Goal: Information Seeking & Learning: Check status

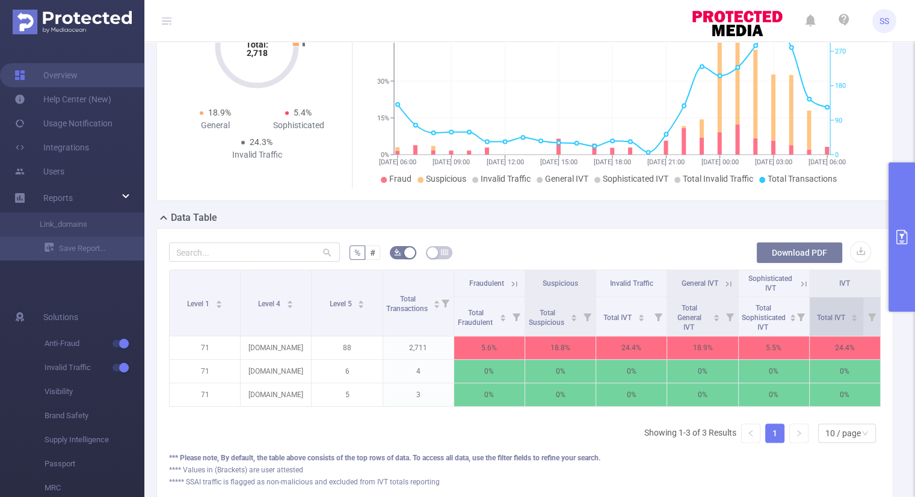
scroll to position [264, 0]
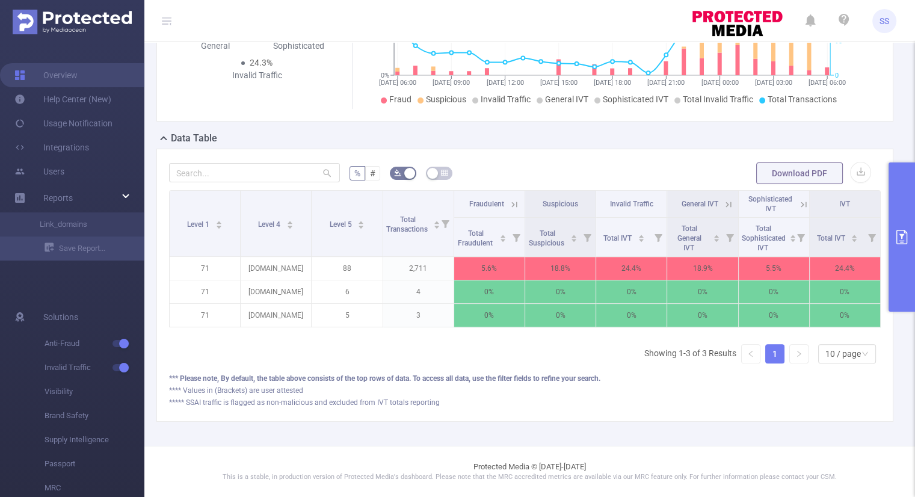
click at [898, 211] on button "primary" at bounding box center [902, 236] width 26 height 149
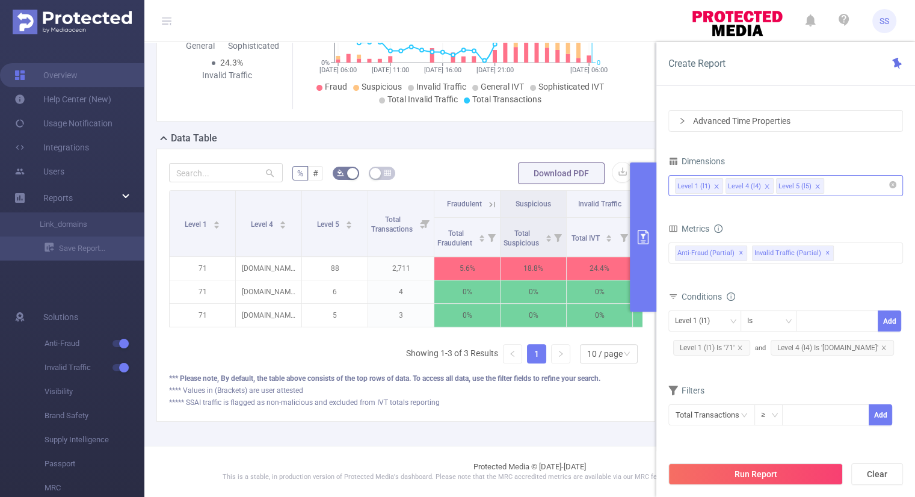
click at [815, 182] on span at bounding box center [818, 186] width 6 height 13
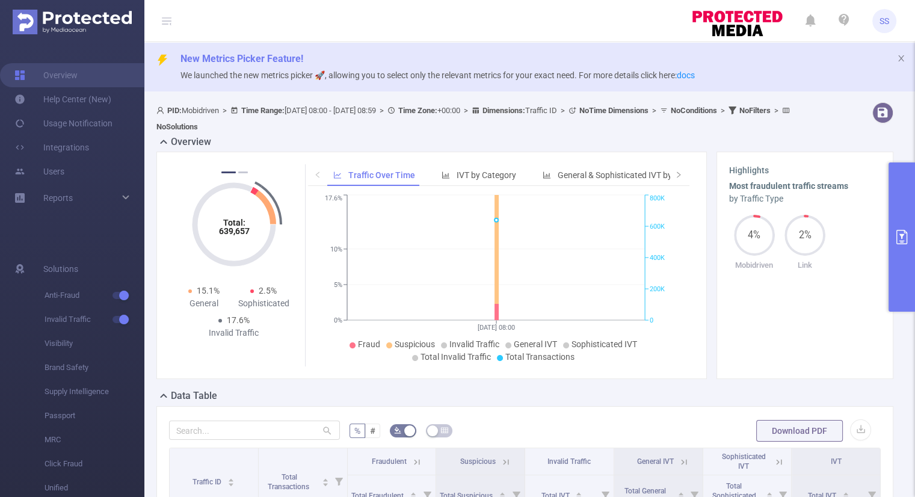
scroll to position [164, 0]
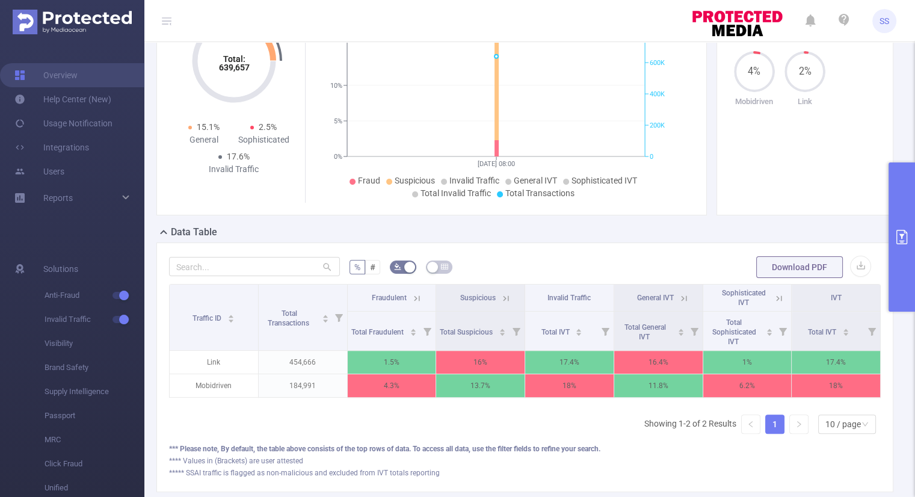
click at [901, 244] on icon "primary" at bounding box center [902, 237] width 11 height 14
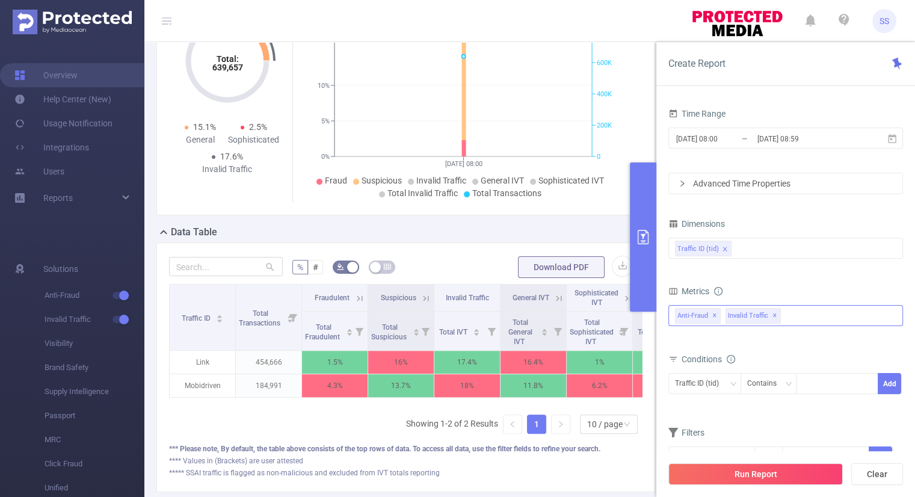
click at [796, 313] on div "Anti-Fraud Invalid Traffic Anti-Fraud ✕ Invalid Traffic ✕" at bounding box center [786, 315] width 235 height 21
click at [687, 318] on span at bounding box center [689, 321] width 10 height 10
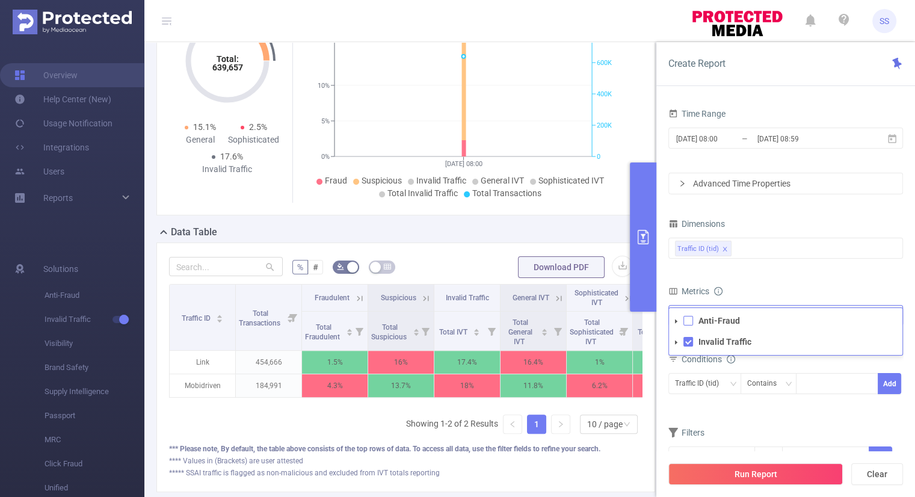
click at [688, 318] on span at bounding box center [689, 321] width 10 height 10
click at [688, 339] on span at bounding box center [689, 342] width 10 height 10
click at [688, 340] on span at bounding box center [689, 342] width 10 height 10
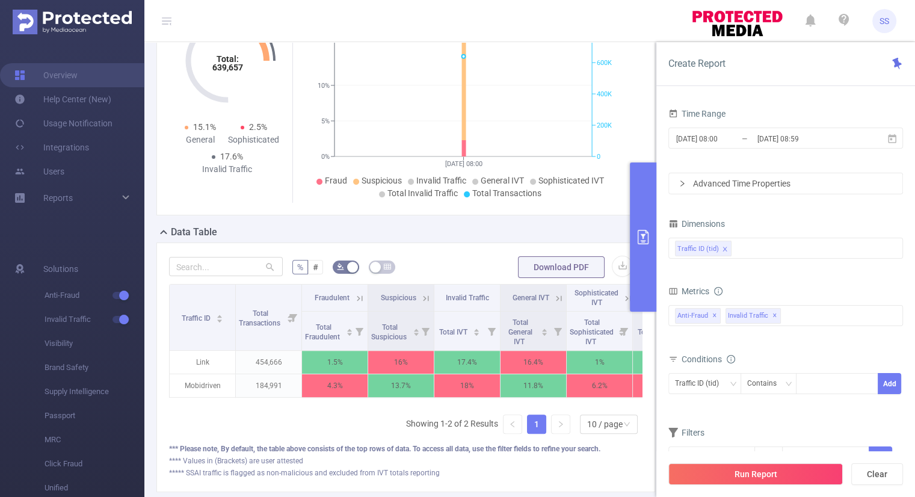
click at [818, 283] on div "Metrics" at bounding box center [786, 293] width 235 height 20
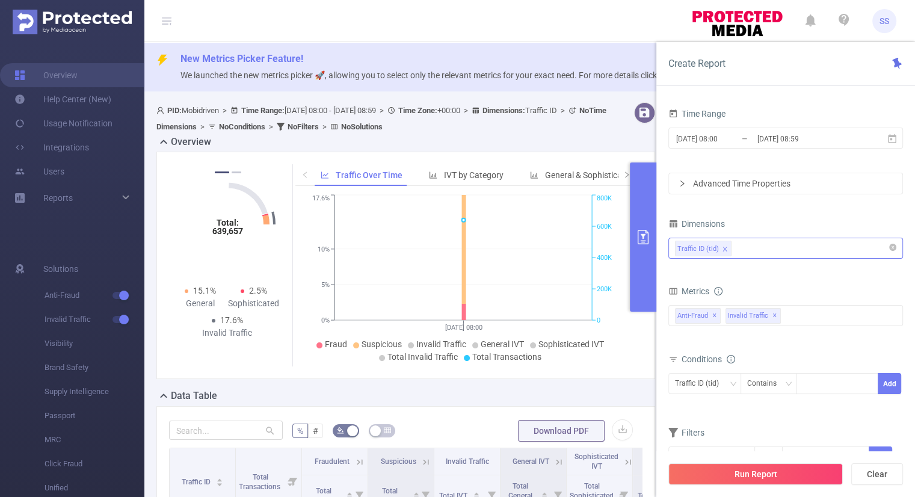
click at [755, 249] on div "Traffic ID (tid)" at bounding box center [785, 248] width 221 height 20
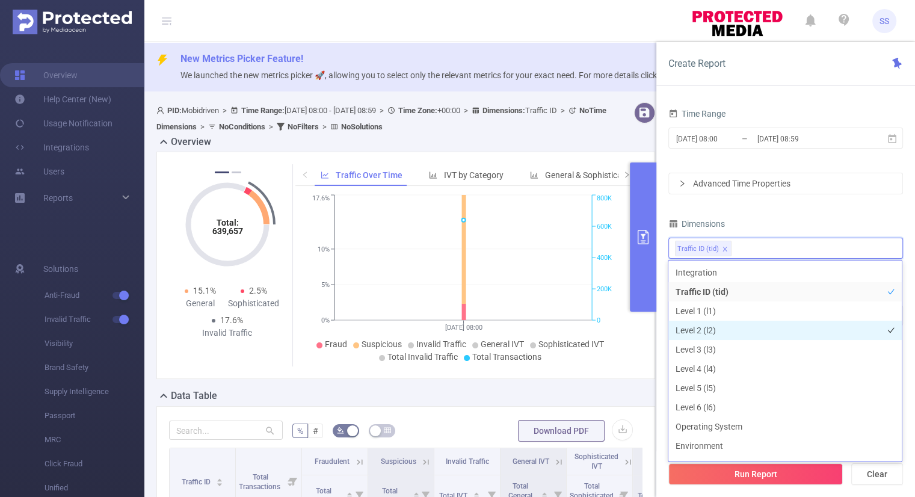
click at [720, 333] on li "Level 2 (l2)" at bounding box center [785, 330] width 233 height 19
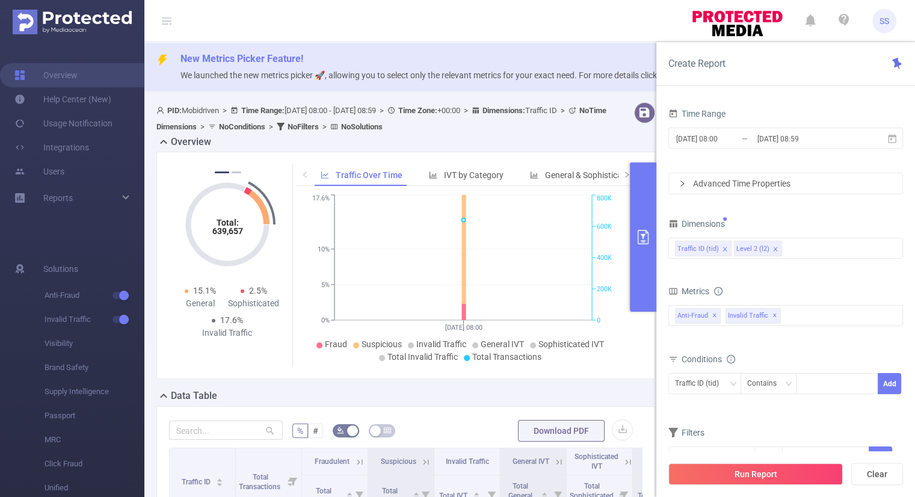
click at [789, 215] on div "Dimensions" at bounding box center [786, 225] width 235 height 20
click at [786, 136] on input "[DATE] 08:59" at bounding box center [804, 139] width 97 height 16
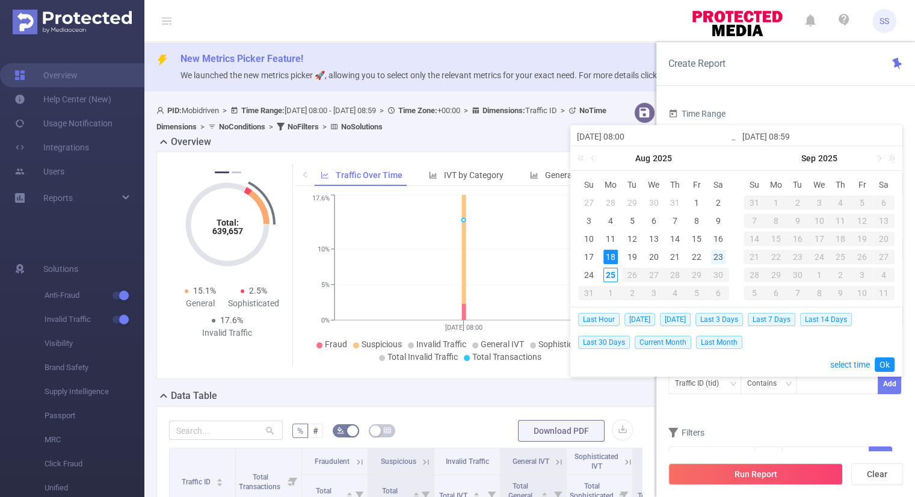
click at [719, 259] on div "23" at bounding box center [718, 257] width 14 height 14
click at [590, 273] on div "24" at bounding box center [589, 275] width 14 height 14
type input "[DATE] 08:00"
type input "[DATE] 08:59"
type input "[DATE] 08:00"
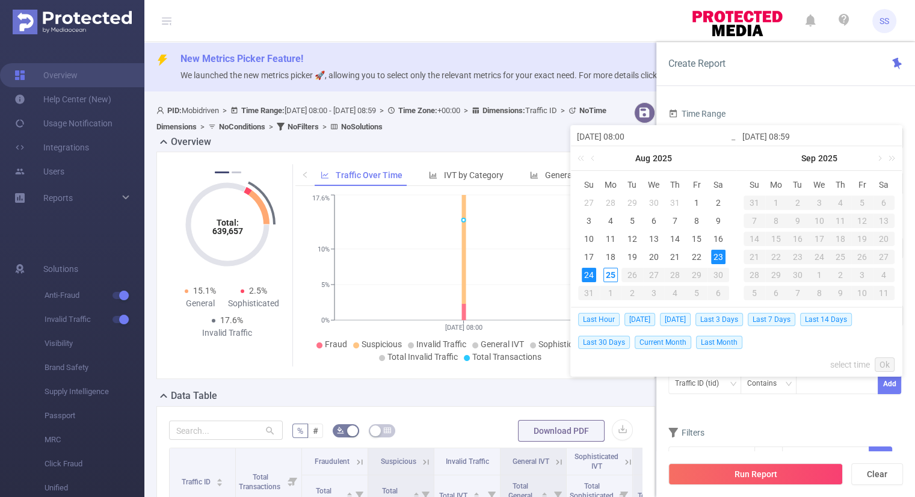
type input "[DATE] 08:59"
click at [881, 364] on link "Ok" at bounding box center [885, 364] width 20 height 14
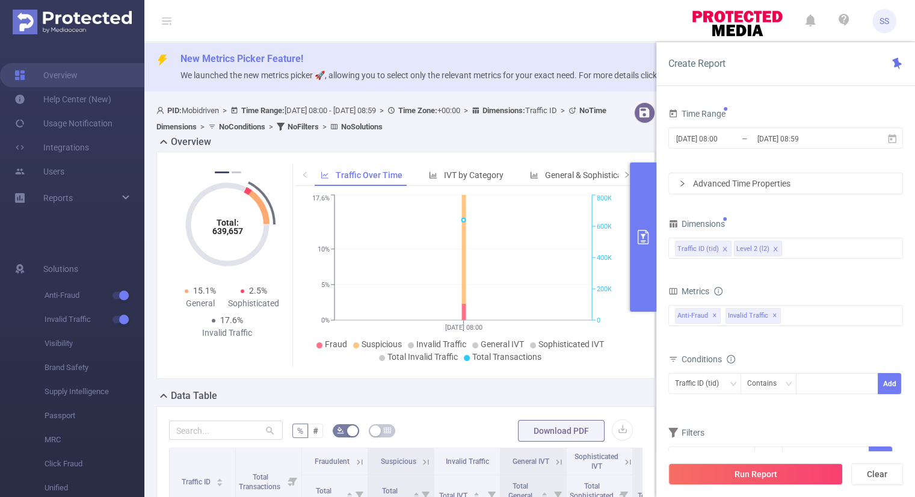
click at [803, 410] on form "Dimensions Traffic ID (tid) Level 2 (l2) Metrics Total Fraudulent Bot/Virus Hos…" at bounding box center [786, 349] width 235 height 268
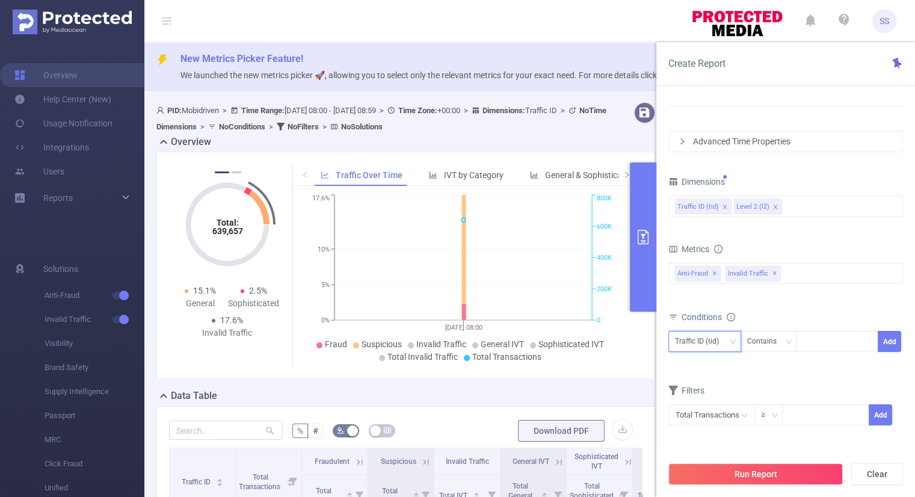
click at [710, 338] on div "Traffic ID (tid)" at bounding box center [701, 342] width 52 height 20
click at [700, 382] on li "Level 2 (l2)" at bounding box center [704, 385] width 73 height 19
click at [782, 339] on div "Contains" at bounding box center [766, 342] width 38 height 20
click at [761, 383] on li "Is" at bounding box center [780, 385] width 80 height 19
click at [771, 343] on div "Is" at bounding box center [768, 342] width 43 height 20
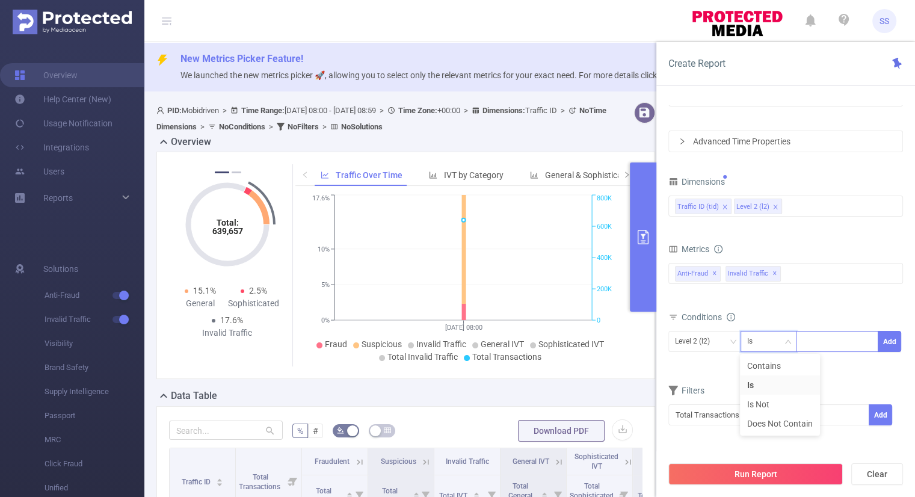
drag, startPoint x: 825, startPoint y: 364, endPoint x: 812, endPoint y: 345, distance: 23.4
click at [824, 364] on div "Conditions Level 2 (l2) Is Add" at bounding box center [786, 338] width 235 height 59
click at [809, 332] on div at bounding box center [837, 342] width 69 height 20
paste input "1f0729e0-35e9-6d76-a473-ff8b50dc1d4e"
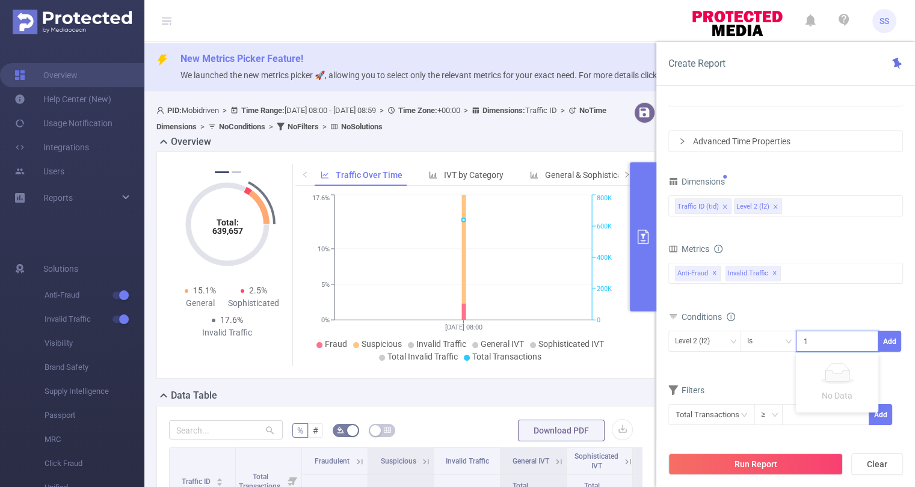
scroll to position [0, 64]
type input "1f0729e0-35e9-6d76-a473-ff8b50dc1d4e"
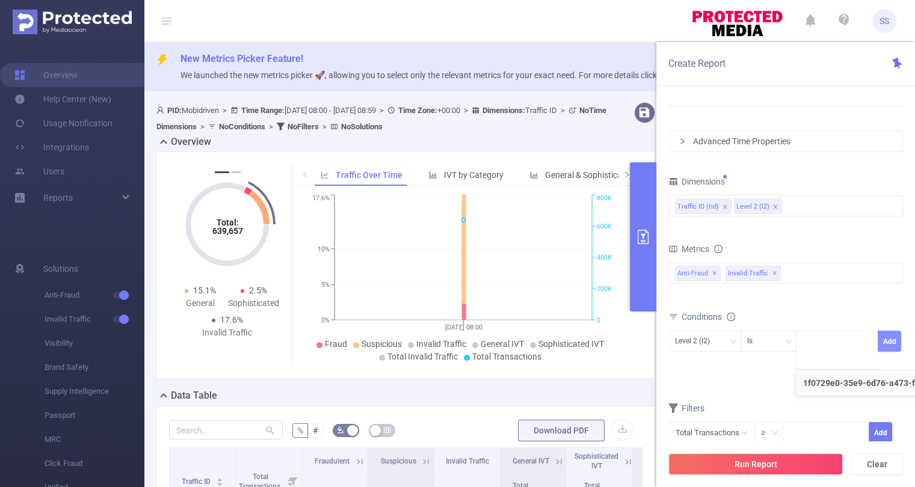
click at [888, 333] on button "Add" at bounding box center [889, 341] width 23 height 21
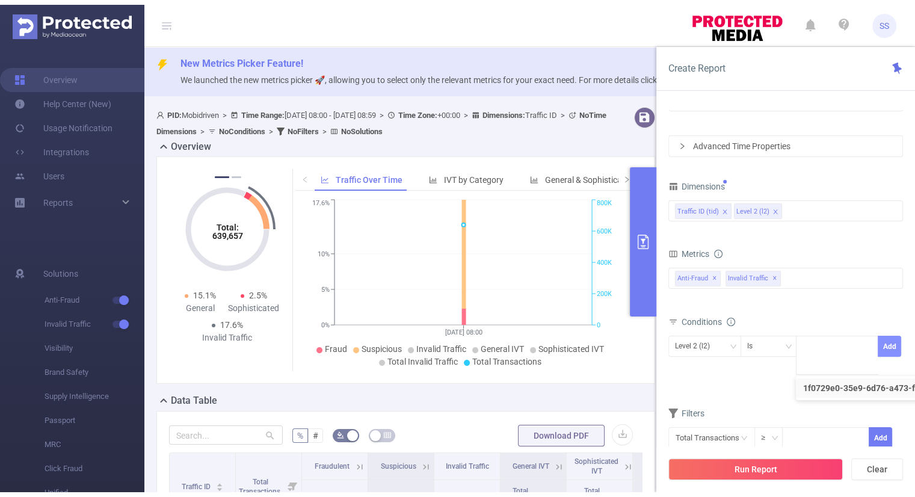
scroll to position [0, 0]
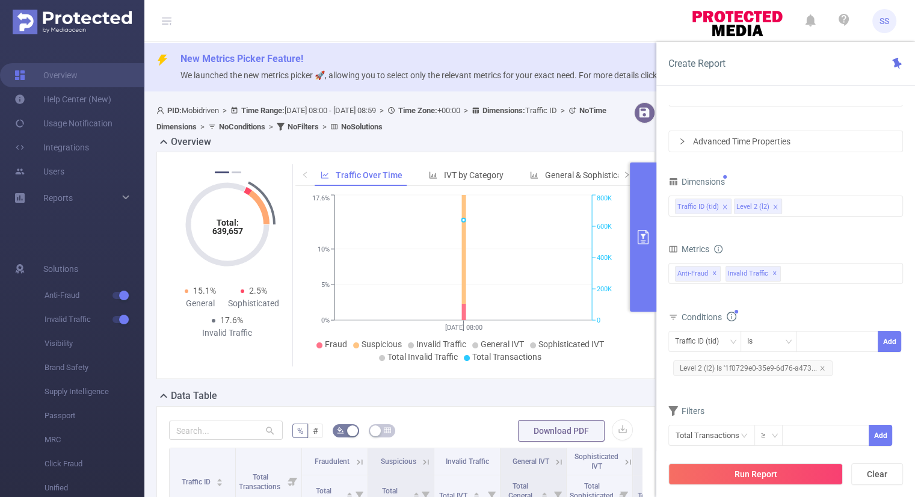
click at [820, 289] on div "Total Fraudulent Bot/Virus Hostile Tools Tunneled Traffic Non Malicious Bots Vi…" at bounding box center [786, 281] width 235 height 36
click at [765, 471] on button "Run Report" at bounding box center [756, 474] width 175 height 22
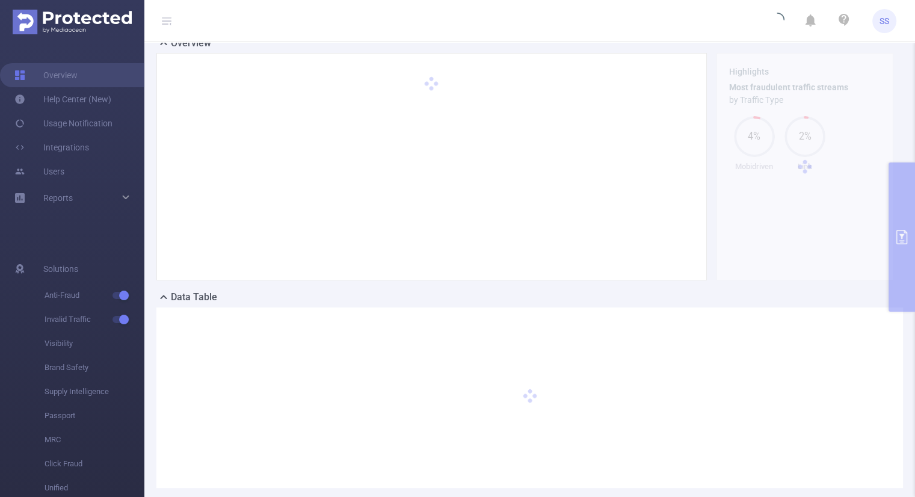
scroll to position [164, 0]
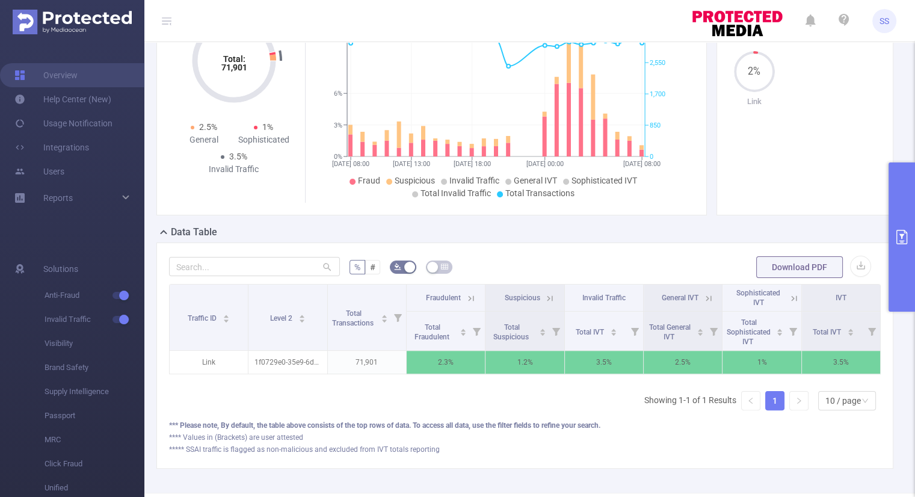
click at [903, 246] on button "primary" at bounding box center [902, 236] width 26 height 149
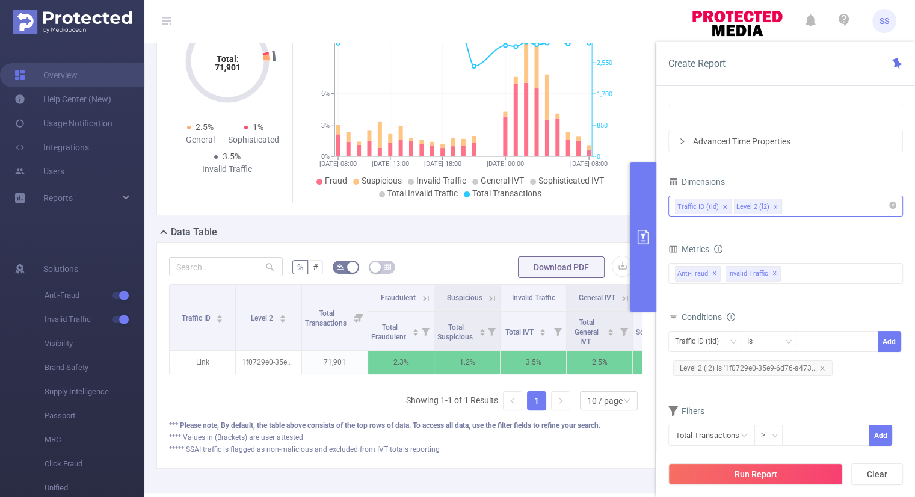
click at [792, 204] on div "Traffic ID (tid) Level 2 (l2)" at bounding box center [785, 206] width 221 height 20
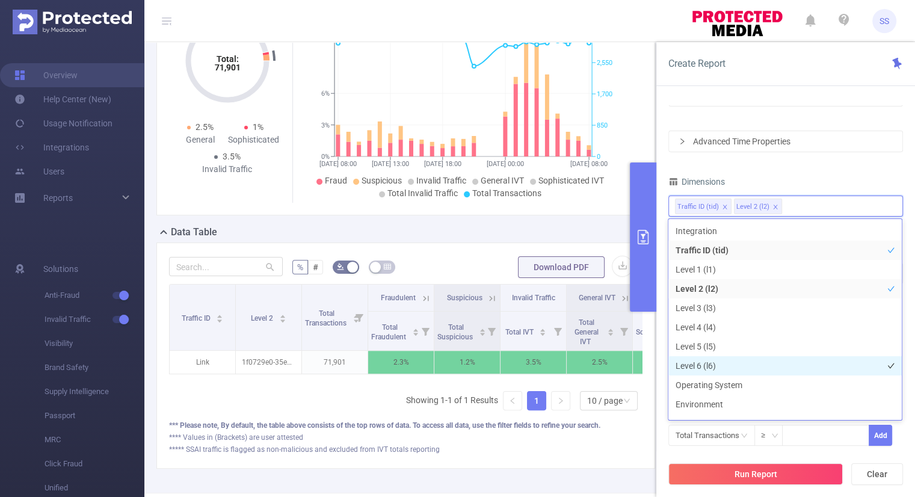
click at [697, 364] on li "Level 6 (l6)" at bounding box center [785, 365] width 233 height 19
click at [815, 179] on div "Dimensions" at bounding box center [786, 183] width 235 height 20
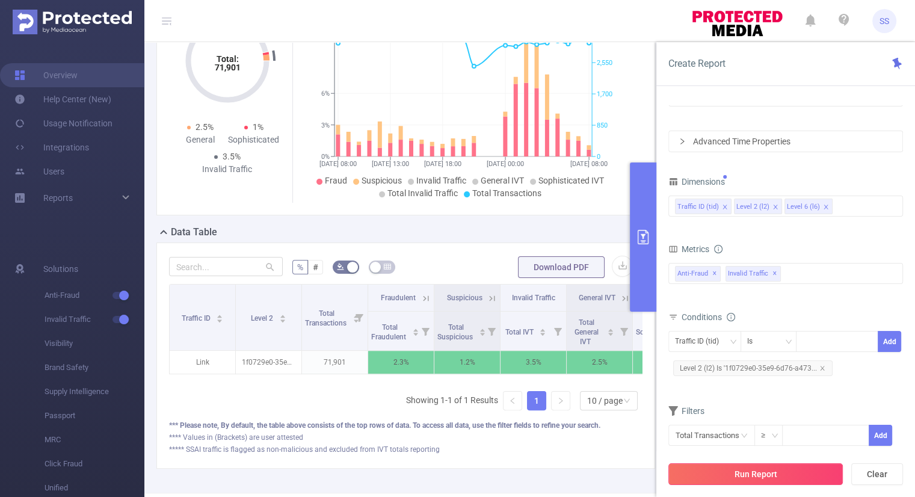
click at [757, 473] on button "Run Report" at bounding box center [756, 474] width 175 height 22
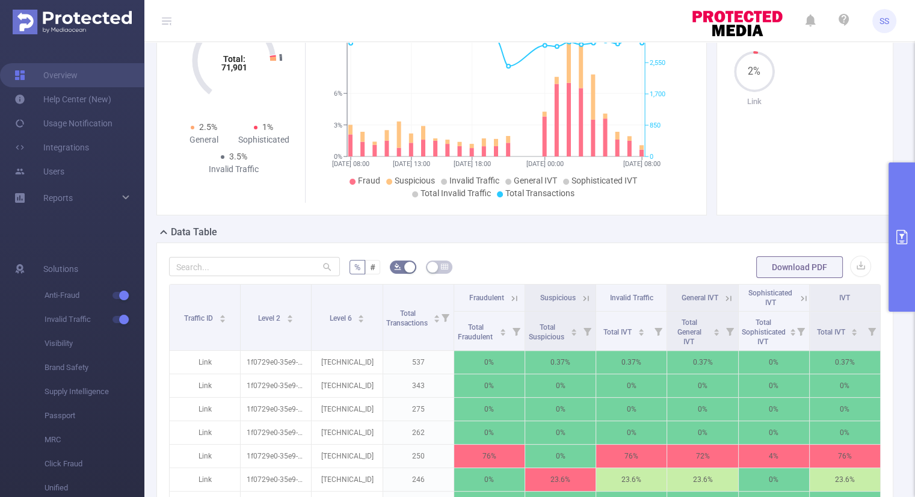
scroll to position [284, 0]
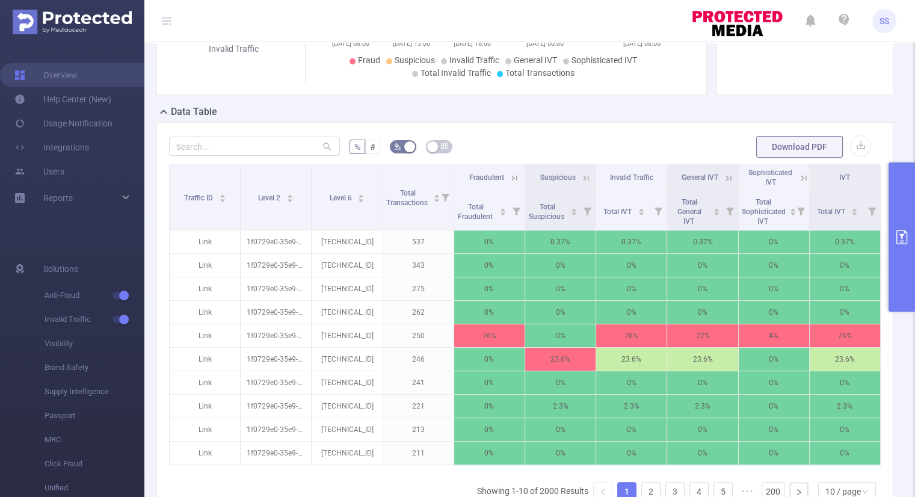
click at [510, 175] on icon at bounding box center [514, 178] width 11 height 11
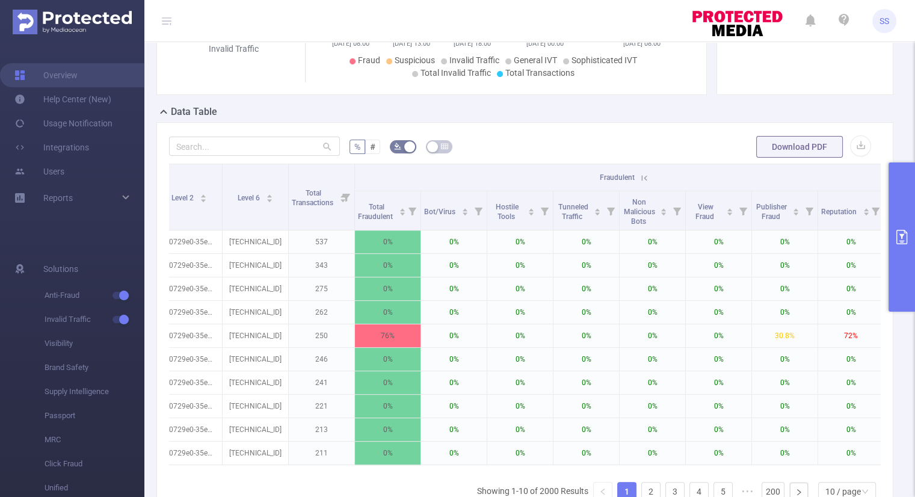
scroll to position [0, 0]
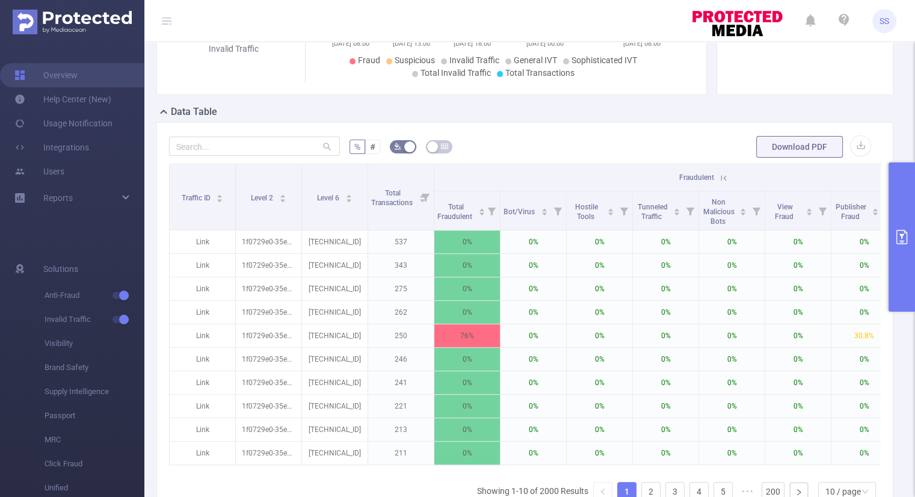
click at [725, 176] on icon at bounding box center [724, 178] width 11 height 11
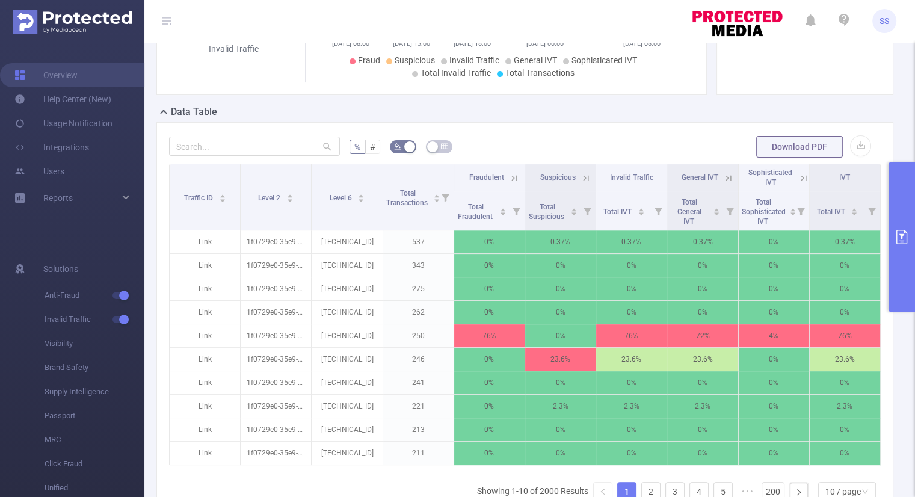
click at [723, 176] on icon at bounding box center [728, 178] width 11 height 11
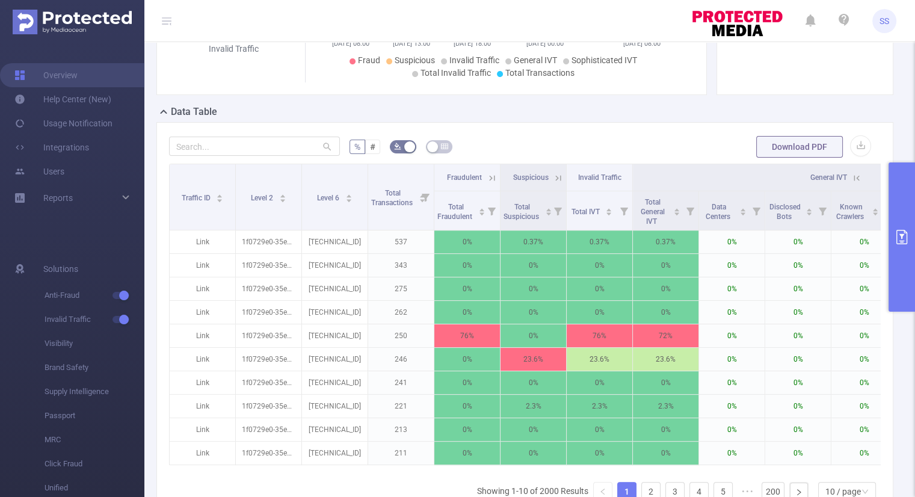
click at [855, 178] on icon at bounding box center [857, 178] width 11 height 11
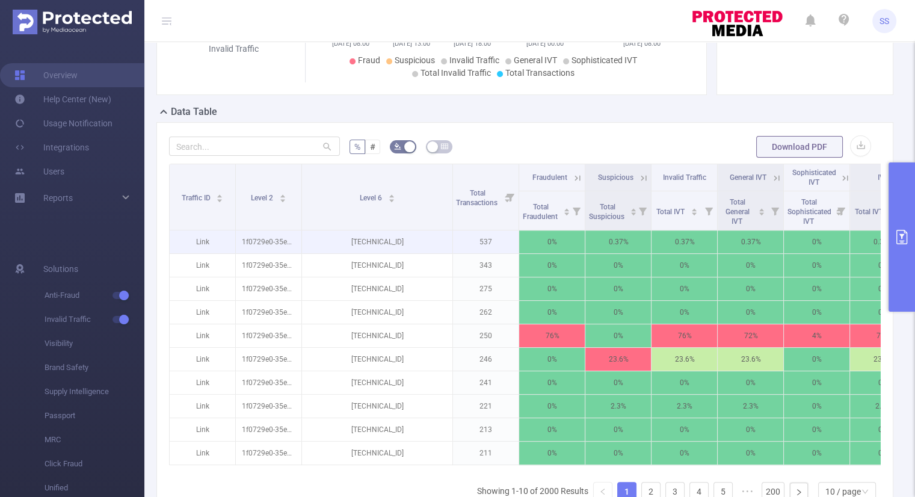
drag, startPoint x: 378, startPoint y: 186, endPoint x: 412, endPoint y: 233, distance: 57.8
click at [454, 191] on tr "Traffic ID Level 2 Level 6 Total Transactions Fraudulent Suspicious Invalid Tra…" at bounding box center [543, 177] width 747 height 27
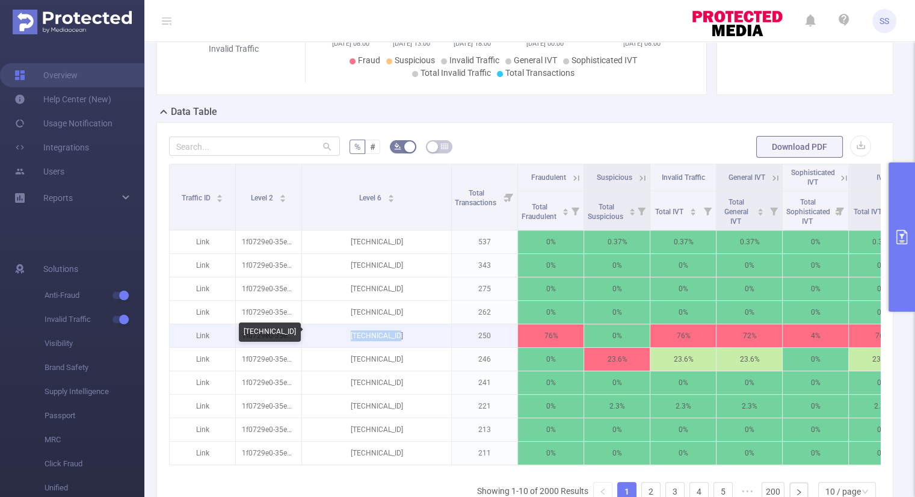
drag, startPoint x: 412, startPoint y: 333, endPoint x: 353, endPoint y: 333, distance: 59.0
click at [353, 333] on p "[TECHNICAL_ID]" at bounding box center [376, 335] width 149 height 23
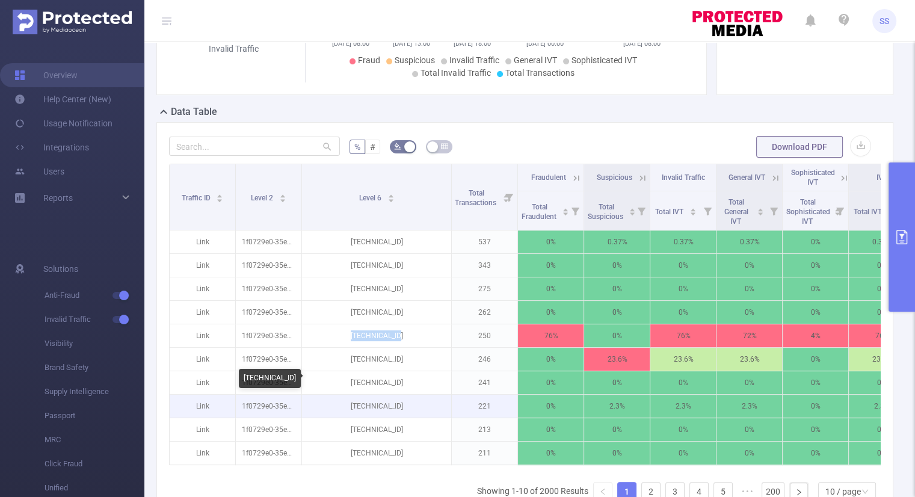
copy p "[TECHNICAL_ID]"
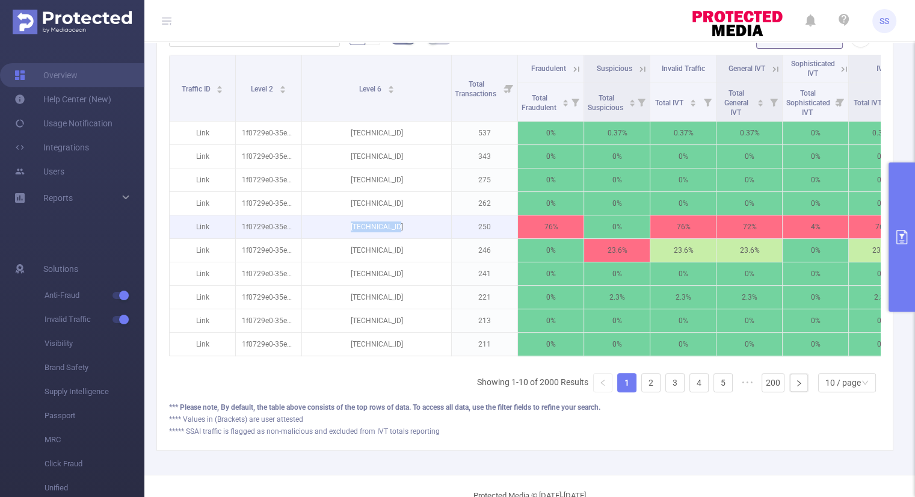
scroll to position [308, 0]
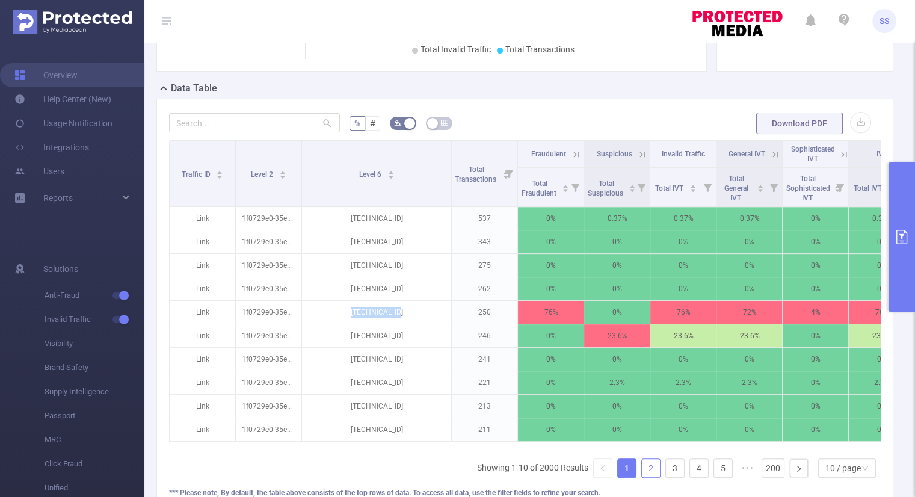
click at [642, 475] on link "2" at bounding box center [651, 468] width 18 height 18
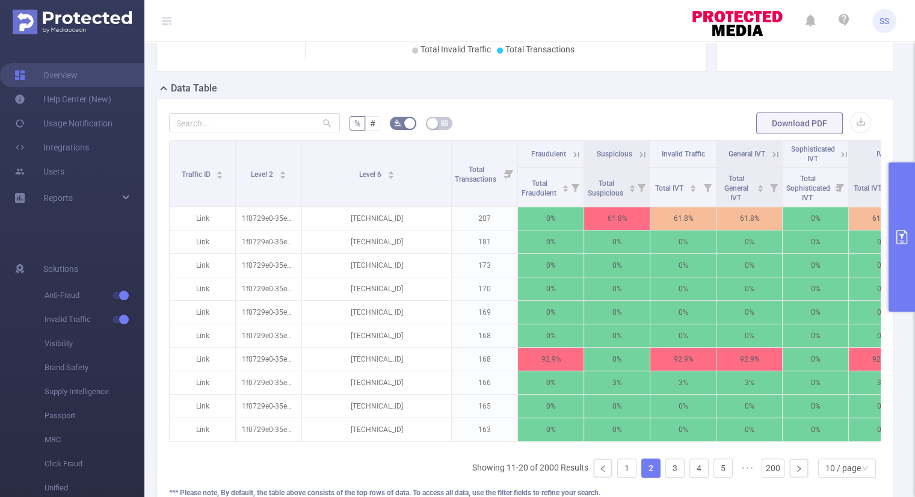
click at [575, 154] on icon at bounding box center [576, 154] width 11 height 11
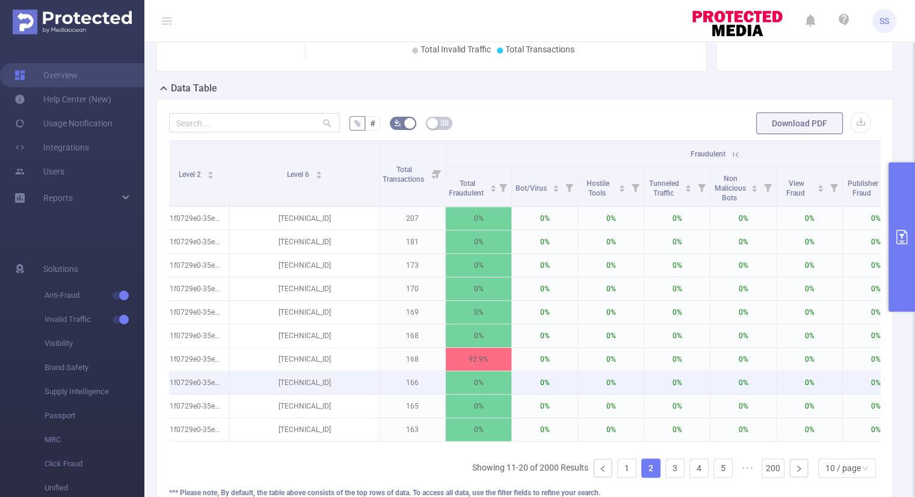
scroll to position [0, 17]
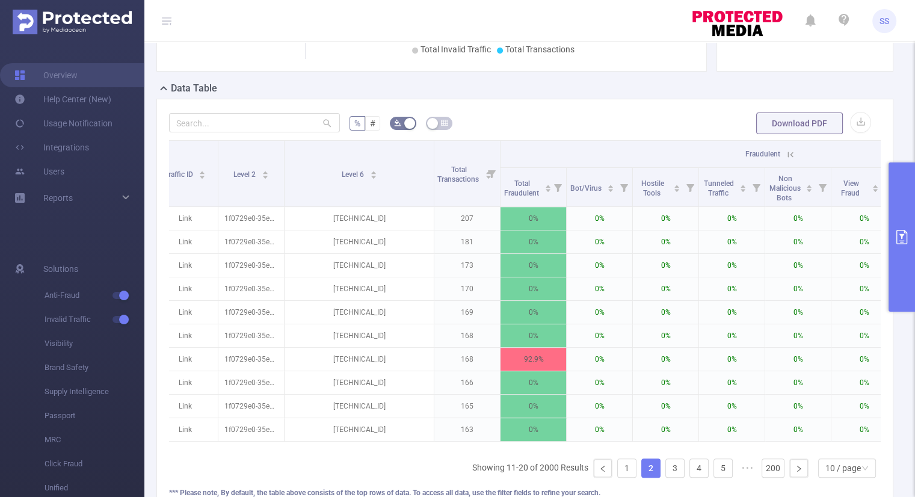
click at [788, 150] on icon at bounding box center [790, 154] width 11 height 11
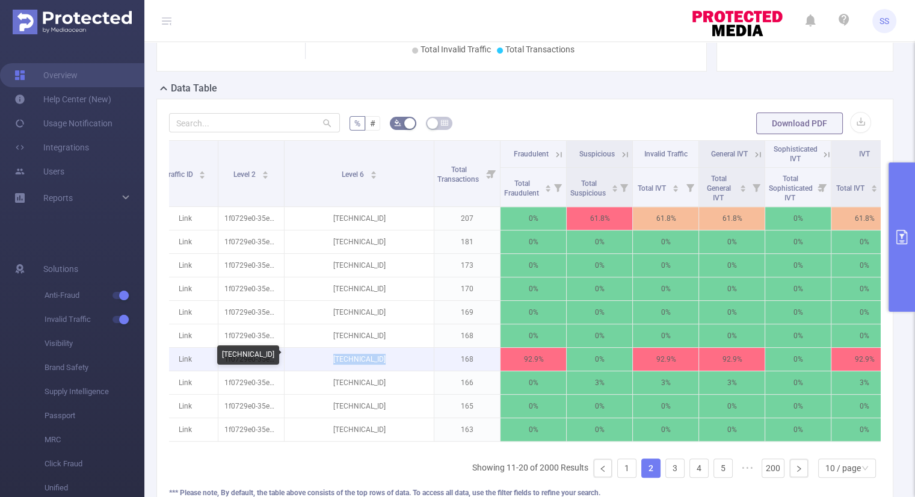
drag, startPoint x: 395, startPoint y: 357, endPoint x: 333, endPoint y: 356, distance: 62.0
click at [333, 356] on p "[TECHNICAL_ID]" at bounding box center [359, 359] width 149 height 23
copy p "[TECHNICAL_ID]"
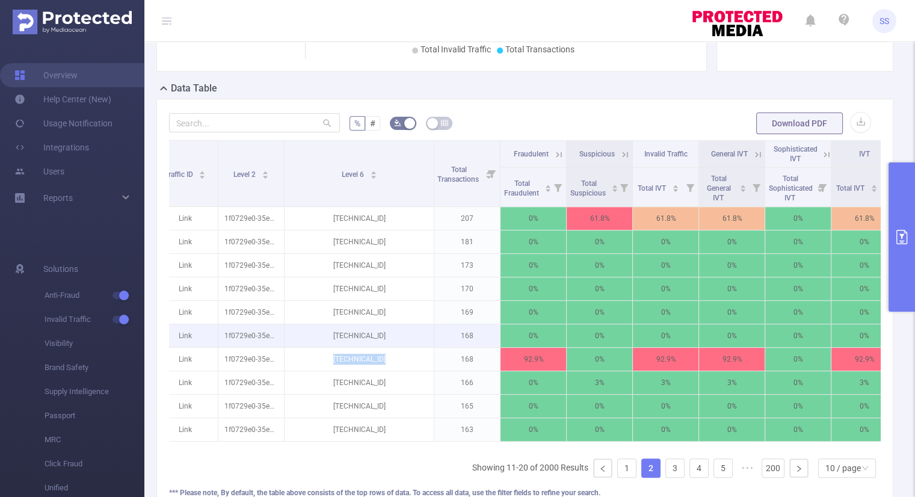
scroll to position [428, 0]
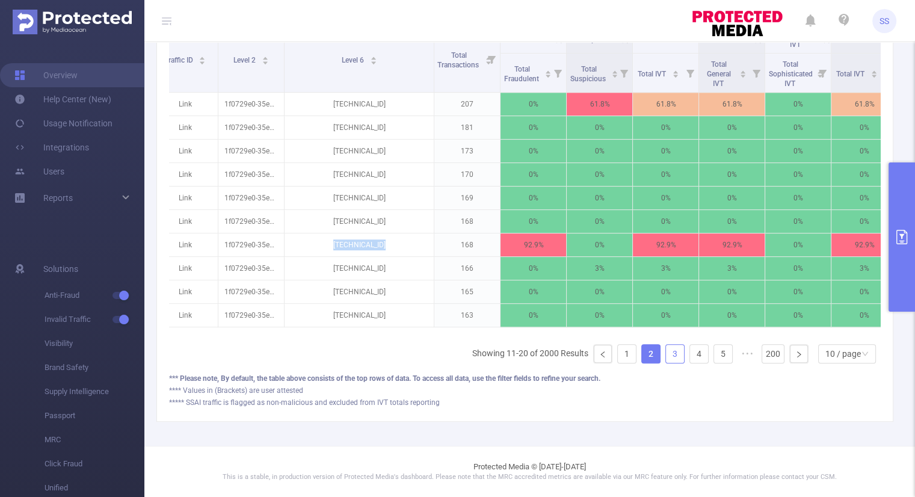
click at [666, 357] on link "3" at bounding box center [675, 354] width 18 height 18
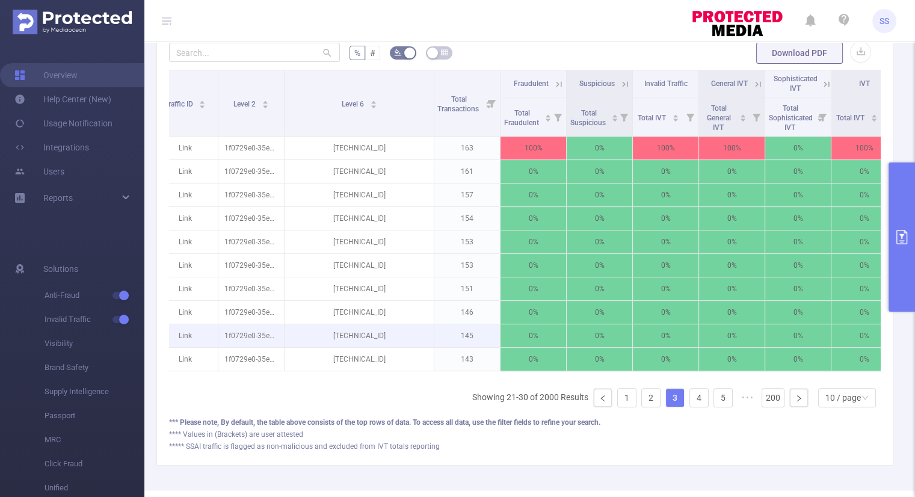
scroll to position [308, 0]
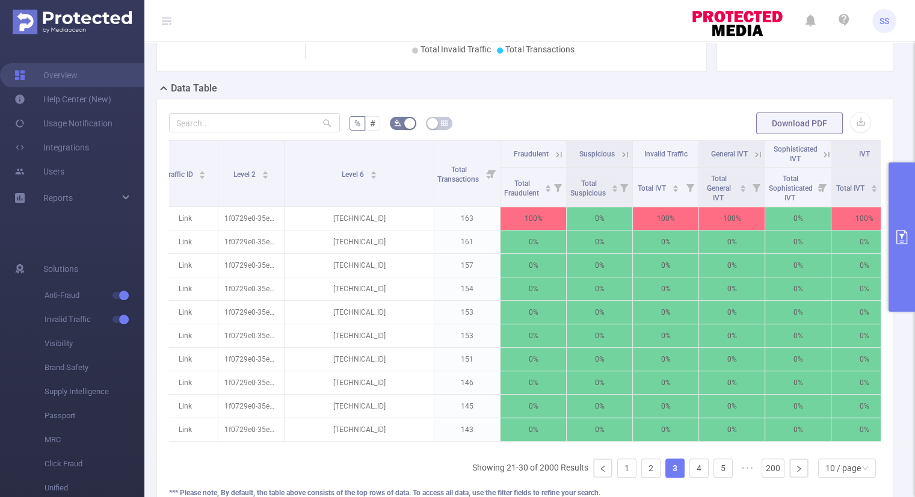
click at [557, 155] on icon at bounding box center [559, 154] width 11 height 11
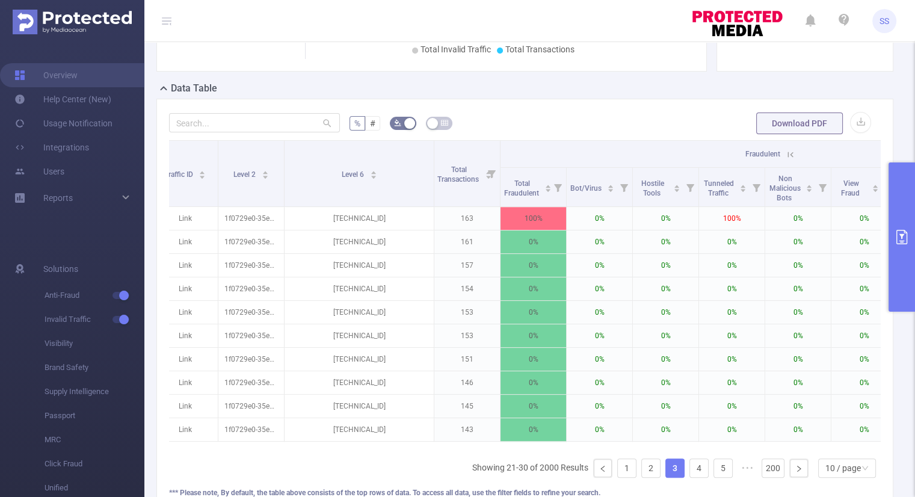
click at [785, 150] on icon at bounding box center [790, 154] width 11 height 11
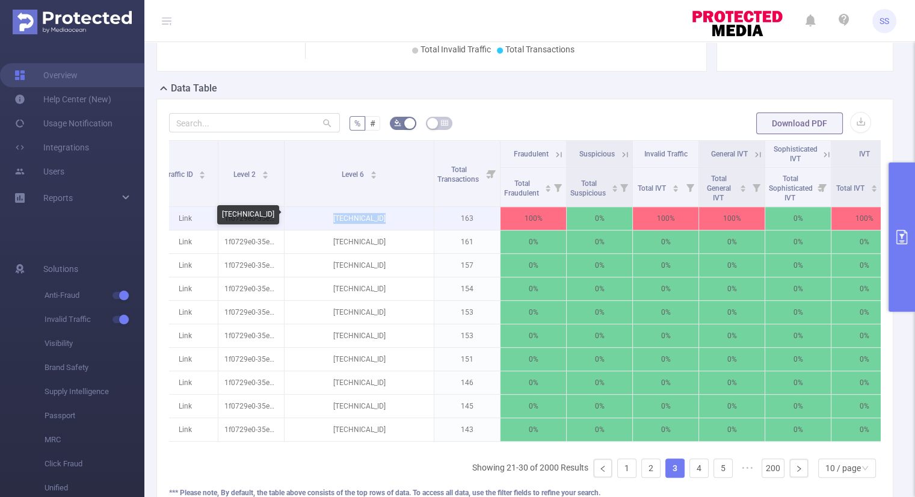
drag, startPoint x: 398, startPoint y: 215, endPoint x: 333, endPoint y: 217, distance: 65.0
click at [333, 217] on p "[TECHNICAL_ID]" at bounding box center [359, 218] width 149 height 23
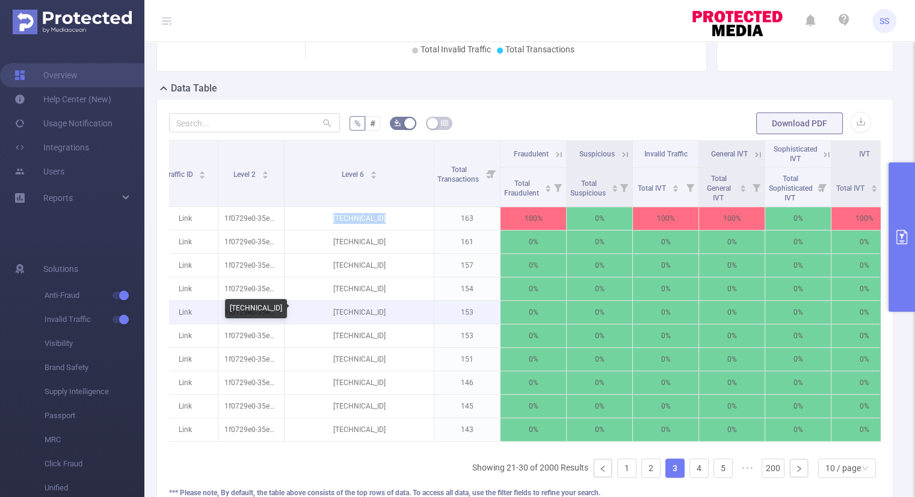
copy p "[TECHNICAL_ID]"
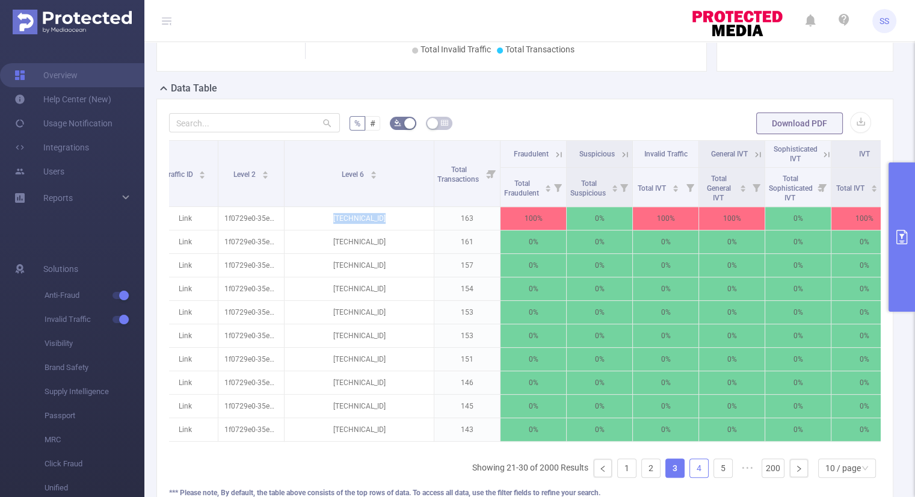
click at [690, 476] on link "4" at bounding box center [699, 468] width 18 height 18
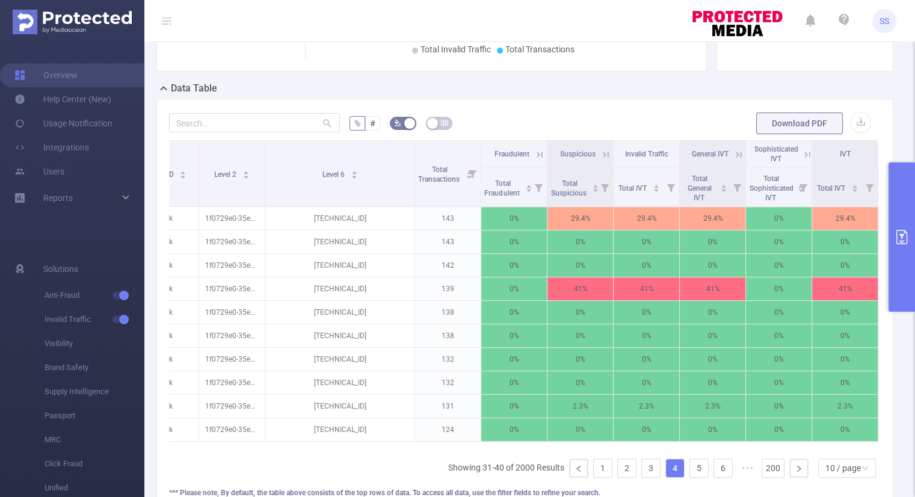
scroll to position [0, 0]
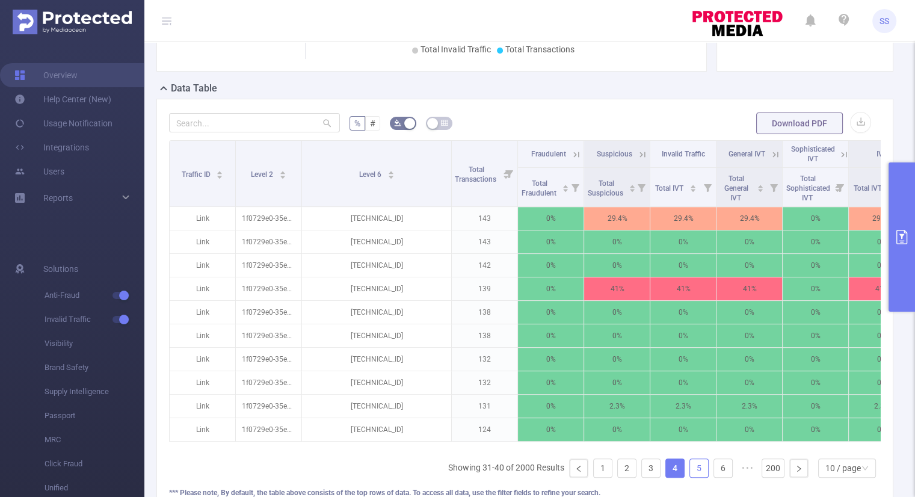
click at [690, 475] on link "5" at bounding box center [699, 468] width 18 height 18
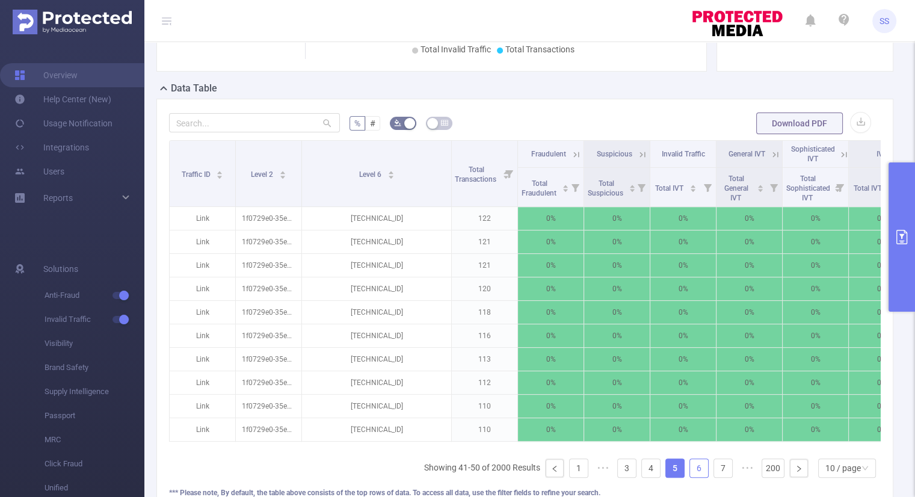
click at [691, 472] on link "6" at bounding box center [699, 468] width 18 height 18
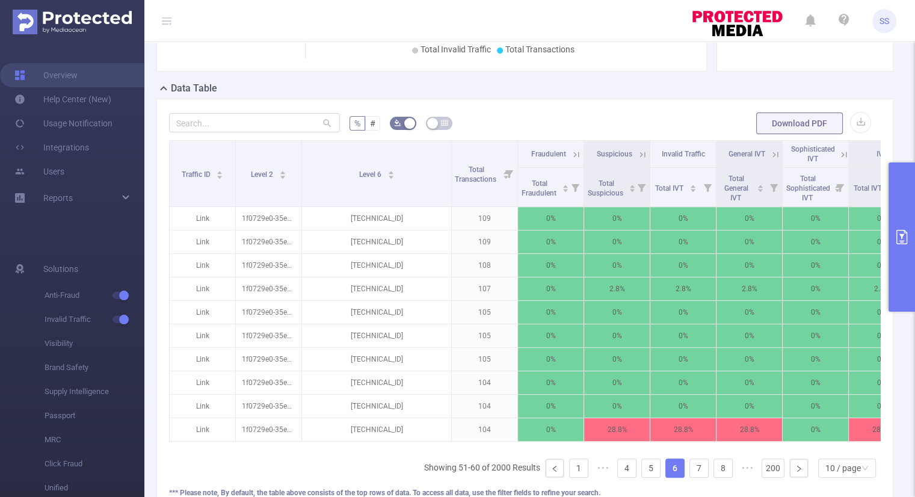
click at [773, 149] on icon at bounding box center [775, 154] width 11 height 11
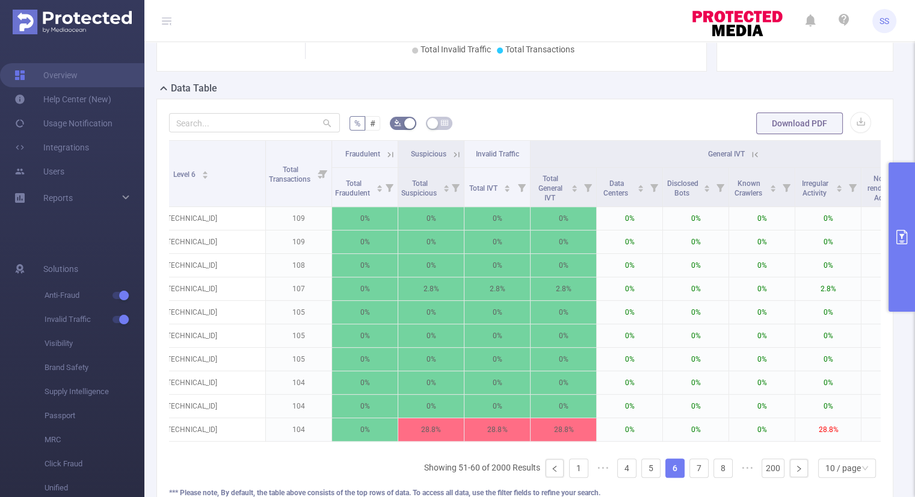
scroll to position [0, 188]
click at [756, 154] on icon at bounding box center [753, 154] width 11 height 11
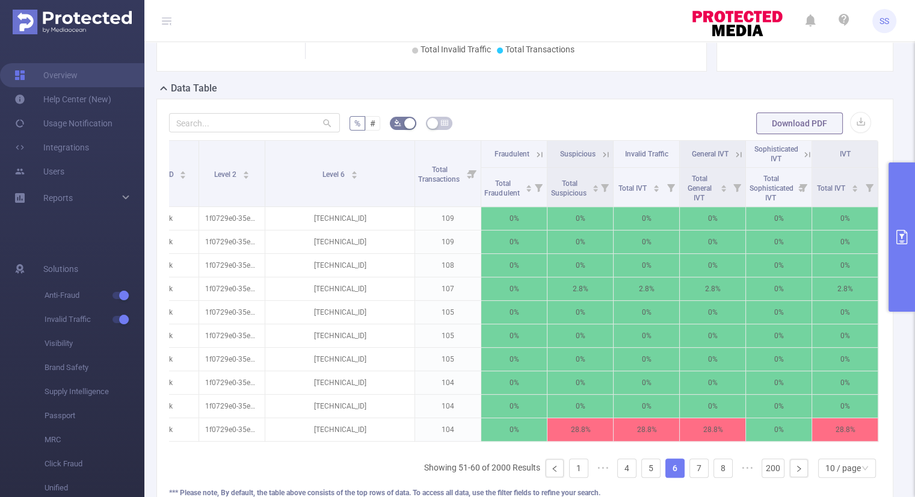
scroll to position [0, 46]
click at [691, 477] on link "7" at bounding box center [699, 468] width 18 height 18
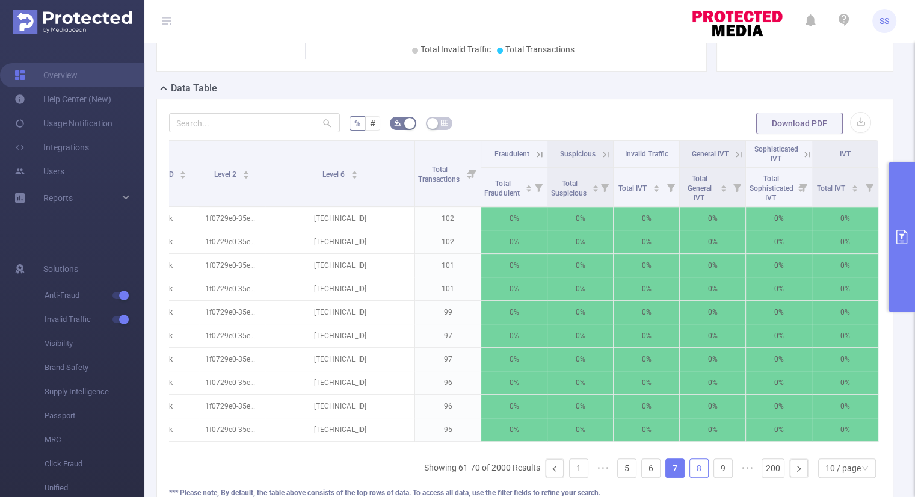
click at [690, 475] on link "8" at bounding box center [699, 468] width 18 height 18
click at [692, 475] on link "9" at bounding box center [699, 468] width 18 height 18
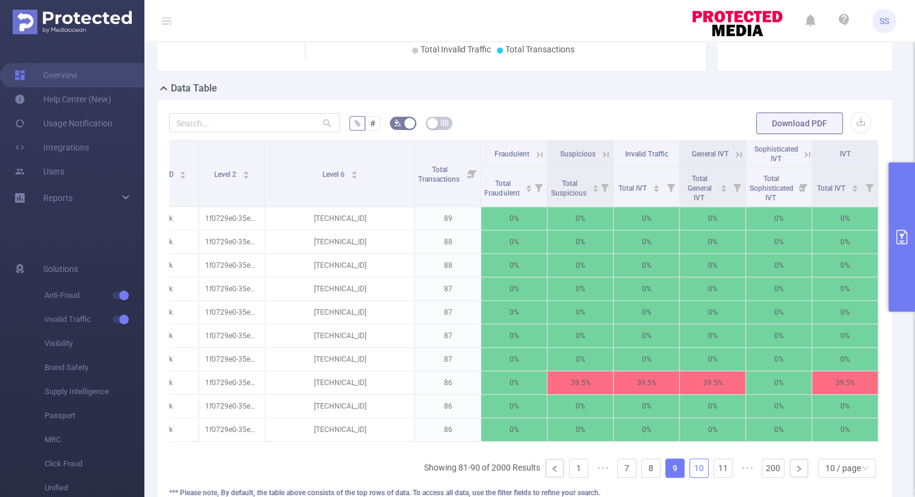
click at [692, 475] on link "10" at bounding box center [699, 468] width 18 height 18
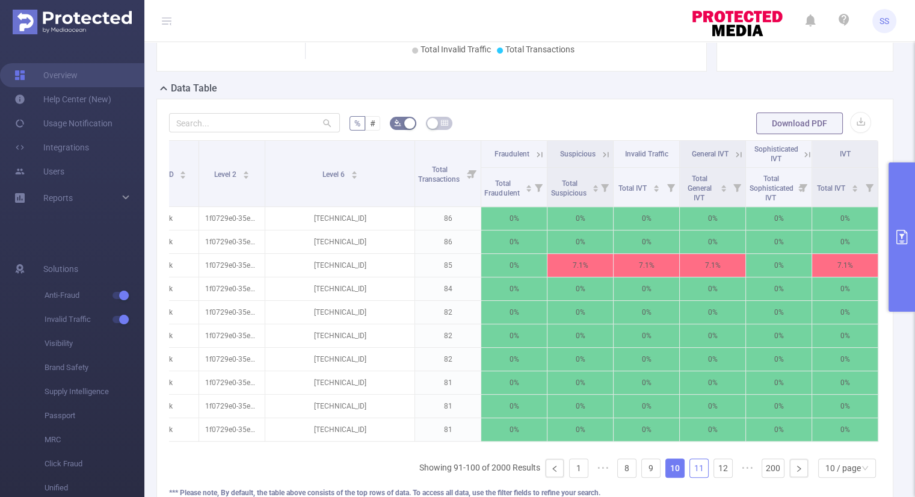
click at [692, 475] on link "11" at bounding box center [699, 468] width 18 height 18
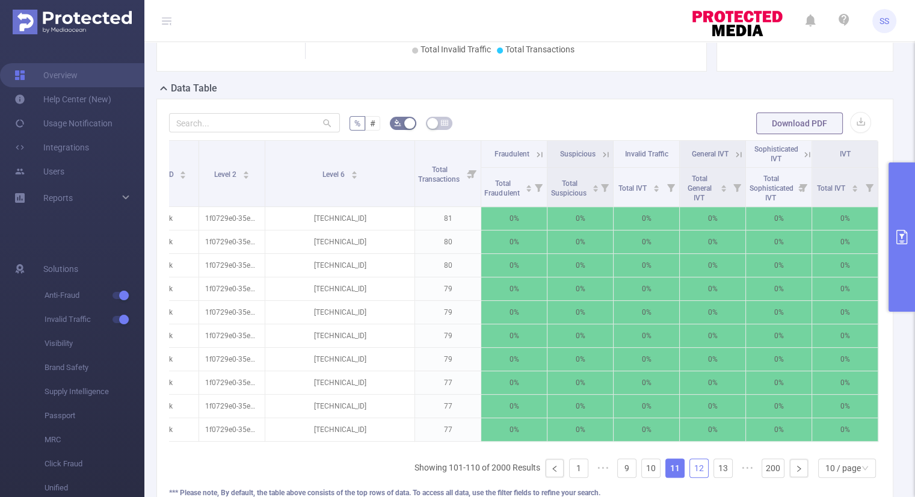
click at [692, 475] on link "12" at bounding box center [699, 468] width 18 height 18
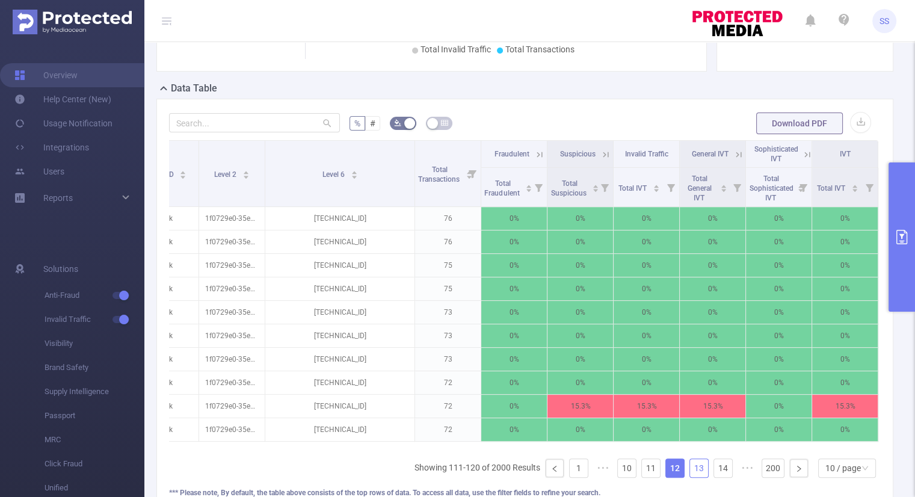
click at [692, 475] on link "13" at bounding box center [699, 468] width 18 height 18
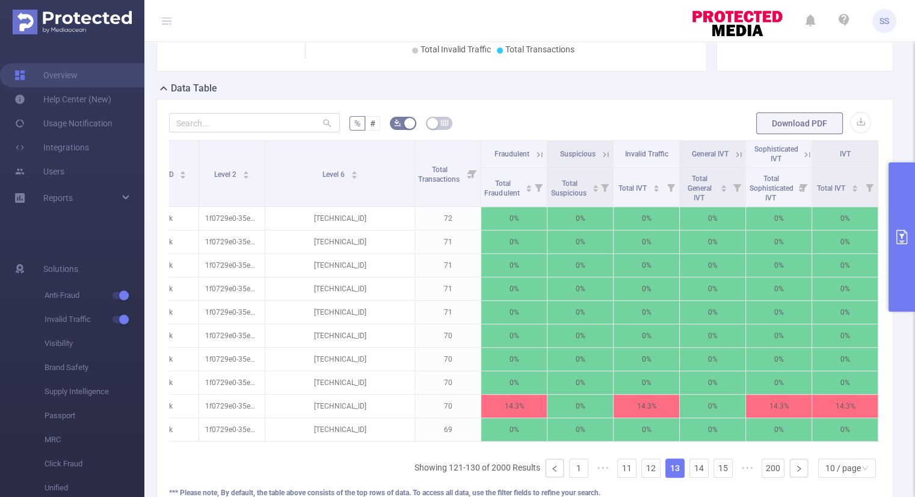
click at [537, 154] on icon at bounding box center [539, 154] width 5 height 5
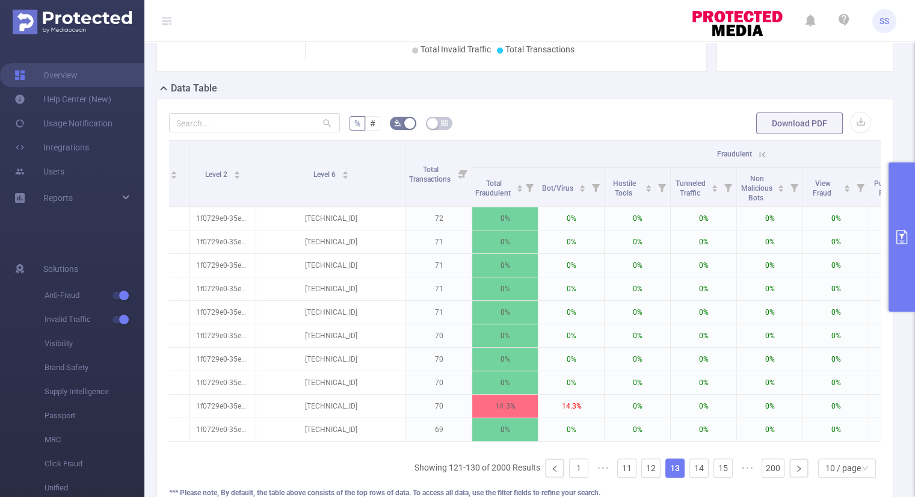
click at [762, 154] on icon at bounding box center [762, 154] width 11 height 11
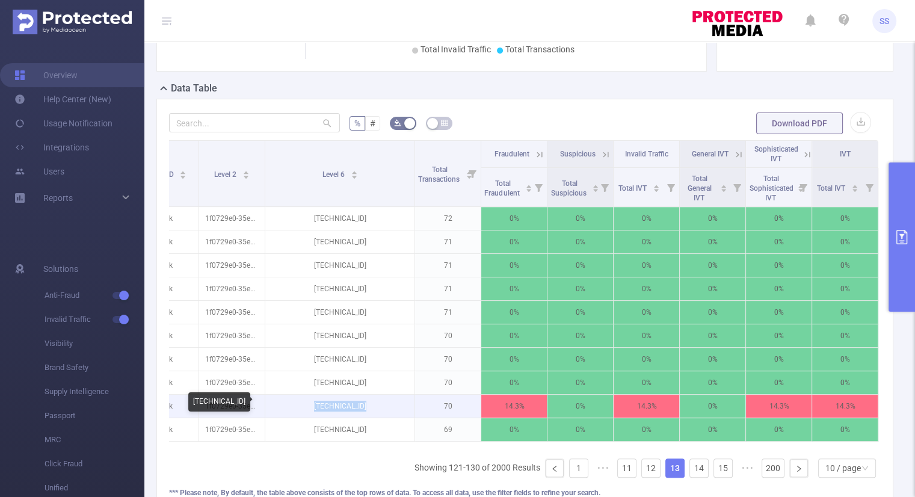
drag, startPoint x: 365, startPoint y: 404, endPoint x: 303, endPoint y: 407, distance: 62.7
click at [303, 407] on p "[TECHNICAL_ID]" at bounding box center [339, 406] width 149 height 23
copy p "[TECHNICAL_ID]"
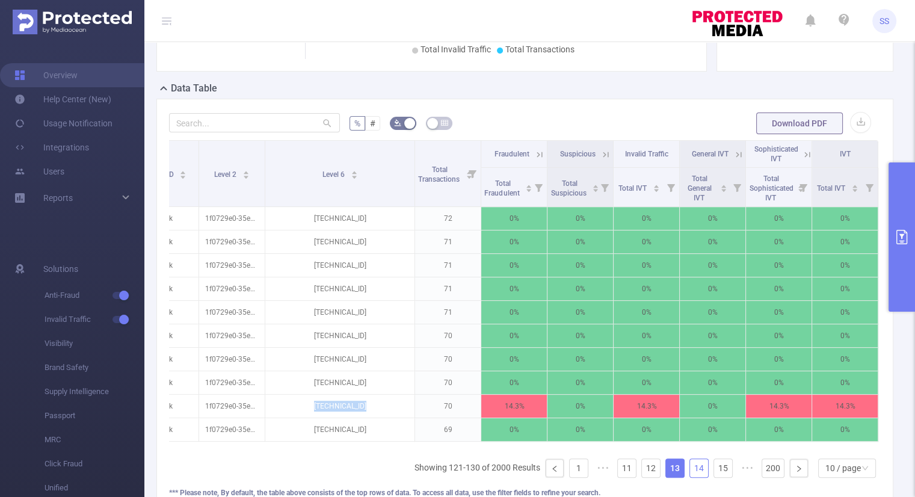
click at [690, 473] on link "14" at bounding box center [699, 468] width 18 height 18
click at [534, 150] on icon at bounding box center [539, 154] width 11 height 11
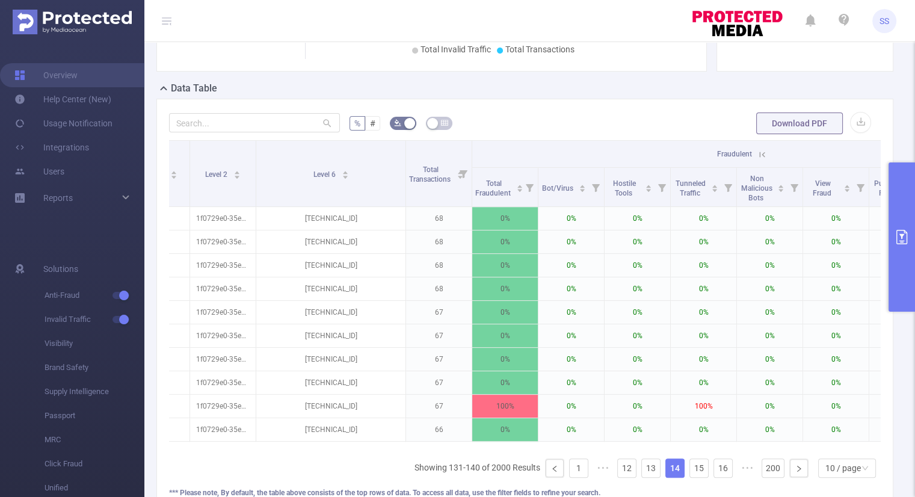
click at [763, 150] on icon at bounding box center [762, 154] width 11 height 11
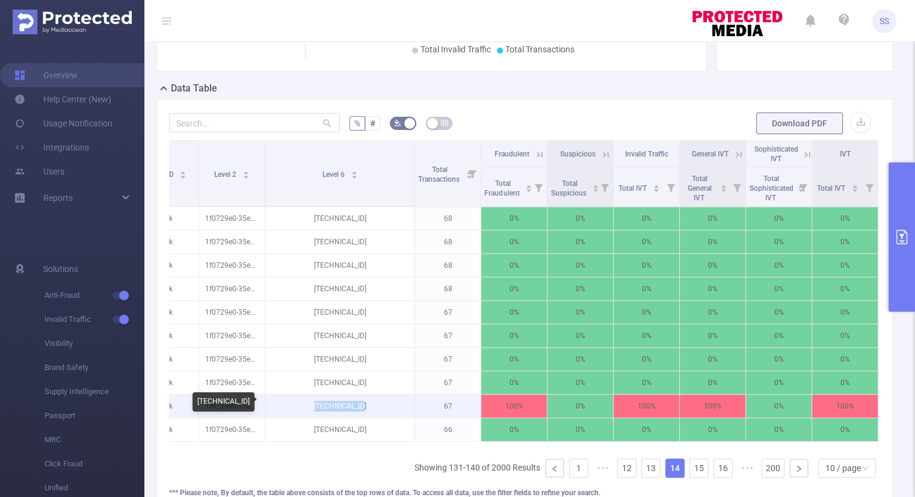
drag, startPoint x: 357, startPoint y: 406, endPoint x: 306, endPoint y: 406, distance: 51.2
click at [306, 406] on p "[TECHNICAL_ID]" at bounding box center [339, 406] width 149 height 23
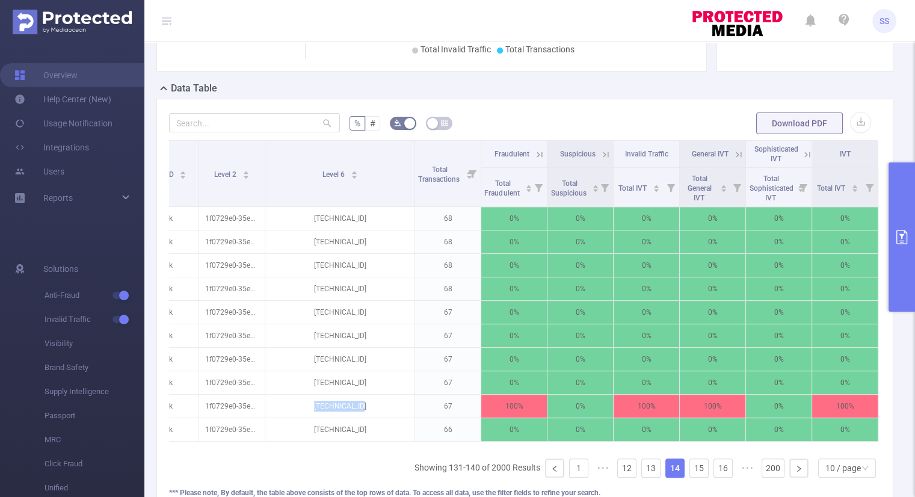
copy p "[TECHNICAL_ID]"
click at [691, 474] on link "15" at bounding box center [699, 468] width 18 height 18
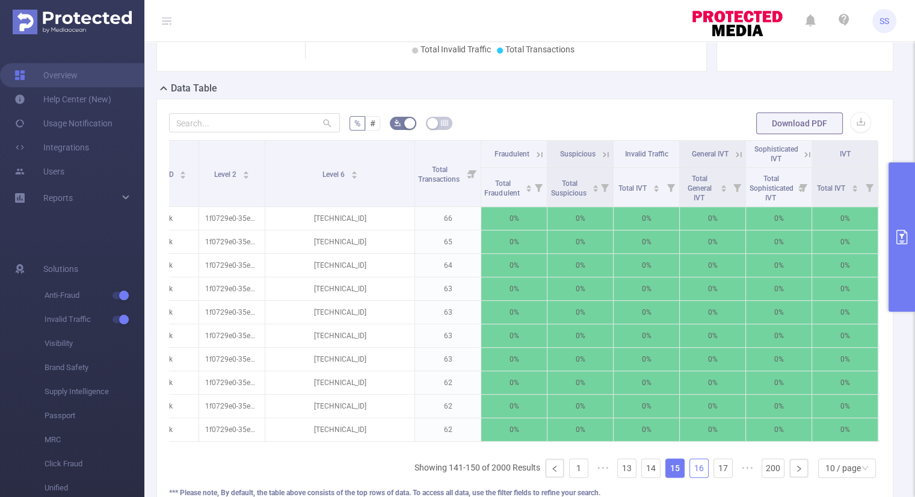
click at [691, 474] on link "16" at bounding box center [699, 468] width 18 height 18
click at [691, 474] on link "17" at bounding box center [699, 468] width 18 height 18
click at [691, 474] on link "18" at bounding box center [699, 468] width 18 height 18
click at [691, 474] on link "19" at bounding box center [699, 468] width 18 height 18
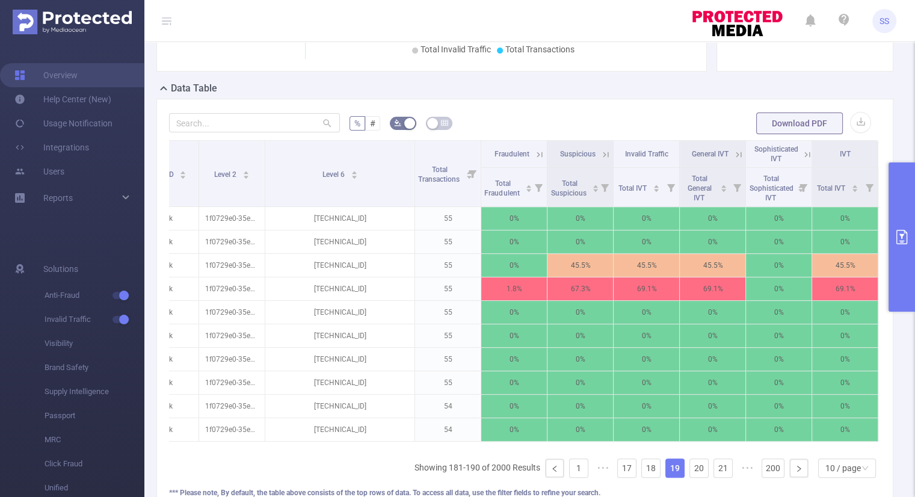
click at [534, 153] on icon at bounding box center [539, 154] width 11 height 11
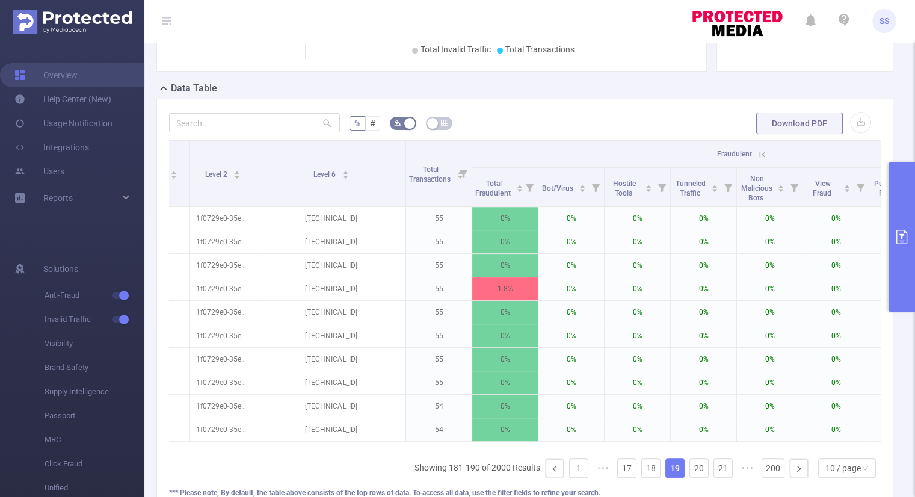
click at [533, 153] on th "Fraudulent" at bounding box center [737, 154] width 530 height 27
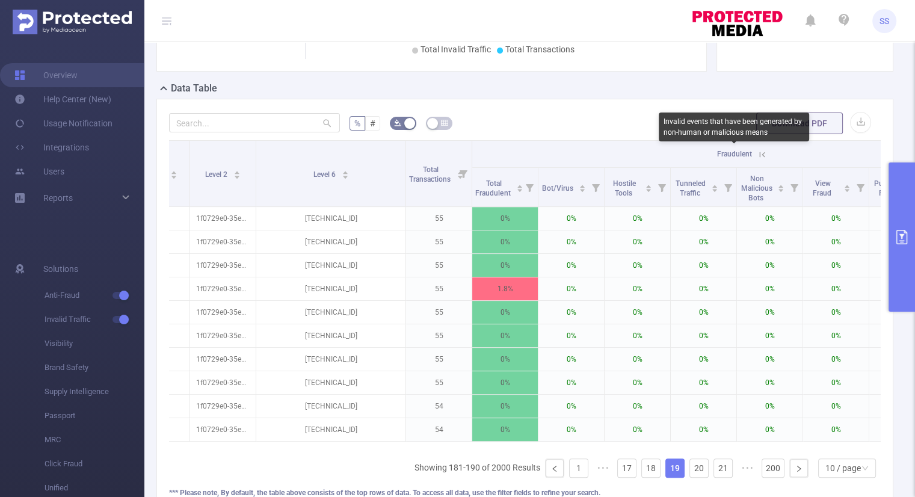
click at [766, 150] on icon at bounding box center [762, 154] width 11 height 11
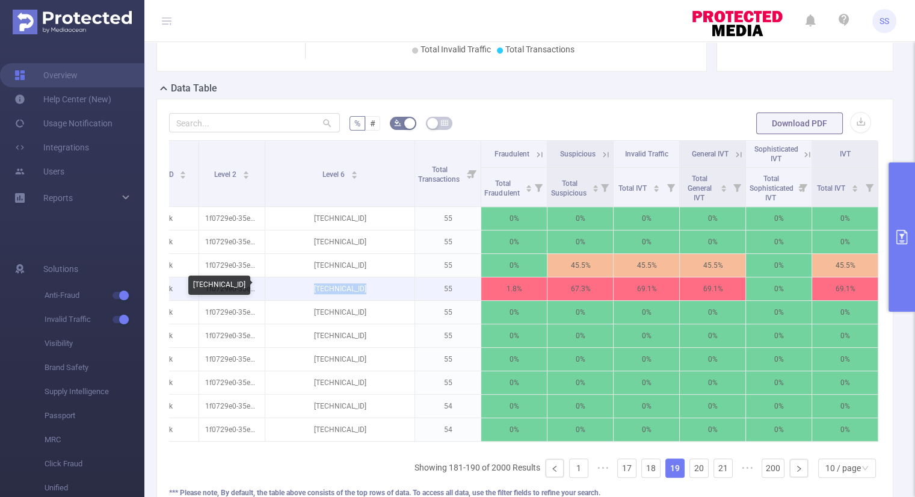
drag, startPoint x: 364, startPoint y: 285, endPoint x: 298, endPoint y: 292, distance: 66.0
click at [298, 292] on p "[TECHNICAL_ID]" at bounding box center [339, 288] width 149 height 23
copy p "[TECHNICAL_ID]"
click at [694, 477] on link "20" at bounding box center [699, 468] width 18 height 18
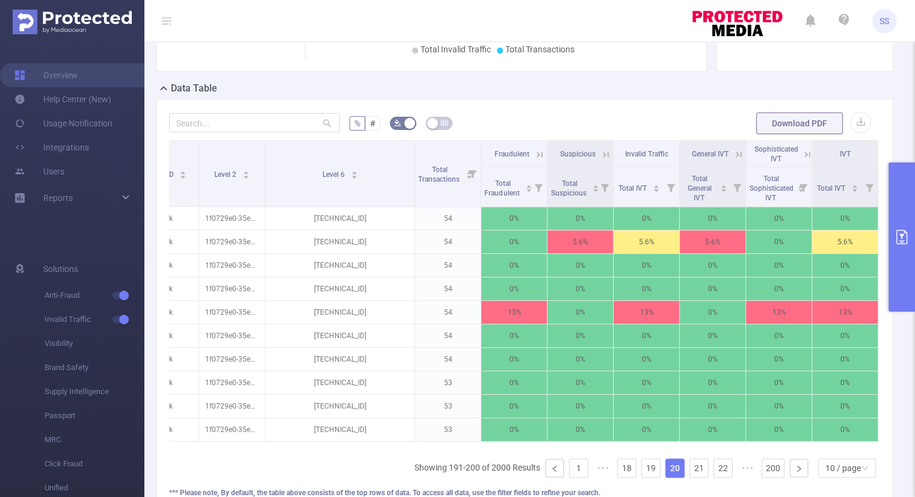
click at [534, 151] on icon at bounding box center [539, 154] width 11 height 11
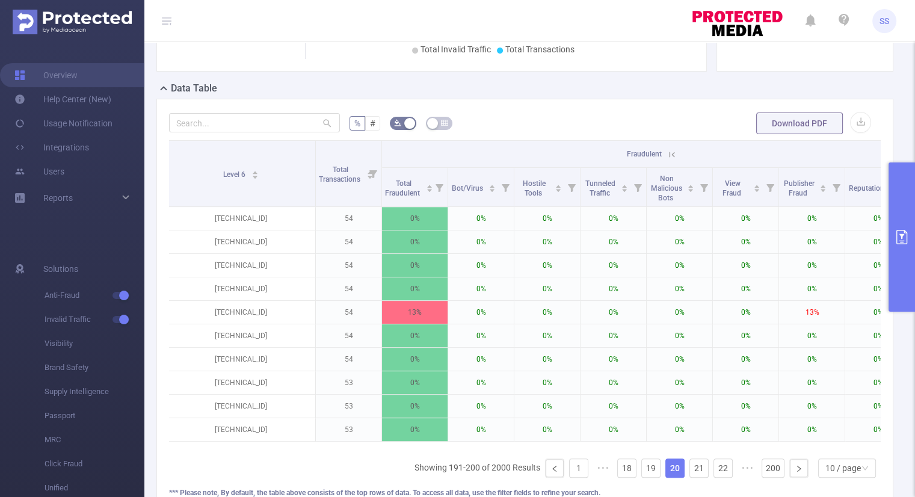
scroll to position [0, 128]
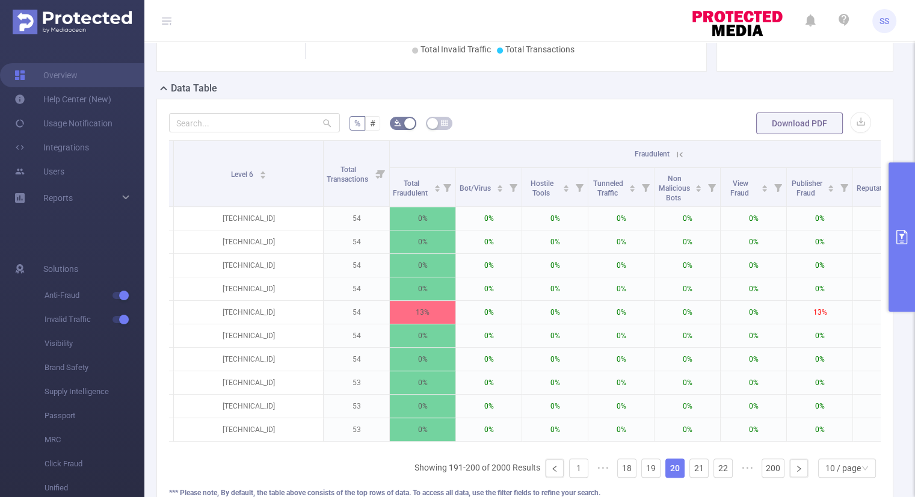
drag, startPoint x: 679, startPoint y: 150, endPoint x: 658, endPoint y: 164, distance: 25.2
click at [679, 150] on icon at bounding box center [680, 154] width 11 height 11
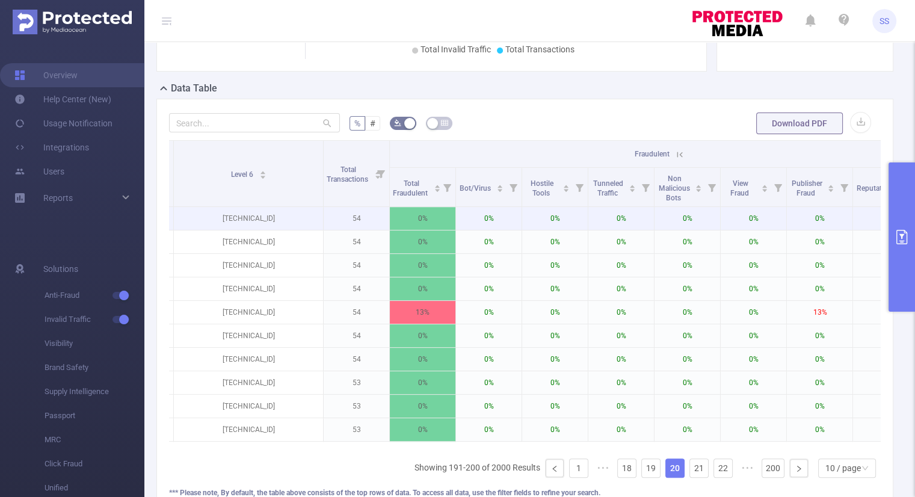
scroll to position [0, 46]
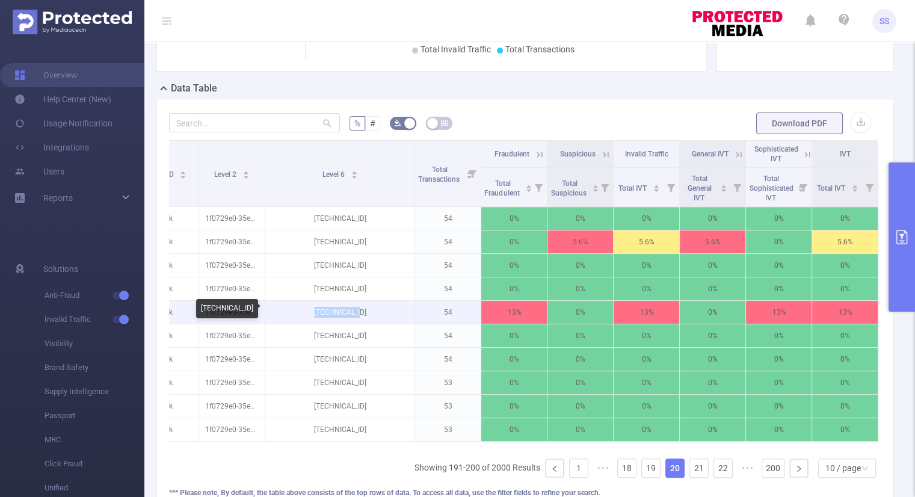
drag, startPoint x: 364, startPoint y: 310, endPoint x: 303, endPoint y: 312, distance: 60.8
click at [303, 312] on p "[TECHNICAL_ID]" at bounding box center [339, 312] width 149 height 23
copy p "[TECHNICAL_ID]"
click at [693, 477] on link "21" at bounding box center [699, 468] width 18 height 18
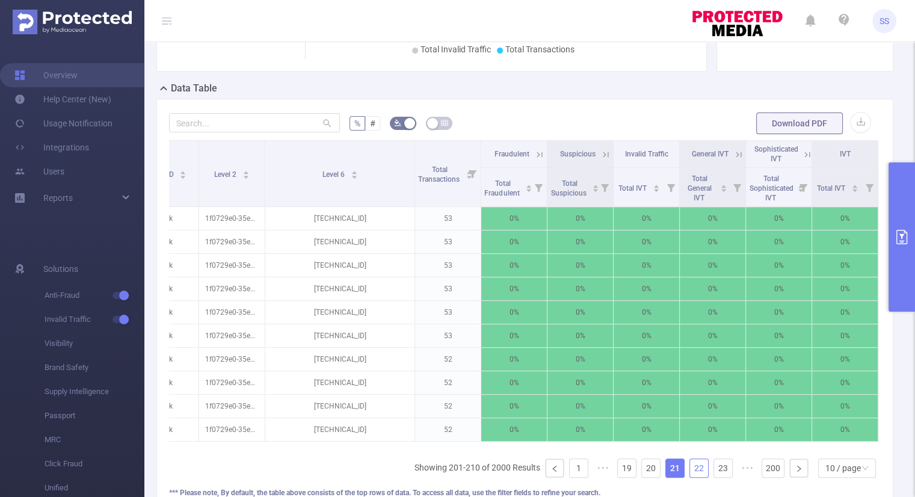
click at [693, 477] on link "22" at bounding box center [699, 468] width 18 height 18
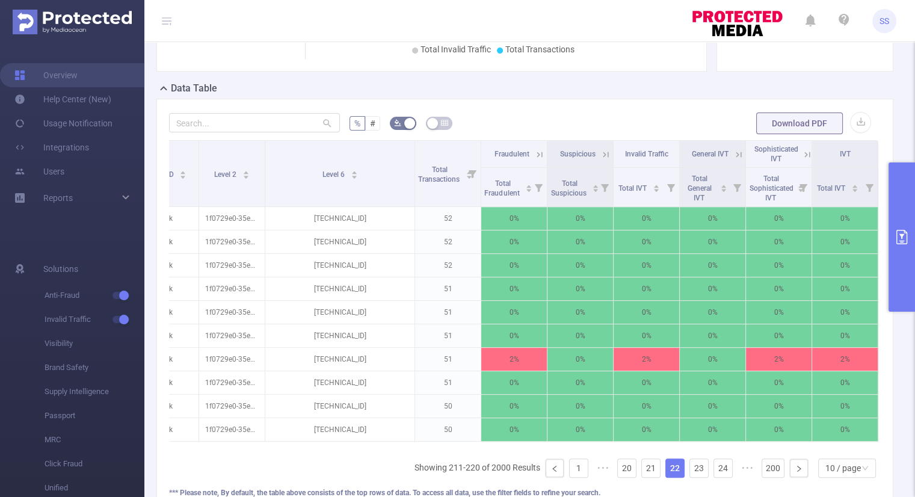
click at [534, 154] on icon at bounding box center [539, 154] width 11 height 11
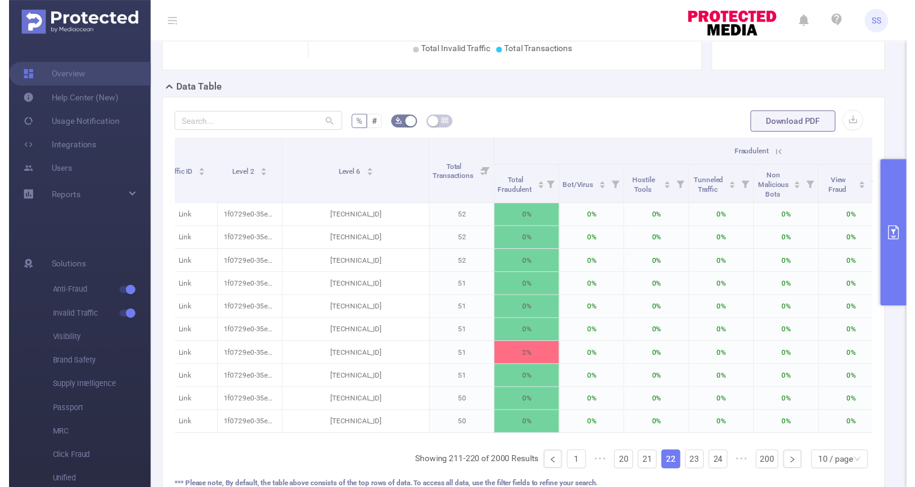
scroll to position [0, 20]
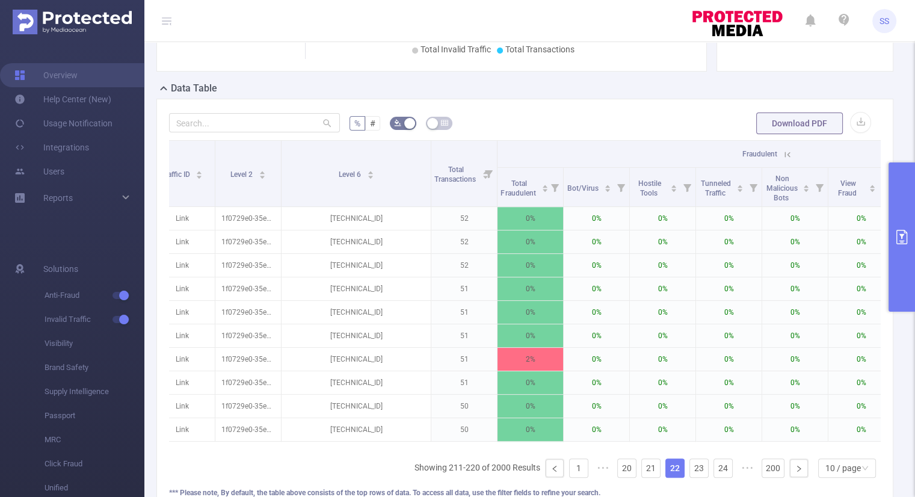
click at [900, 226] on button "primary" at bounding box center [902, 236] width 26 height 149
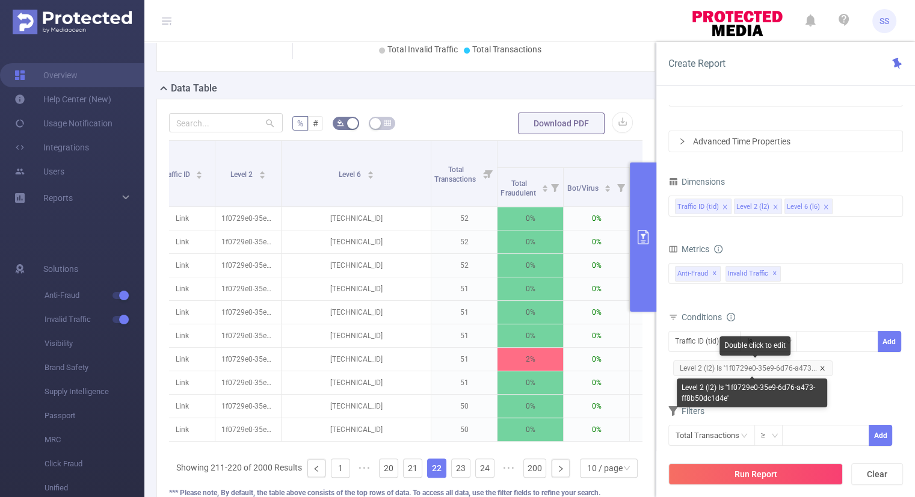
click at [821, 366] on icon "icon: close" at bounding box center [822, 368] width 4 height 4
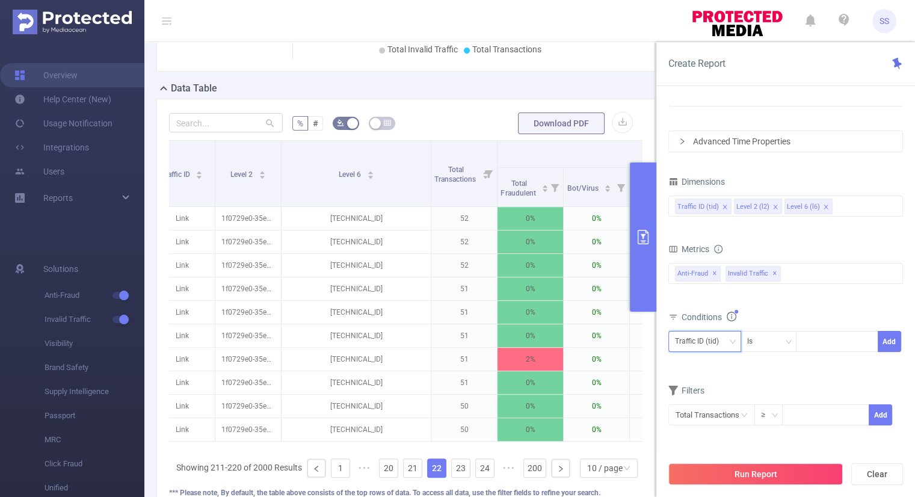
click at [725, 341] on div "Traffic ID (tid)" at bounding box center [701, 342] width 52 height 20
click at [705, 384] on li "Level 2 (l2)" at bounding box center [704, 385] width 73 height 19
click at [819, 333] on div at bounding box center [837, 342] width 69 height 20
paste input "1f05da42-4b7a-672e-a415-f55226aaa595"
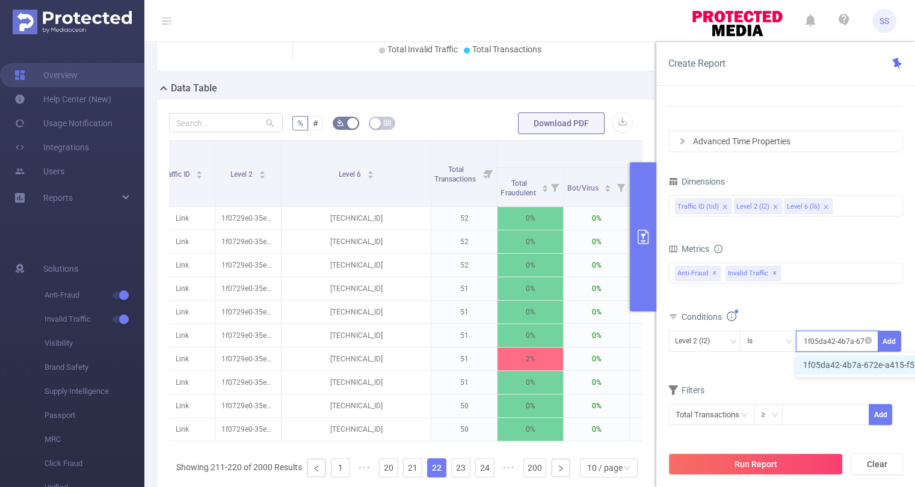
scroll to position [0, 66]
type input "1f05da42-4b7a-672e-a415-f55226aaa595"
click at [894, 341] on button "Add" at bounding box center [889, 341] width 23 height 21
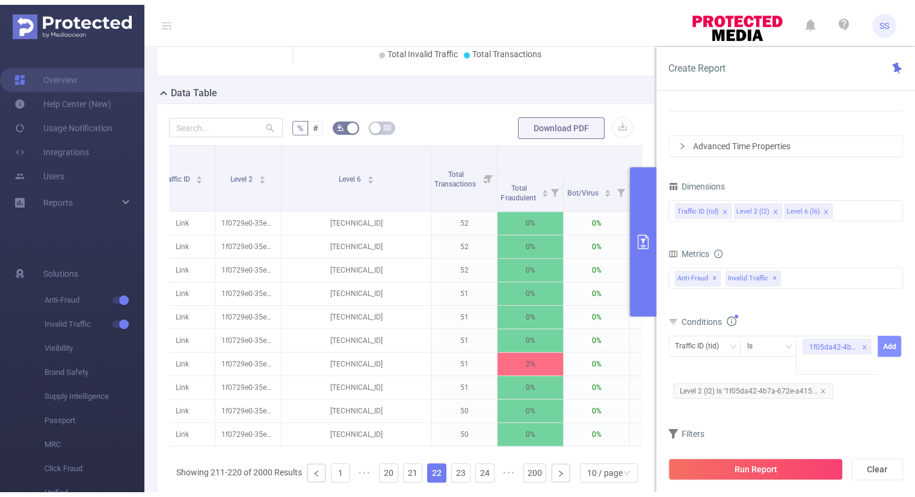
scroll to position [0, 0]
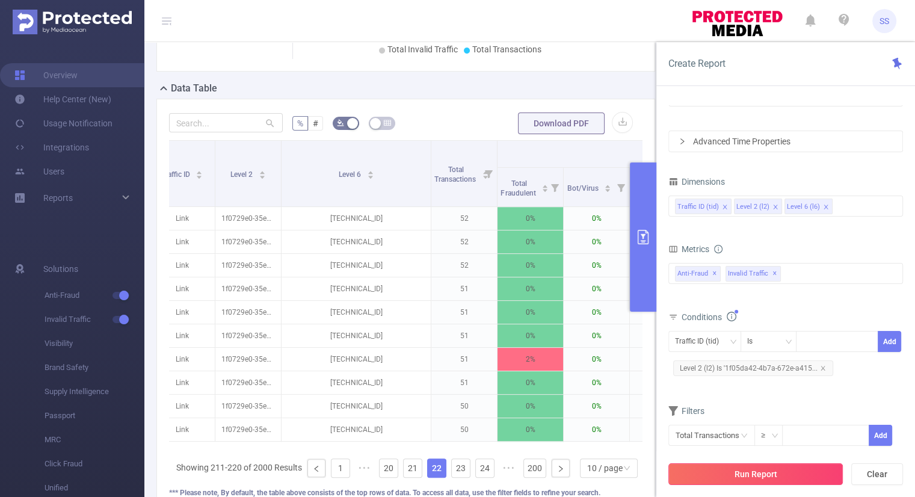
click at [753, 474] on button "Run Report" at bounding box center [756, 474] width 175 height 22
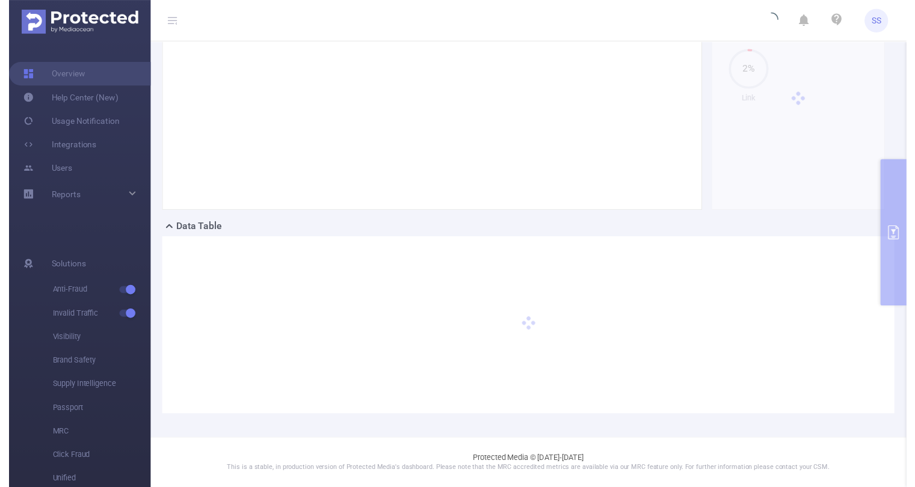
scroll to position [164, 0]
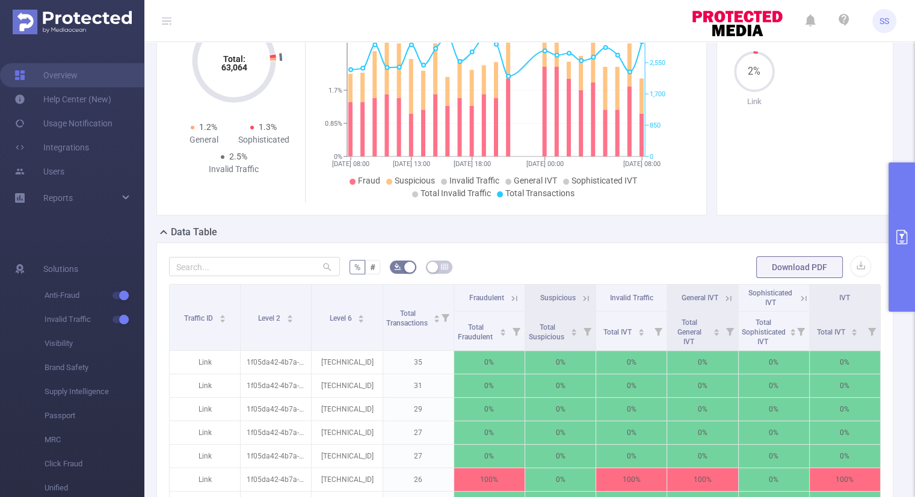
click at [907, 263] on button "primary" at bounding box center [902, 236] width 26 height 149
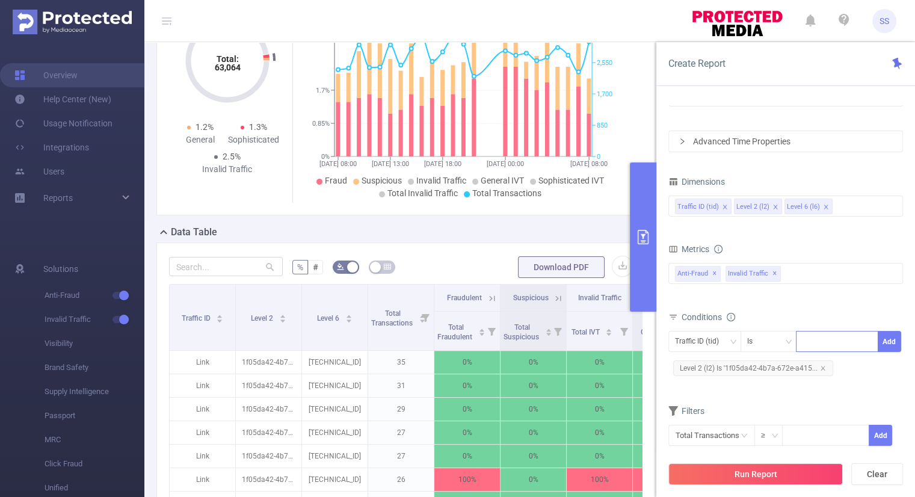
click at [822, 346] on div at bounding box center [837, 342] width 69 height 20
paste input "1f05da42-4b7a-672e-a415-f55226aaa595"
type input "1f05da42-4b7a-672e-a415-f55226aaa595"
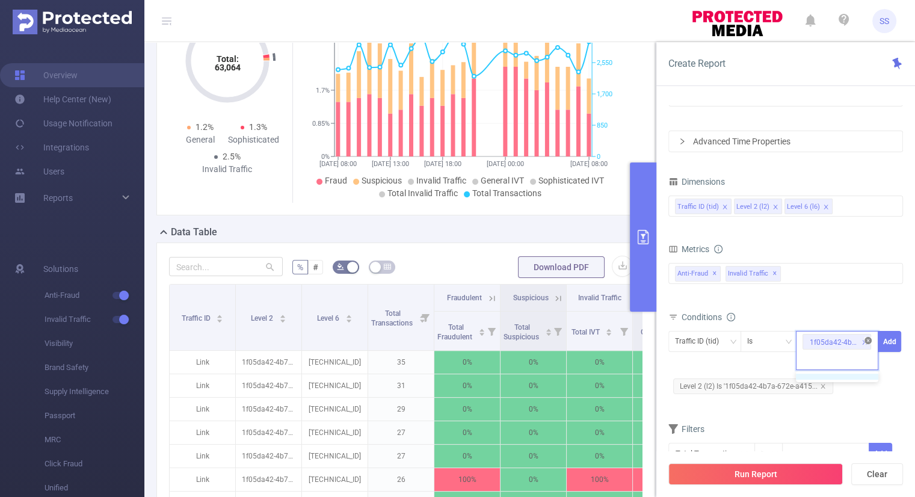
click at [867, 339] on icon "icon: close-circle" at bounding box center [868, 340] width 7 height 7
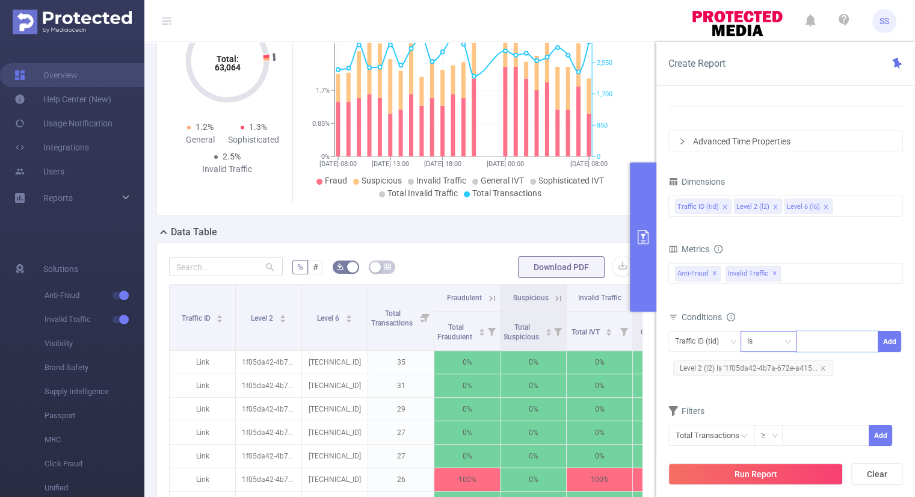
paste input "1f05da42-4b7a-672e-a415-f55226aaa595"
type input "1f05da42-4b7a-672e-a415-f55226aaa595"
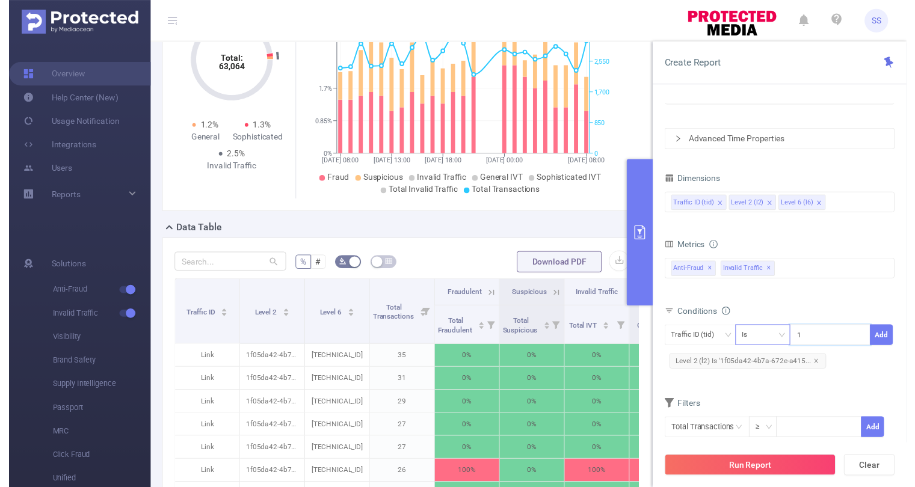
scroll to position [0, 66]
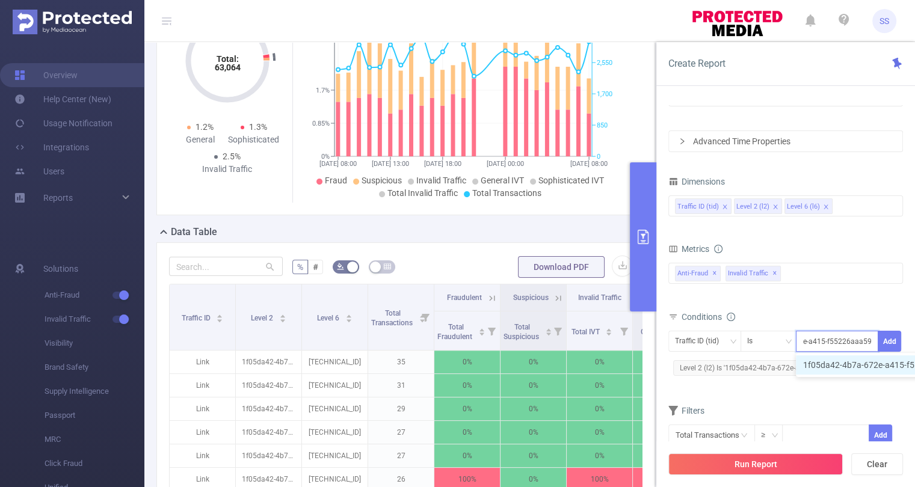
click at [830, 366] on li "1f05da42-4b7a-672e-a415-f55226aaa595" at bounding box center [889, 365] width 186 height 19
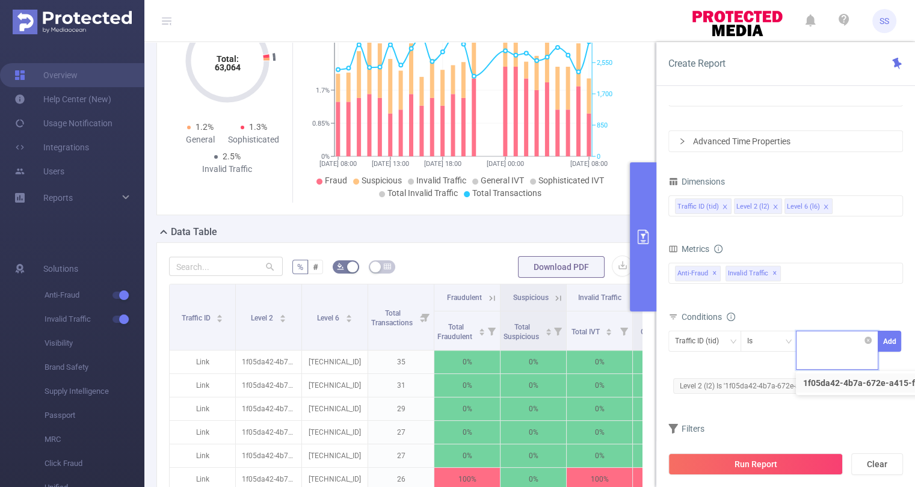
scroll to position [0, 0]
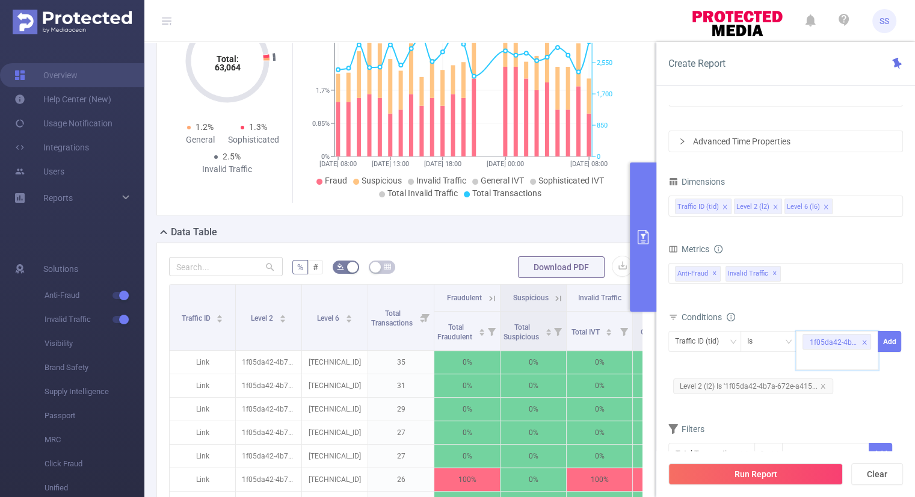
paste input "1f04ac23-6c3a-6a84-b30e-271786b9965b"
type input "1f04ac23-6c3a-6a84-b30e-271786b9965b"
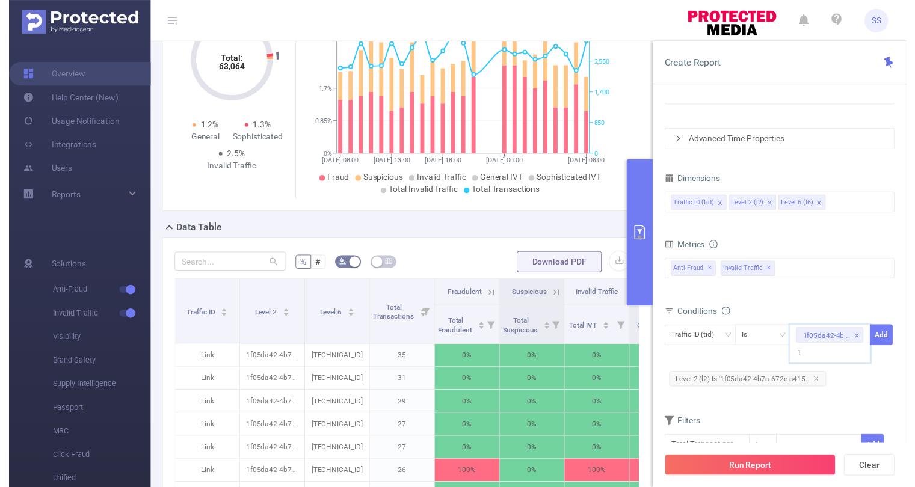
scroll to position [0, 67]
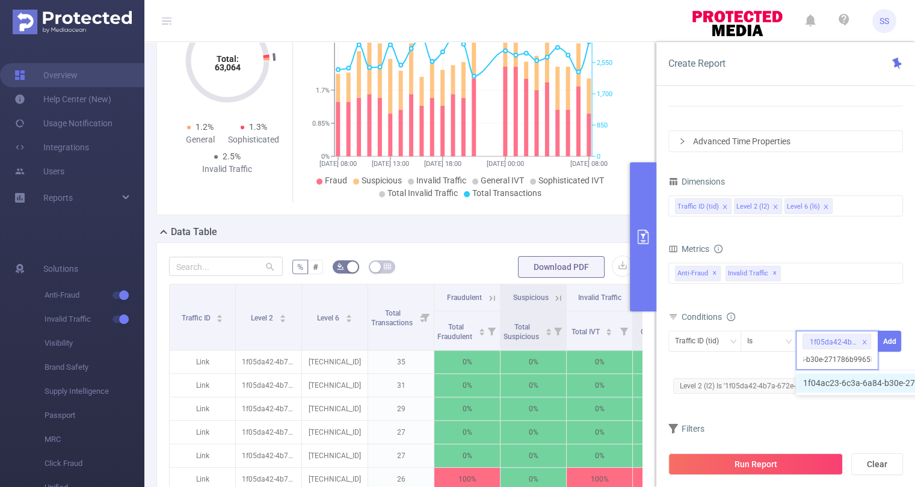
click at [826, 379] on li "1f04ac23-6c3a-6a84-b30e-271786b9965b" at bounding box center [889, 383] width 187 height 19
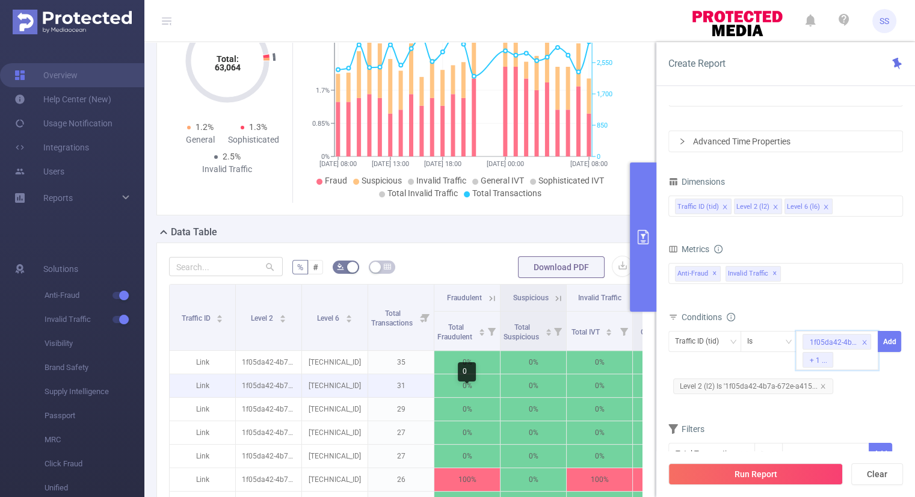
paste input "1f07dddc-6dbf-6858-bcc1-57657126adea"
type input "1f07dddc-6dbf-6858-bcc1-57657126adea"
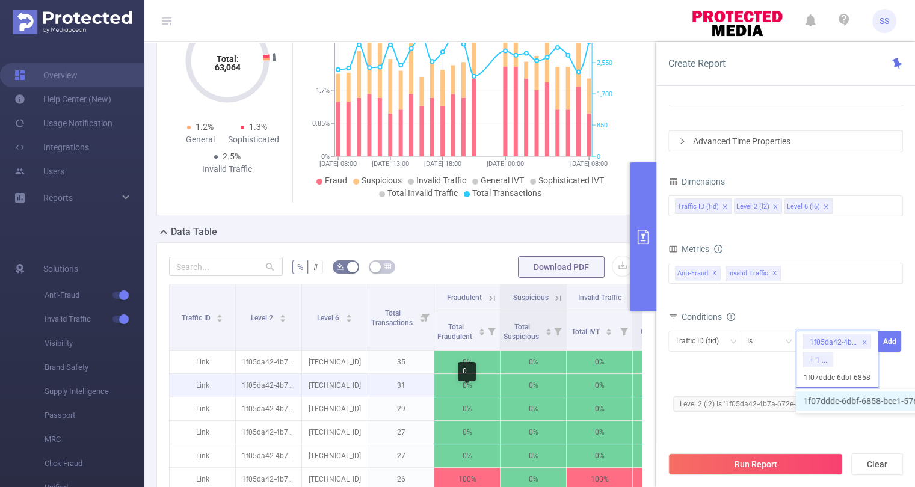
scroll to position [0, 65]
click at [816, 398] on li "1f07dddc-6dbf-6858-bcc1-57657126adea" at bounding box center [888, 401] width 184 height 19
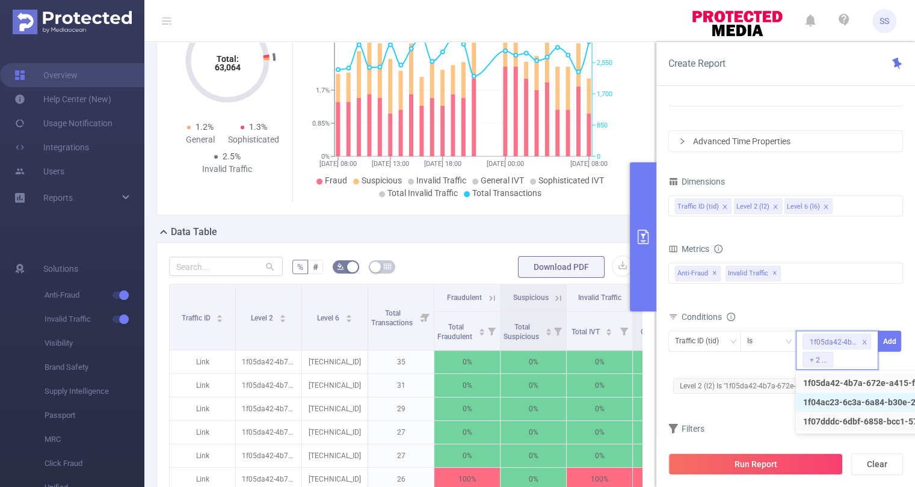
scroll to position [0, 0]
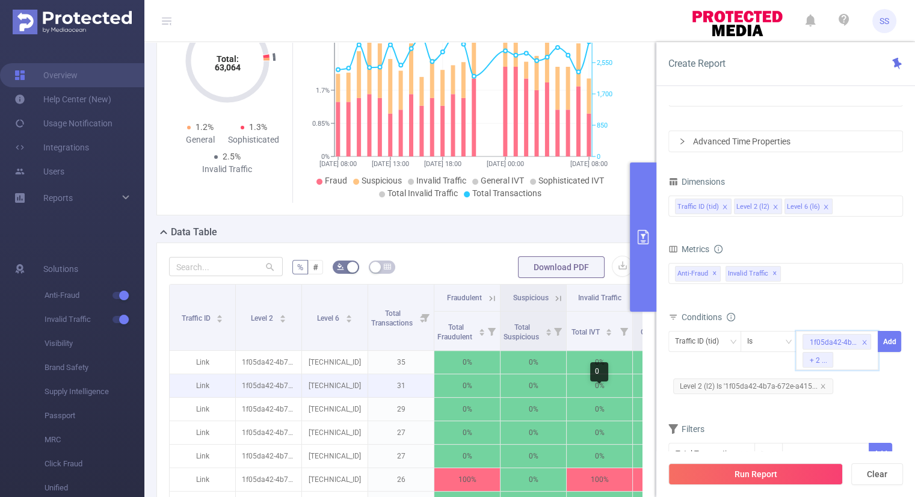
paste input "1f07ddda-d3d9-6be0-bcbb-778b997bcb25"
type input "1f07ddda-d3d9-6be0-bcbb-778b997bcb25"
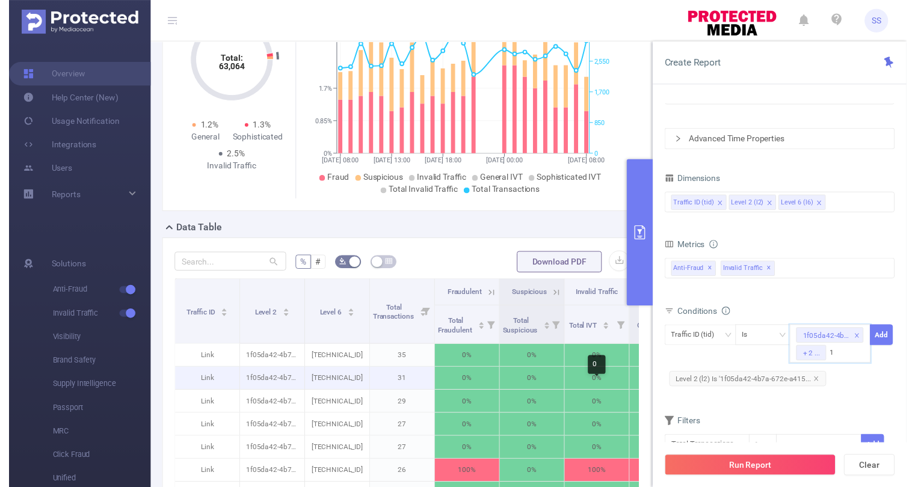
scroll to position [0, 67]
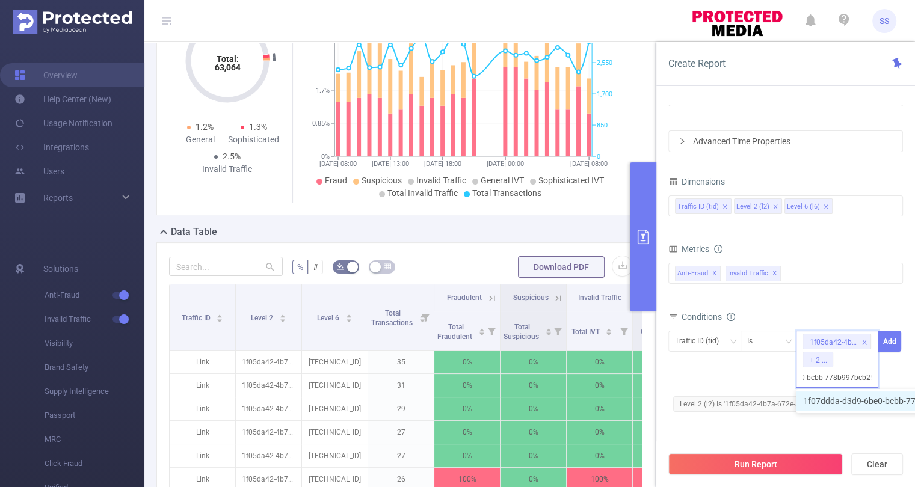
click at [876, 409] on li "1f07ddda-d3d9-6be0-bcbb-778b997bcb25" at bounding box center [889, 401] width 187 height 19
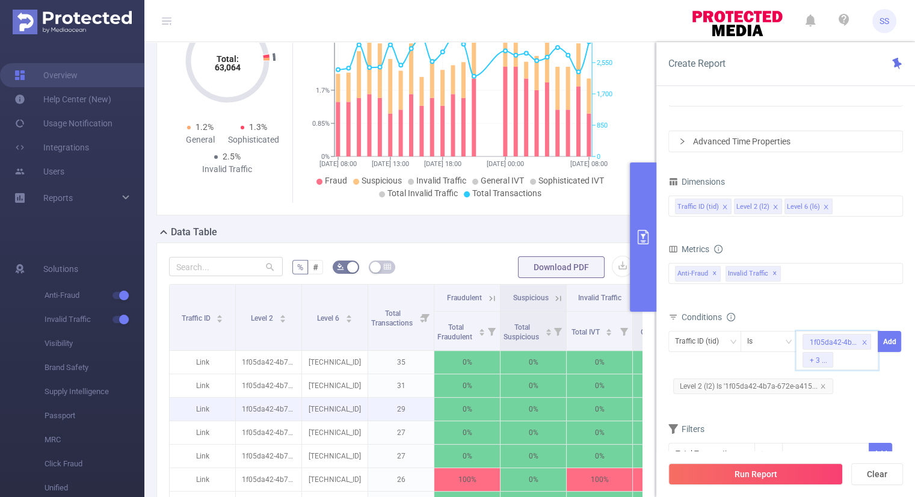
paste input "1f07dd9a-b672-6c18-bde9-a9944b3a2112"
type input "1f07dd9a-b672-6c18-bde9-a9944b3a2112"
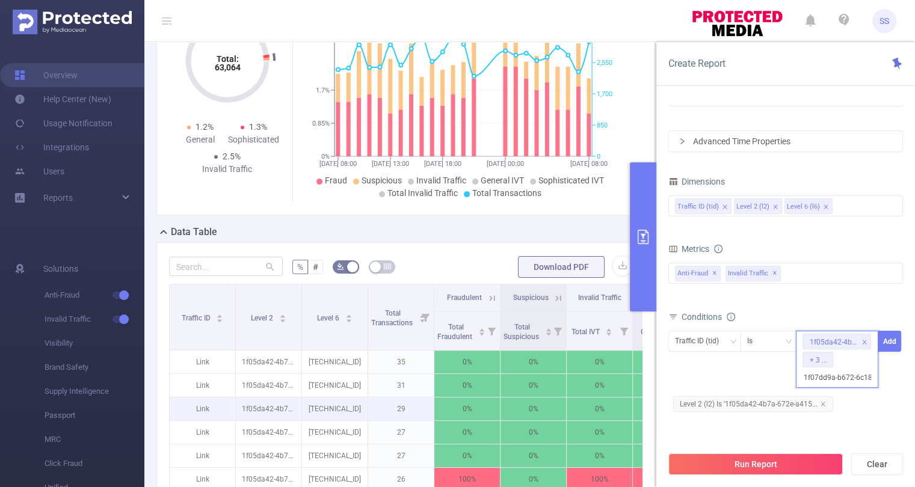
scroll to position [0, 67]
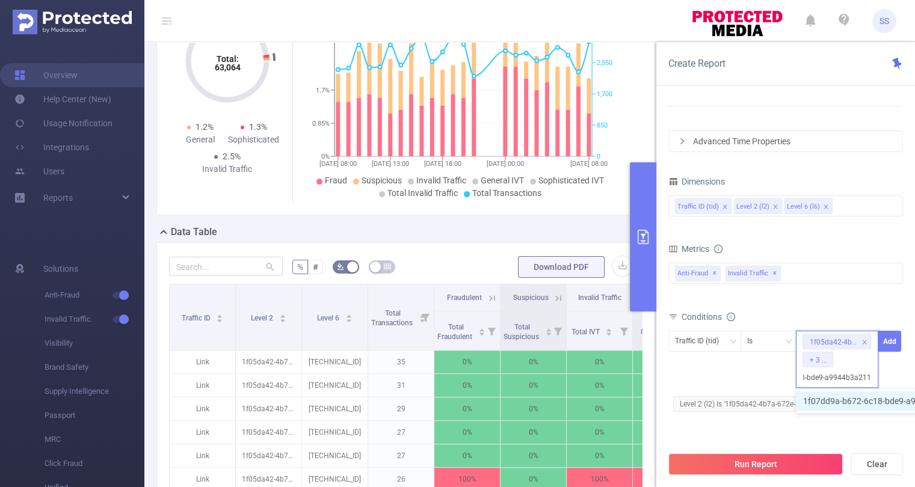
click at [817, 396] on li "1f07dd9a-b672-6c18-bde9-a9944b3a2112" at bounding box center [889, 401] width 187 height 19
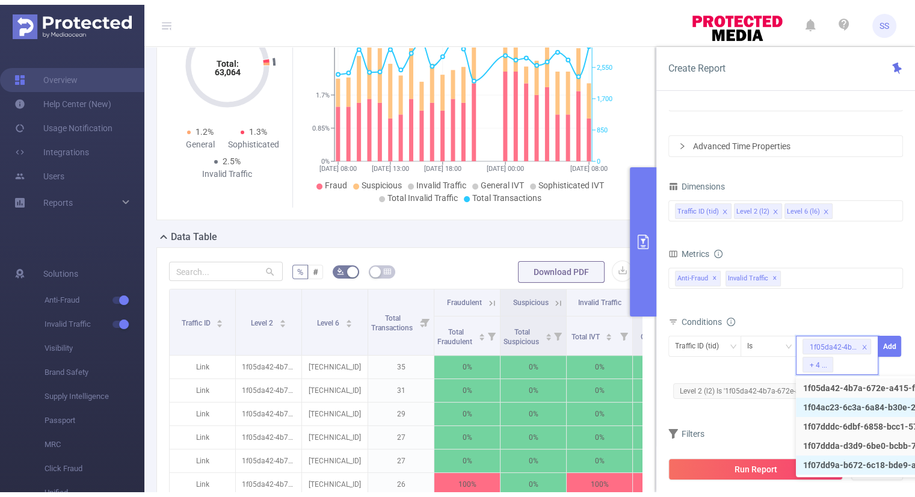
scroll to position [0, 0]
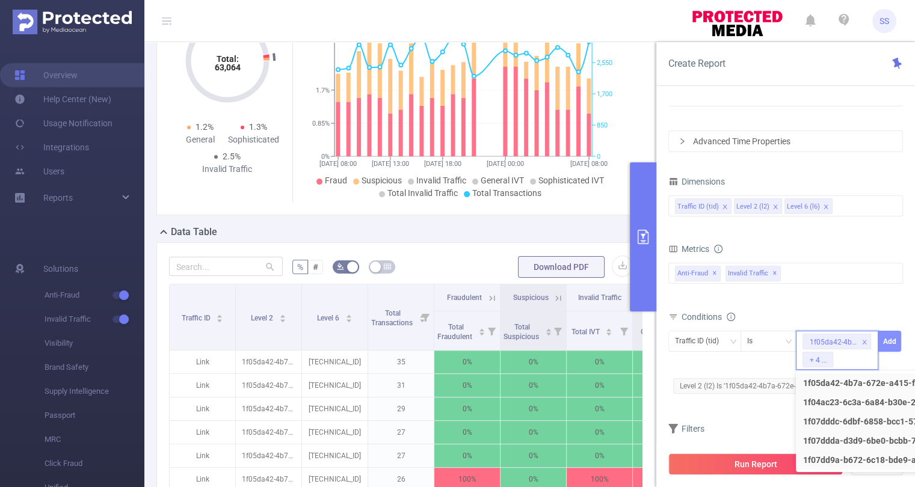
click at [892, 341] on button "Add" at bounding box center [889, 341] width 23 height 21
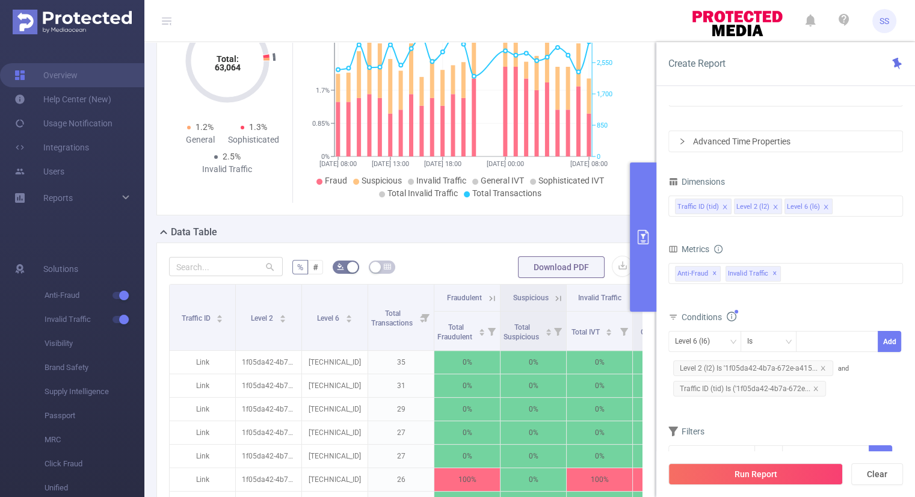
click at [840, 300] on div "Total Fraudulent Bot/Virus Hostile Tools Tunneled Traffic Non Malicious Bots Vi…" at bounding box center [786, 282] width 235 height 43
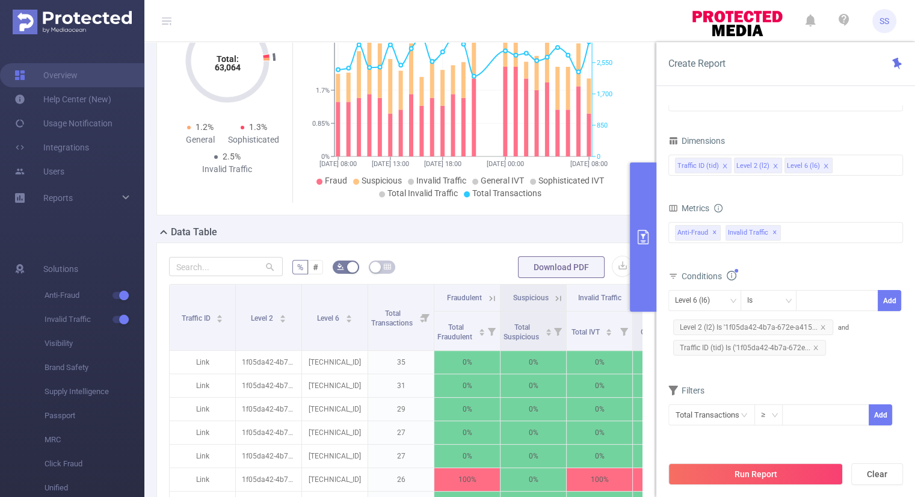
click at [880, 335] on div "Level 6 (l6) Is Add Level 2 (l2) Is '1f05da42-4b7a-672e-a415... and Traffic ID …" at bounding box center [786, 324] width 235 height 68
click at [775, 166] on icon "icon: close" at bounding box center [776, 166] width 6 height 6
click at [824, 262] on div "Metrics Total Fraudulent Bot/Virus Hostile Tools Tunneled Traffic Non Malicious…" at bounding box center [786, 233] width 235 height 67
click at [778, 469] on button "Run Report" at bounding box center [756, 474] width 175 height 22
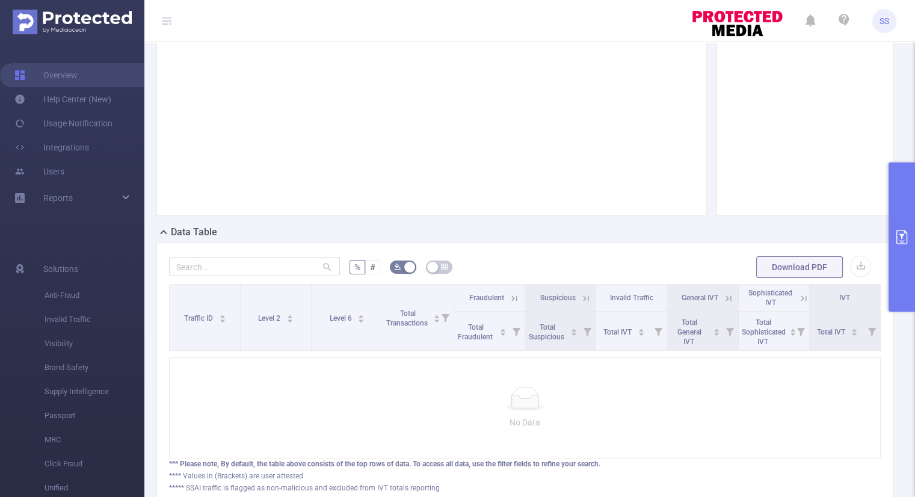
click at [898, 242] on icon "primary" at bounding box center [902, 237] width 14 height 14
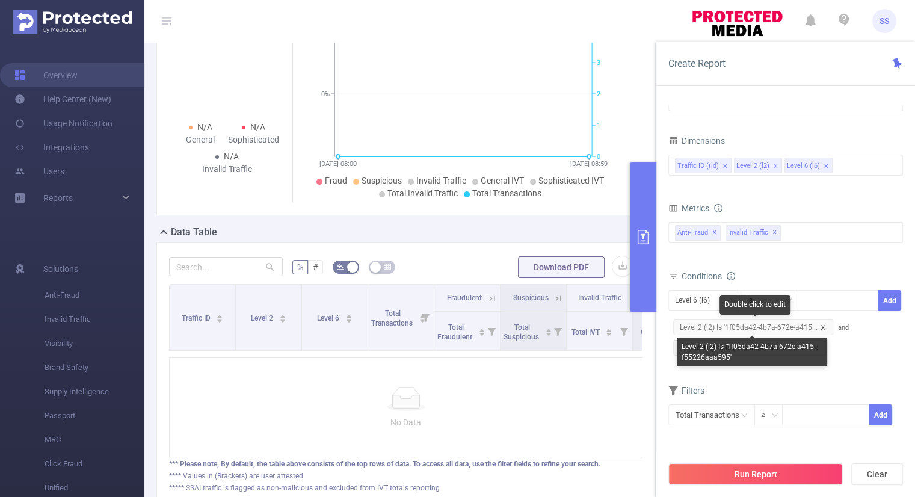
click at [821, 325] on icon "icon: close" at bounding box center [823, 327] width 4 height 4
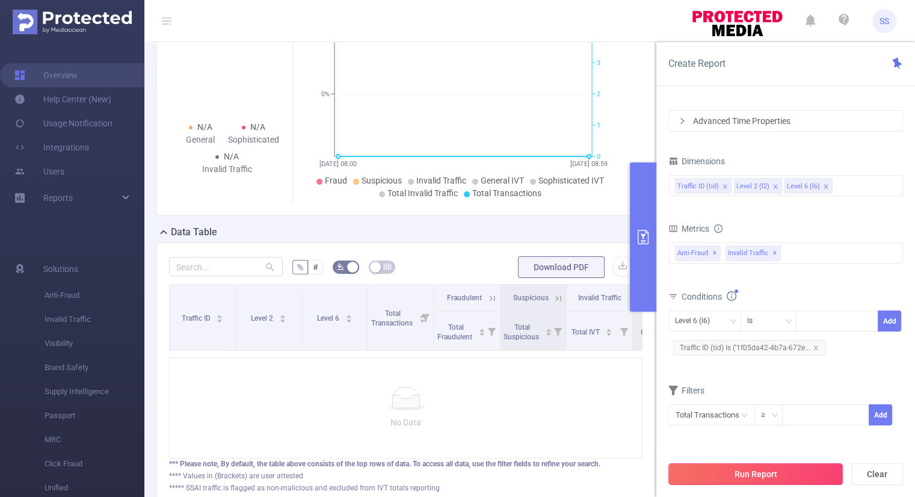
click at [794, 470] on button "Run Report" at bounding box center [756, 474] width 175 height 22
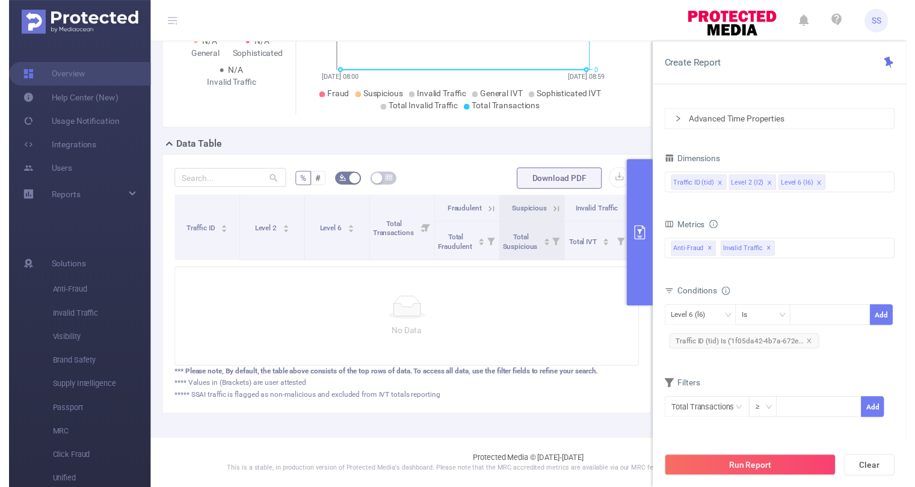
scroll to position [289, 0]
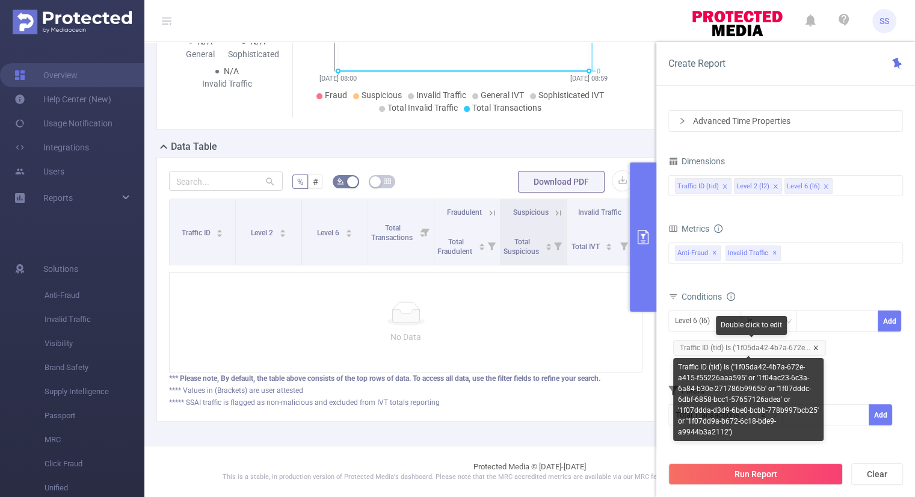
click at [814, 346] on icon "icon: close" at bounding box center [816, 347] width 4 height 4
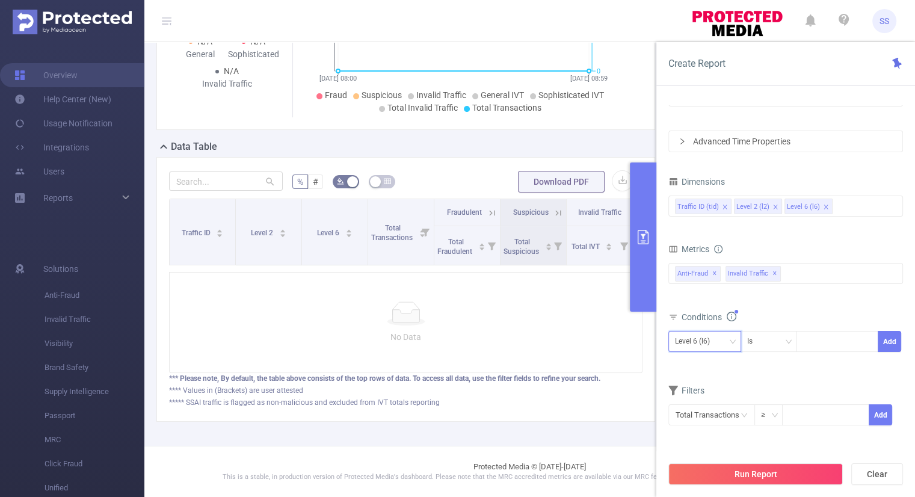
click at [709, 338] on div "Level 6 (l6)" at bounding box center [696, 342] width 43 height 20
click at [800, 357] on div "Level 6 (l6) Is Add" at bounding box center [786, 344] width 235 height 27
click at [811, 341] on div at bounding box center [837, 342] width 69 height 20
paste input "1f05da42-4b7a-672e-a415-f55226aaa595 1f04ac23-6c3a-6a84-b30e-271786b9965b 1f07d…"
type input "1f05da42-4b7a-672e-a415-f55226aaa595 1f04ac23-6c3a-6a84-b30e-271786b9965b 1f07d…"
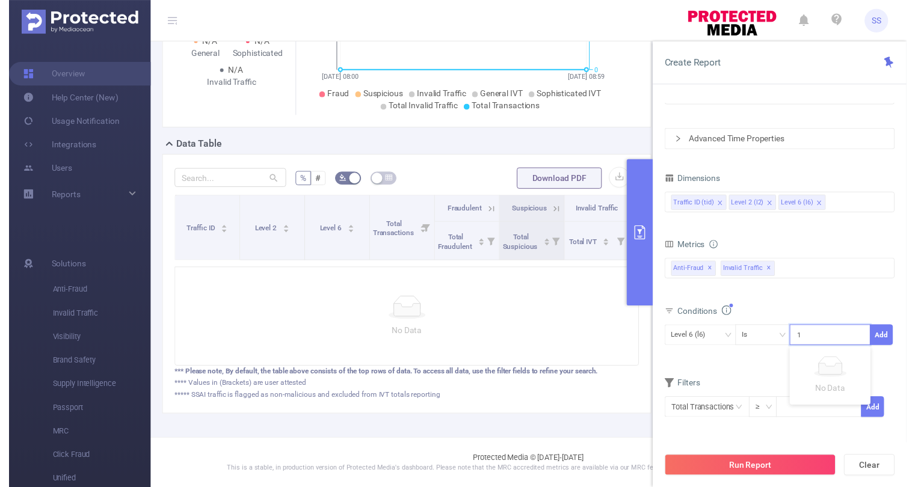
scroll to position [0, 612]
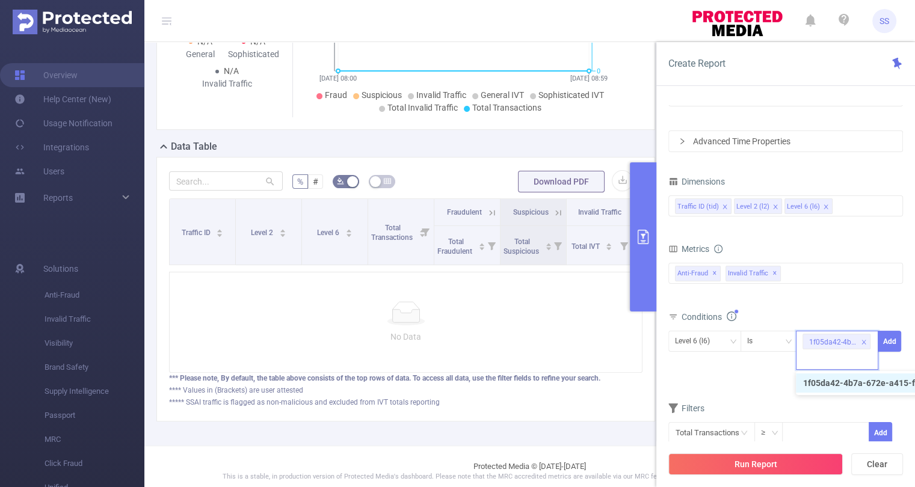
scroll to position [0, 0]
click at [741, 389] on form "Dimensions Traffic ID (tid) Level 2 (l2) Level 6 (l6) Metrics Total Fraudulent …" at bounding box center [786, 316] width 235 height 286
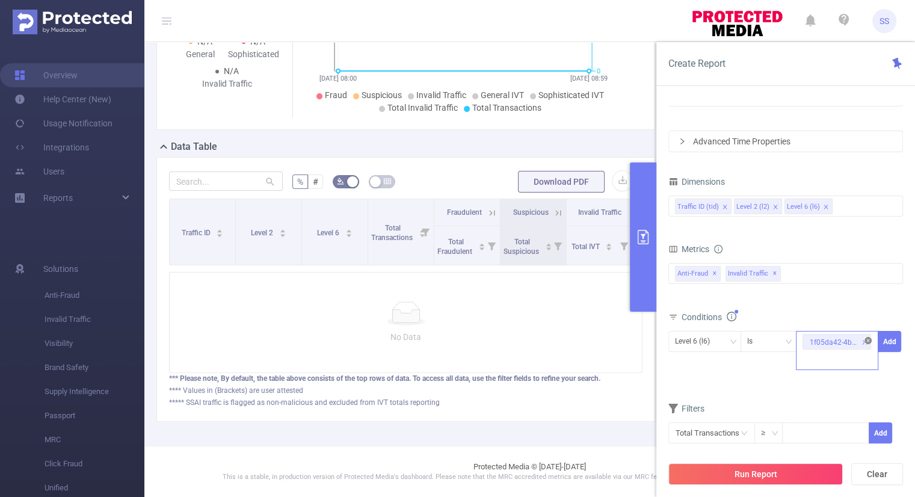
click at [867, 342] on icon "icon: close-circle" at bounding box center [868, 340] width 7 height 7
paste input "1f05da42-4b7a-672e-a415-f55226aaa595"
type input "1f05da42-4b7a-672e-a415-f55226aaa595"
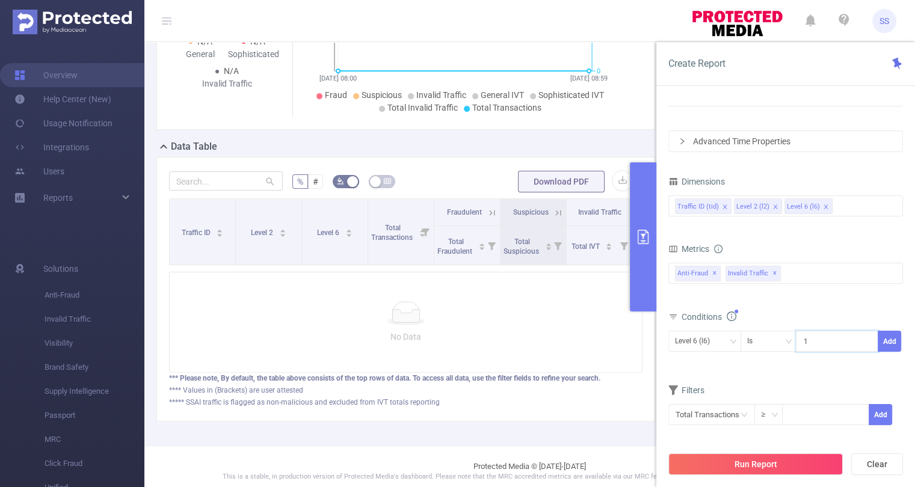
scroll to position [0, 66]
click at [847, 365] on li "1f05da42-4b7a-672e-a415-f55226aaa595" at bounding box center [889, 365] width 186 height 19
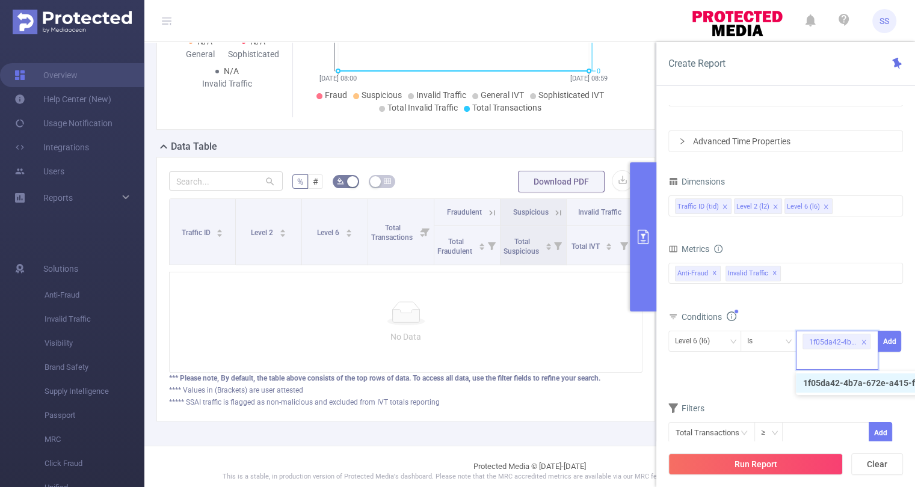
scroll to position [0, 0]
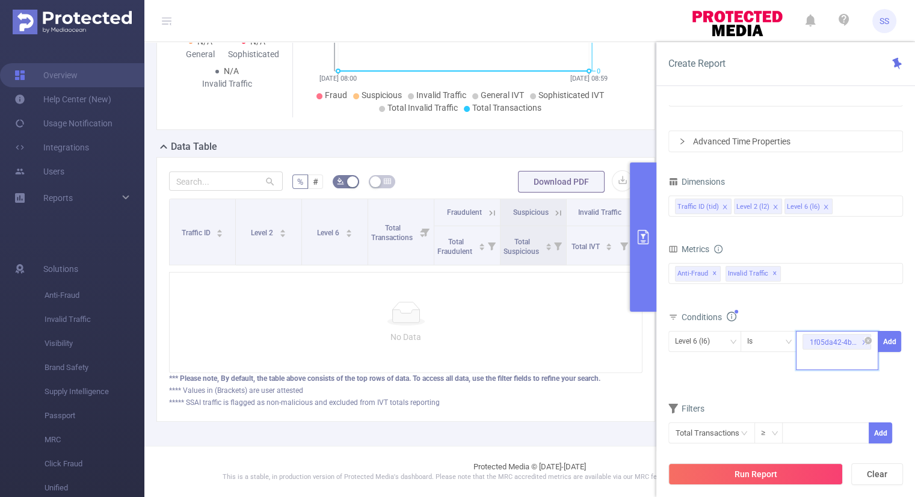
paste input "1f04ac23-6c3a-6a84-b30e-271786b9965b"
type input "1f04ac23-6c3a-6a84-b30e-271786b9965b"
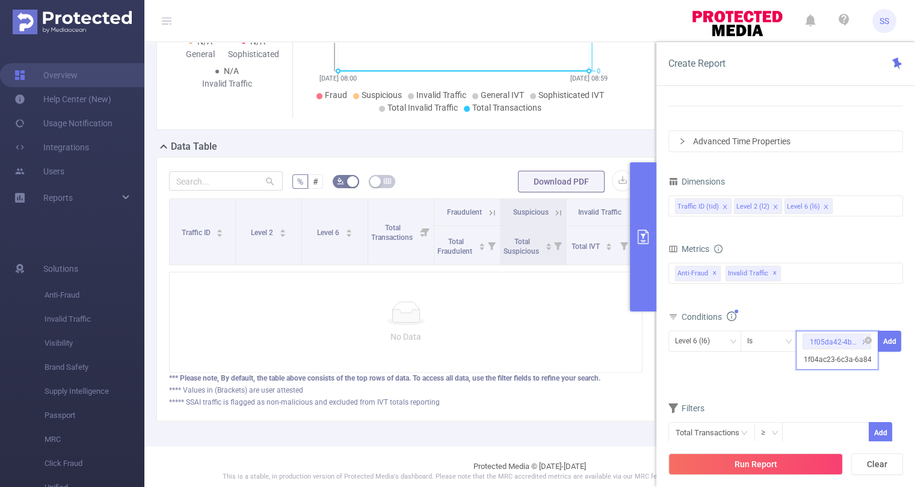
scroll to position [0, 67]
click at [875, 380] on li "1f04ac23-6c3a-6a84-b30e-271786b9965b" at bounding box center [889, 383] width 187 height 19
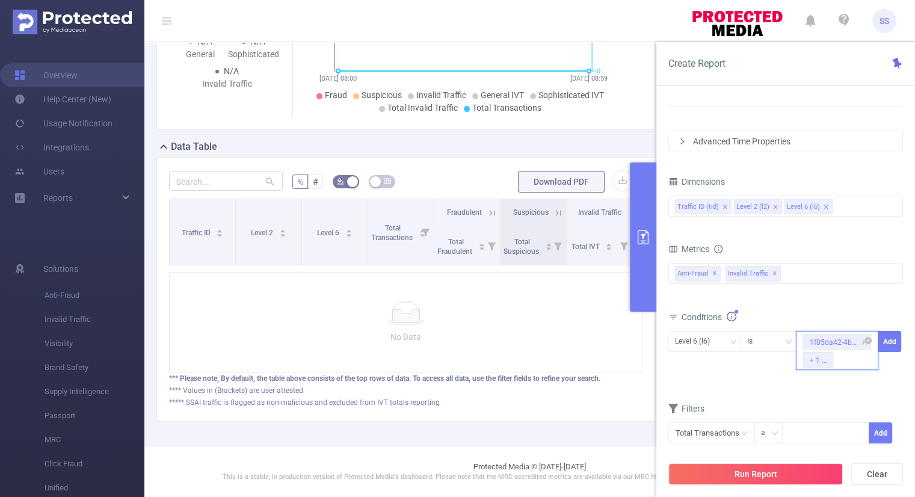
paste input "1f07dddc-6dbf-6858-bcc1-57657126adea"
type input "1f07dddc-6dbf-6858-bcc1-57657126adea"
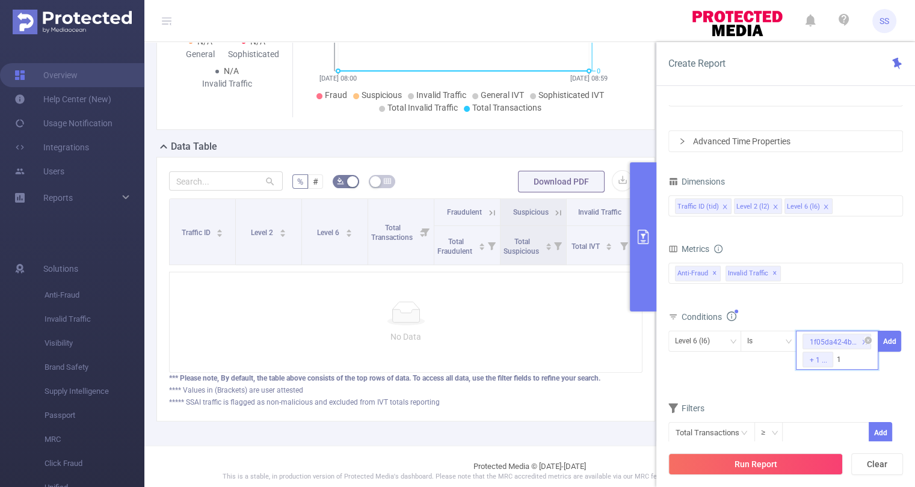
scroll to position [0, 65]
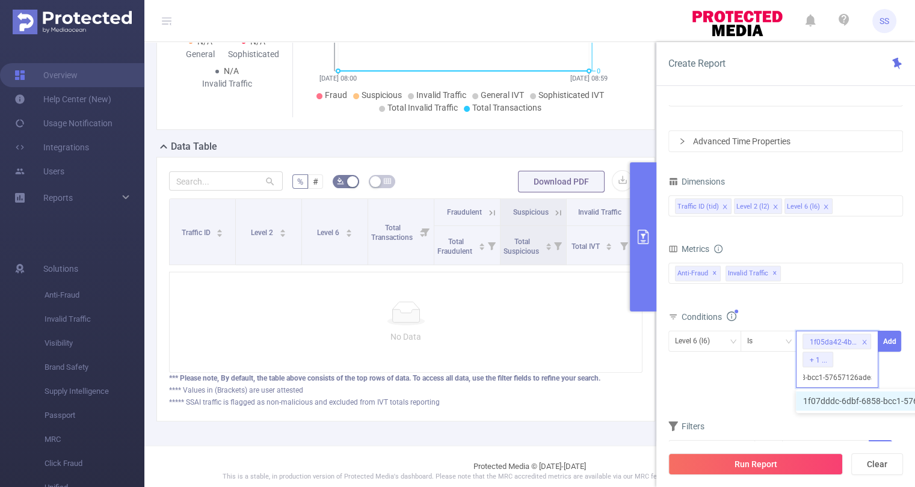
click at [833, 400] on li "1f07dddc-6dbf-6858-bcc1-57657126adea" at bounding box center [888, 401] width 184 height 19
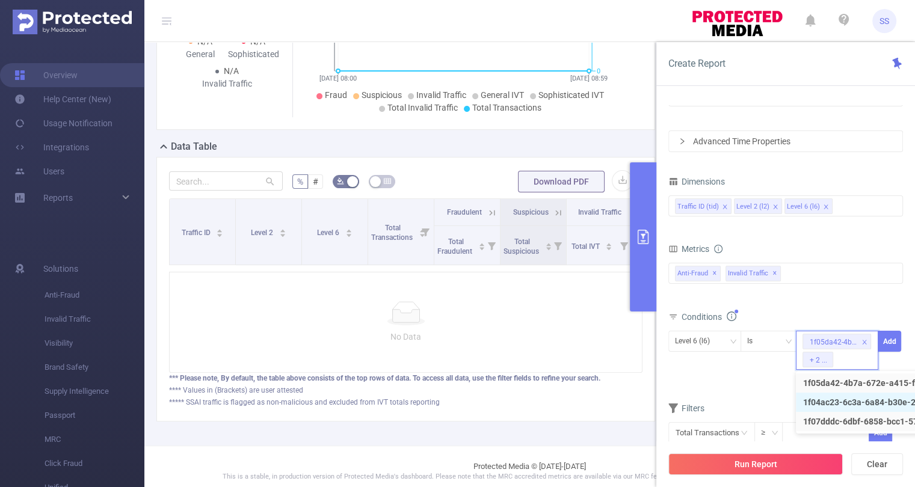
scroll to position [0, 0]
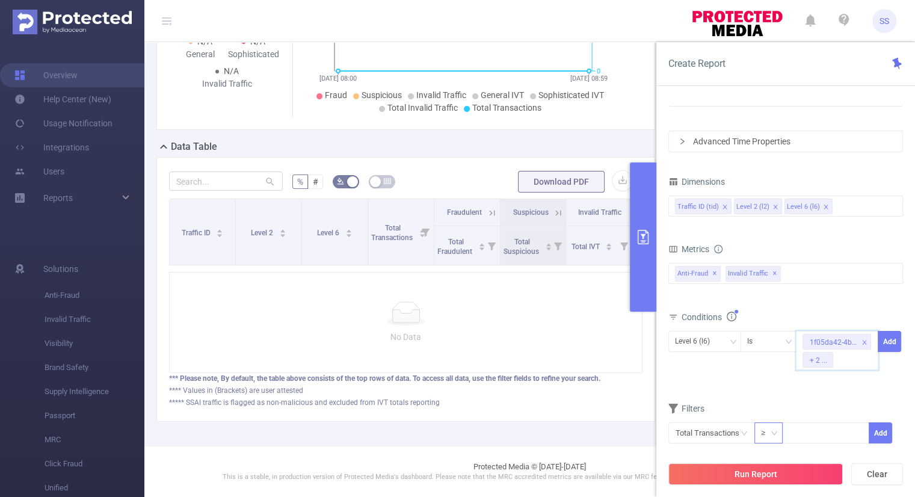
paste input "1f07ddda-d3d9-6be0-bcbb-778b997bcb25"
type input "1f07ddda-d3d9-6be0-bcbb-778b997bcb25"
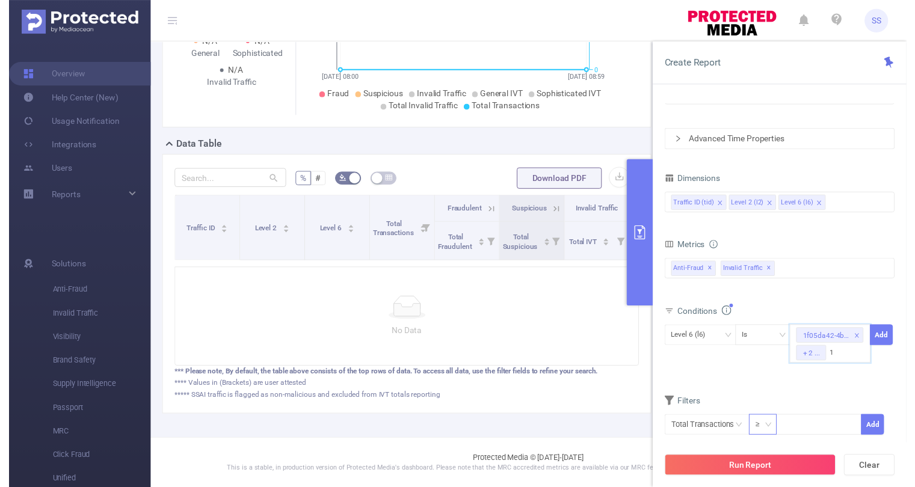
scroll to position [0, 67]
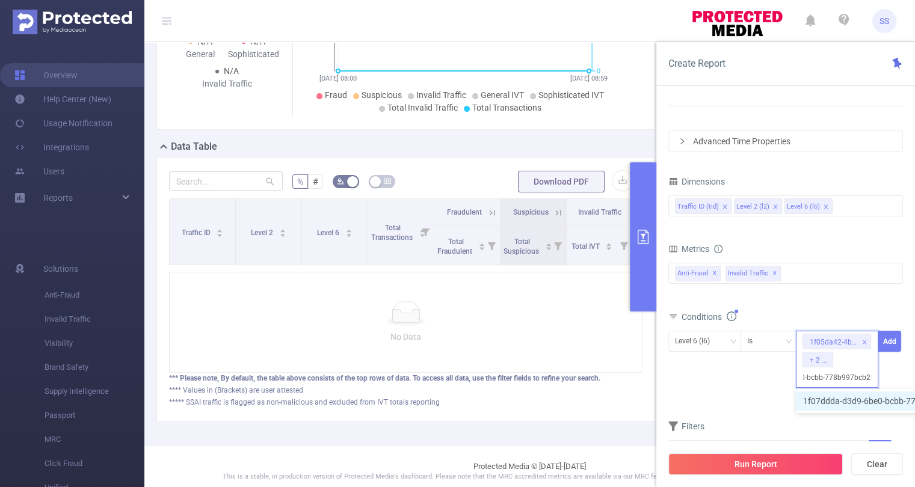
click at [827, 395] on li "1f07ddda-d3d9-6be0-bcbb-778b997bcb25" at bounding box center [889, 401] width 187 height 19
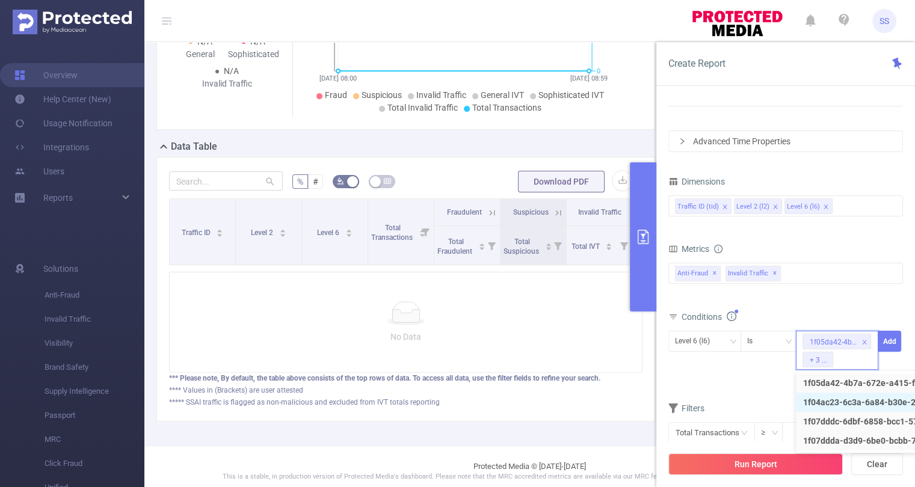
scroll to position [0, 0]
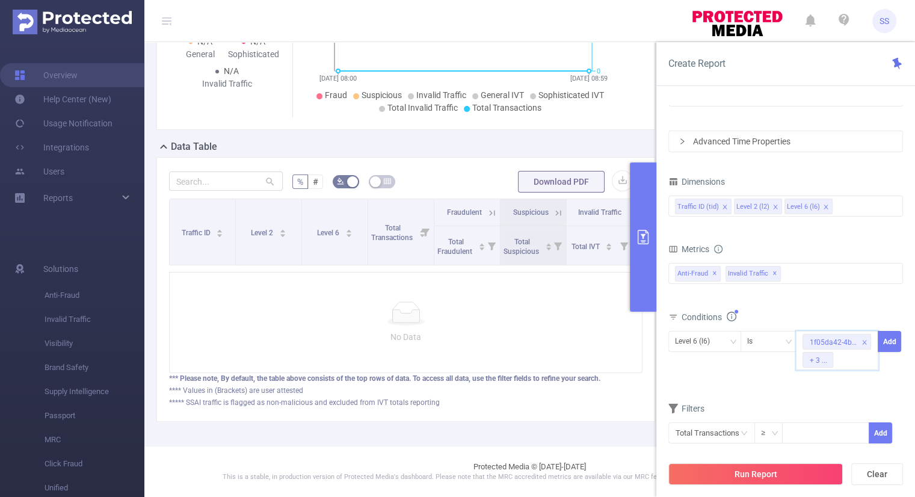
paste input "1f07dd9a-b672-6c18-bde9-a9944b3a2112"
type input "1f07dd9a-b672-6c18-bde9-a9944b3a2112"
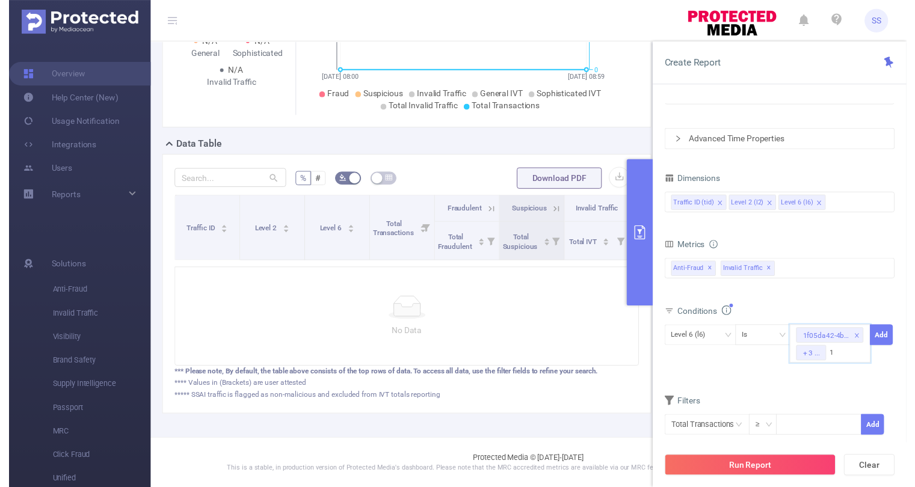
scroll to position [0, 67]
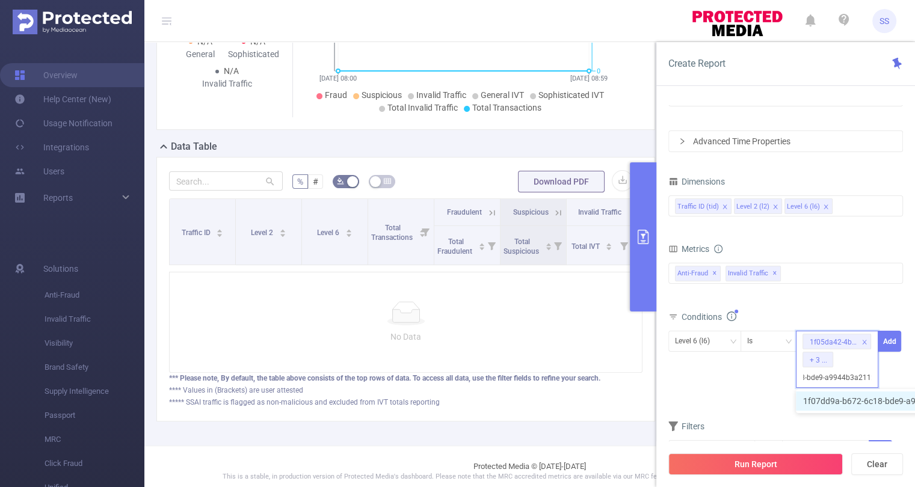
click at [830, 403] on li "1f07dd9a-b672-6c18-bde9-a9944b3a2112" at bounding box center [889, 401] width 187 height 19
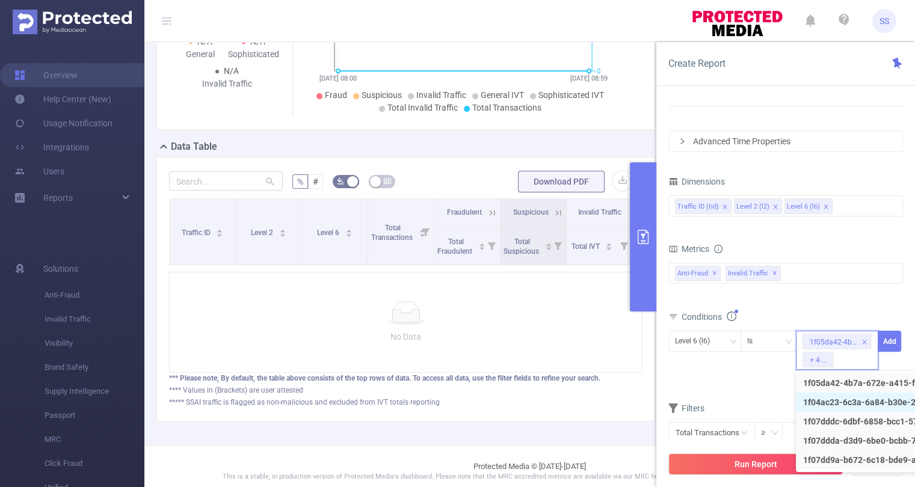
scroll to position [0, 0]
click at [888, 341] on button "Add" at bounding box center [889, 341] width 23 height 21
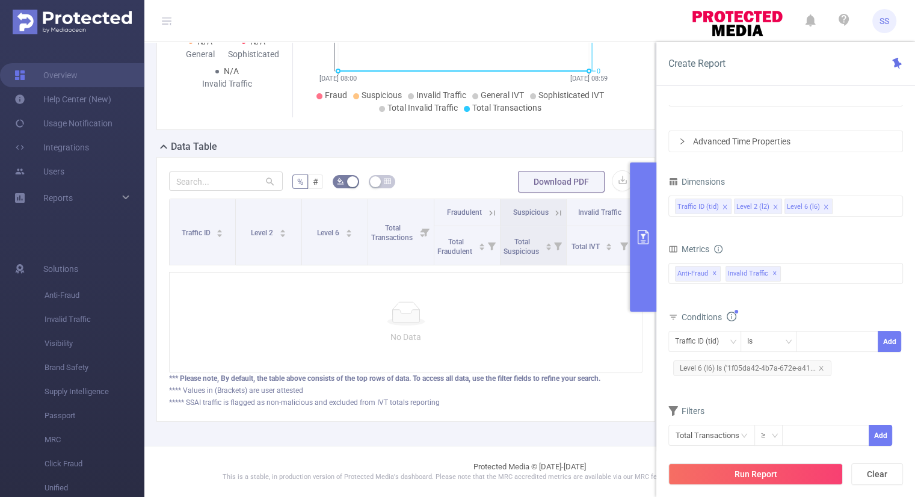
click at [824, 300] on div "Total Fraudulent Bot/Virus Hostile Tools Tunneled Traffic Non Malicious Bots Vi…" at bounding box center [786, 282] width 235 height 43
click at [840, 317] on div "Conditions" at bounding box center [786, 319] width 235 height 20
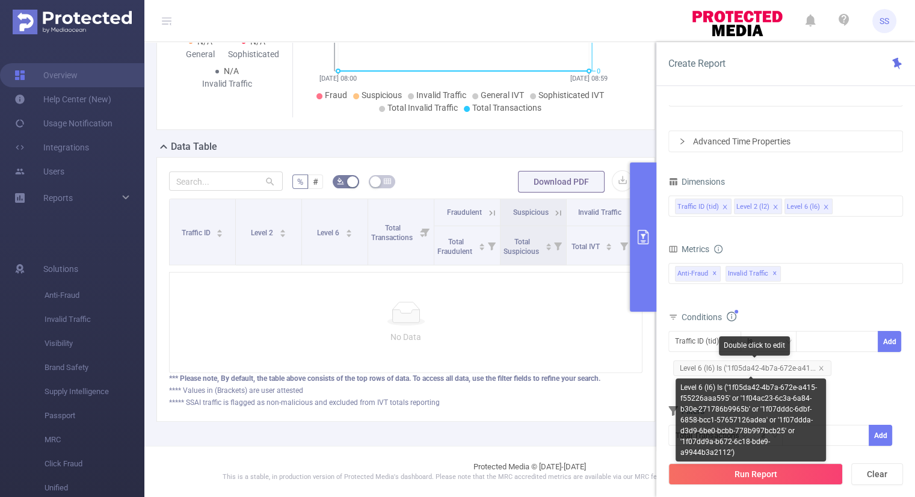
drag, startPoint x: 817, startPoint y: 365, endPoint x: 752, endPoint y: 357, distance: 66.1
click at [818, 366] on icon "icon: close" at bounding box center [821, 368] width 6 height 6
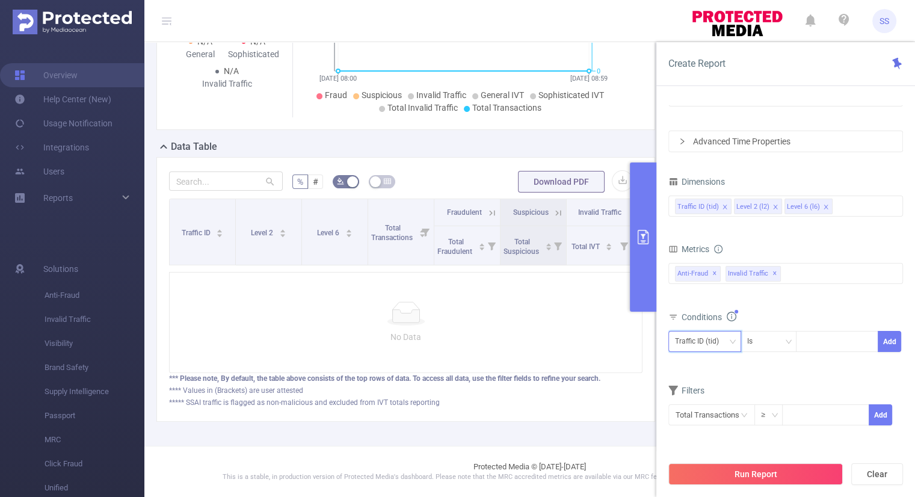
click at [696, 336] on div "Traffic ID (tid)" at bounding box center [701, 342] width 52 height 20
click at [703, 389] on li "Level 2 (l2)" at bounding box center [704, 385] width 73 height 19
click at [827, 343] on div at bounding box center [837, 342] width 69 height 20
paste input "1f05da42-4b7a-672e-a415-f55226aaa595"
type input "1f05da42-4b7a-672e-a415-f55226aaa595"
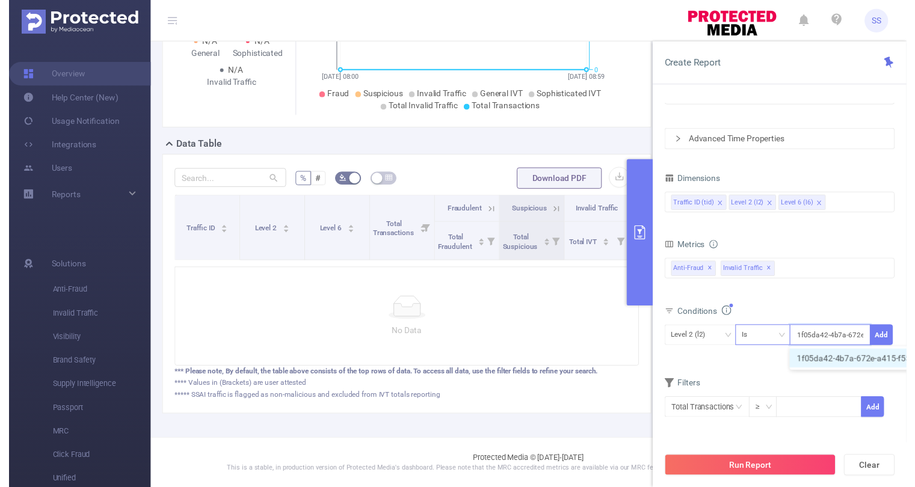
scroll to position [0, 66]
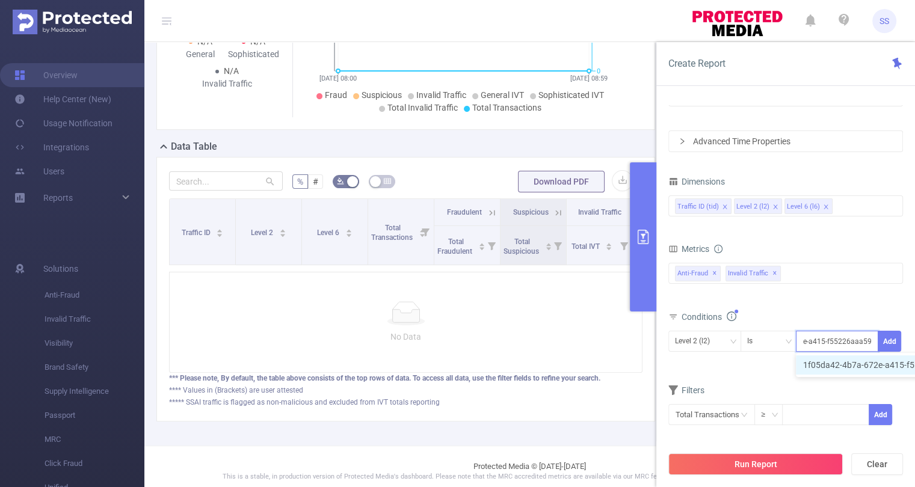
click at [817, 366] on li "1f05da42-4b7a-672e-a415-f55226aaa595" at bounding box center [889, 365] width 186 height 19
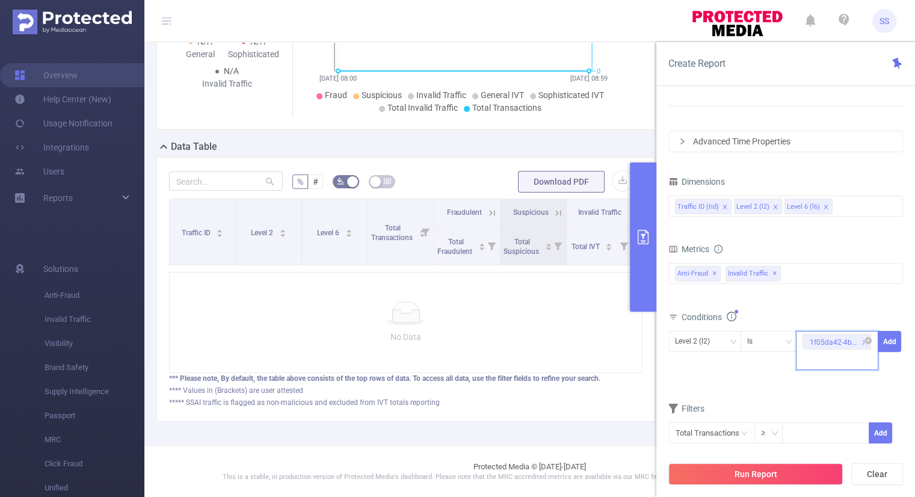
paste input "1f04ac23-6c3a-6a84-b30e-271786b9965b"
type input "1f04ac23-6c3a-6a84-b30e-271786b9965b"
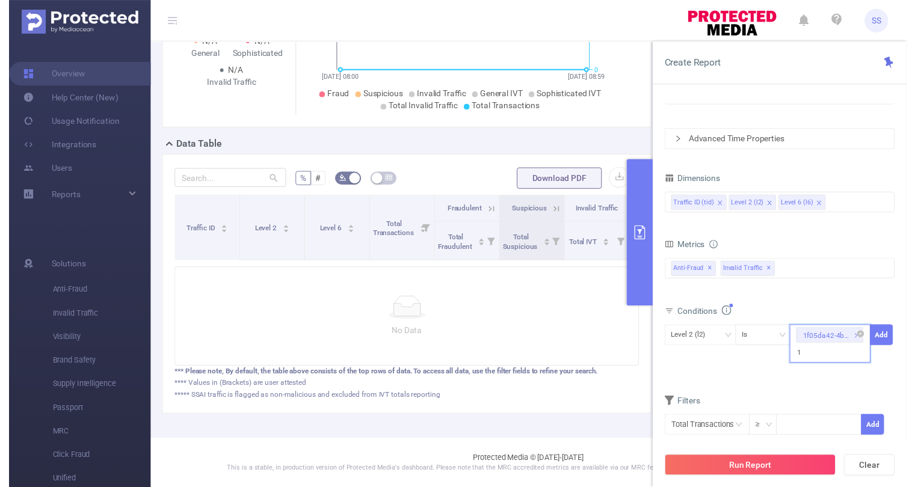
scroll to position [0, 67]
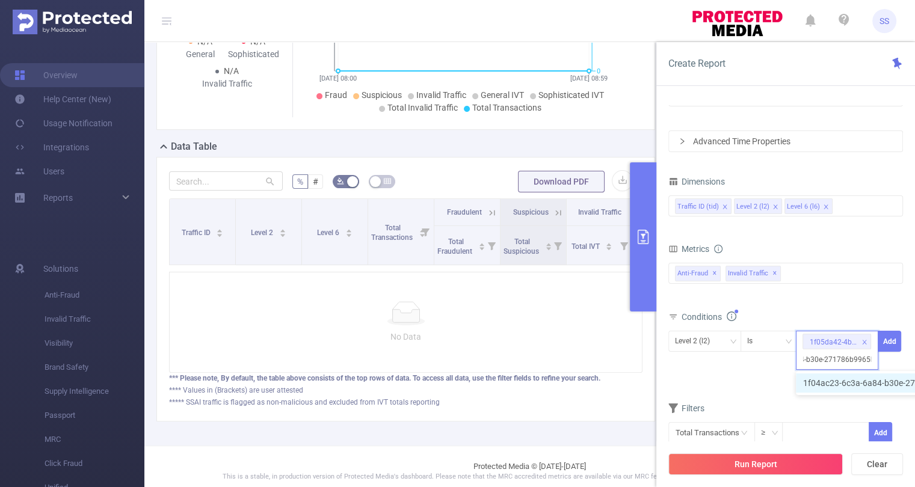
click at [830, 386] on li "1f04ac23-6c3a-6a84-b30e-271786b9965b" at bounding box center [889, 383] width 187 height 19
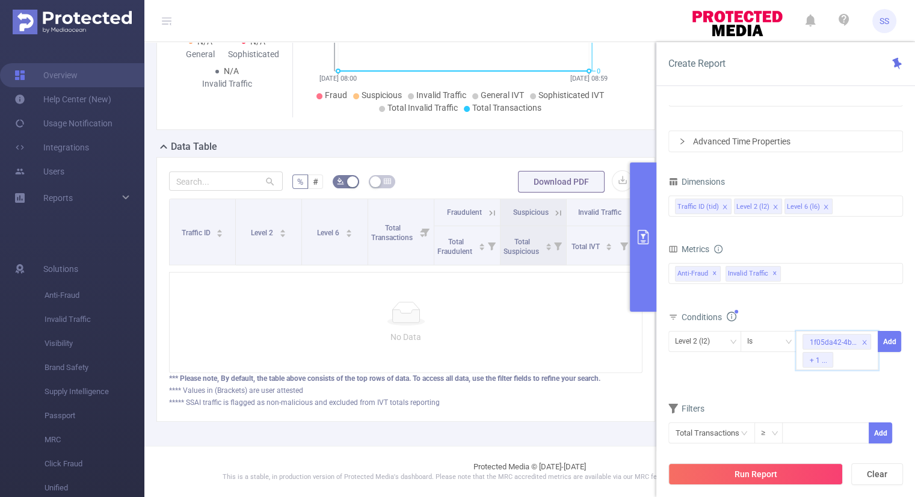
paste input "1f07dddc-6dbf-6858-bcc1-57657126adea"
type input "1f07dddc-6dbf-6858-bcc1-57657126adea"
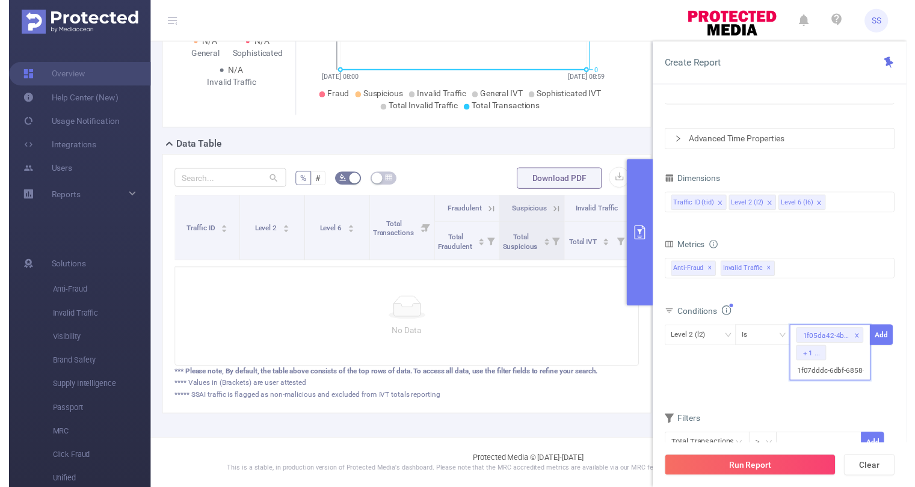
scroll to position [0, 65]
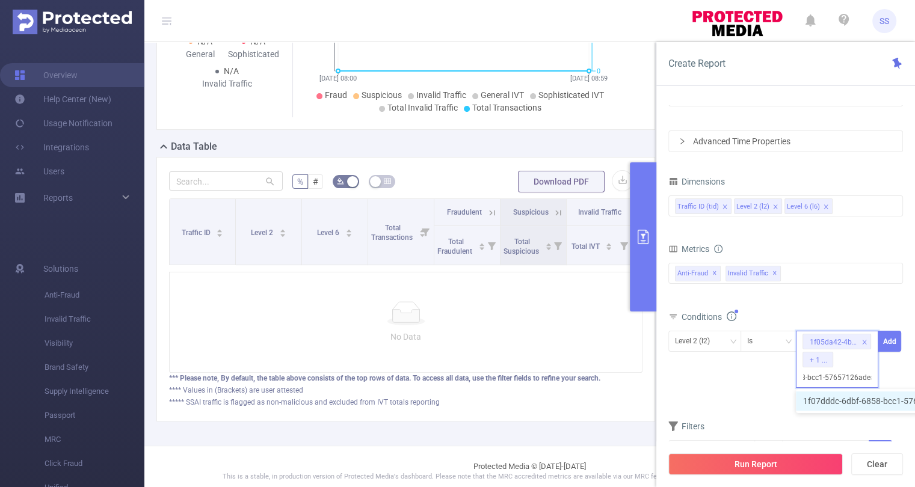
click at [838, 396] on li "1f07dddc-6dbf-6858-bcc1-57657126adea" at bounding box center [888, 401] width 184 height 19
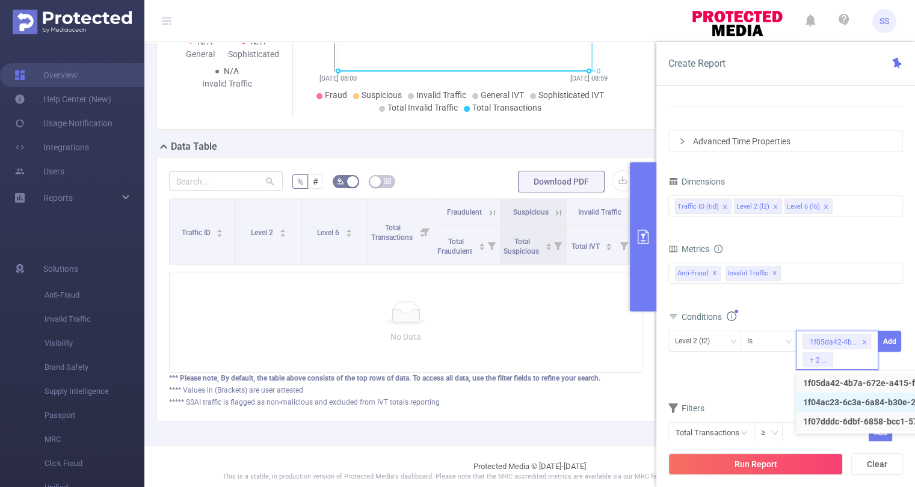
scroll to position [0, 0]
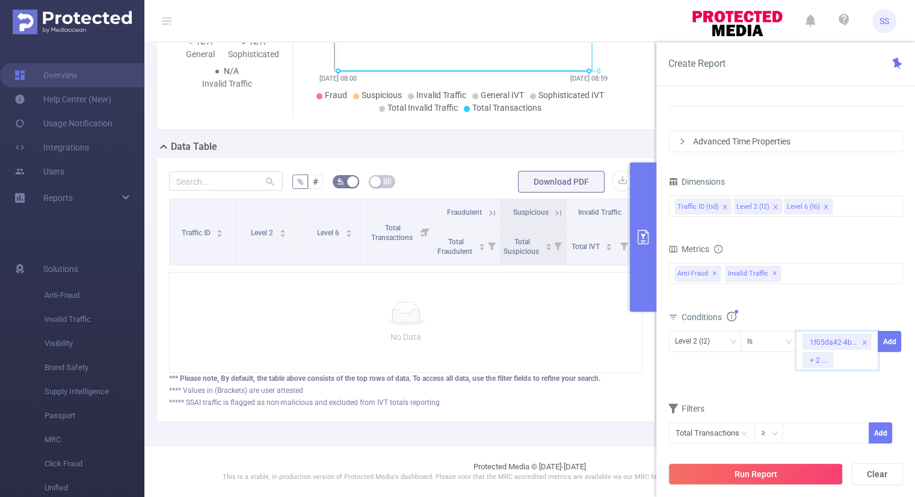
paste input "1f07ddda-d3d9-6be0-bcbb-778b997bcb25"
type input "1f07ddda-d3d9-6be0-bcbb-778b997bcb25"
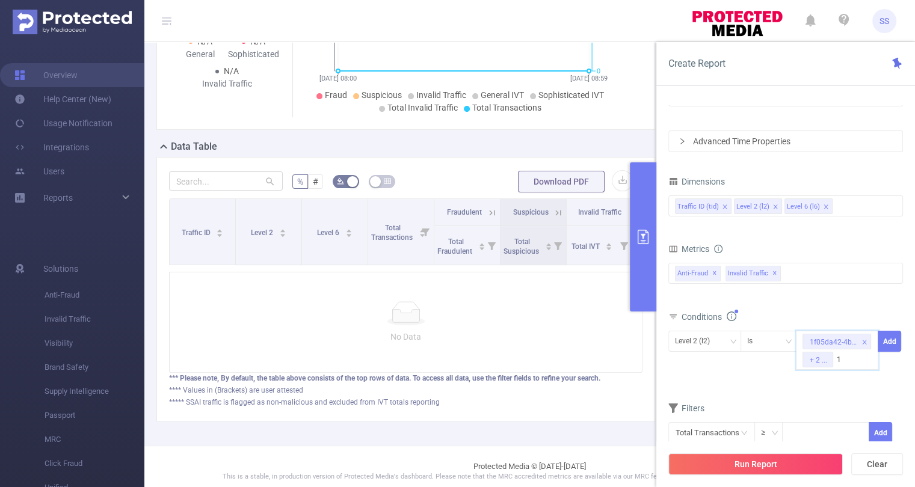
scroll to position [0, 67]
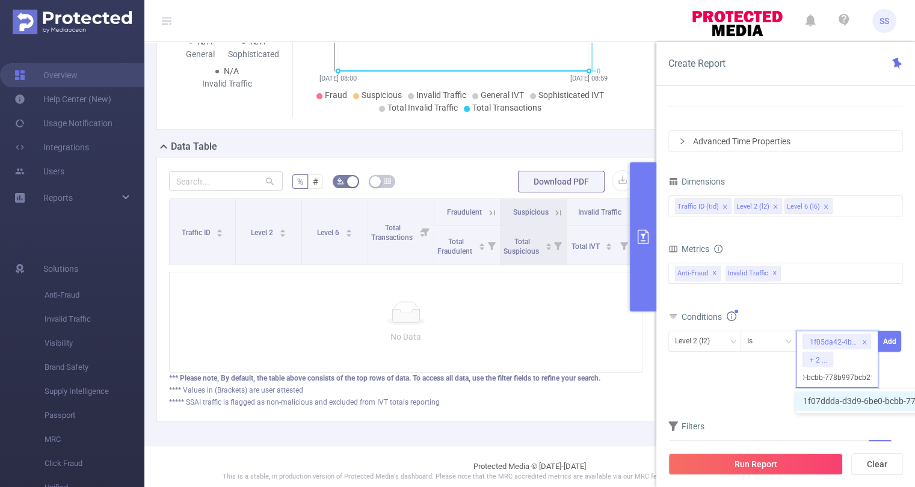
click at [806, 401] on li "1f07ddda-d3d9-6be0-bcbb-778b997bcb25" at bounding box center [889, 401] width 187 height 19
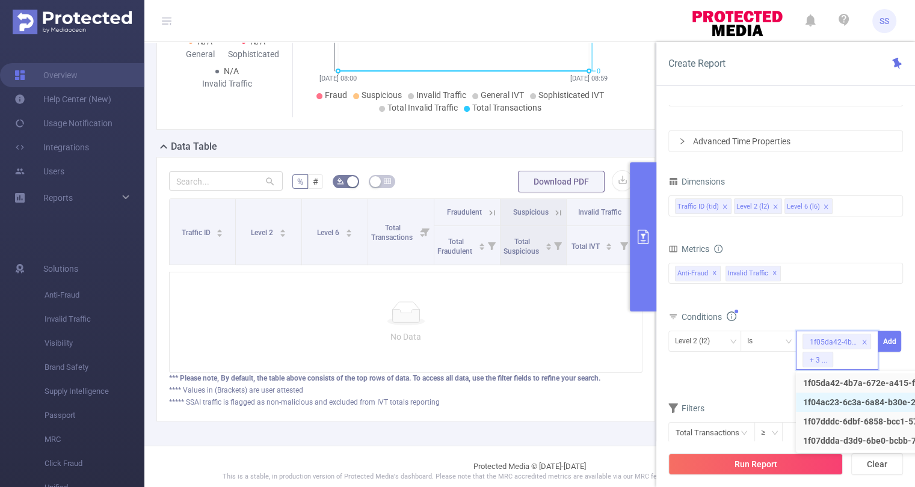
scroll to position [0, 0]
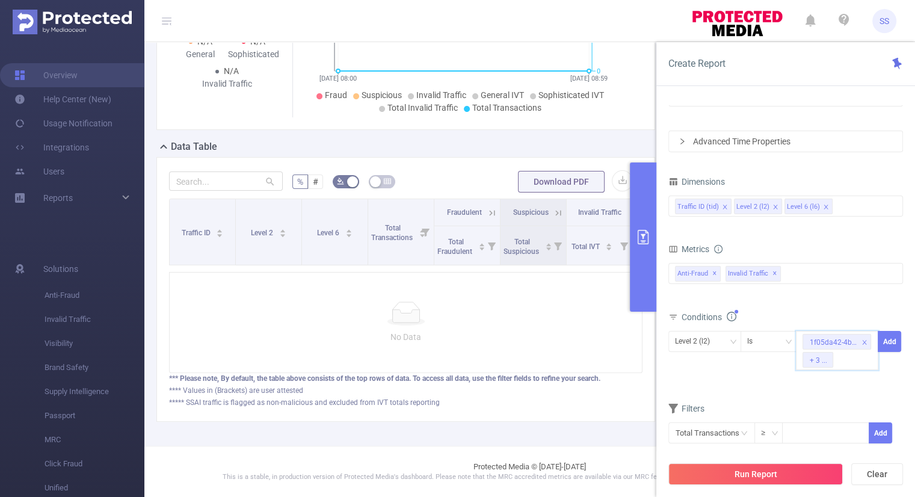
paste input "1f07dd9a-b672-6c18-bde9-a9944b3a2112"
type input "1f07dd9a-b672-6c18-bde9-a9944b3a2112"
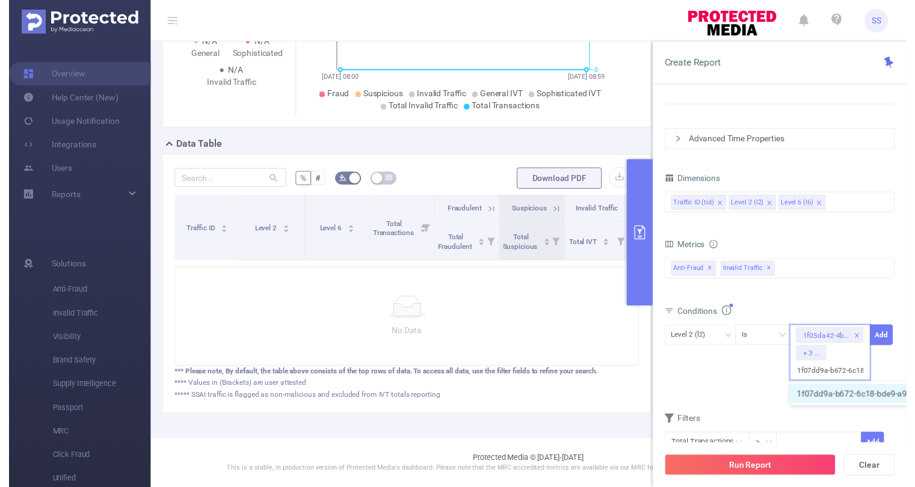
scroll to position [0, 67]
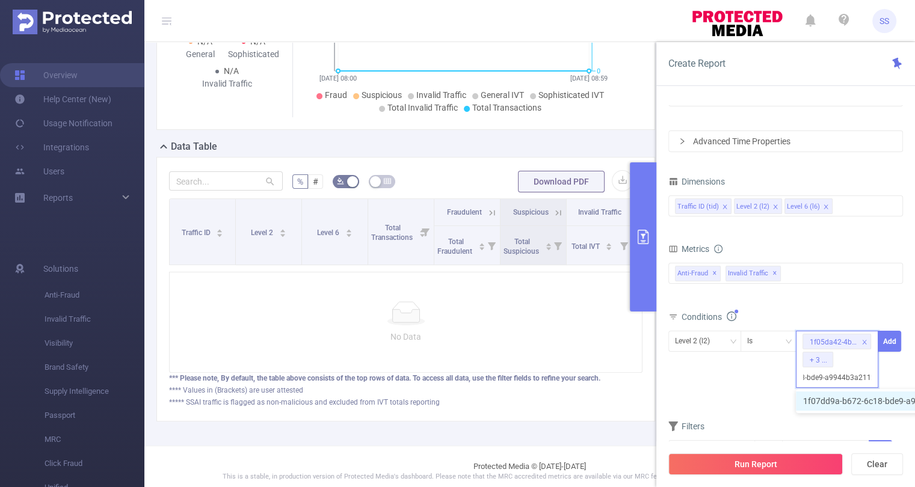
click at [869, 401] on li "1f07dd9a-b672-6c18-bde9-a9944b3a2112" at bounding box center [889, 401] width 187 height 19
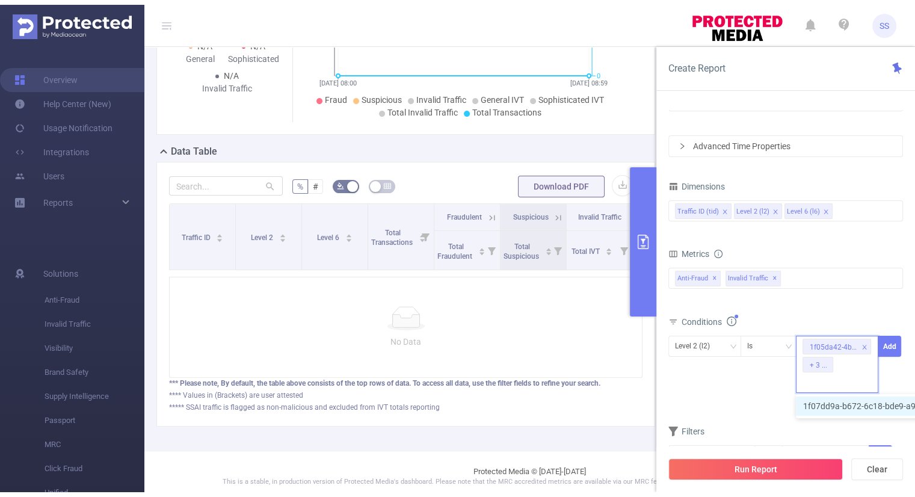
scroll to position [0, 0]
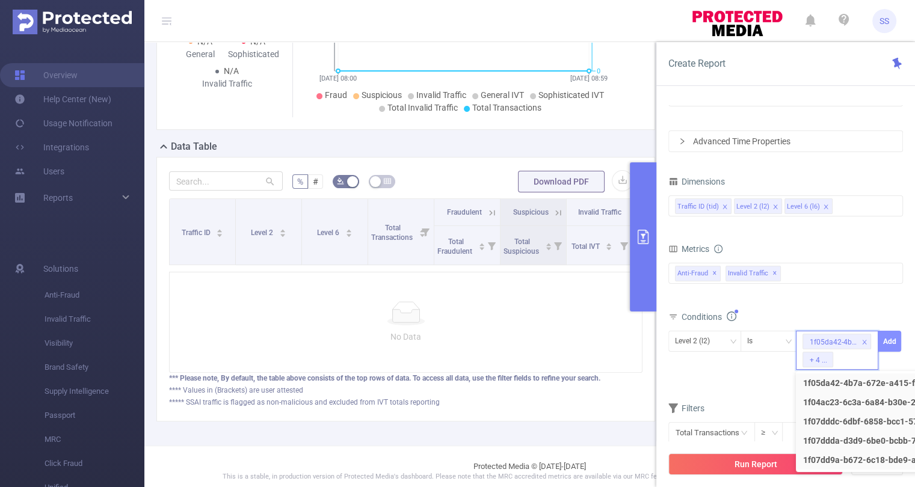
click at [891, 339] on button "Add" at bounding box center [889, 341] width 23 height 21
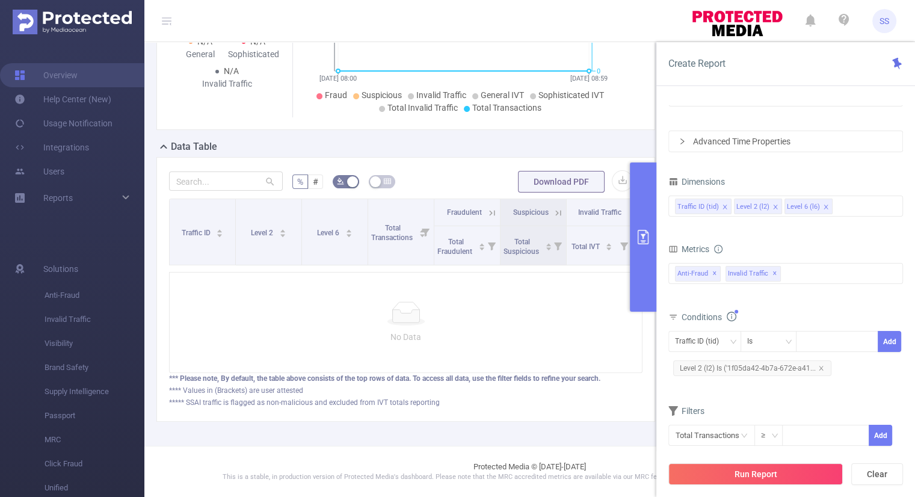
click at [811, 294] on div "Total Fraudulent Bot/Virus Hostile Tools Tunneled Traffic Non Malicious Bots Vi…" at bounding box center [786, 281] width 235 height 36
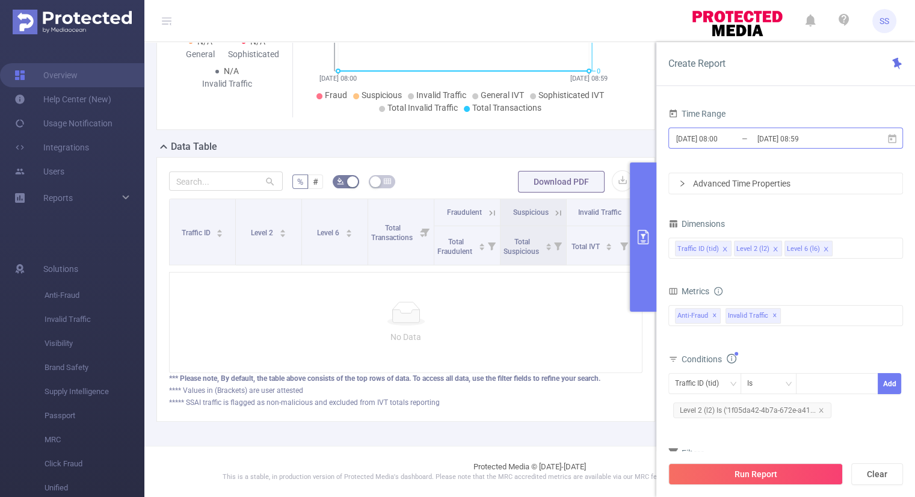
click at [737, 138] on input "[DATE] 08:00" at bounding box center [723, 139] width 97 height 16
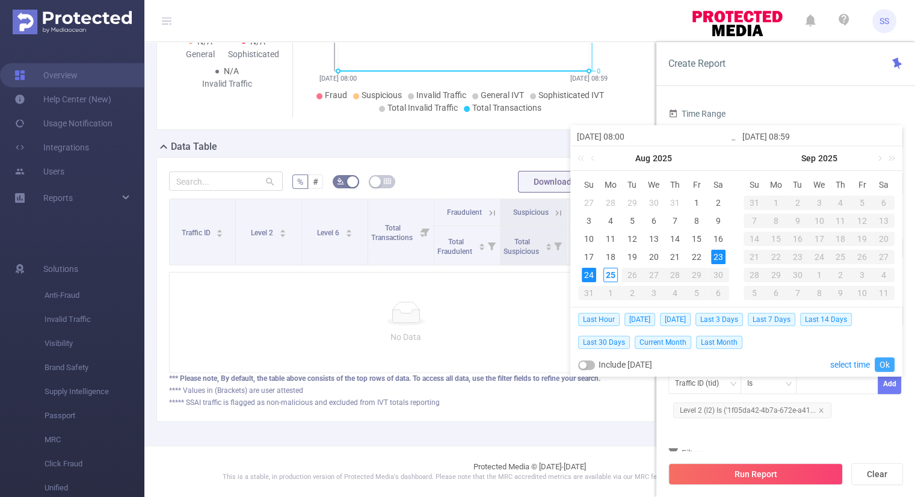
click at [883, 363] on link "Ok" at bounding box center [885, 364] width 20 height 14
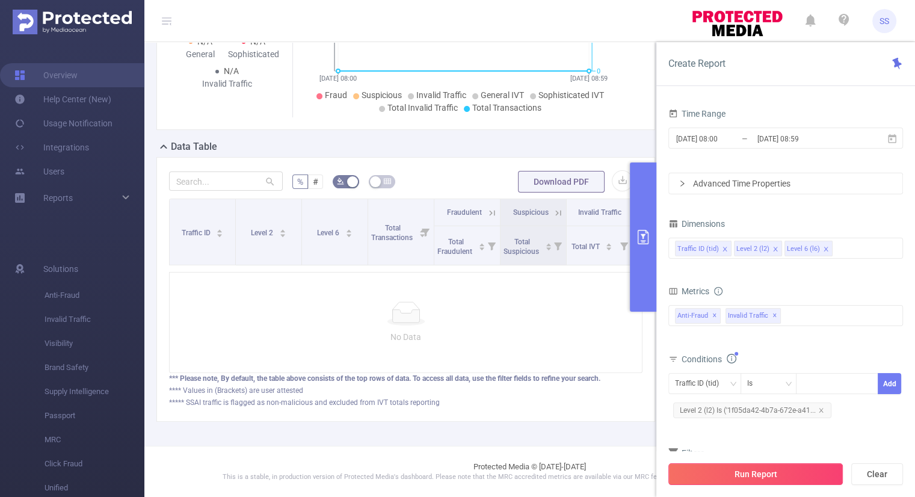
click at [766, 474] on button "Run Report" at bounding box center [756, 474] width 175 height 22
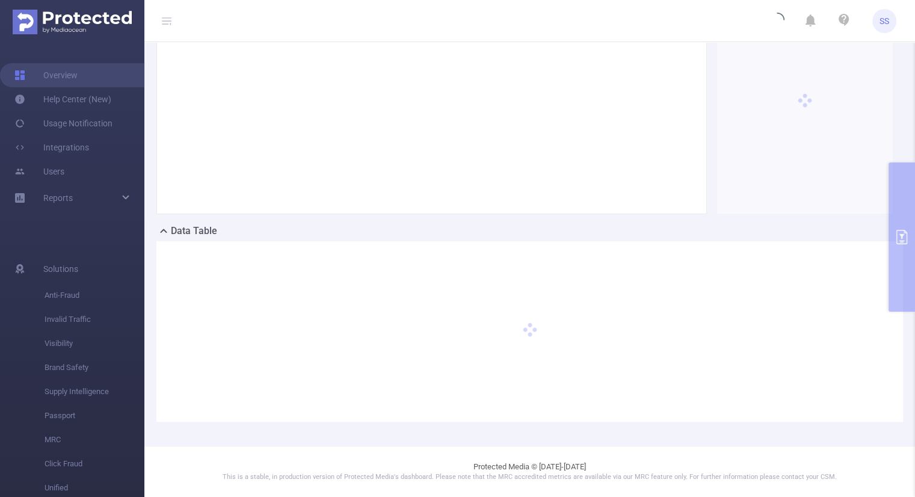
scroll to position [180, 0]
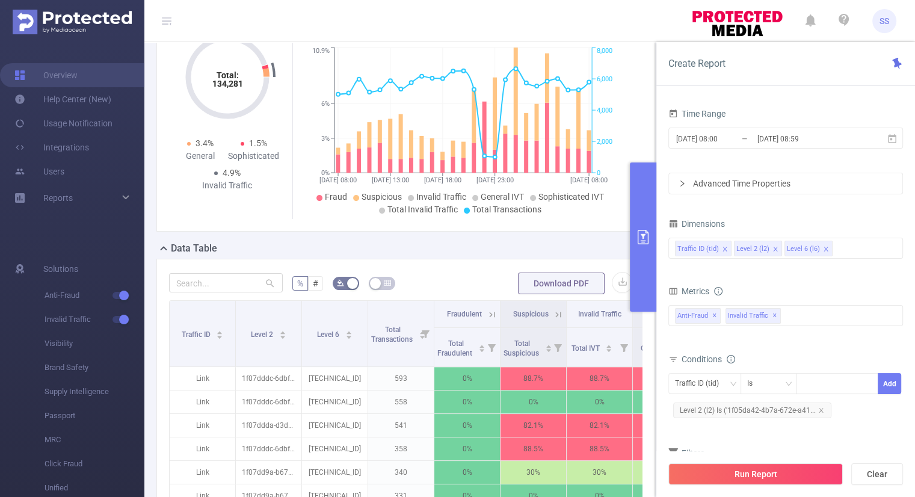
click at [642, 224] on button "primary" at bounding box center [643, 236] width 26 height 149
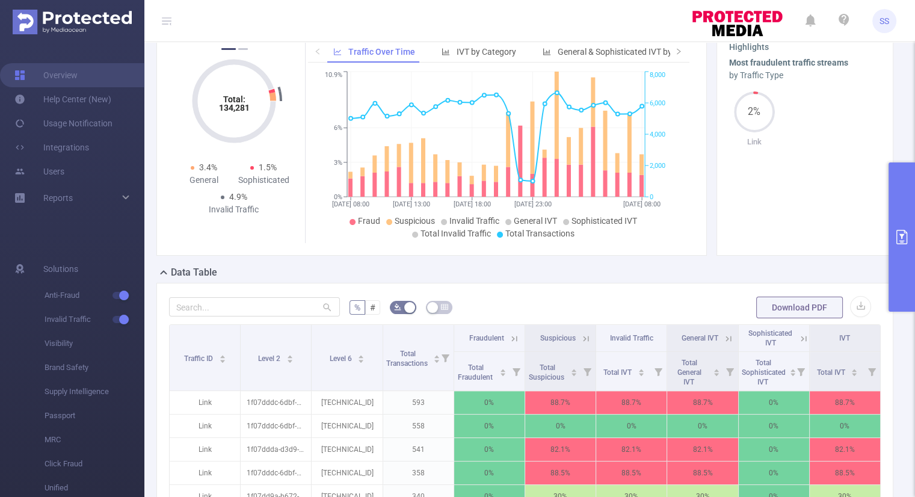
scroll to position [301, 0]
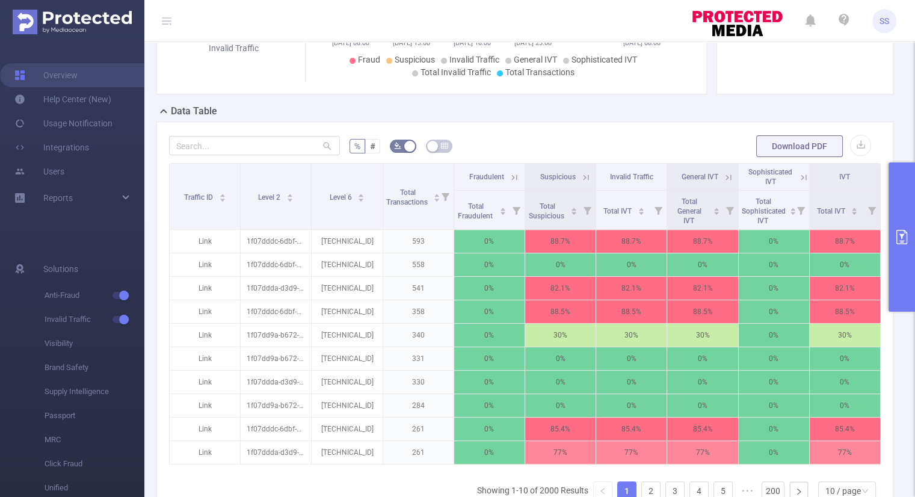
click at [723, 177] on icon at bounding box center [728, 177] width 11 height 11
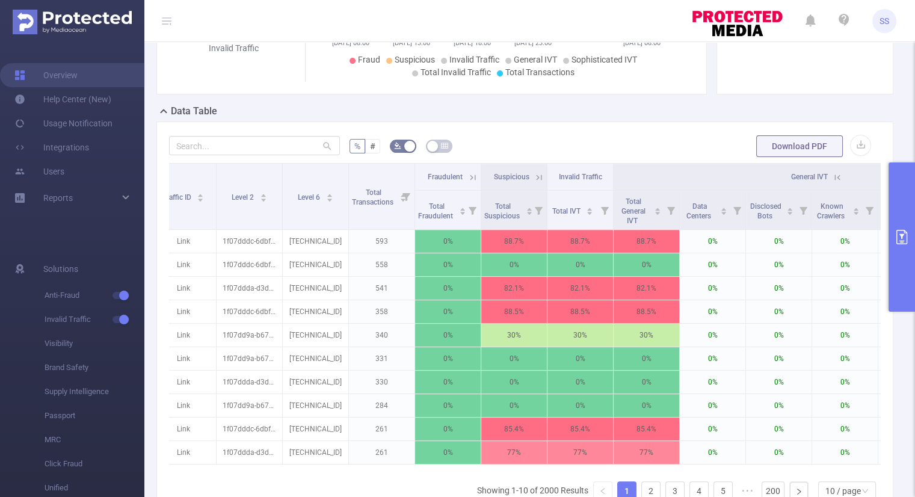
scroll to position [0, 0]
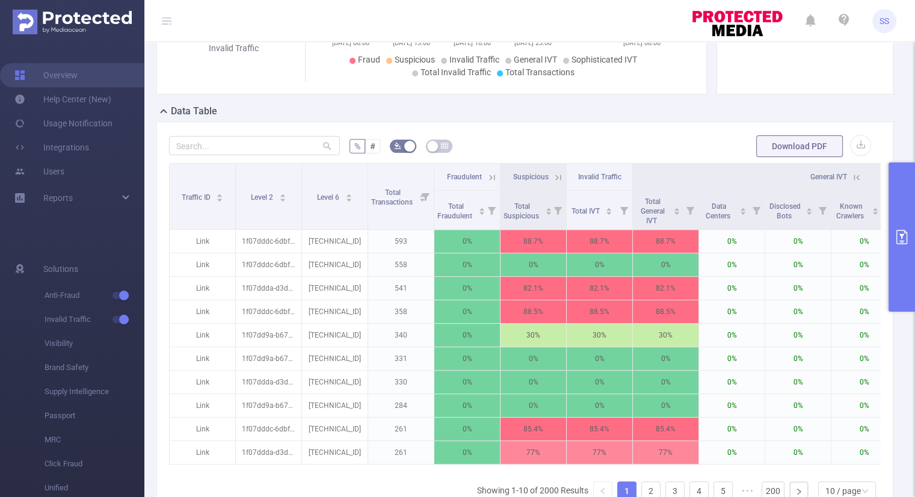
click at [859, 176] on icon at bounding box center [857, 177] width 11 height 11
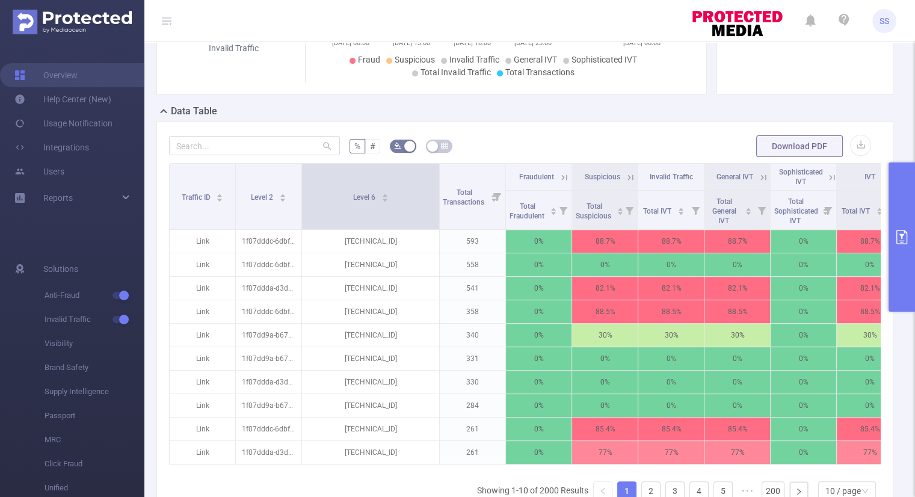
drag, startPoint x: 379, startPoint y: 178, endPoint x: 442, endPoint y: 186, distance: 64.3
click at [442, 186] on tr "Traffic ID Level 2 Level 6 Total Transactions Fraudulent Suspicious Invalid Tra…" at bounding box center [537, 177] width 734 height 27
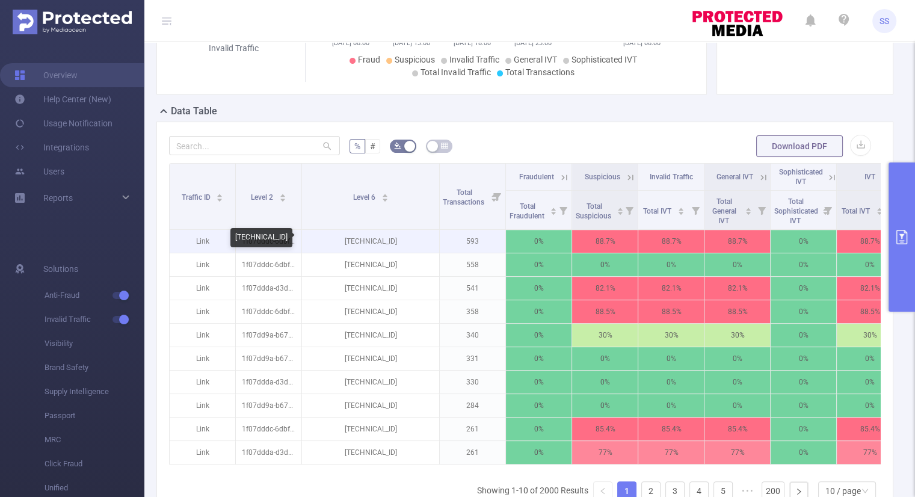
click at [402, 241] on p "[TECHNICAL_ID]" at bounding box center [370, 241] width 137 height 23
drag, startPoint x: 406, startPoint y: 240, endPoint x: 342, endPoint y: 243, distance: 63.9
click at [342, 243] on p "[TECHNICAL_ID]" at bounding box center [370, 241] width 137 height 23
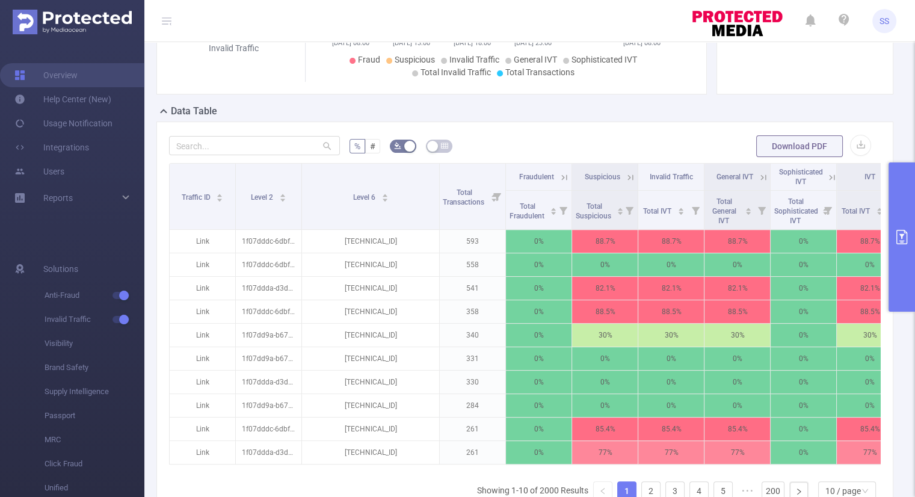
click at [897, 262] on button "primary" at bounding box center [902, 236] width 26 height 149
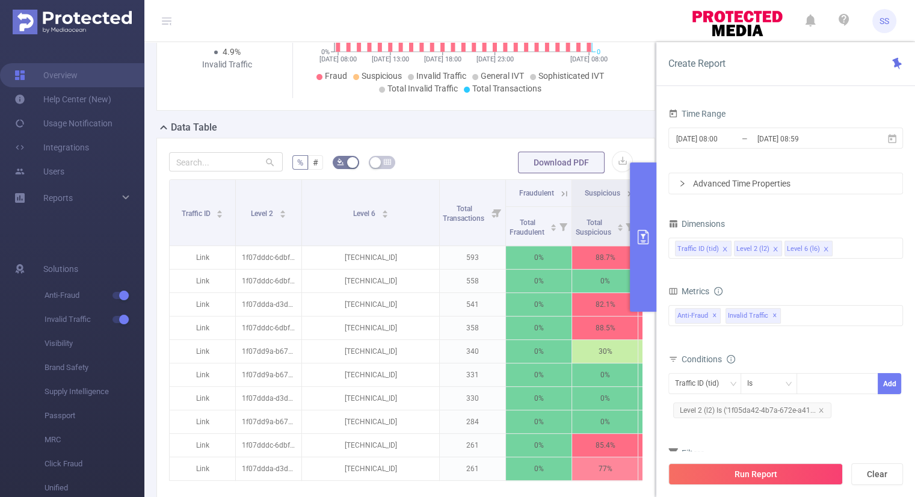
click at [631, 119] on div "Total: 134,281 Total: 134,281 2.2% Fraudulent 2.7% Suspicious 4.9% Invalid Traf…" at bounding box center [406, 1] width 509 height 237
click at [645, 208] on button "primary" at bounding box center [643, 236] width 26 height 149
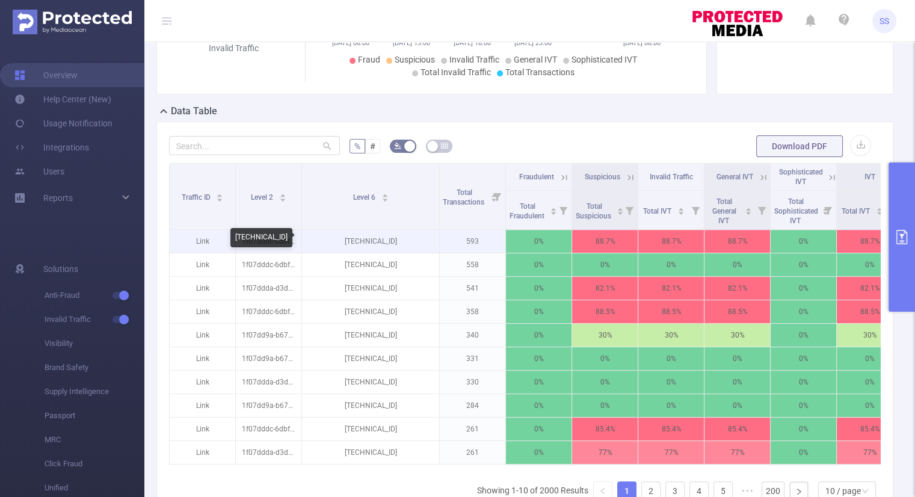
drag, startPoint x: 409, startPoint y: 240, endPoint x: 341, endPoint y: 244, distance: 68.2
click at [341, 244] on p "[TECHNICAL_ID]" at bounding box center [370, 241] width 137 height 23
copy p "[TECHNICAL_ID]"
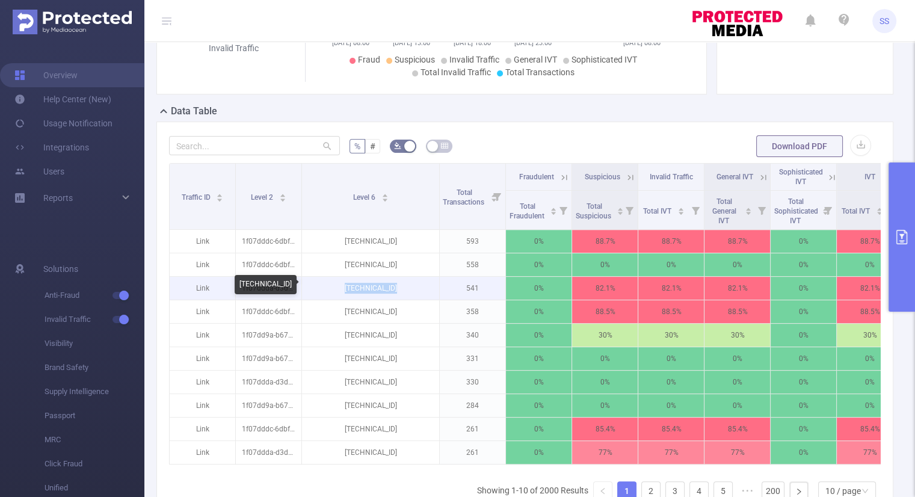
drag, startPoint x: 376, startPoint y: 287, endPoint x: 341, endPoint y: 289, distance: 35.0
click at [341, 289] on p "[TECHNICAL_ID]" at bounding box center [370, 288] width 137 height 23
copy p "[TECHNICAL_ID]"
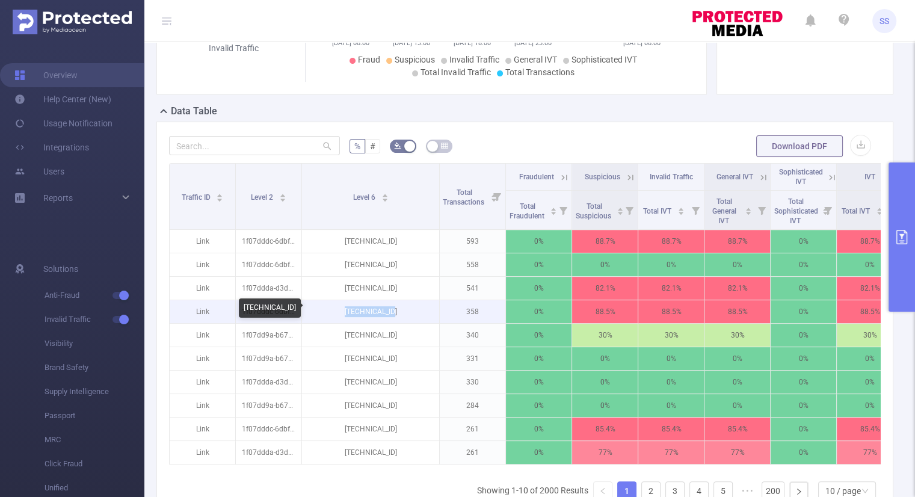
drag, startPoint x: 400, startPoint y: 311, endPoint x: 333, endPoint y: 313, distance: 67.4
click at [333, 313] on p "[TECHNICAL_ID]" at bounding box center [370, 311] width 137 height 23
copy p "[TECHNICAL_ID]"
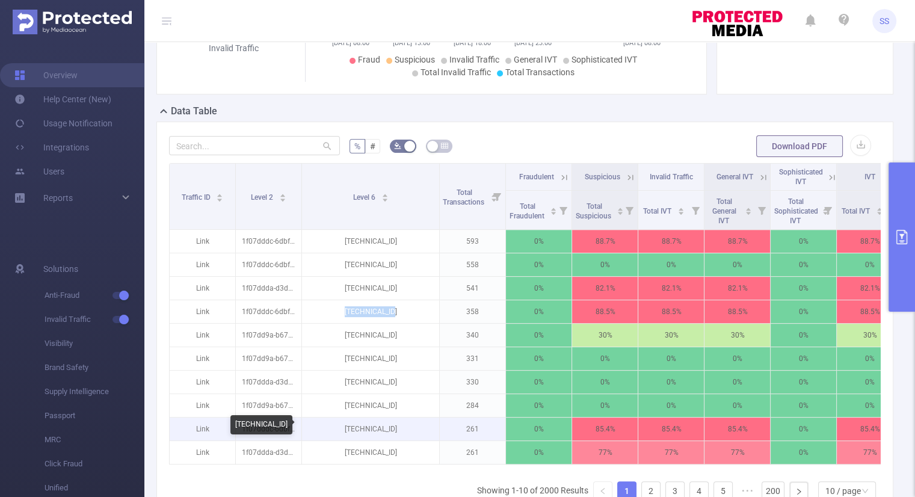
drag, startPoint x: 373, startPoint y: 428, endPoint x: 342, endPoint y: 428, distance: 30.7
click at [342, 428] on p "[TECHNICAL_ID]" at bounding box center [370, 429] width 137 height 23
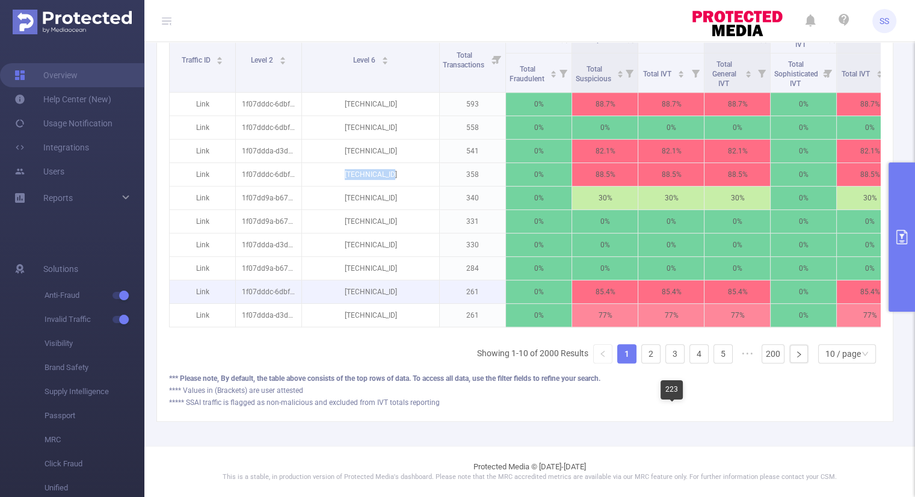
scroll to position [444, 0]
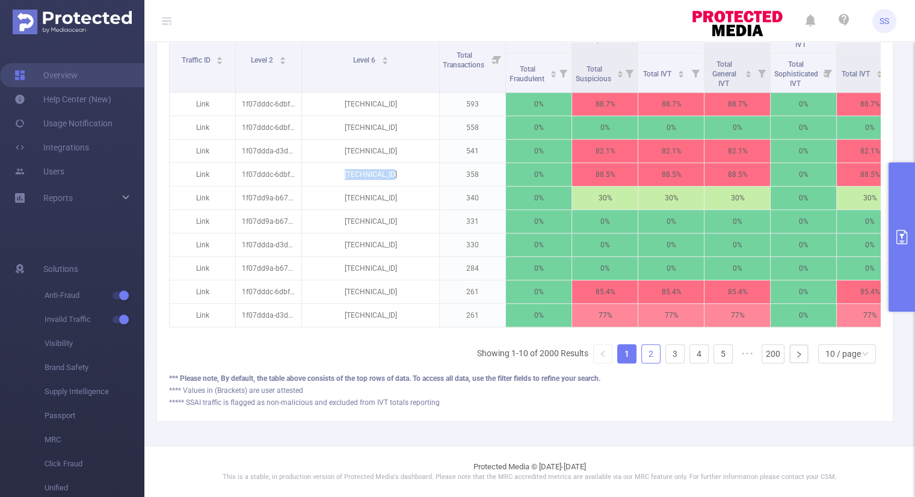
click at [645, 356] on link "2" at bounding box center [651, 354] width 18 height 18
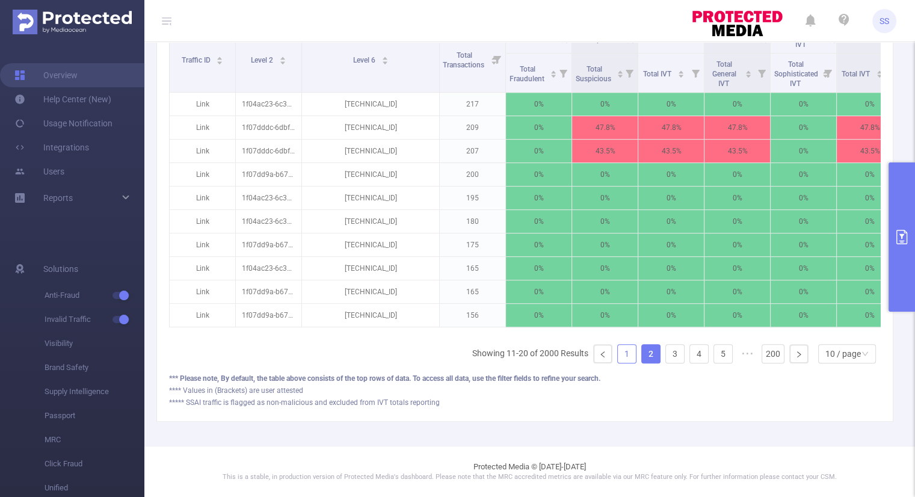
click at [620, 357] on link "1" at bounding box center [627, 354] width 18 height 18
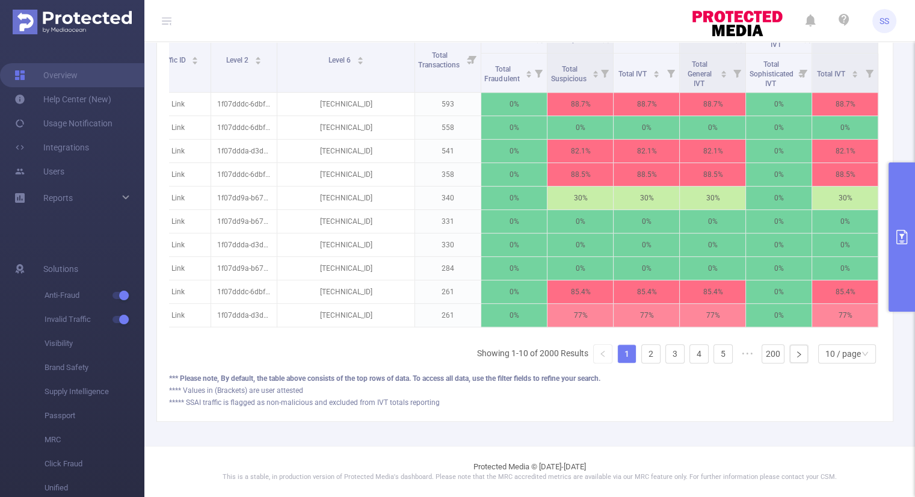
scroll to position [0, 0]
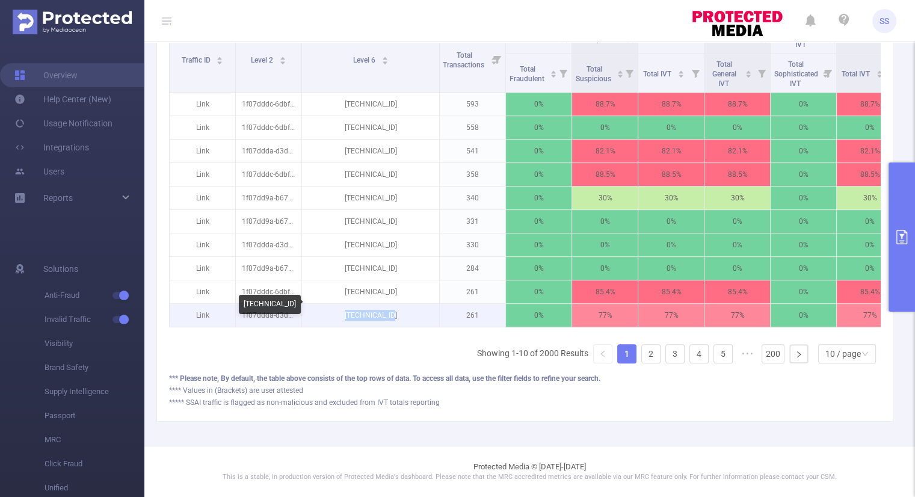
drag, startPoint x: 404, startPoint y: 306, endPoint x: 346, endPoint y: 311, distance: 58.6
click at [346, 311] on p "[TECHNICAL_ID]" at bounding box center [370, 315] width 137 height 23
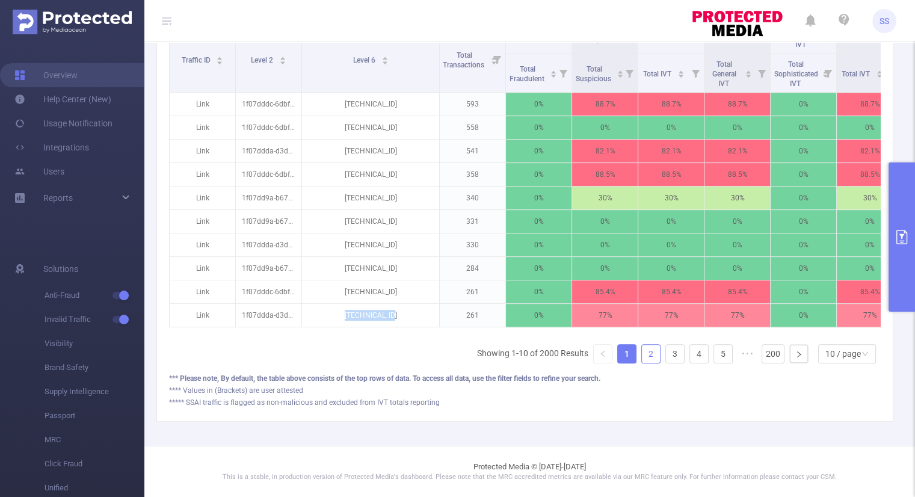
click at [642, 355] on link "2" at bounding box center [651, 354] width 18 height 18
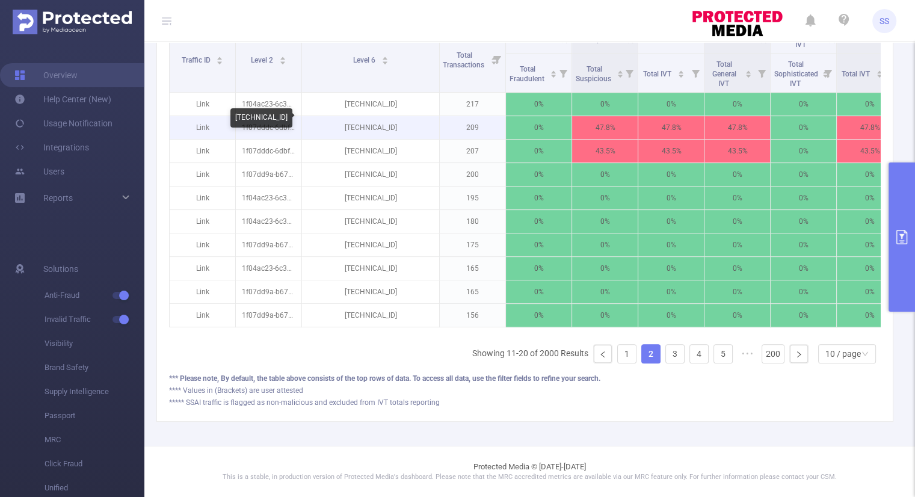
drag, startPoint x: 401, startPoint y: 120, endPoint x: 342, endPoint y: 123, distance: 59.7
click at [342, 123] on p "[TECHNICAL_ID]" at bounding box center [370, 127] width 137 height 23
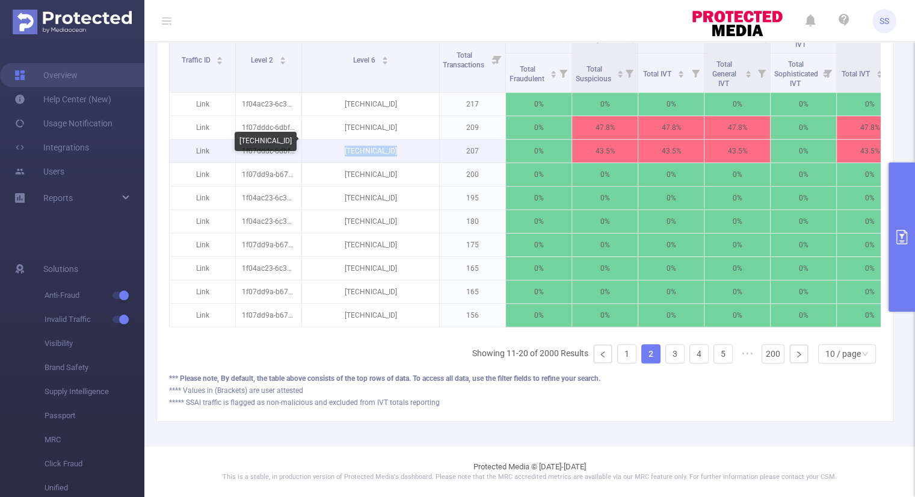
drag, startPoint x: 403, startPoint y: 142, endPoint x: 344, endPoint y: 143, distance: 59.0
click at [344, 143] on p "[TECHNICAL_ID]" at bounding box center [370, 151] width 137 height 23
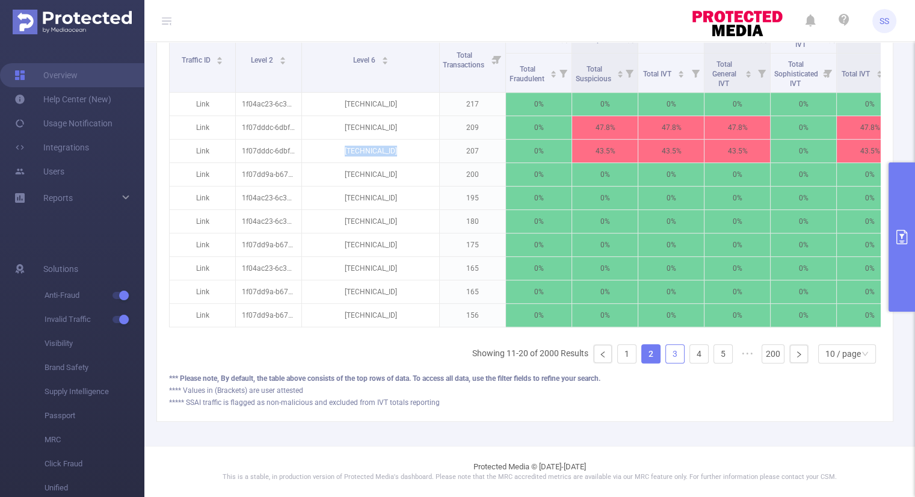
click at [670, 354] on link "3" at bounding box center [675, 354] width 18 height 18
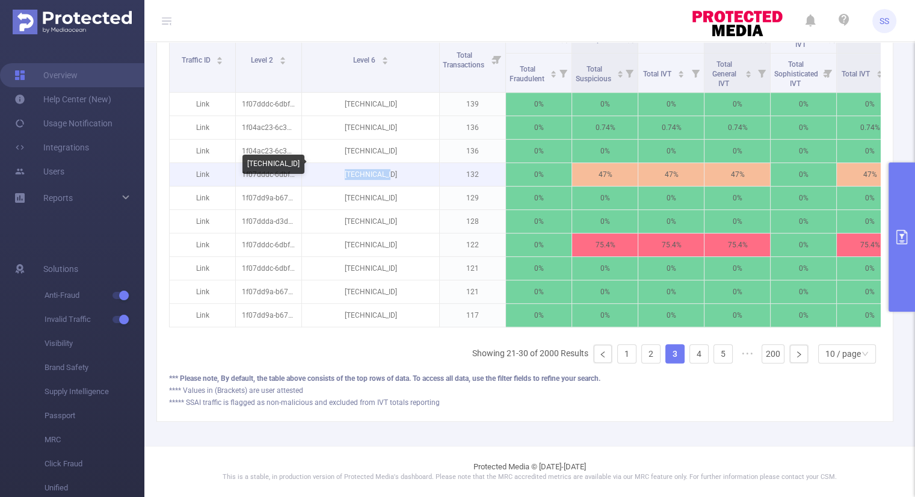
drag, startPoint x: 395, startPoint y: 169, endPoint x: 350, endPoint y: 174, distance: 45.4
click at [350, 174] on p "[TECHNICAL_ID]" at bounding box center [370, 174] width 137 height 23
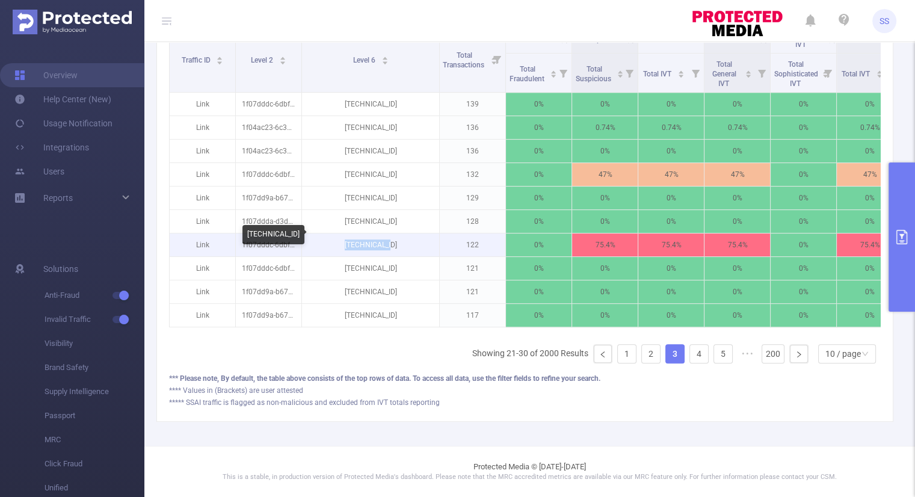
drag, startPoint x: 400, startPoint y: 238, endPoint x: 351, endPoint y: 241, distance: 48.9
click at [351, 241] on p "[TECHNICAL_ID]" at bounding box center [370, 244] width 137 height 23
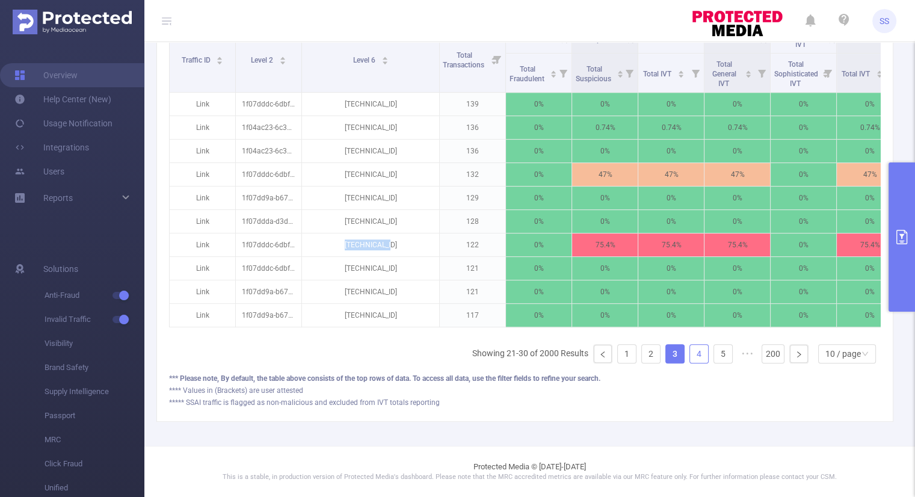
click at [690, 357] on link "4" at bounding box center [699, 354] width 18 height 18
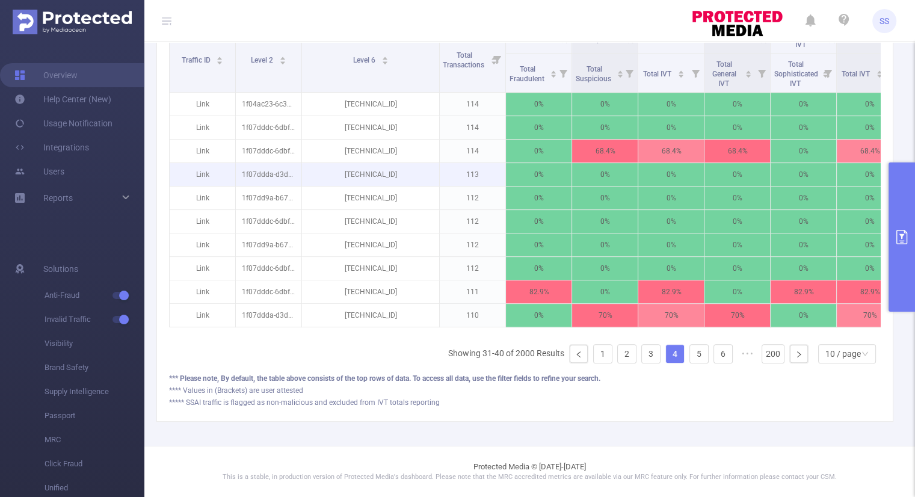
scroll to position [324, 0]
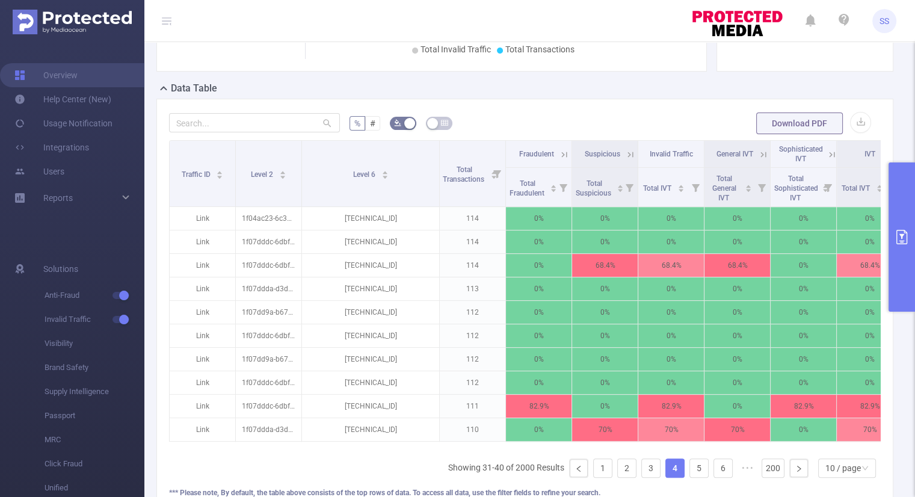
click at [762, 152] on icon at bounding box center [763, 154] width 11 height 11
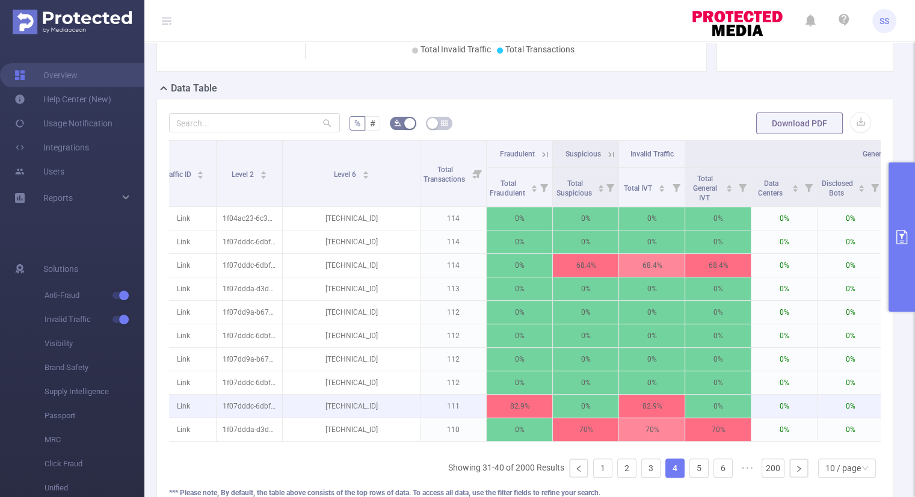
scroll to position [0, 11]
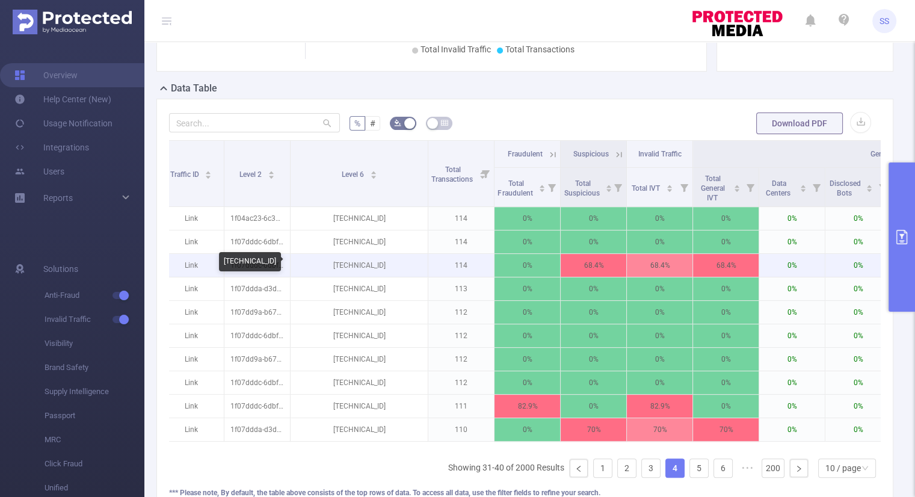
drag, startPoint x: 400, startPoint y: 266, endPoint x: 330, endPoint y: 270, distance: 69.9
click at [330, 270] on p "[TECHNICAL_ID]" at bounding box center [359, 265] width 137 height 23
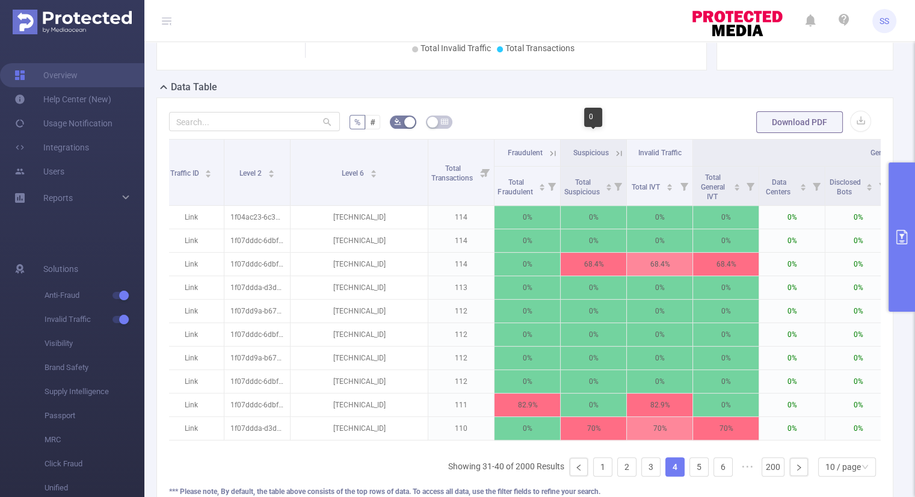
scroll to position [324, 0]
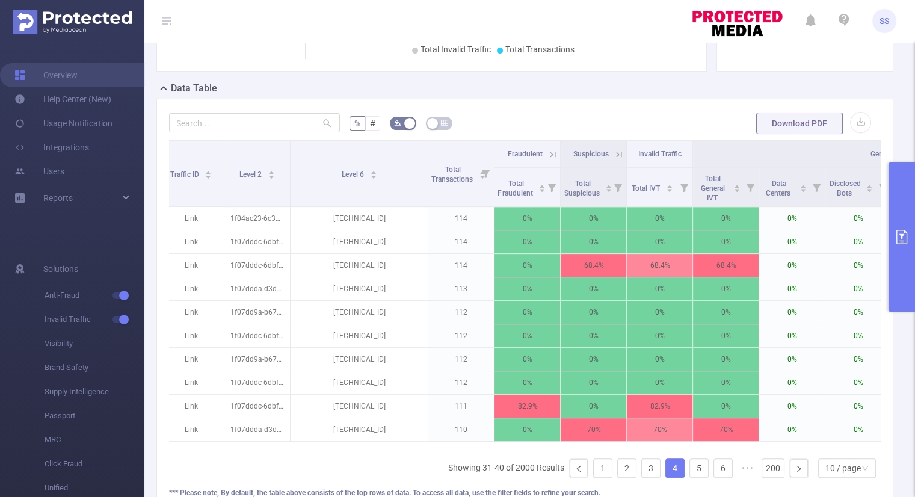
click at [551, 156] on icon at bounding box center [553, 154] width 11 height 11
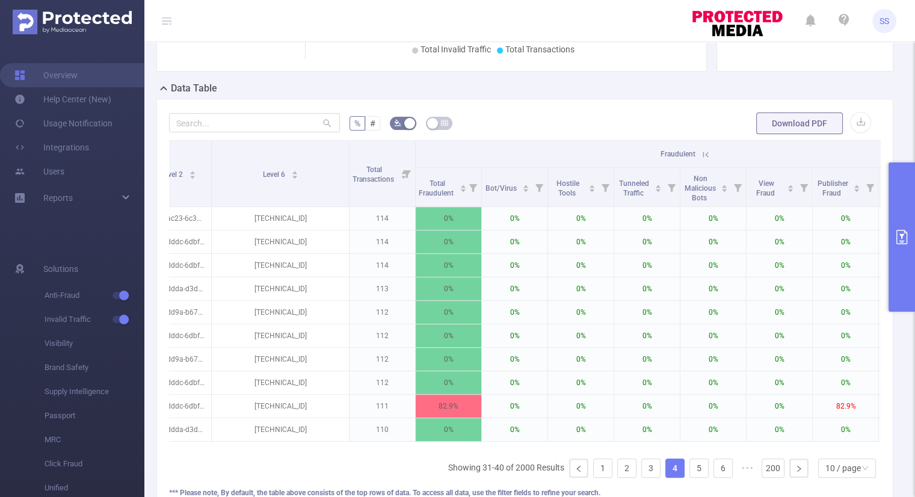
scroll to position [0, 0]
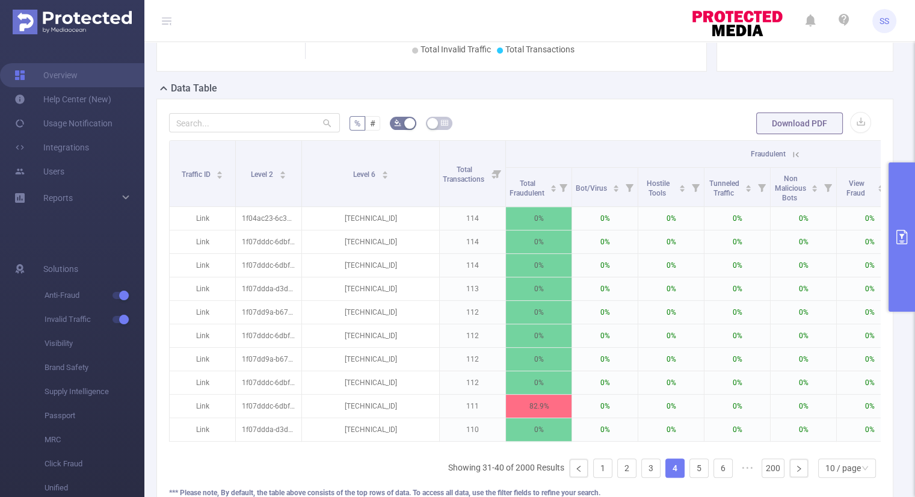
click at [797, 150] on icon at bounding box center [796, 154] width 11 height 11
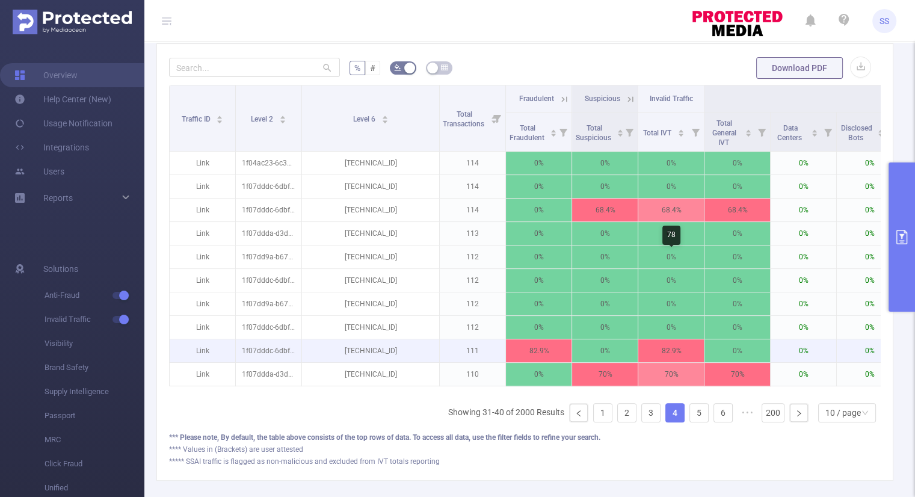
scroll to position [444, 0]
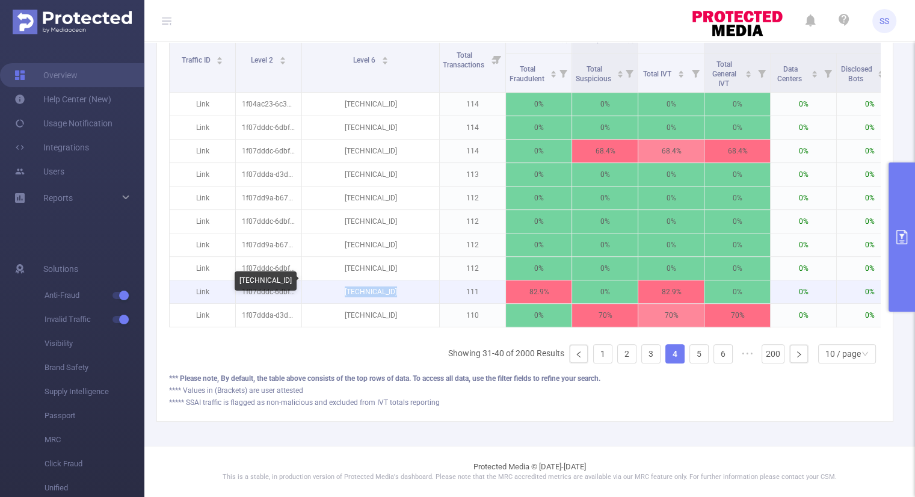
drag, startPoint x: 399, startPoint y: 285, endPoint x: 339, endPoint y: 285, distance: 59.6
click at [339, 285] on p "[TECHNICAL_ID]" at bounding box center [370, 291] width 137 height 23
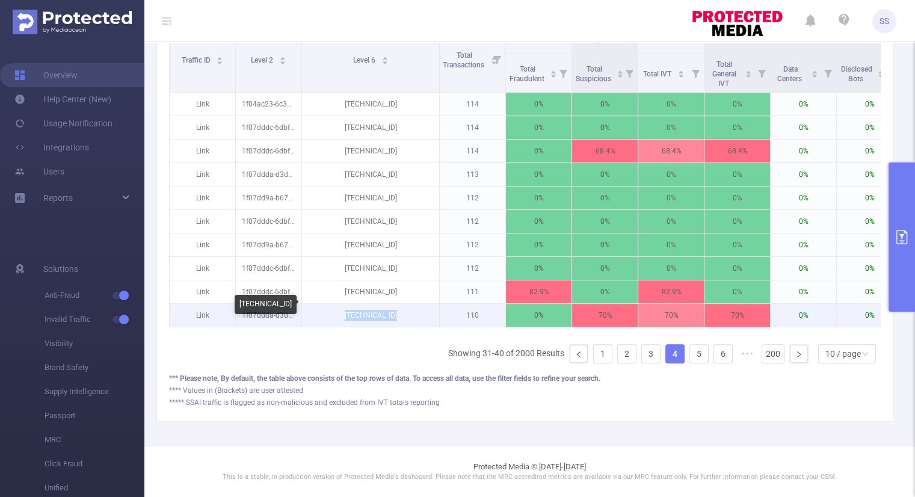
drag, startPoint x: 399, startPoint y: 306, endPoint x: 345, endPoint y: 309, distance: 54.2
click at [345, 309] on p "[TECHNICAL_ID]" at bounding box center [370, 315] width 137 height 23
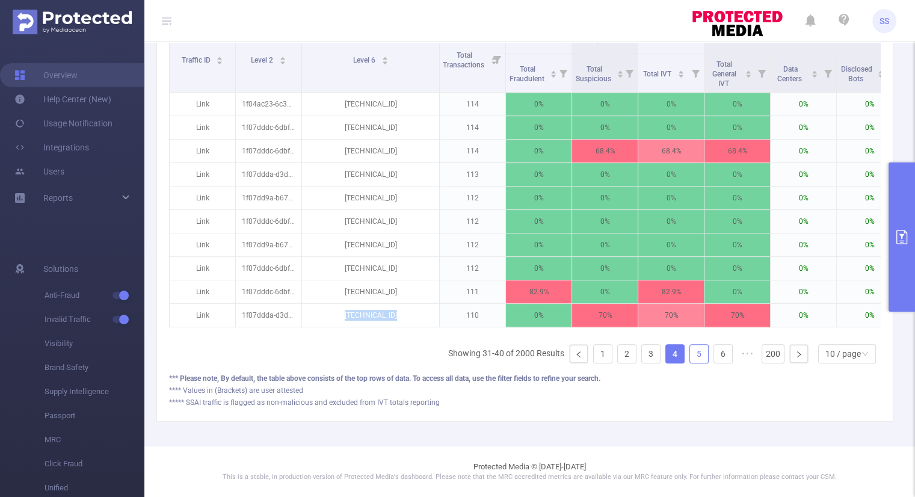
click at [696, 354] on link "5" at bounding box center [699, 354] width 18 height 18
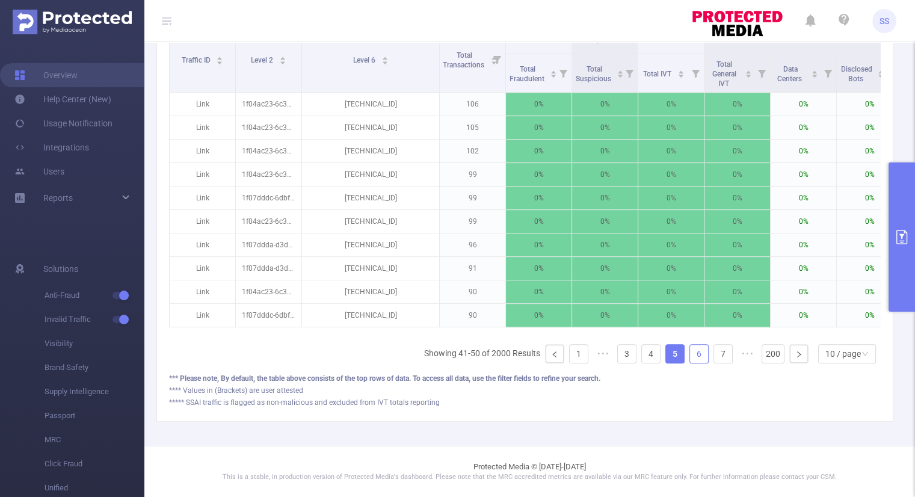
click at [692, 352] on link "6" at bounding box center [699, 354] width 18 height 18
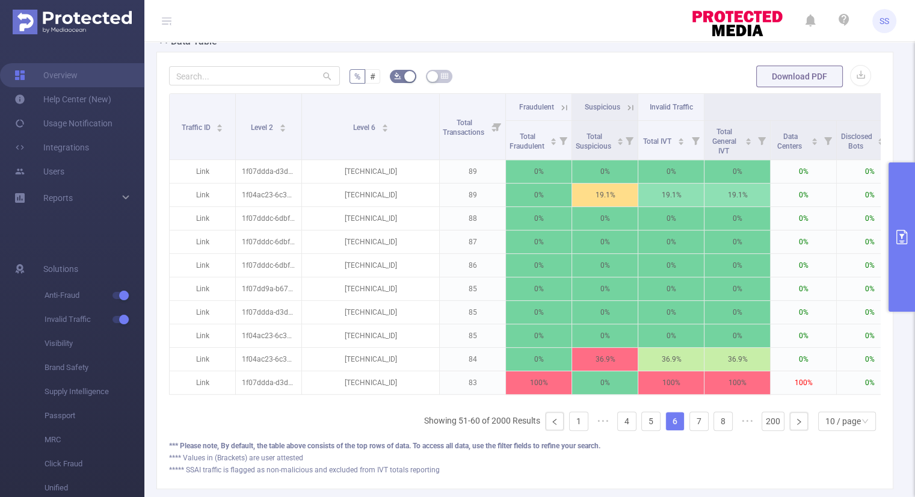
scroll to position [324, 0]
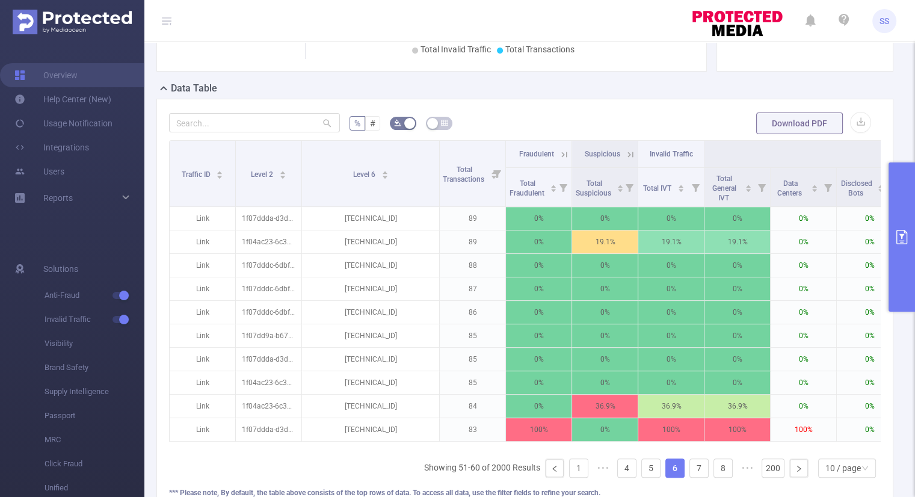
click at [563, 153] on icon at bounding box center [564, 154] width 11 height 11
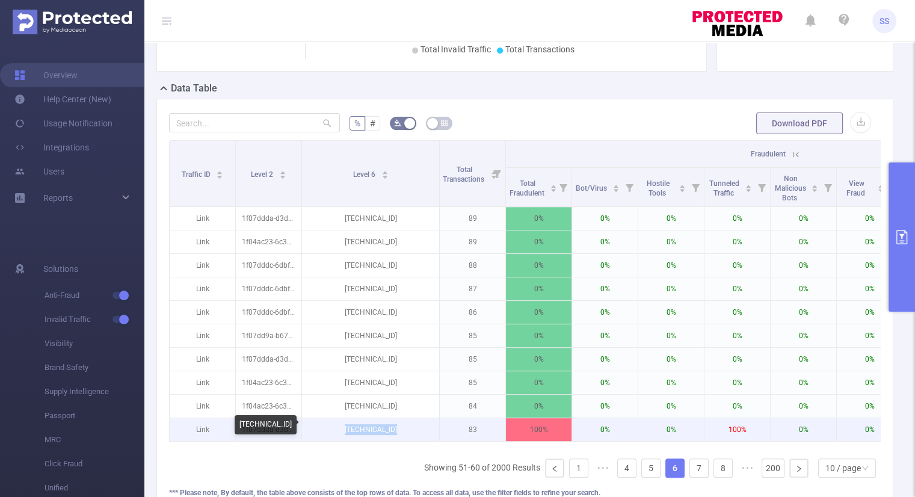
drag, startPoint x: 406, startPoint y: 427, endPoint x: 342, endPoint y: 425, distance: 63.8
click at [342, 425] on p "[TECHNICAL_ID]" at bounding box center [370, 429] width 137 height 23
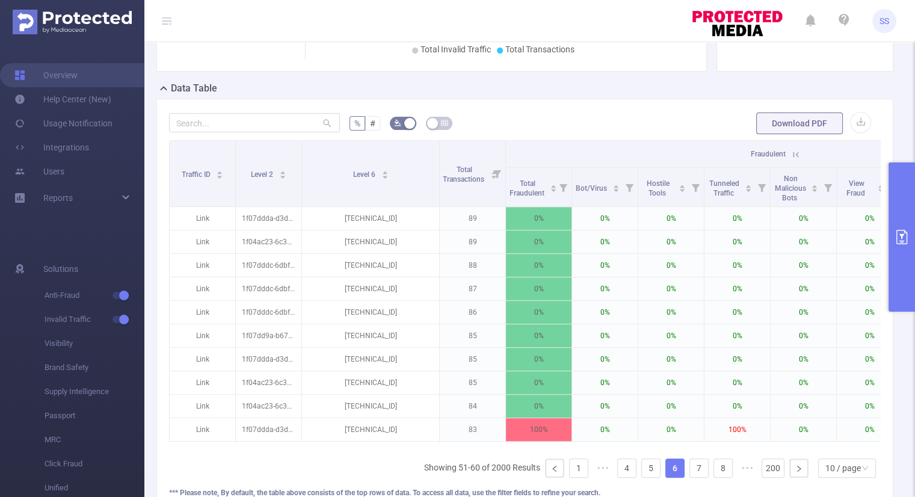
click at [792, 152] on icon at bounding box center [796, 154] width 11 height 11
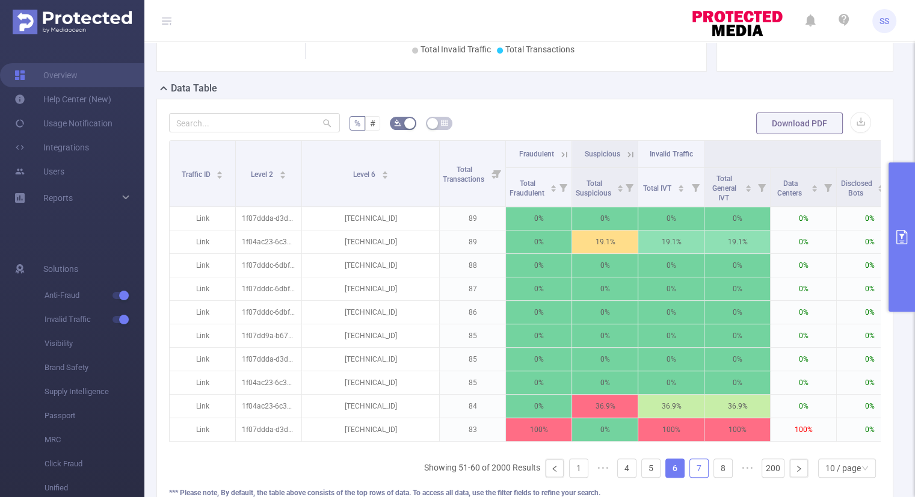
click at [690, 476] on link "7" at bounding box center [699, 468] width 18 height 18
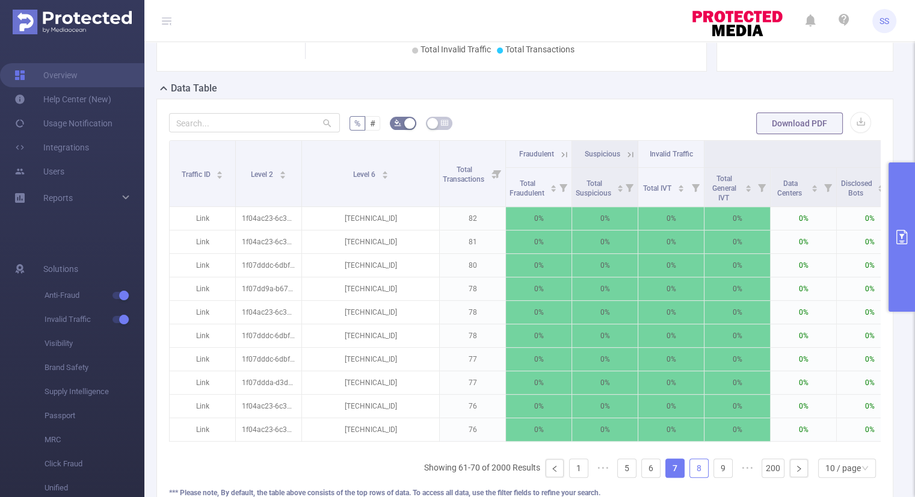
click at [694, 477] on link "8" at bounding box center [699, 468] width 18 height 18
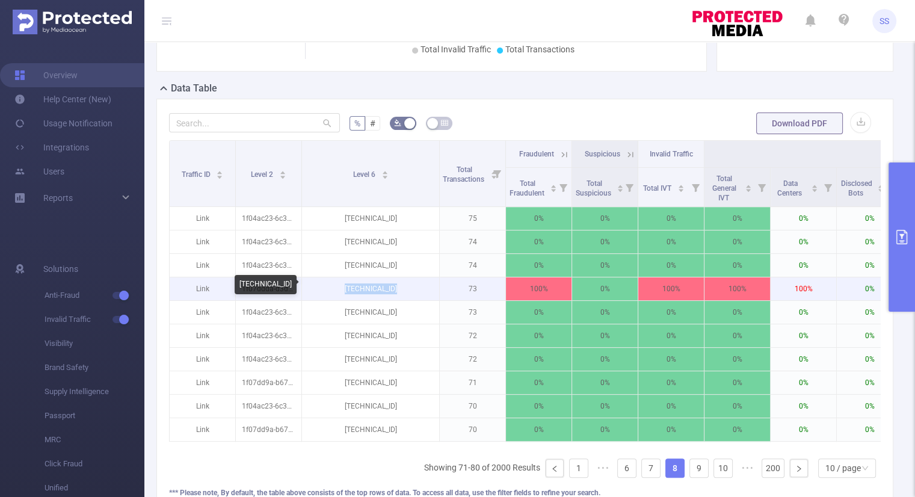
drag, startPoint x: 407, startPoint y: 286, endPoint x: 346, endPoint y: 289, distance: 61.4
click at [346, 289] on p "[TECHNICAL_ID]" at bounding box center [370, 288] width 137 height 23
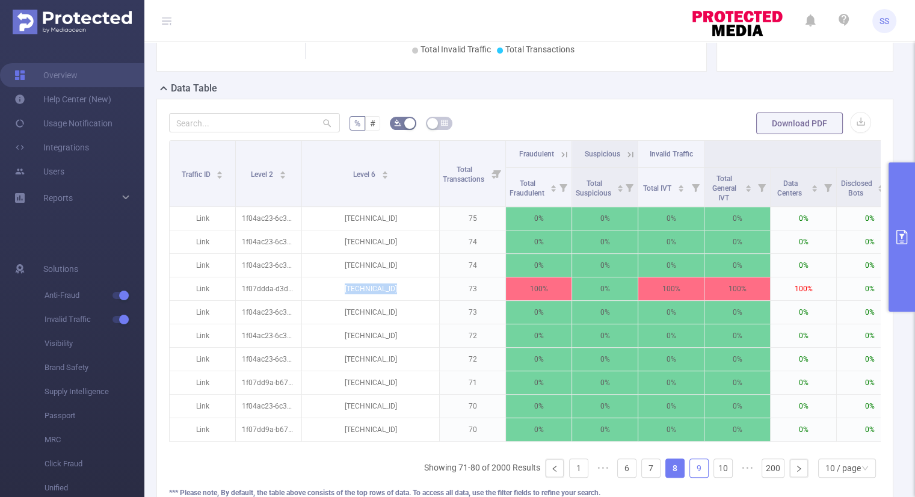
click at [698, 474] on link "9" at bounding box center [699, 468] width 18 height 18
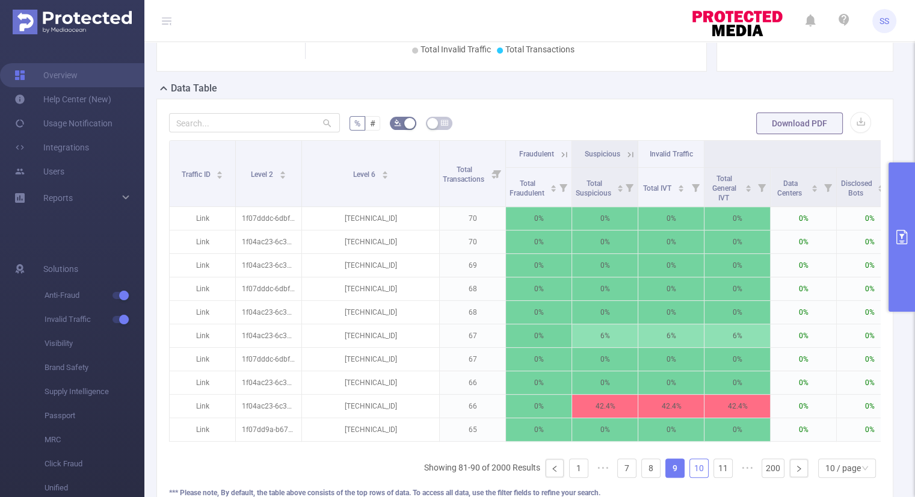
click at [698, 474] on link "10" at bounding box center [699, 468] width 18 height 18
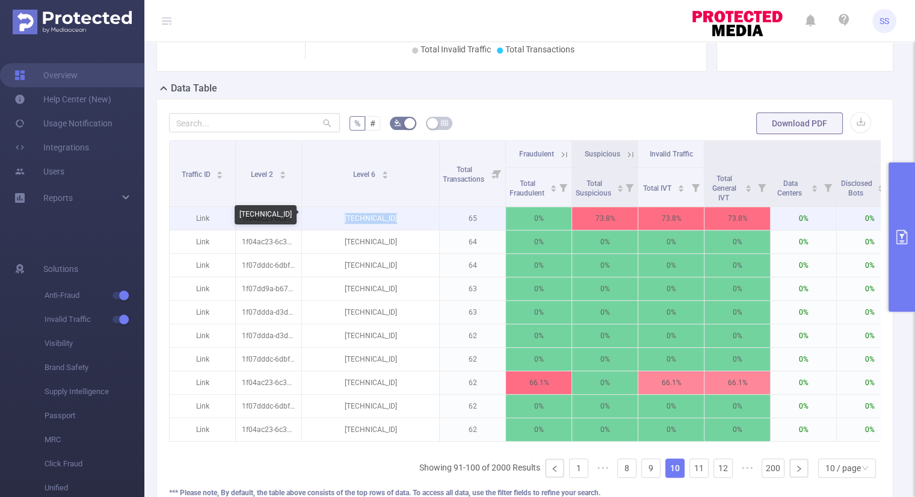
drag, startPoint x: 400, startPoint y: 218, endPoint x: 341, endPoint y: 218, distance: 59.6
click at [341, 218] on p "[TECHNICAL_ID]" at bounding box center [370, 218] width 137 height 23
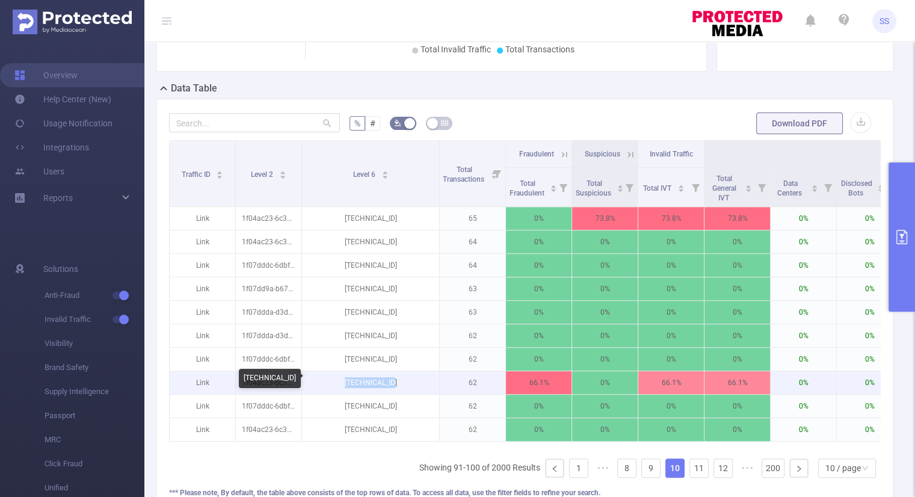
drag, startPoint x: 398, startPoint y: 379, endPoint x: 342, endPoint y: 382, distance: 56.0
click at [342, 382] on p "[TECHNICAL_ID]" at bounding box center [370, 382] width 137 height 23
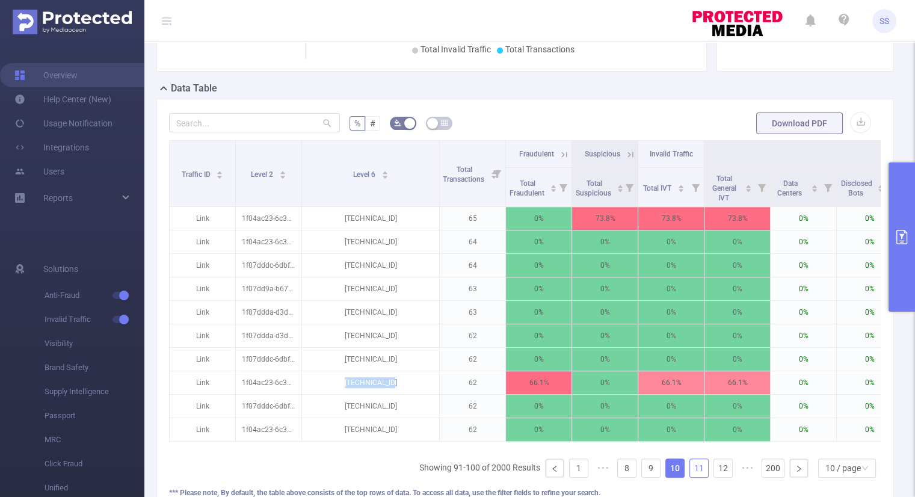
click at [693, 477] on link "11" at bounding box center [699, 468] width 18 height 18
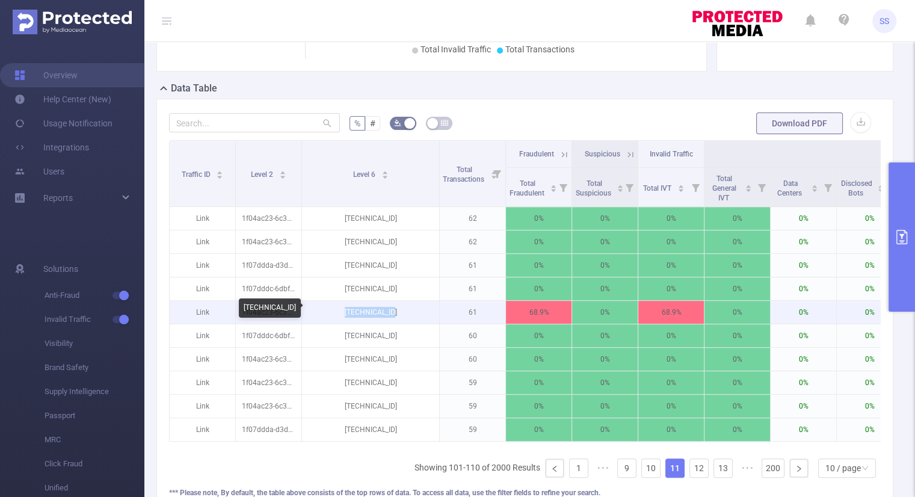
drag, startPoint x: 401, startPoint y: 313, endPoint x: 341, endPoint y: 313, distance: 60.2
click at [341, 313] on p "[TECHNICAL_ID]" at bounding box center [370, 312] width 137 height 23
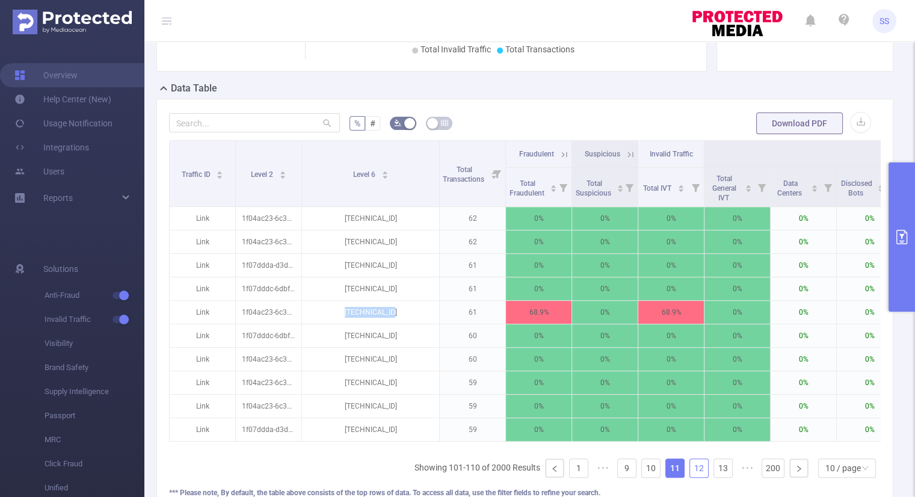
click at [695, 477] on link "12" at bounding box center [699, 468] width 18 height 18
click at [695, 477] on link "13" at bounding box center [699, 468] width 18 height 18
click at [695, 477] on link "14" at bounding box center [699, 468] width 18 height 18
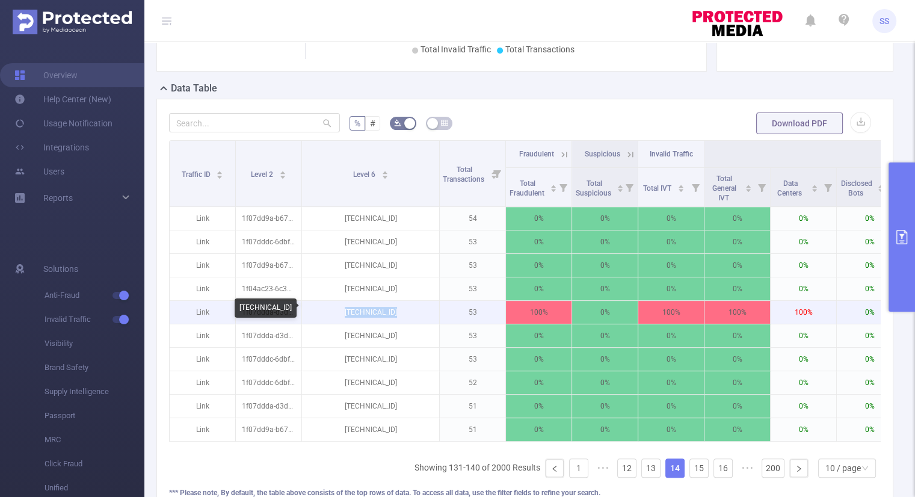
drag, startPoint x: 417, startPoint y: 307, endPoint x: 334, endPoint y: 309, distance: 83.1
click at [334, 309] on p "[TECHNICAL_ID]" at bounding box center [370, 312] width 137 height 23
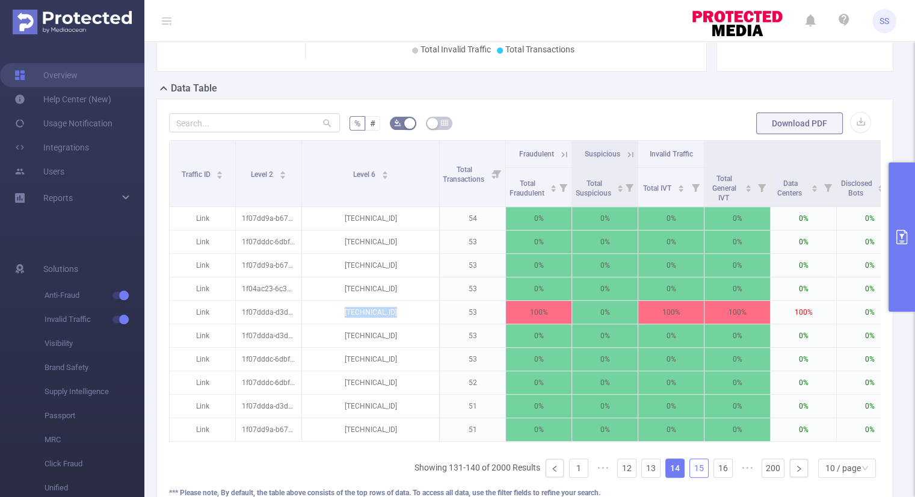
click at [699, 468] on link "15" at bounding box center [699, 468] width 18 height 18
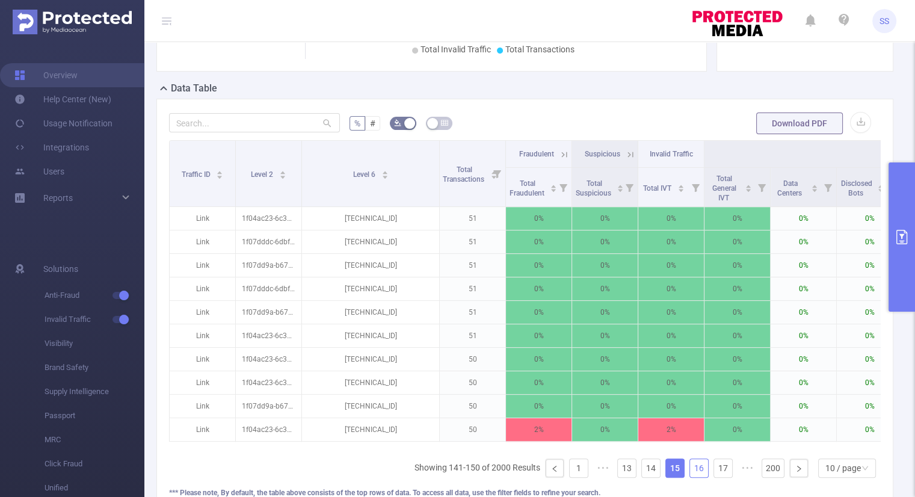
click at [694, 471] on link "16" at bounding box center [699, 468] width 18 height 18
click at [694, 471] on link "17" at bounding box center [699, 468] width 18 height 18
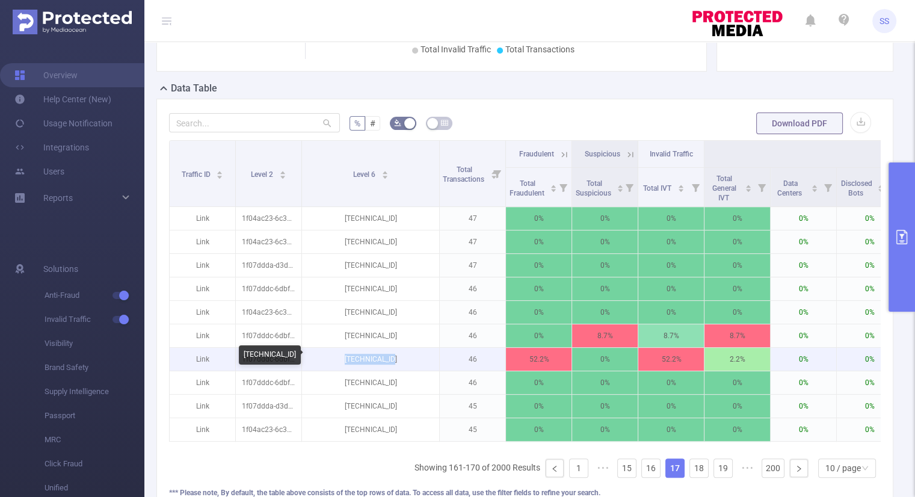
drag, startPoint x: 403, startPoint y: 357, endPoint x: 332, endPoint y: 359, distance: 71.0
click at [332, 359] on p "[TECHNICAL_ID]" at bounding box center [370, 359] width 137 height 23
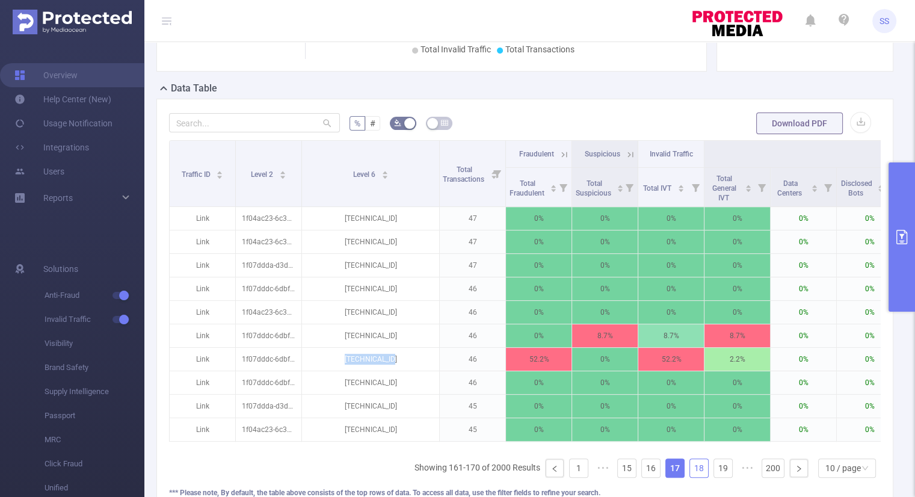
click at [694, 477] on link "18" at bounding box center [699, 468] width 18 height 18
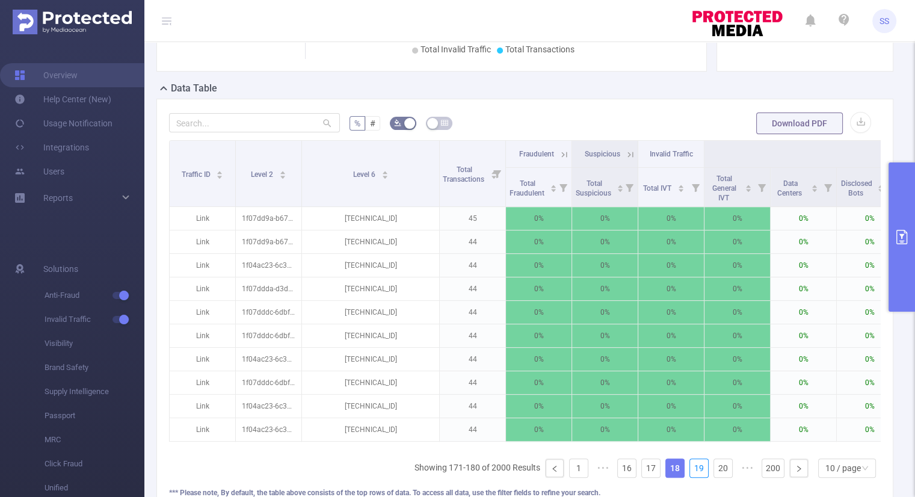
click at [694, 477] on link "19" at bounding box center [699, 468] width 18 height 18
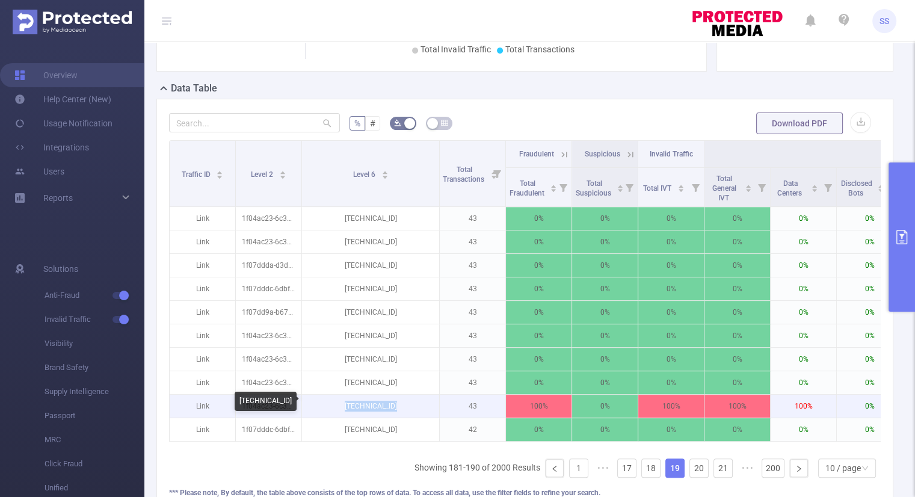
drag, startPoint x: 400, startPoint y: 403, endPoint x: 344, endPoint y: 406, distance: 55.5
click at [344, 406] on p "[TECHNICAL_ID]" at bounding box center [370, 406] width 137 height 23
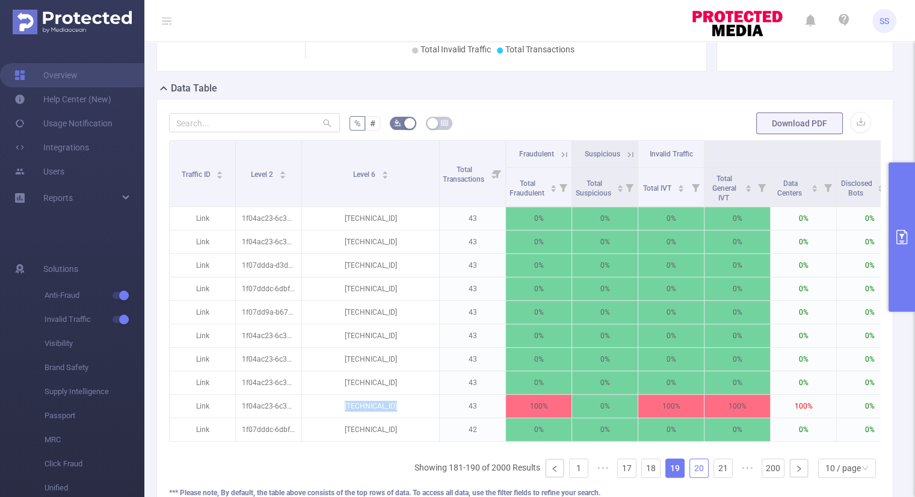
click at [691, 477] on link "20" at bounding box center [699, 468] width 18 height 18
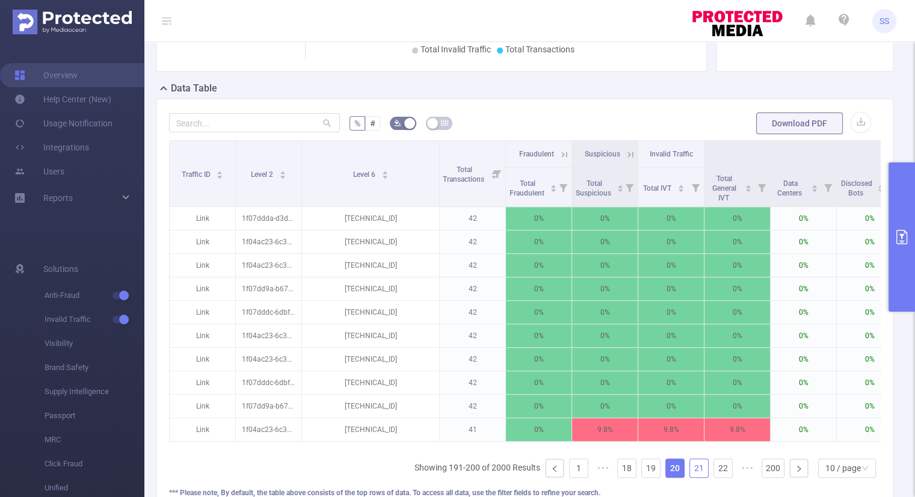
click at [690, 477] on link "21" at bounding box center [699, 468] width 18 height 18
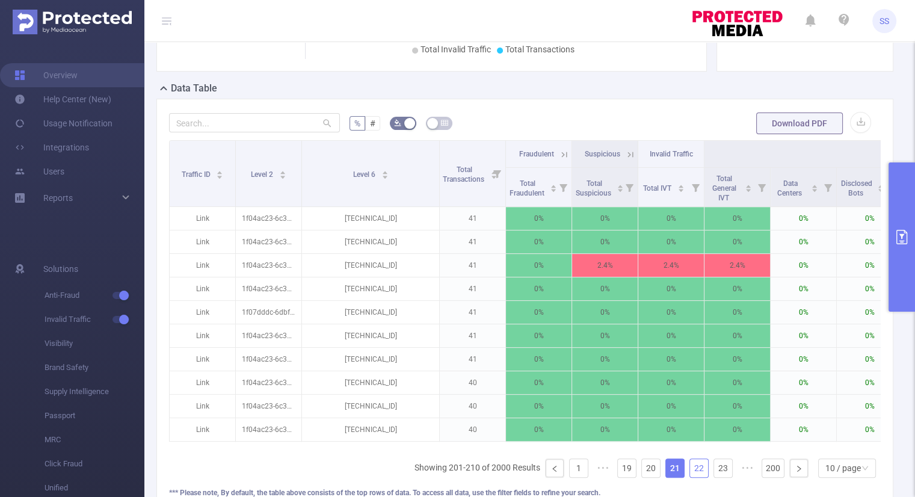
click at [690, 477] on link "22" at bounding box center [699, 468] width 18 height 18
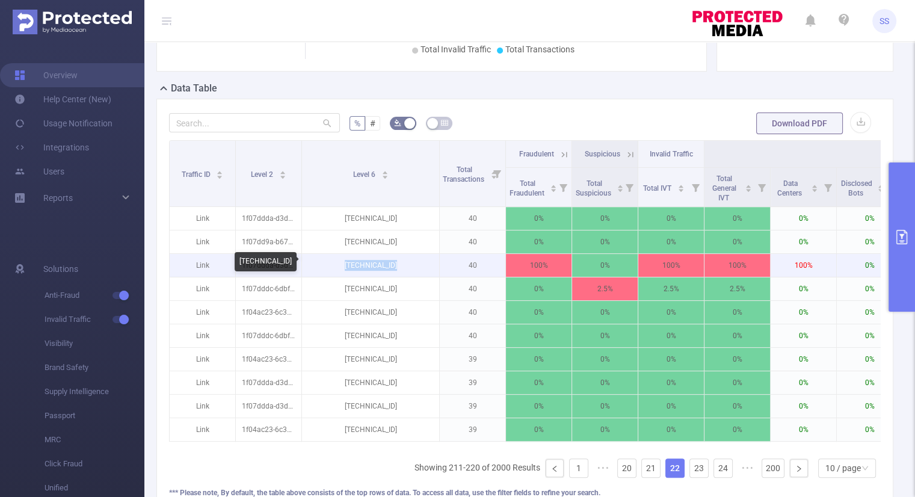
drag, startPoint x: 392, startPoint y: 262, endPoint x: 323, endPoint y: 263, distance: 69.2
click at [323, 263] on p "[TECHNICAL_ID]" at bounding box center [370, 265] width 137 height 23
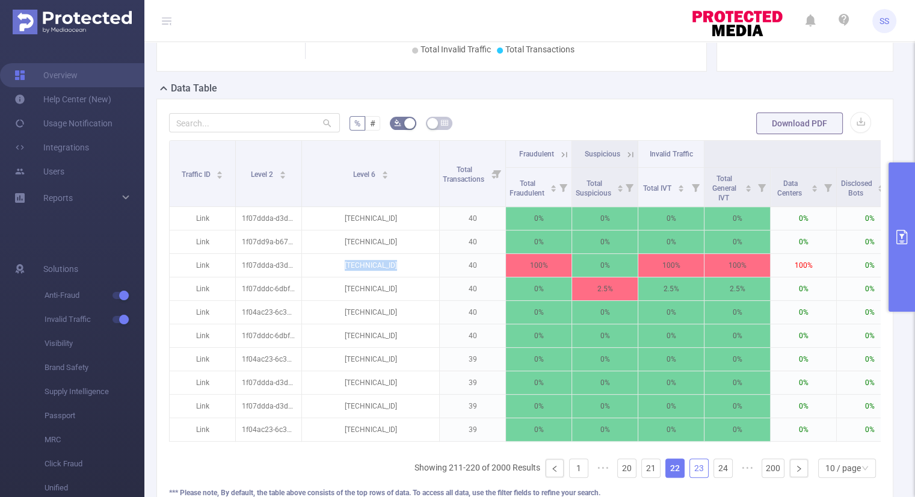
click at [698, 469] on link "23" at bounding box center [699, 468] width 18 height 18
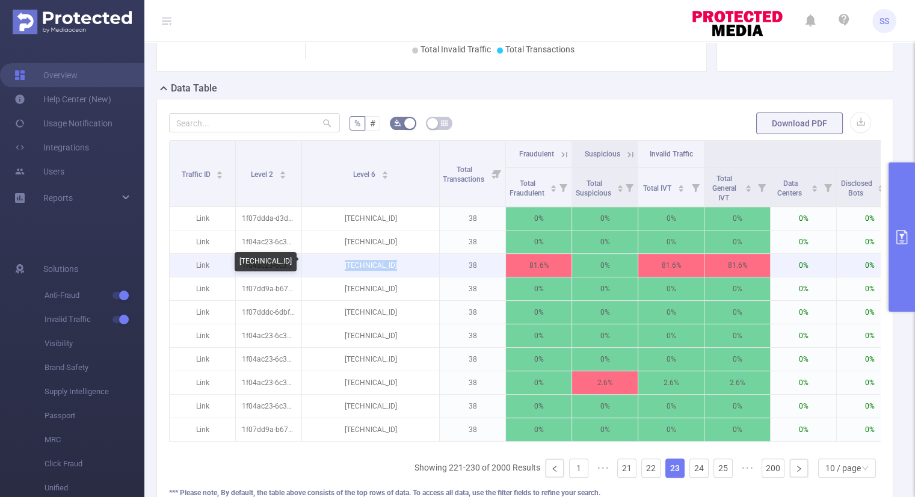
drag, startPoint x: 403, startPoint y: 259, endPoint x: 338, endPoint y: 263, distance: 65.1
click at [338, 263] on p "[TECHNICAL_ID]" at bounding box center [370, 265] width 137 height 23
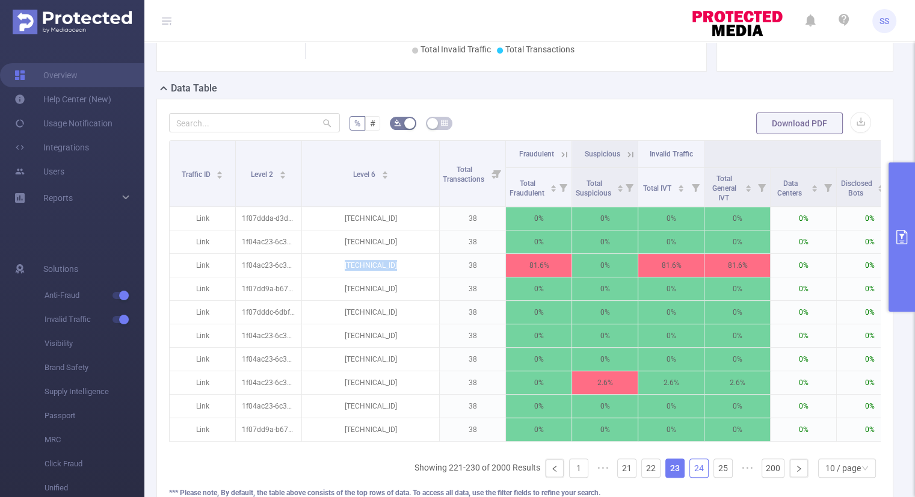
click at [691, 477] on link "24" at bounding box center [699, 468] width 18 height 18
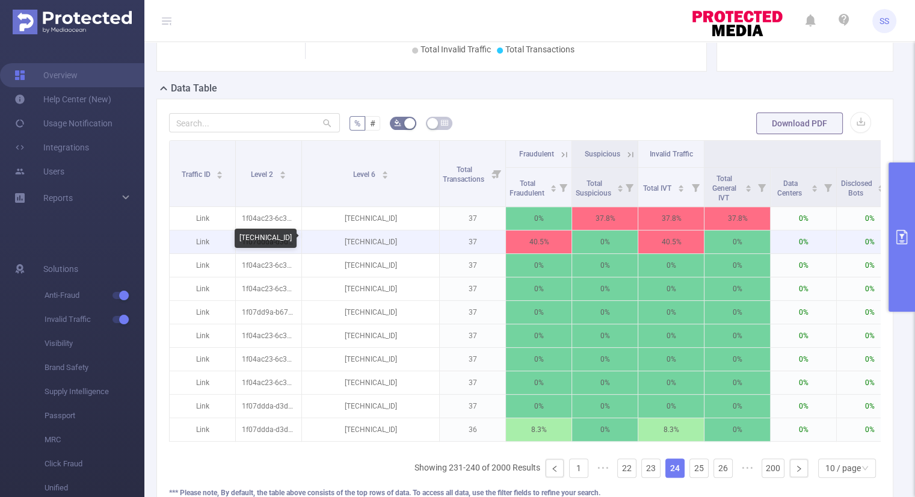
click at [397, 231] on p "[TECHNICAL_ID]" at bounding box center [370, 241] width 137 height 23
drag, startPoint x: 351, startPoint y: 238, endPoint x: 332, endPoint y: 238, distance: 19.3
click at [332, 238] on p "[TECHNICAL_ID]" at bounding box center [370, 241] width 137 height 23
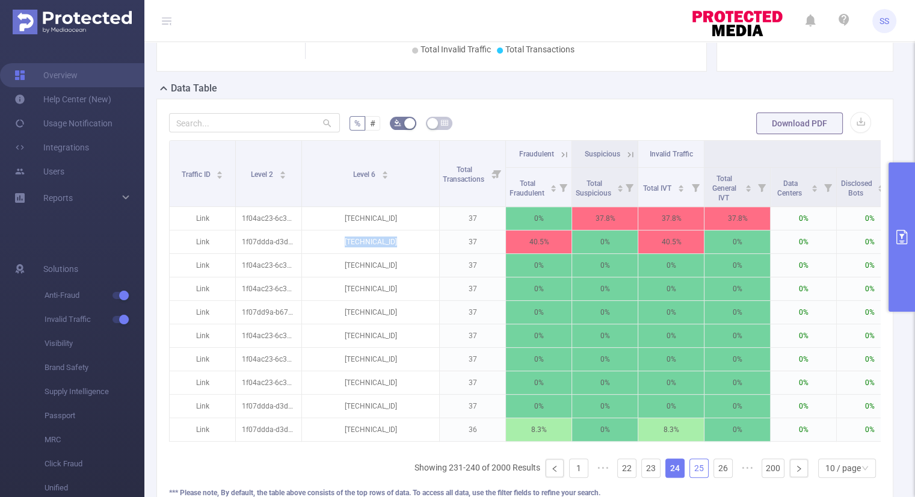
click at [690, 472] on link "25" at bounding box center [699, 468] width 18 height 18
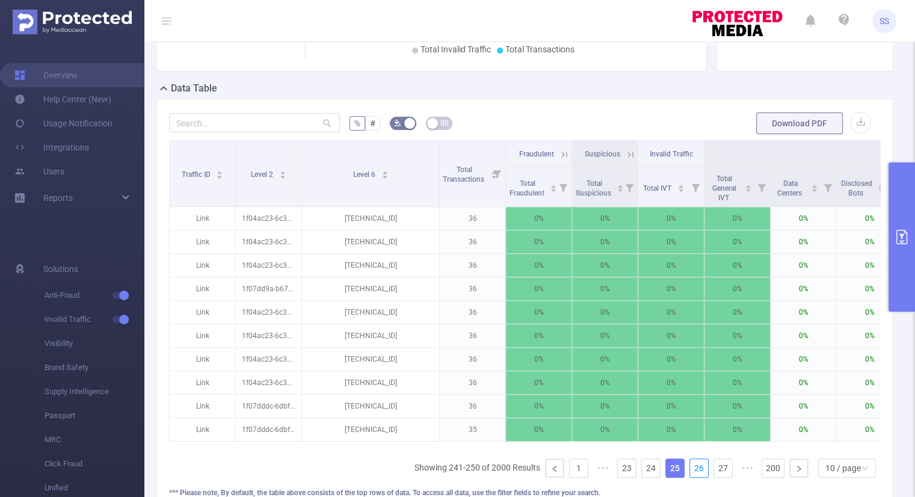
click at [690, 472] on link "26" at bounding box center [699, 468] width 18 height 18
click at [690, 472] on link "27" at bounding box center [699, 468] width 18 height 18
click at [690, 472] on link "28" at bounding box center [699, 468] width 18 height 18
click at [690, 472] on link "29" at bounding box center [699, 468] width 18 height 18
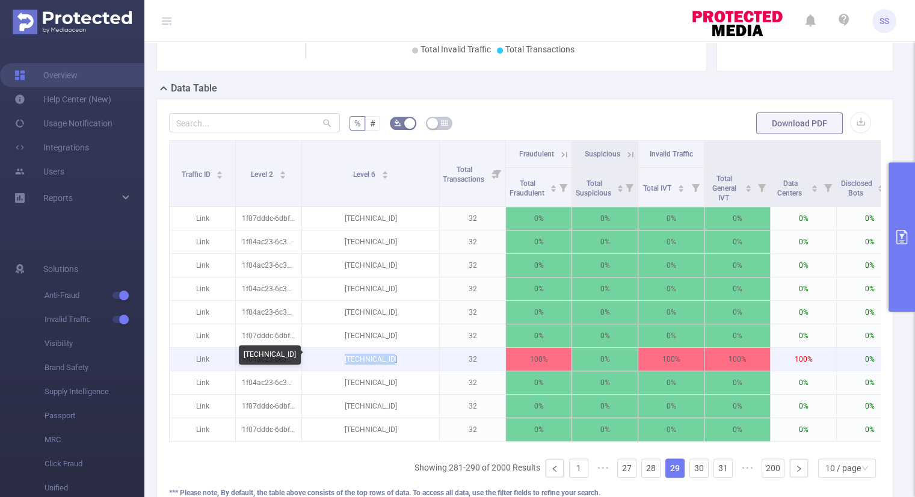
drag, startPoint x: 413, startPoint y: 362, endPoint x: 347, endPoint y: 363, distance: 66.2
click at [347, 363] on p "[TECHNICAL_ID]" at bounding box center [370, 359] width 137 height 23
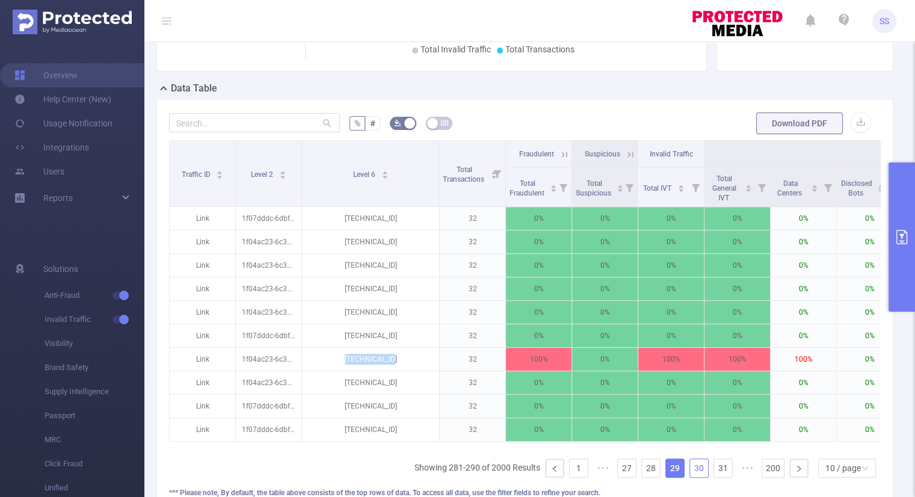
click at [690, 474] on link "30" at bounding box center [699, 468] width 18 height 18
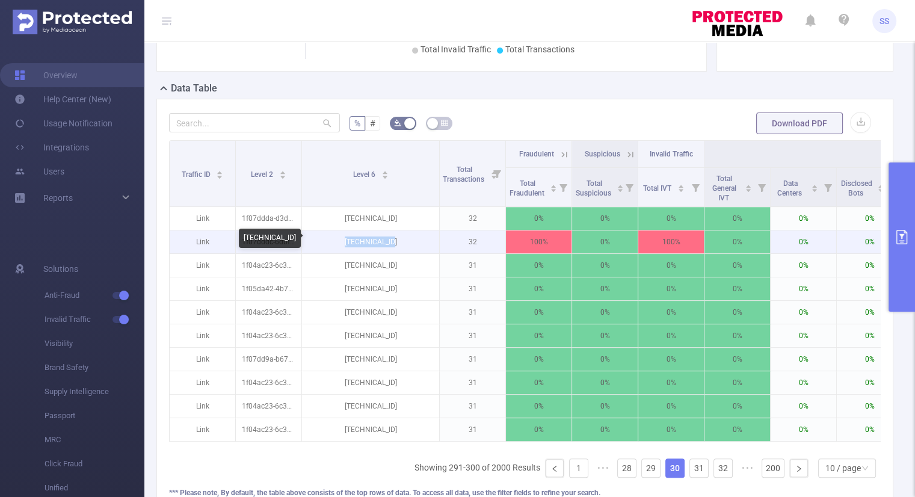
drag, startPoint x: 409, startPoint y: 241, endPoint x: 338, endPoint y: 241, distance: 71.0
click at [338, 241] on p "[TECHNICAL_ID]" at bounding box center [370, 241] width 137 height 23
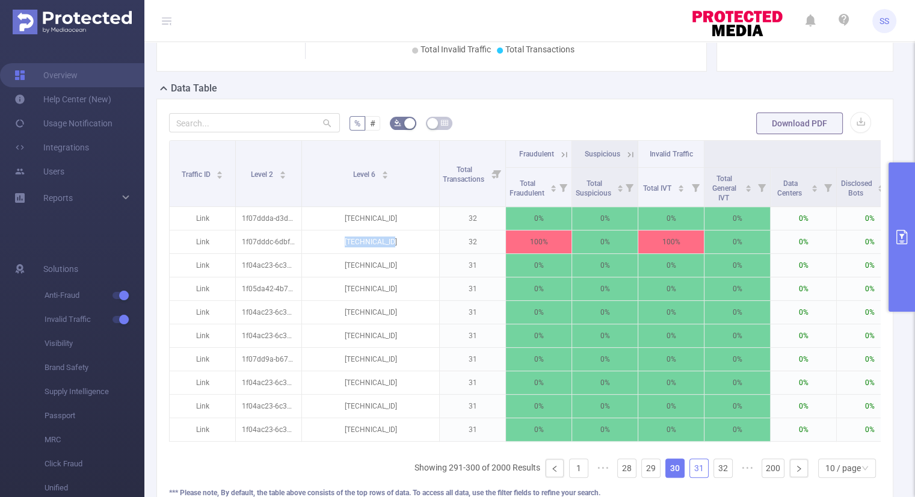
click at [693, 472] on link "31" at bounding box center [699, 468] width 18 height 18
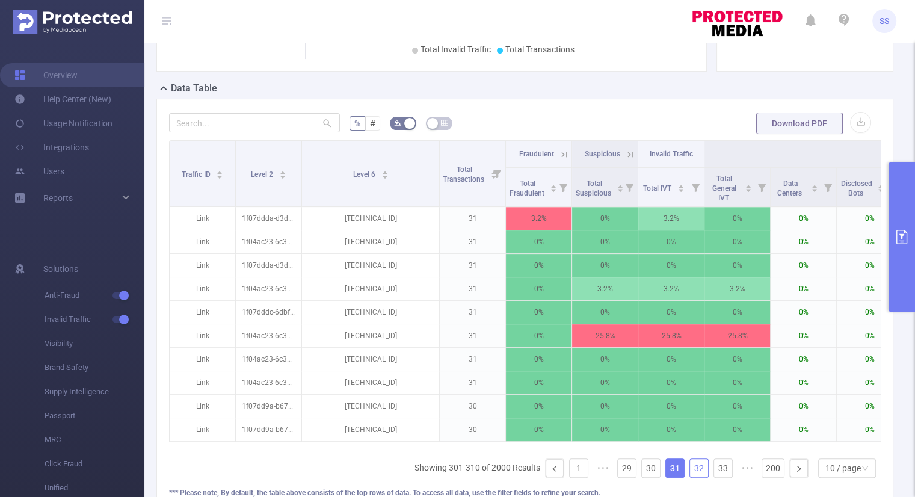
click at [693, 472] on link "32" at bounding box center [699, 468] width 18 height 18
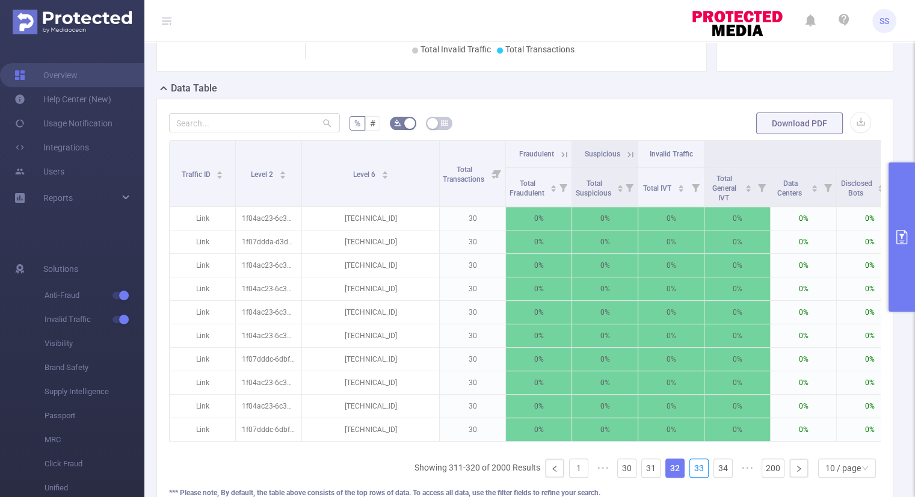
click at [693, 472] on link "33" at bounding box center [699, 468] width 18 height 18
click at [693, 472] on link "34" at bounding box center [699, 468] width 18 height 18
click at [693, 472] on link "35" at bounding box center [699, 468] width 18 height 18
click at [693, 472] on link "36" at bounding box center [699, 468] width 18 height 18
click at [693, 472] on link "37" at bounding box center [699, 468] width 18 height 18
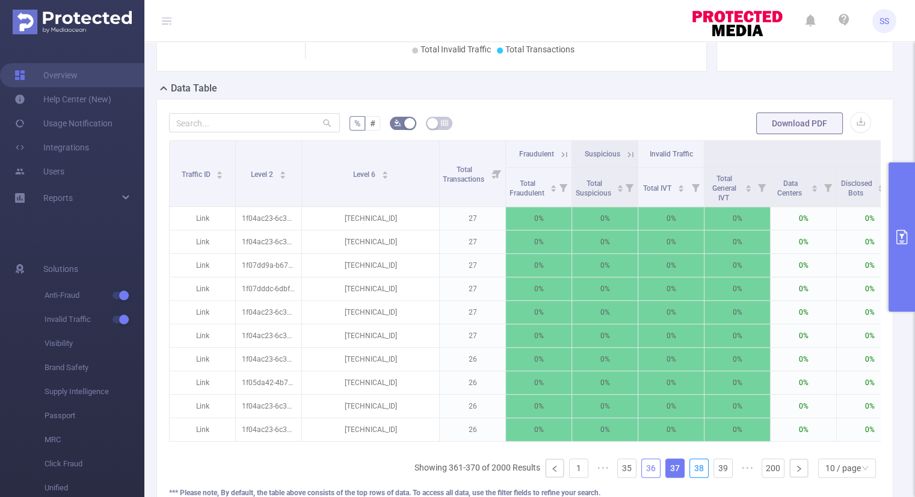
click at [693, 472] on link "38" at bounding box center [699, 468] width 18 height 18
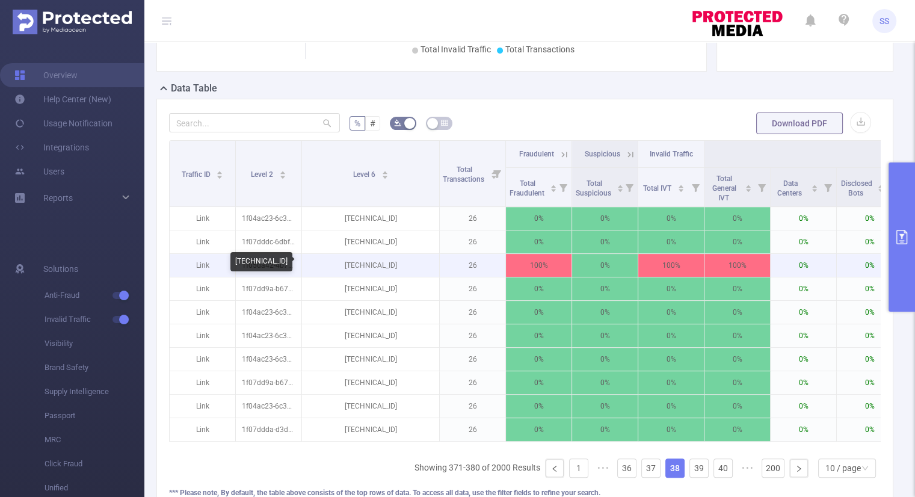
drag, startPoint x: 402, startPoint y: 264, endPoint x: 336, endPoint y: 265, distance: 66.2
click at [336, 265] on p "[TECHNICAL_ID]" at bounding box center [370, 265] width 137 height 23
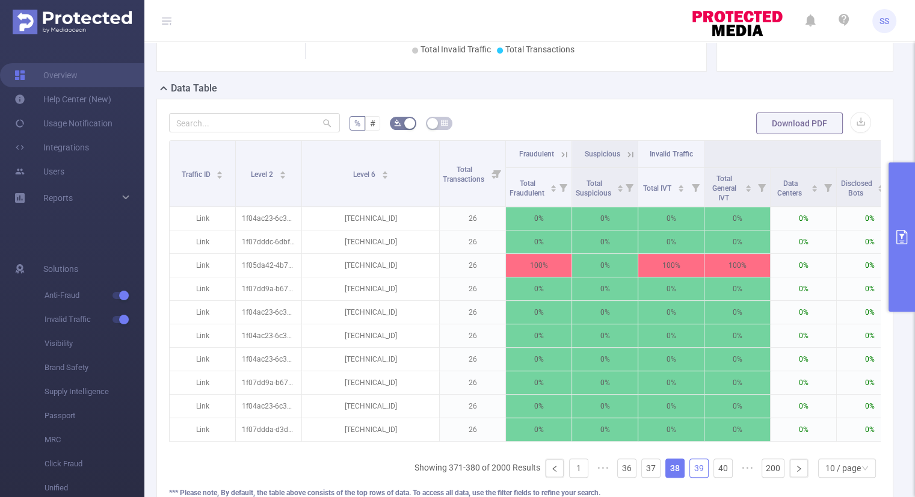
click at [690, 476] on link "39" at bounding box center [699, 468] width 18 height 18
click at [690, 476] on link "40" at bounding box center [699, 468] width 18 height 18
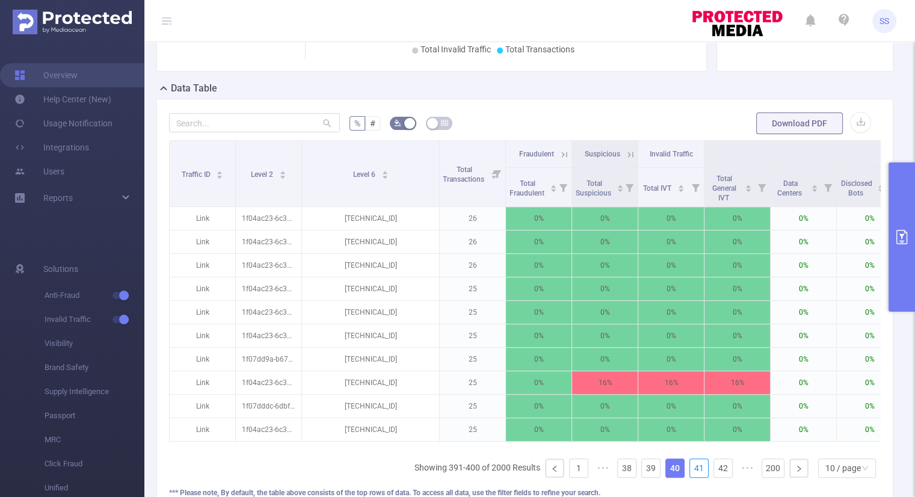
click at [690, 476] on link "41" at bounding box center [699, 468] width 18 height 18
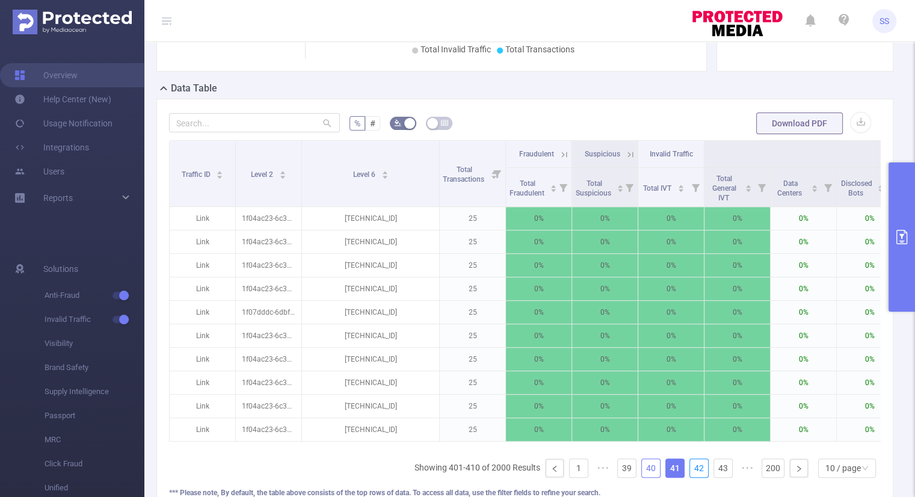
click at [690, 476] on link "42" at bounding box center [699, 468] width 18 height 18
click at [690, 477] on link "43" at bounding box center [699, 468] width 18 height 18
click at [690, 477] on link "44" at bounding box center [699, 468] width 18 height 18
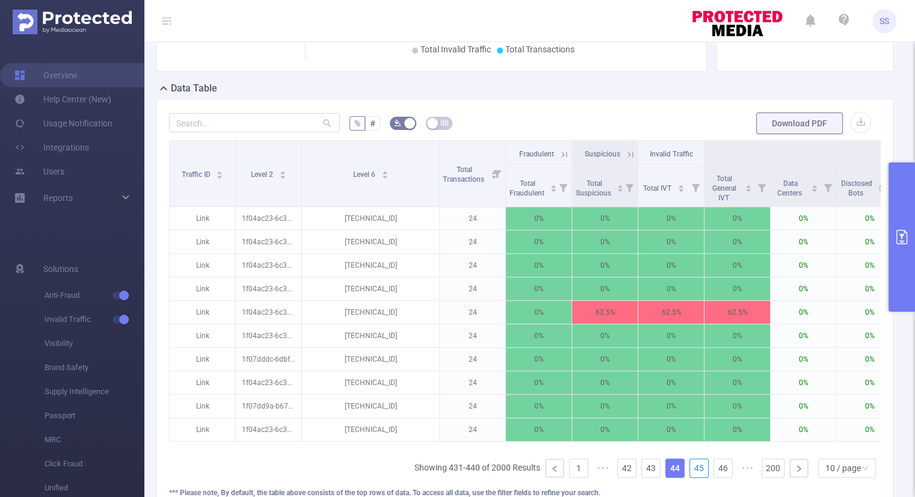
click at [690, 477] on link "45" at bounding box center [699, 468] width 18 height 18
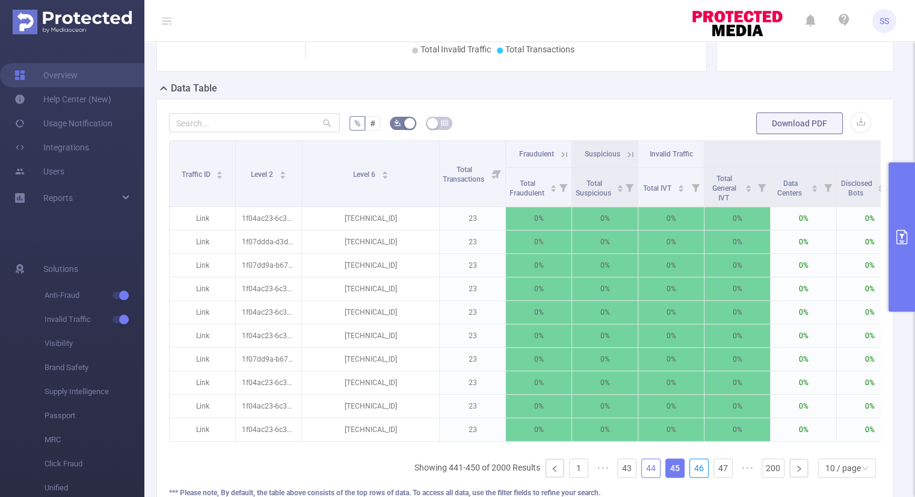
click at [690, 477] on link "46" at bounding box center [699, 468] width 18 height 18
click at [690, 477] on link "47" at bounding box center [699, 468] width 18 height 18
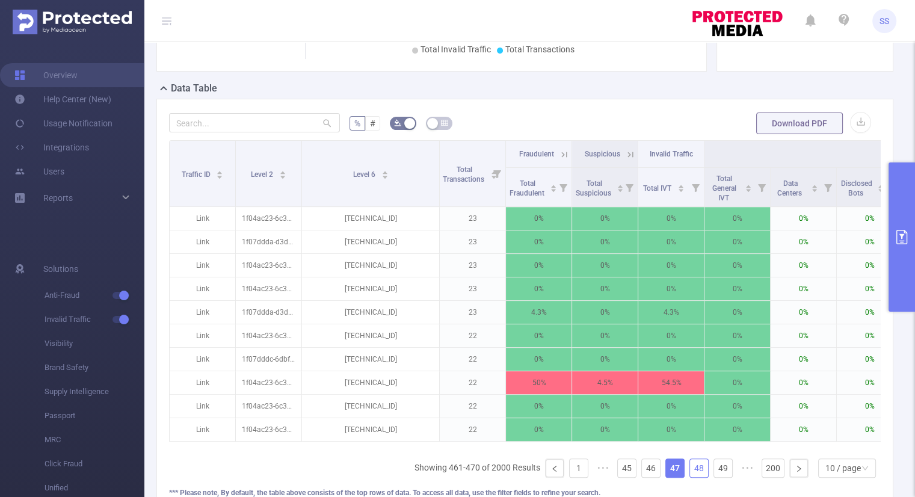
click at [690, 477] on link "48" at bounding box center [699, 468] width 18 height 18
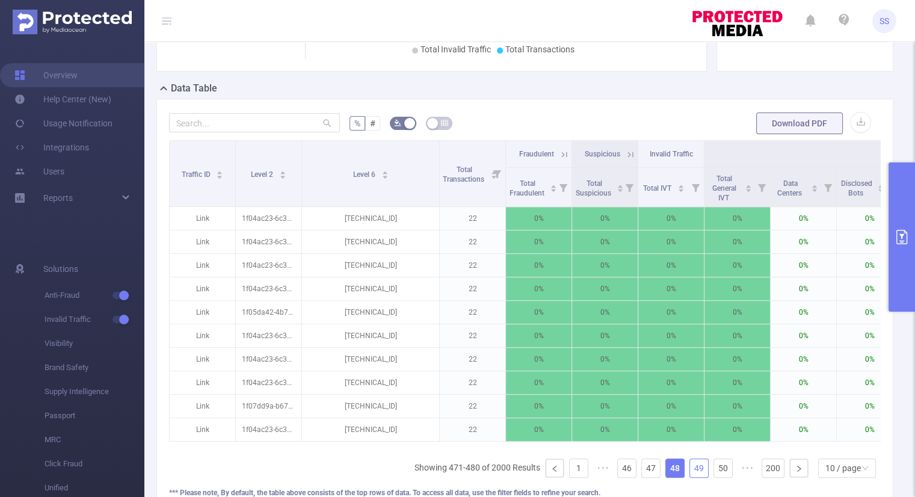
click at [690, 477] on link "49" at bounding box center [699, 468] width 18 height 18
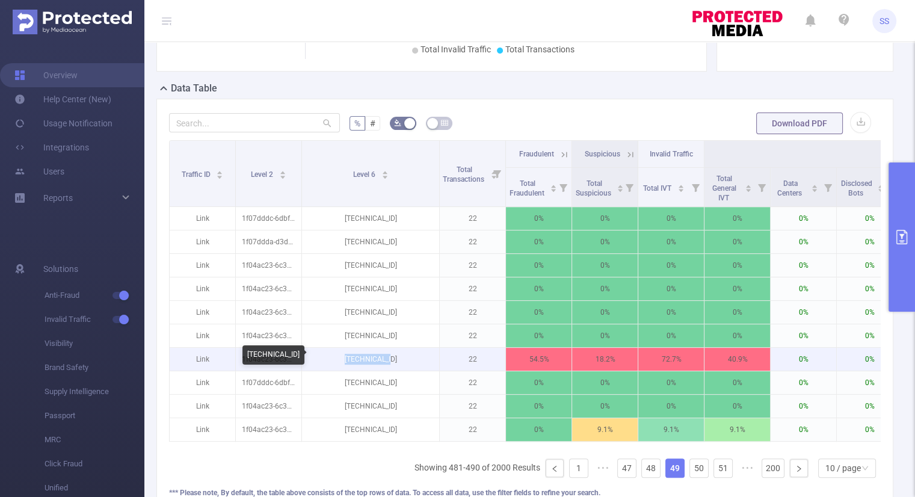
drag, startPoint x: 402, startPoint y: 357, endPoint x: 347, endPoint y: 354, distance: 54.8
click at [347, 354] on p "[TECHNICAL_ID]" at bounding box center [370, 359] width 137 height 23
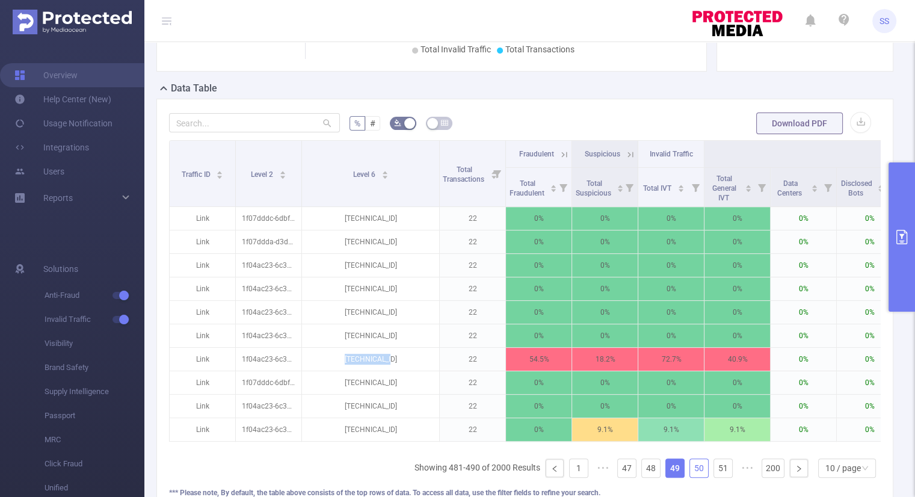
click at [690, 477] on link "50" at bounding box center [699, 468] width 18 height 18
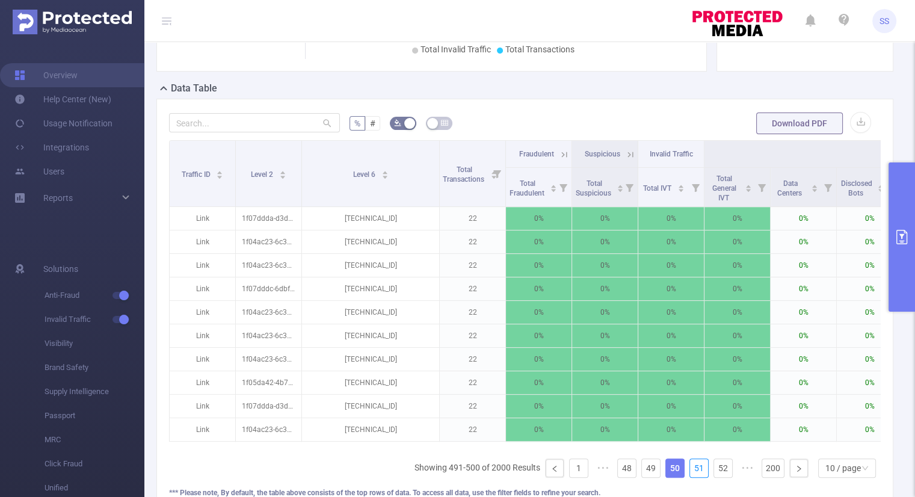
click at [690, 477] on link "51" at bounding box center [699, 468] width 18 height 18
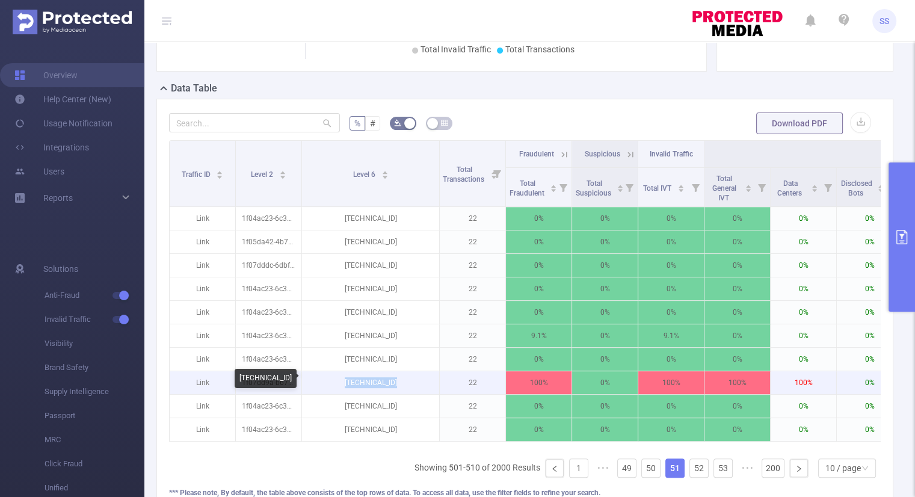
drag, startPoint x: 422, startPoint y: 383, endPoint x: 341, endPoint y: 381, distance: 81.3
click at [341, 381] on p "[TECHNICAL_ID]" at bounding box center [370, 382] width 137 height 23
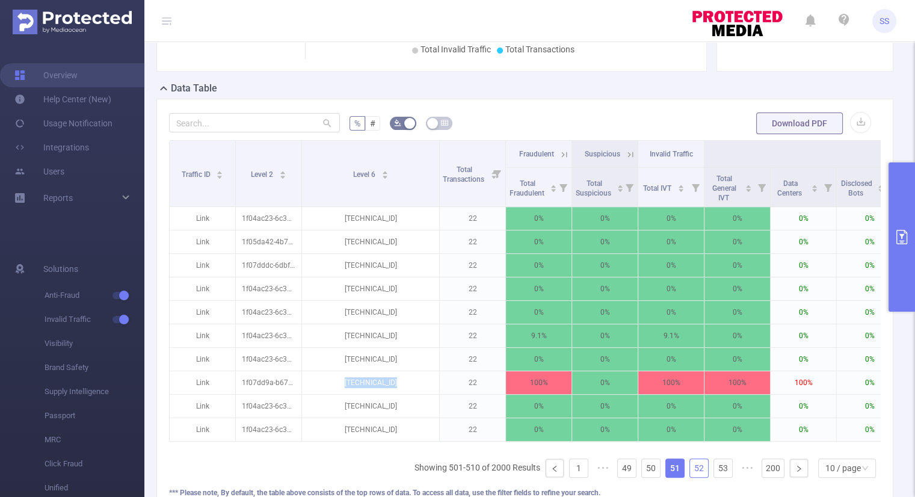
click at [690, 473] on link "52" at bounding box center [699, 468] width 18 height 18
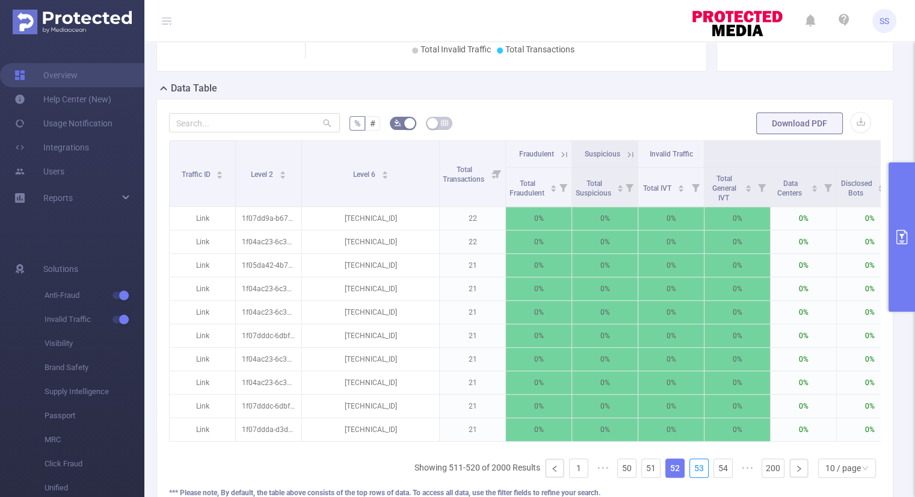
click at [690, 473] on link "53" at bounding box center [699, 468] width 18 height 18
click at [690, 473] on link "54" at bounding box center [699, 468] width 18 height 18
click at [690, 473] on link "55" at bounding box center [699, 468] width 18 height 18
click at [690, 473] on link "56" at bounding box center [699, 468] width 18 height 18
click at [690, 473] on link "57" at bounding box center [699, 468] width 18 height 18
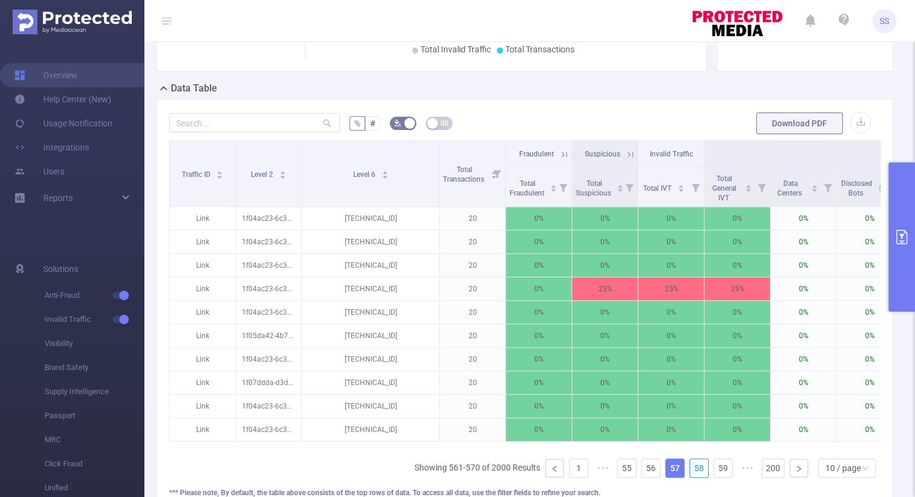
click at [690, 473] on link "58" at bounding box center [699, 468] width 18 height 18
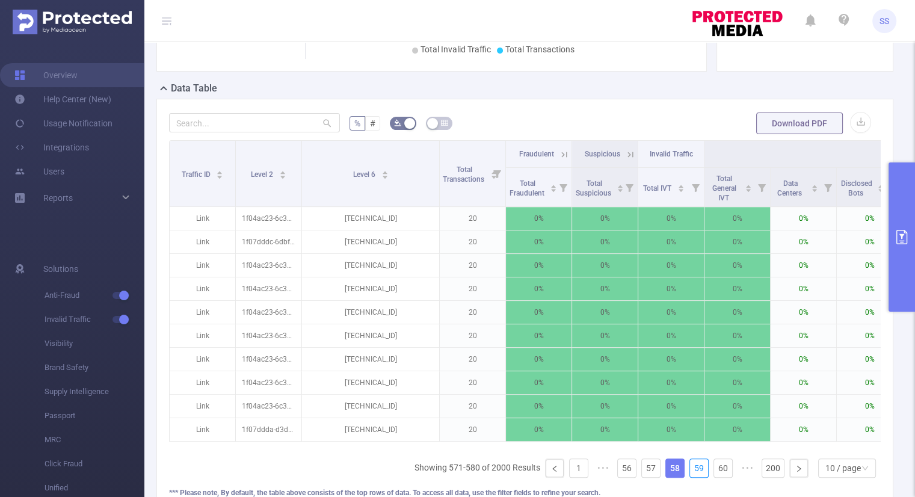
click at [690, 473] on link "59" at bounding box center [699, 468] width 18 height 18
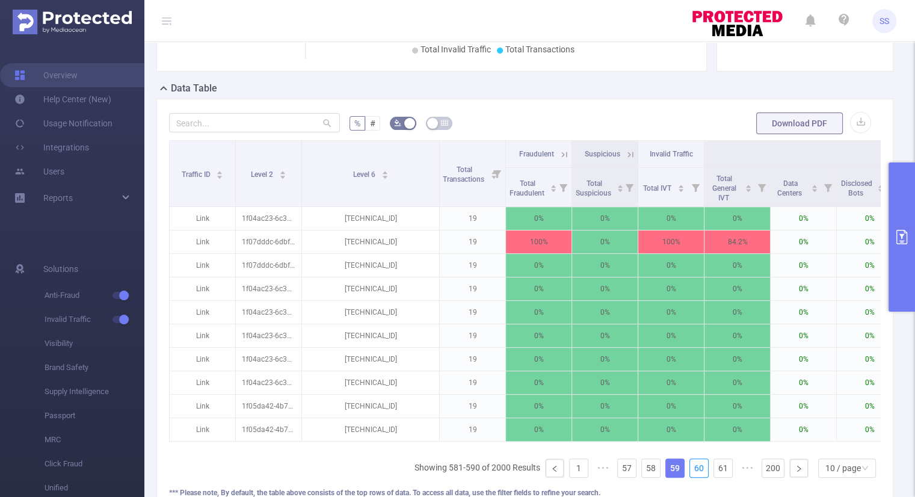
click at [690, 473] on link "60" at bounding box center [699, 468] width 18 height 18
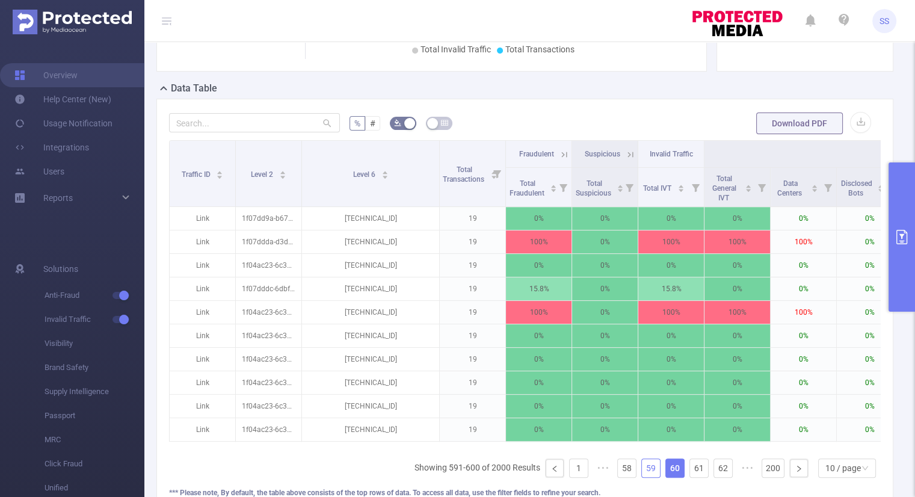
click at [645, 474] on link "59" at bounding box center [651, 468] width 18 height 18
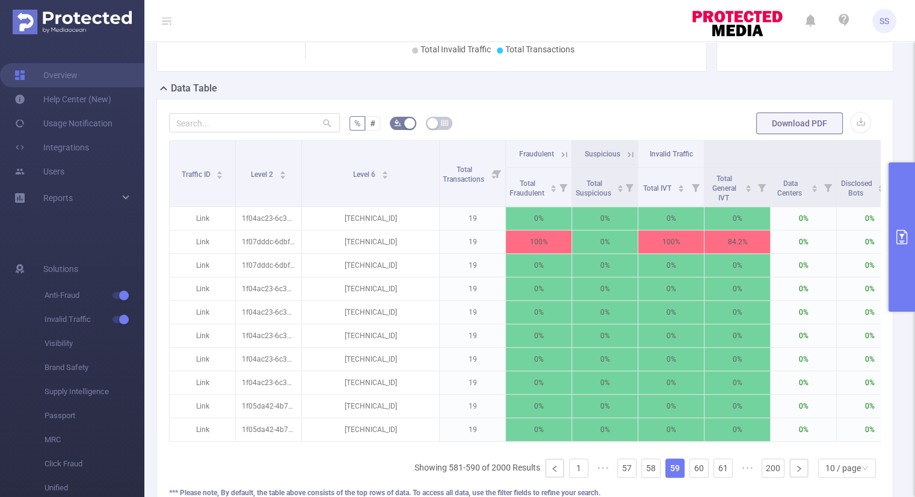
click at [563, 152] on icon at bounding box center [564, 154] width 11 height 11
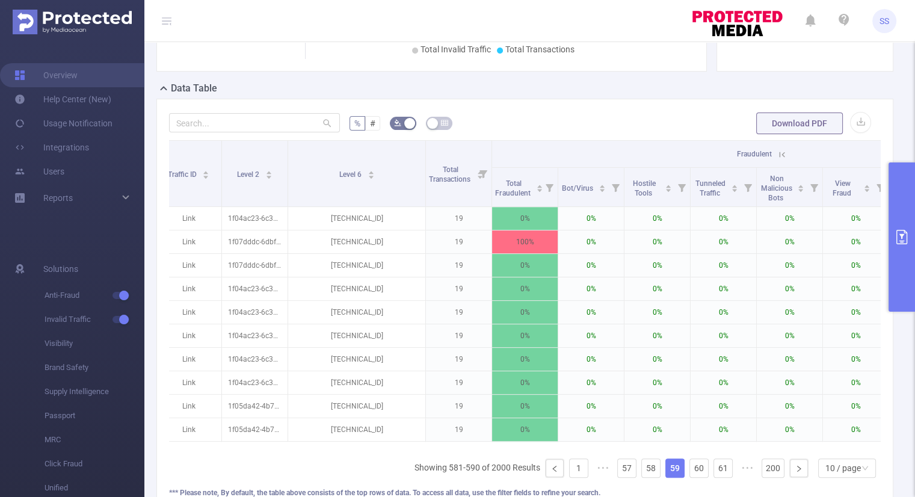
scroll to position [0, 0]
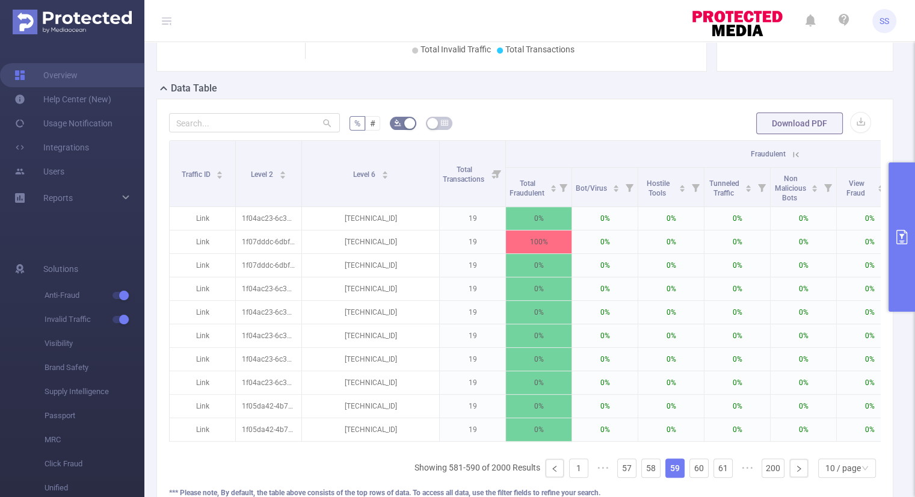
click at [797, 155] on icon at bounding box center [796, 154] width 11 height 11
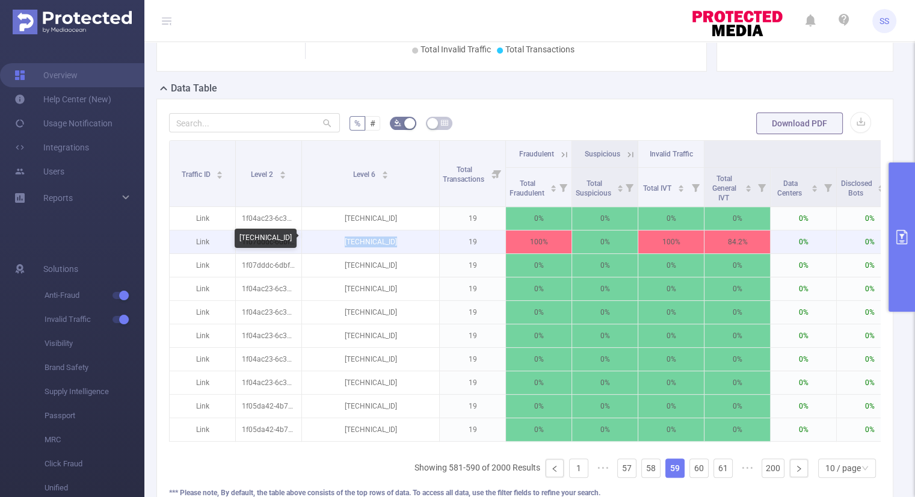
drag, startPoint x: 397, startPoint y: 241, endPoint x: 332, endPoint y: 243, distance: 65.0
click at [332, 243] on p "[TECHNICAL_ID]" at bounding box center [370, 241] width 137 height 23
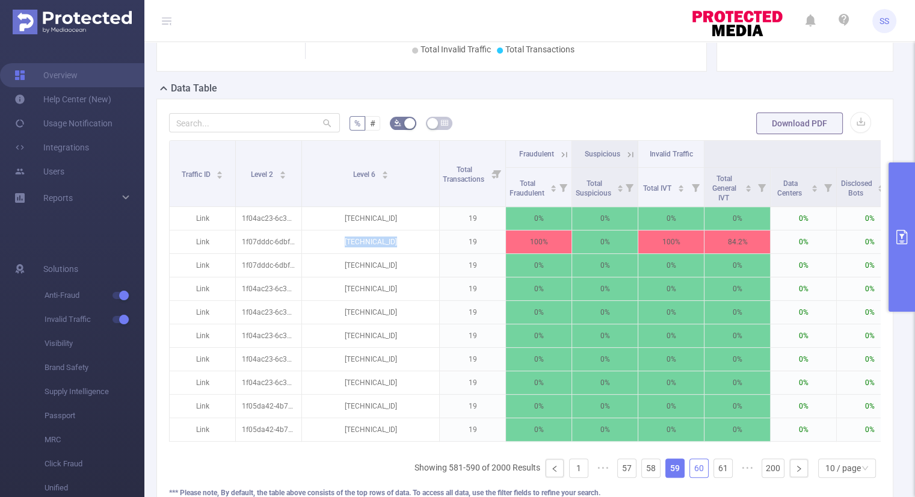
click at [690, 477] on link "60" at bounding box center [699, 468] width 18 height 18
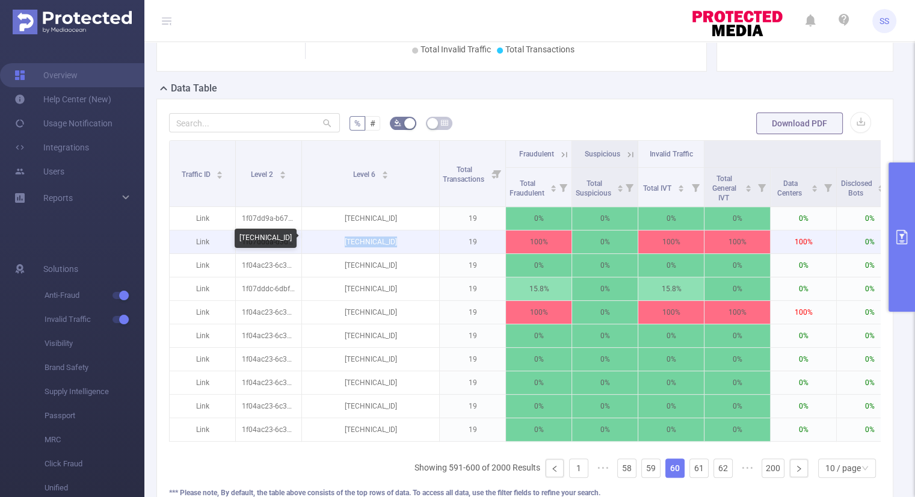
drag, startPoint x: 398, startPoint y: 239, endPoint x: 341, endPoint y: 244, distance: 57.4
click at [341, 244] on p "[TECHNICAL_ID]" at bounding box center [370, 241] width 137 height 23
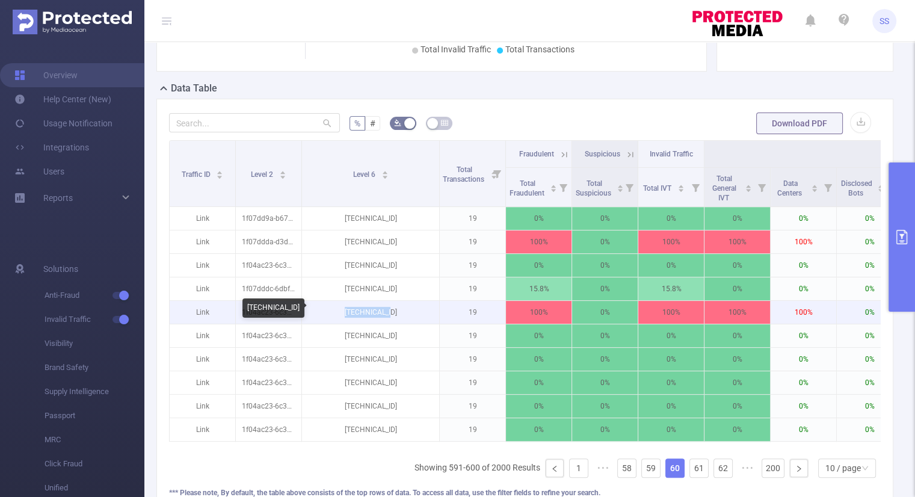
drag, startPoint x: 394, startPoint y: 309, endPoint x: 342, endPoint y: 312, distance: 51.9
click at [342, 312] on p "[TECHNICAL_ID]" at bounding box center [370, 312] width 137 height 23
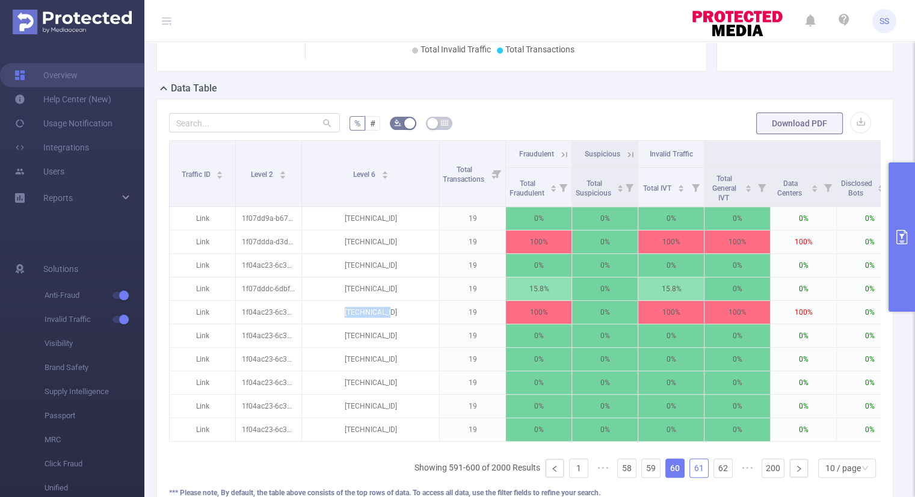
click at [691, 477] on link "61" at bounding box center [699, 468] width 18 height 18
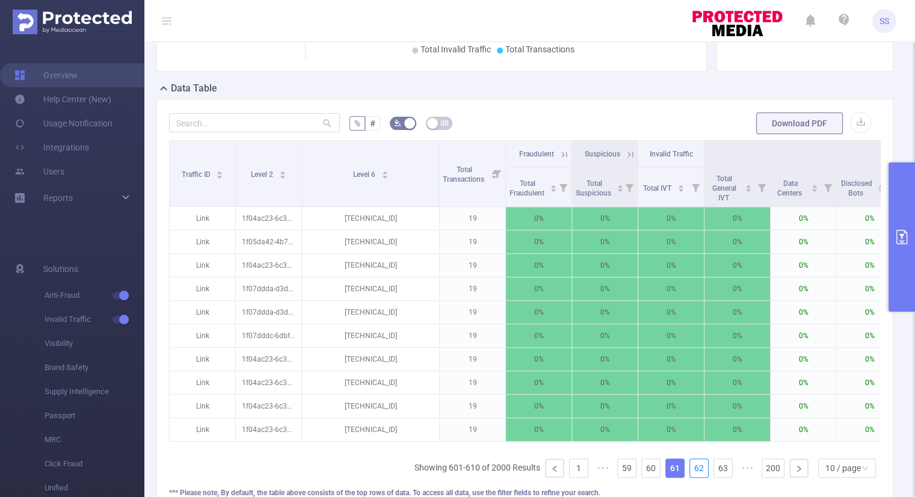
click at [691, 477] on link "62" at bounding box center [699, 468] width 18 height 18
click at [691, 477] on link "63" at bounding box center [699, 468] width 18 height 18
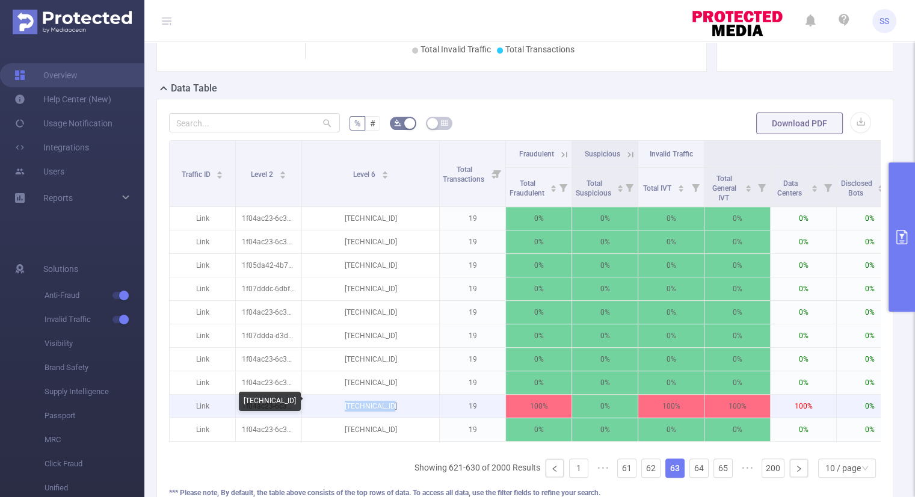
drag, startPoint x: 403, startPoint y: 404, endPoint x: 342, endPoint y: 403, distance: 61.4
click at [342, 403] on p "[TECHNICAL_ID]" at bounding box center [370, 406] width 137 height 23
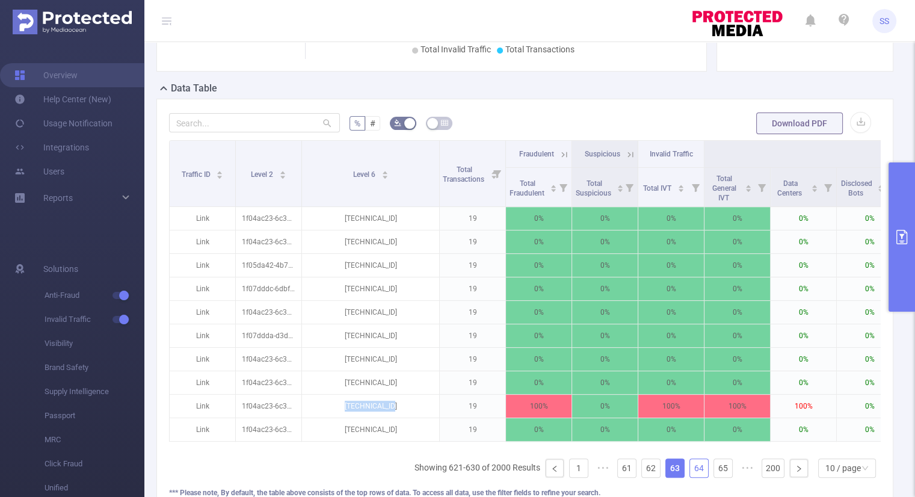
click at [690, 473] on link "64" at bounding box center [699, 468] width 18 height 18
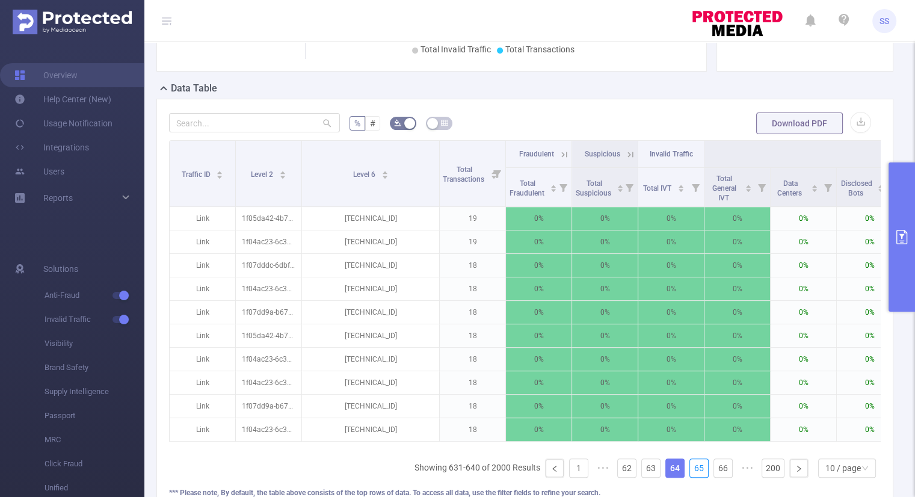
click at [690, 473] on link "65" at bounding box center [699, 468] width 18 height 18
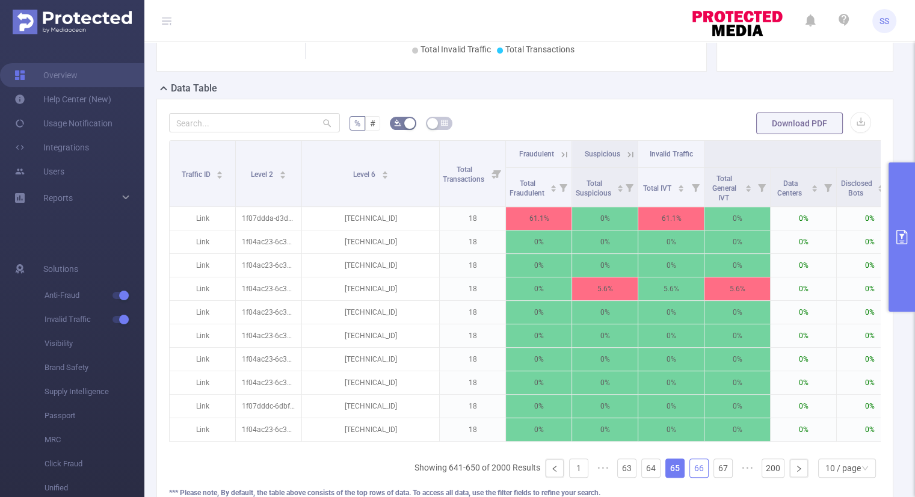
click at [690, 477] on link "66" at bounding box center [699, 468] width 18 height 18
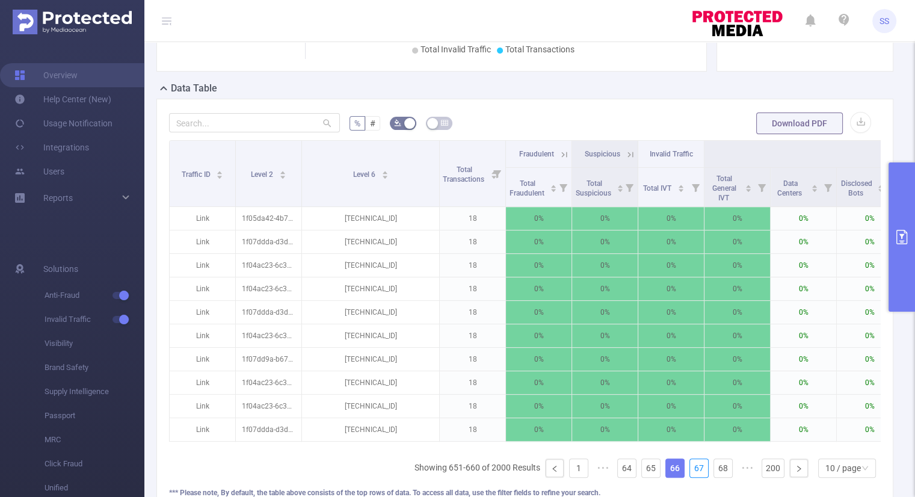
click at [690, 477] on link "67" at bounding box center [699, 468] width 18 height 18
click at [690, 477] on link "68" at bounding box center [699, 468] width 18 height 18
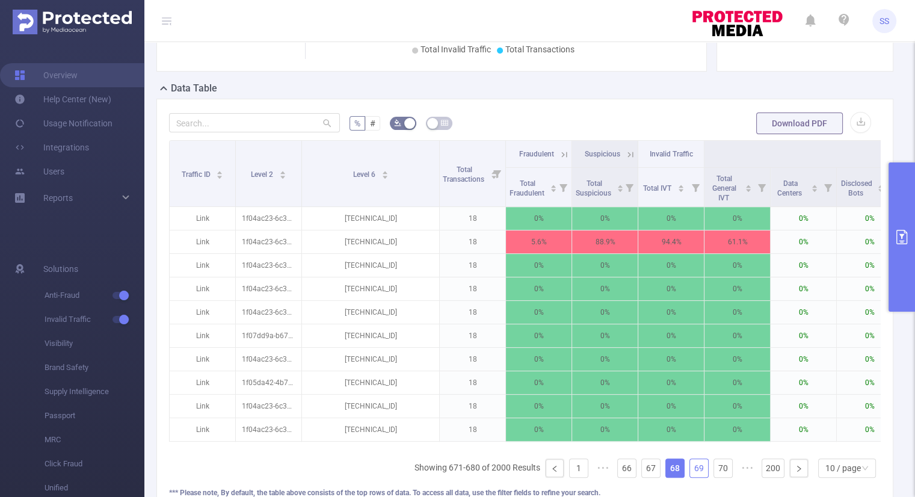
click at [690, 477] on link "69" at bounding box center [699, 468] width 18 height 18
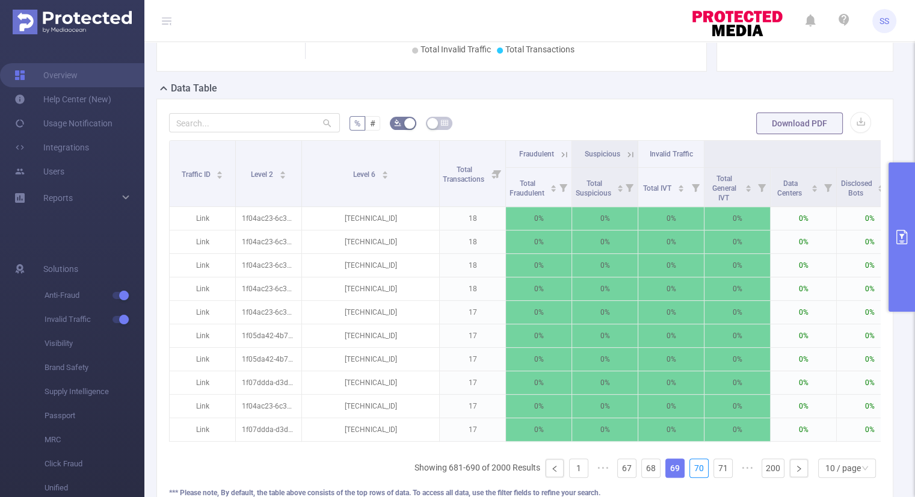
click at [690, 477] on link "70" at bounding box center [699, 468] width 18 height 18
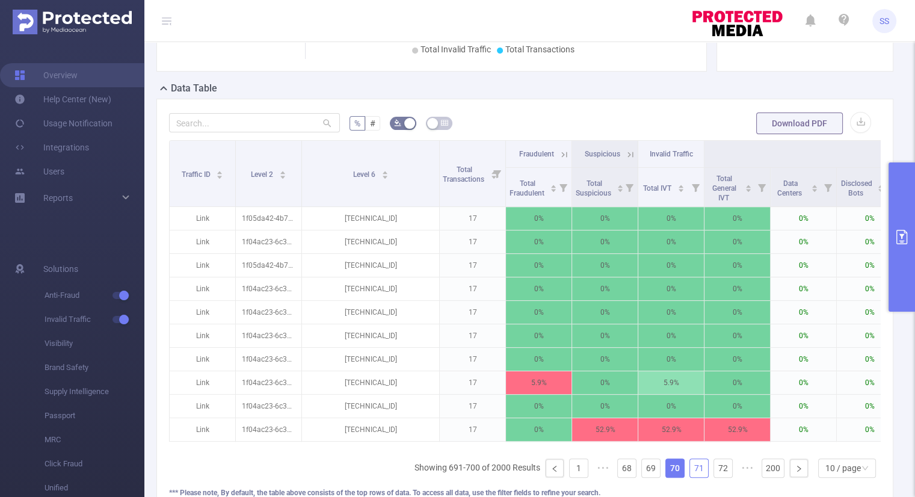
click at [690, 477] on link "71" at bounding box center [699, 468] width 18 height 18
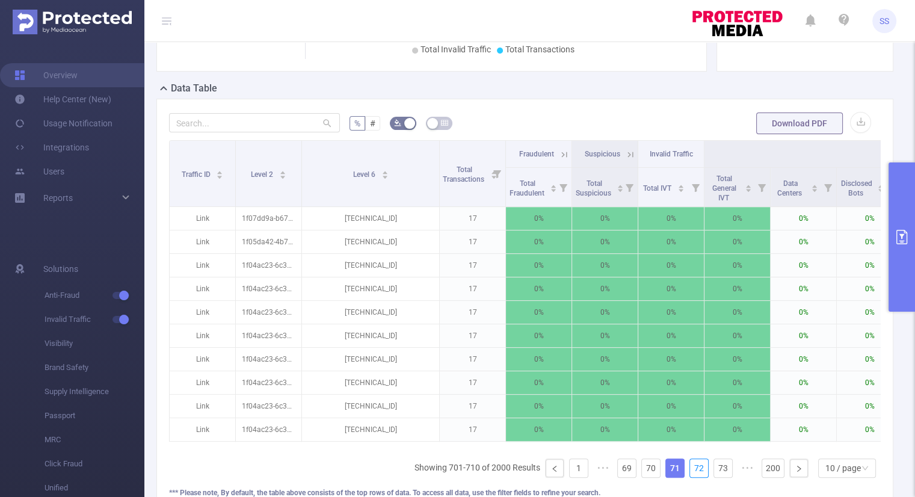
click at [690, 477] on link "72" at bounding box center [699, 468] width 18 height 18
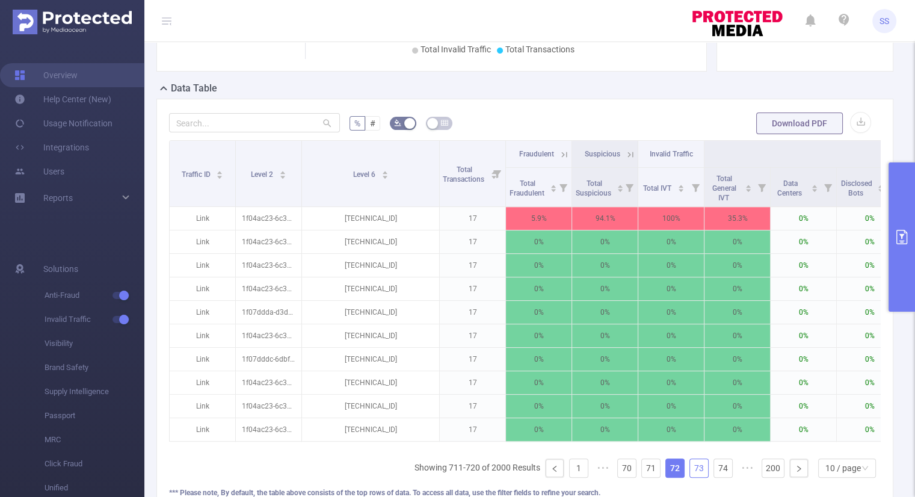
click at [690, 477] on link "73" at bounding box center [699, 468] width 18 height 18
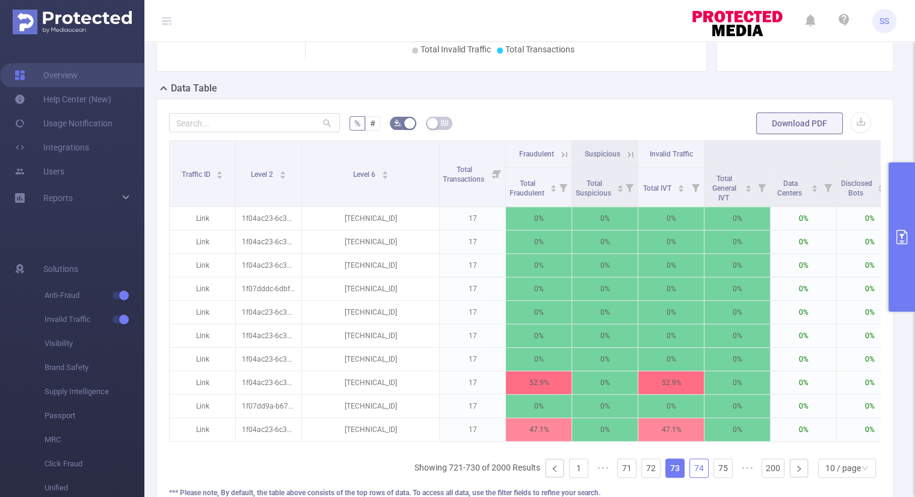
click at [690, 477] on link "74" at bounding box center [699, 468] width 18 height 18
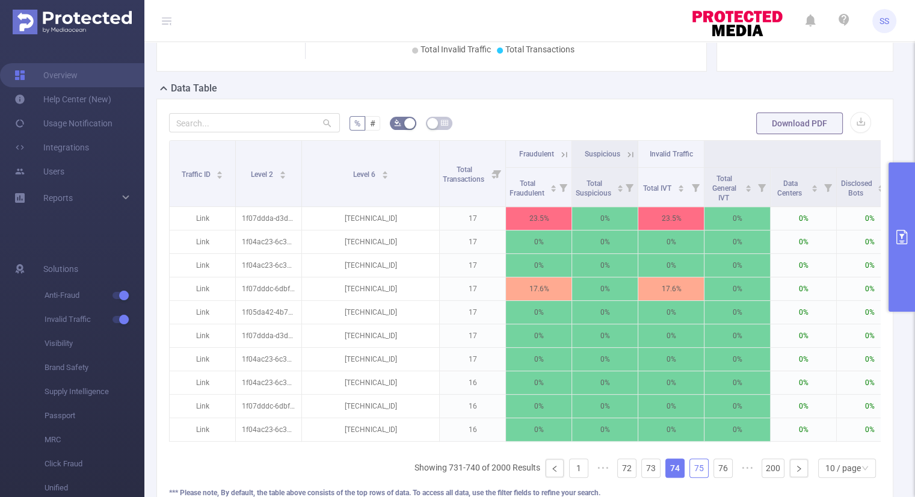
click at [690, 477] on link "75" at bounding box center [699, 468] width 18 height 18
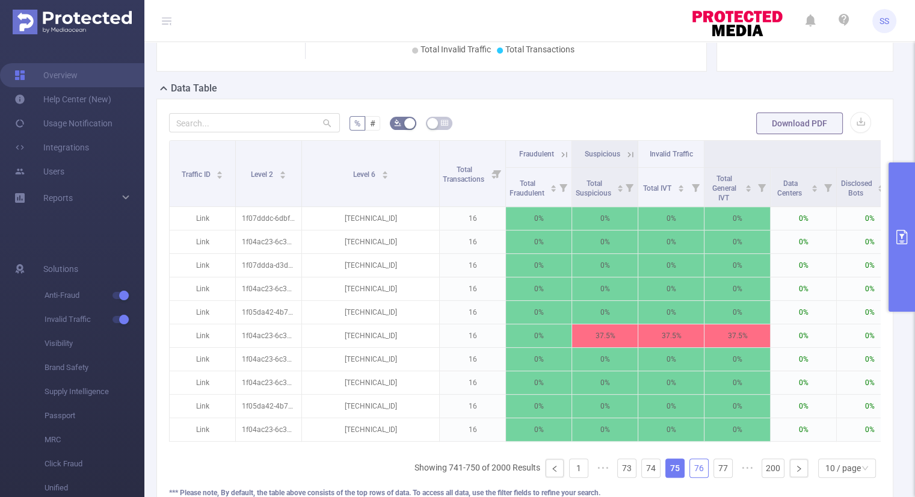
click at [690, 477] on link "76" at bounding box center [699, 468] width 18 height 18
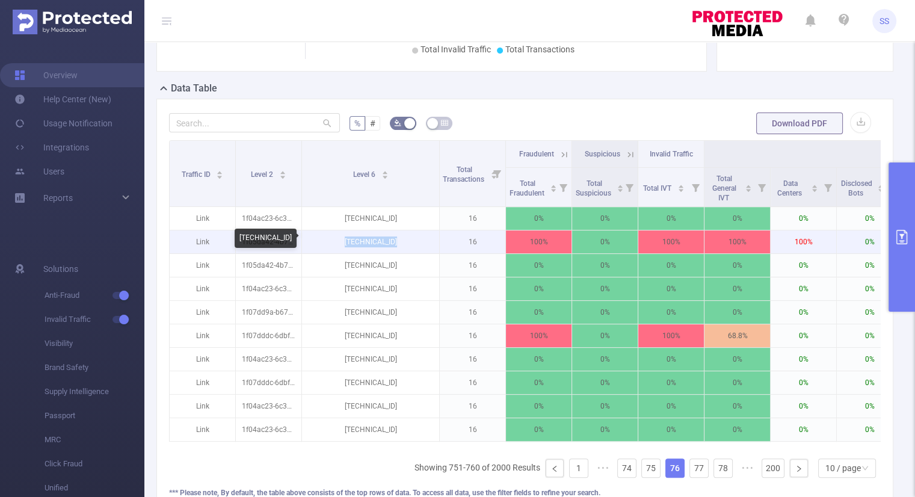
drag, startPoint x: 397, startPoint y: 239, endPoint x: 344, endPoint y: 239, distance: 53.0
click at [344, 239] on p "[TECHNICAL_ID]" at bounding box center [370, 241] width 137 height 23
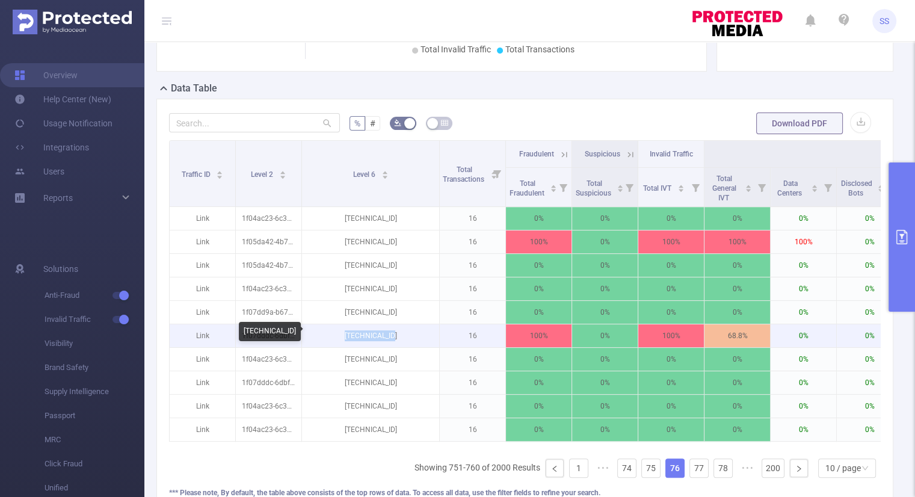
drag, startPoint x: 400, startPoint y: 333, endPoint x: 345, endPoint y: 330, distance: 54.8
click at [345, 330] on p "[TECHNICAL_ID]" at bounding box center [370, 335] width 137 height 23
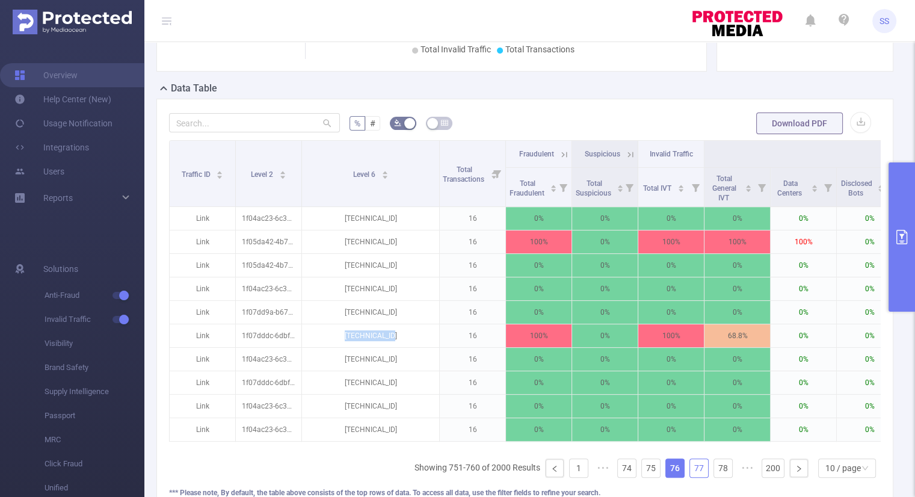
click at [692, 475] on link "77" at bounding box center [699, 468] width 18 height 18
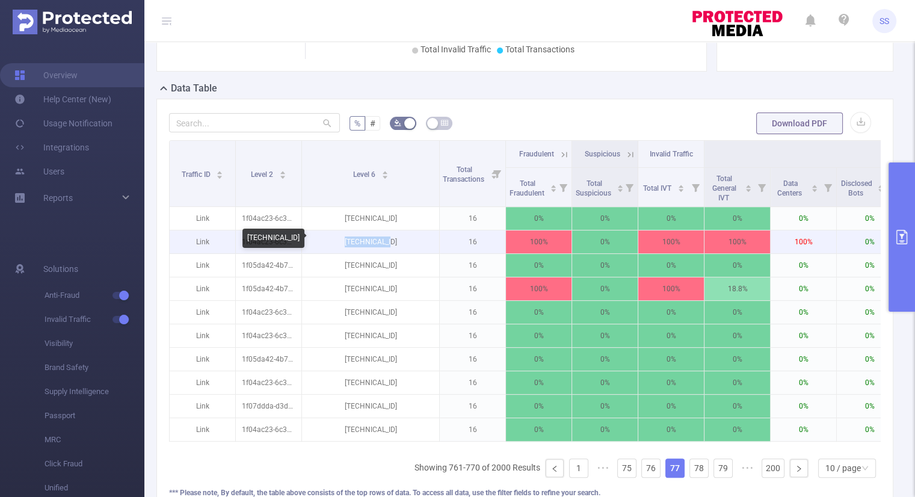
drag, startPoint x: 401, startPoint y: 238, endPoint x: 350, endPoint y: 240, distance: 51.8
click at [350, 240] on p "[TECHNICAL_ID]" at bounding box center [370, 241] width 137 height 23
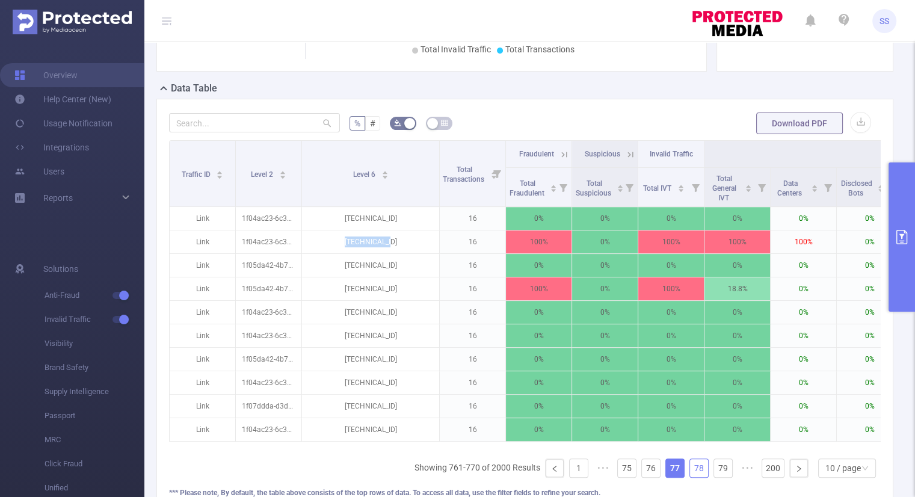
click at [690, 475] on link "78" at bounding box center [699, 468] width 18 height 18
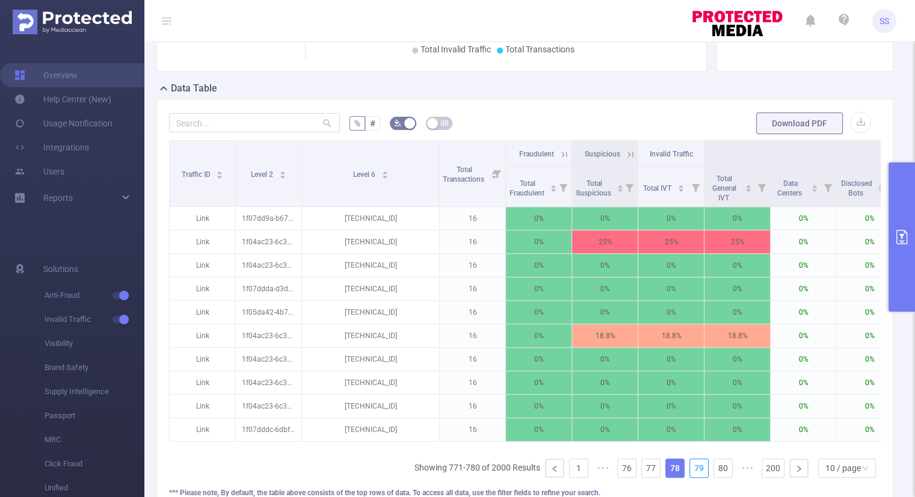
click at [690, 475] on link "79" at bounding box center [699, 468] width 18 height 18
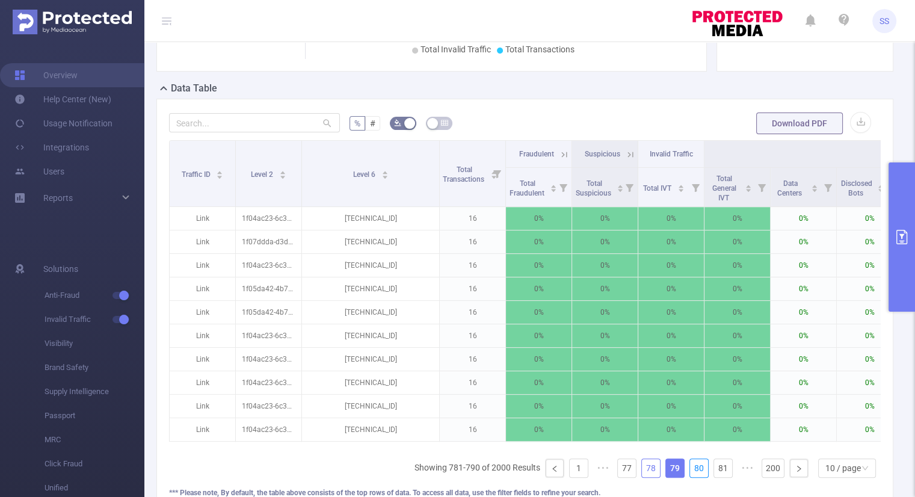
click at [690, 475] on link "80" at bounding box center [699, 468] width 18 height 18
click at [690, 475] on link "81" at bounding box center [699, 468] width 18 height 18
click at [690, 475] on link "82" at bounding box center [699, 468] width 18 height 18
click at [690, 475] on link "83" at bounding box center [699, 468] width 18 height 18
click at [690, 475] on link "84" at bounding box center [699, 468] width 18 height 18
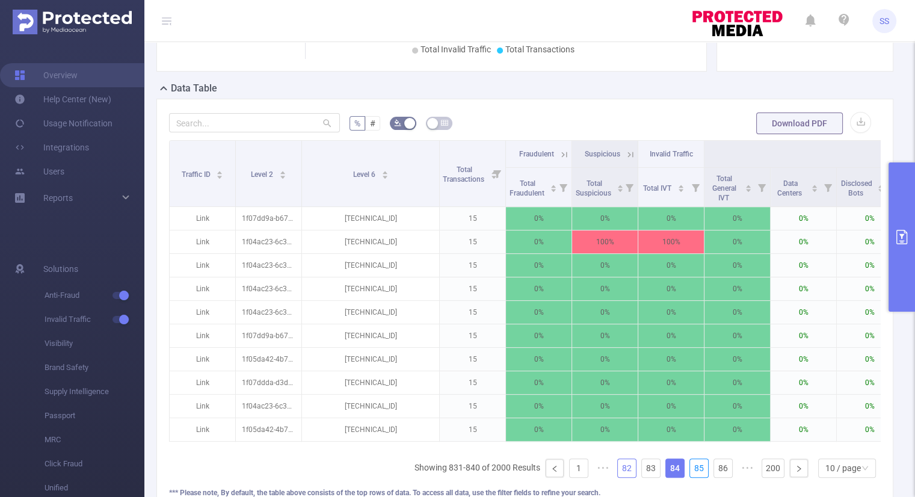
click at [690, 475] on link "85" at bounding box center [699, 468] width 18 height 18
click at [690, 475] on link "86" at bounding box center [699, 468] width 18 height 18
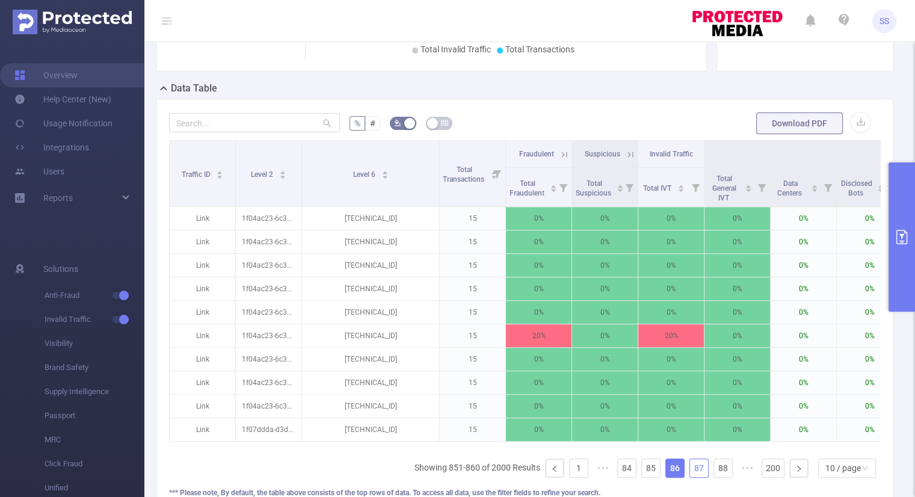
click at [690, 475] on link "87" at bounding box center [699, 468] width 18 height 18
click at [690, 475] on link "88" at bounding box center [699, 468] width 18 height 18
click at [690, 475] on link "89" at bounding box center [699, 468] width 18 height 18
click at [690, 475] on link "90" at bounding box center [699, 468] width 18 height 18
click at [690, 475] on link "91" at bounding box center [699, 468] width 18 height 18
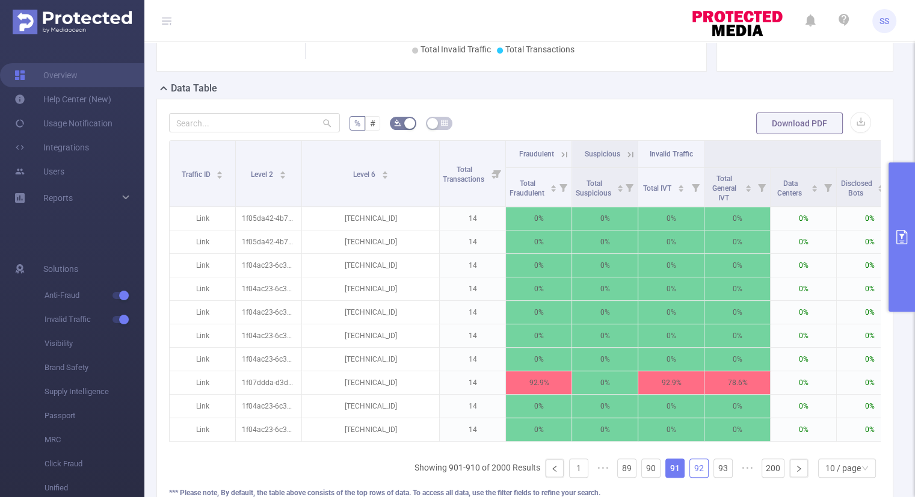
click at [690, 475] on link "92" at bounding box center [699, 468] width 18 height 18
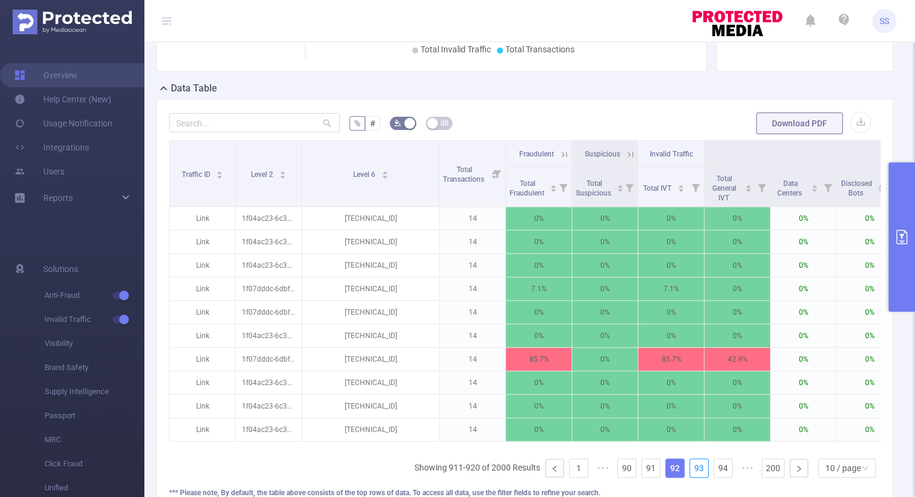
click at [690, 475] on link "93" at bounding box center [699, 468] width 18 height 18
click at [690, 475] on link "94" at bounding box center [699, 468] width 18 height 18
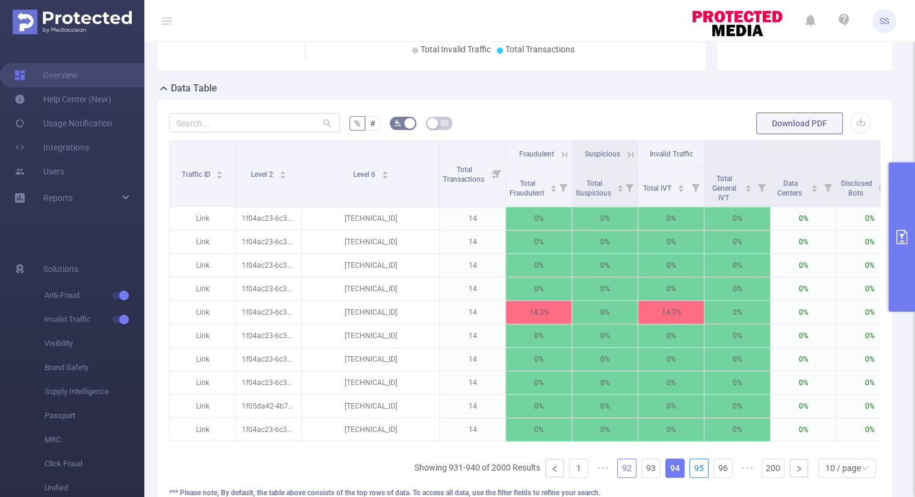
click at [690, 475] on link "95" at bounding box center [699, 468] width 18 height 18
click at [690, 475] on link "96" at bounding box center [699, 468] width 18 height 18
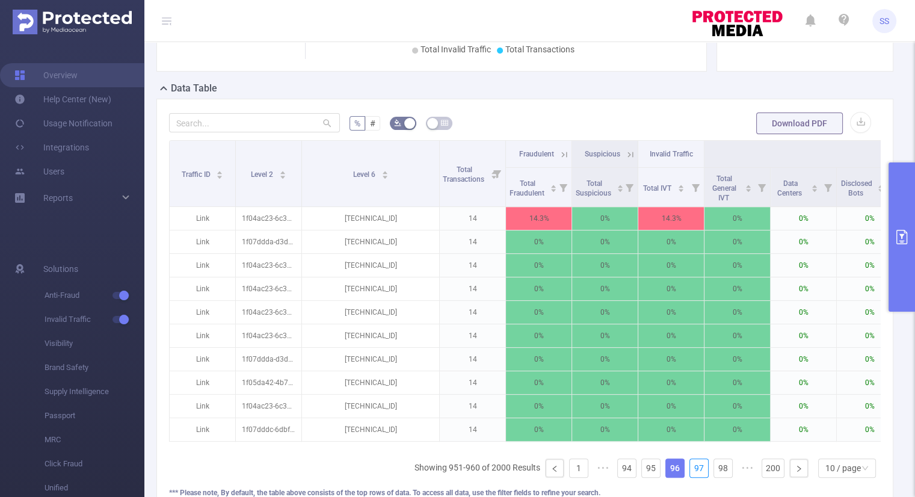
click at [690, 475] on link "97" at bounding box center [699, 468] width 18 height 18
click at [690, 475] on link "98" at bounding box center [699, 468] width 18 height 18
click at [688, 475] on link "99" at bounding box center [696, 468] width 18 height 18
click at [688, 475] on link "100" at bounding box center [694, 468] width 22 height 18
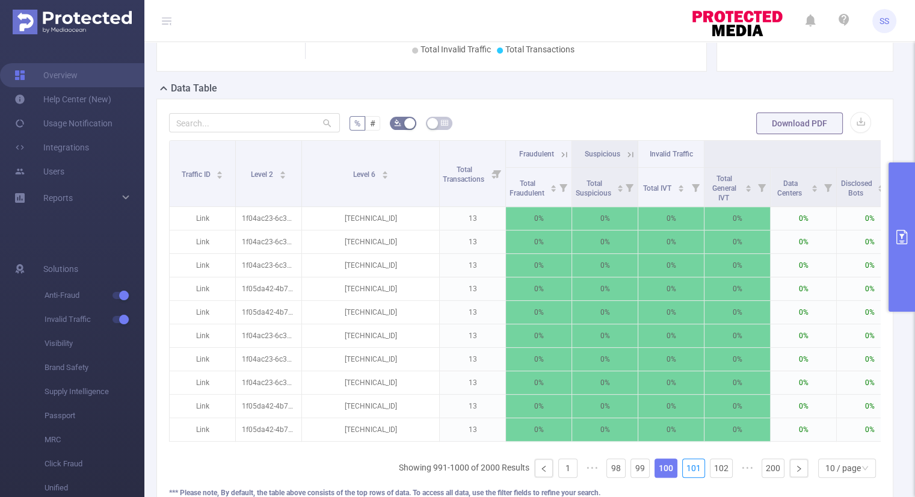
click at [688, 475] on link "101" at bounding box center [694, 468] width 22 height 18
click at [688, 475] on link "102" at bounding box center [694, 468] width 22 height 18
click at [688, 475] on link "103" at bounding box center [694, 468] width 22 height 18
click at [688, 475] on link "104" at bounding box center [694, 468] width 22 height 18
click at [688, 475] on link "105" at bounding box center [694, 468] width 22 height 18
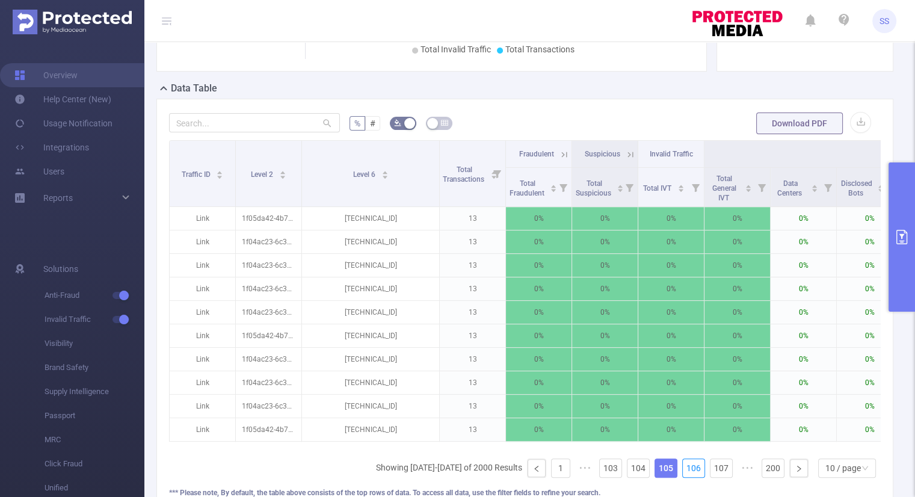
click at [688, 475] on link "106" at bounding box center [694, 468] width 22 height 18
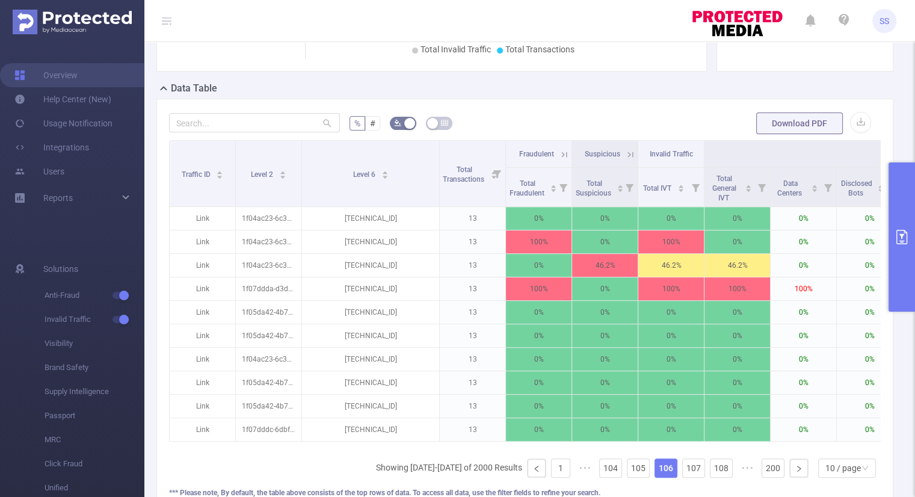
click at [903, 247] on button "primary" at bounding box center [902, 236] width 26 height 149
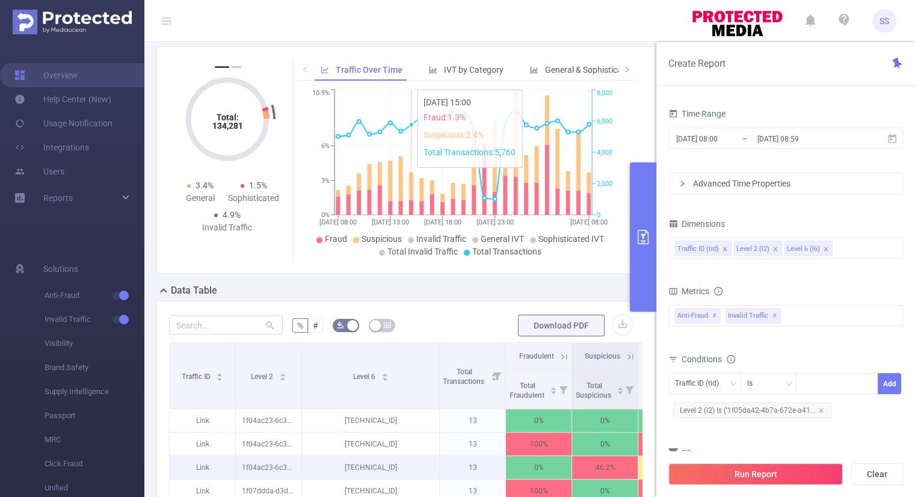
scroll to position [384, 0]
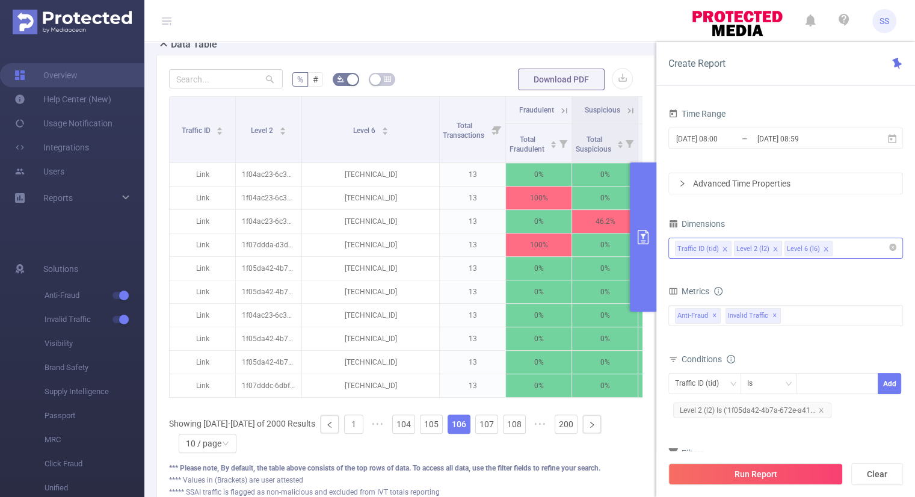
click at [823, 247] on icon "icon: close" at bounding box center [826, 249] width 6 height 6
click at [820, 220] on div "Dimensions" at bounding box center [786, 225] width 235 height 20
click at [755, 474] on button "Run Report" at bounding box center [756, 474] width 175 height 22
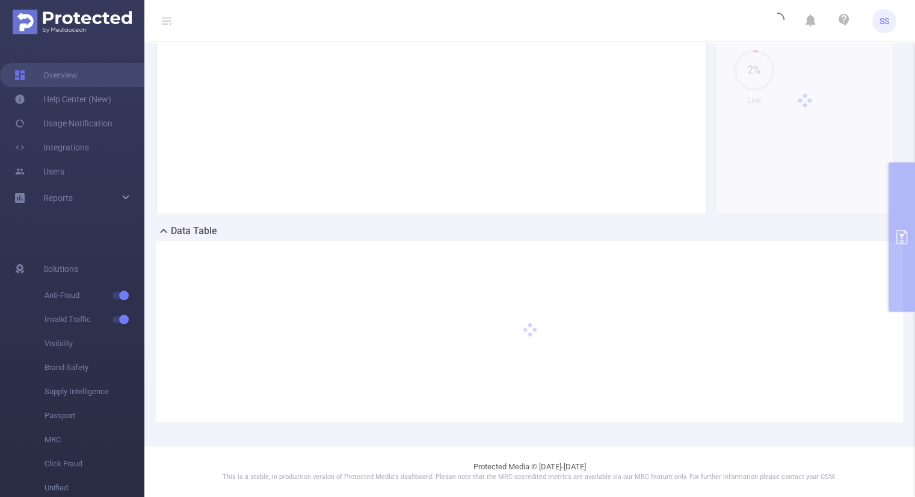
scroll to position [180, 0]
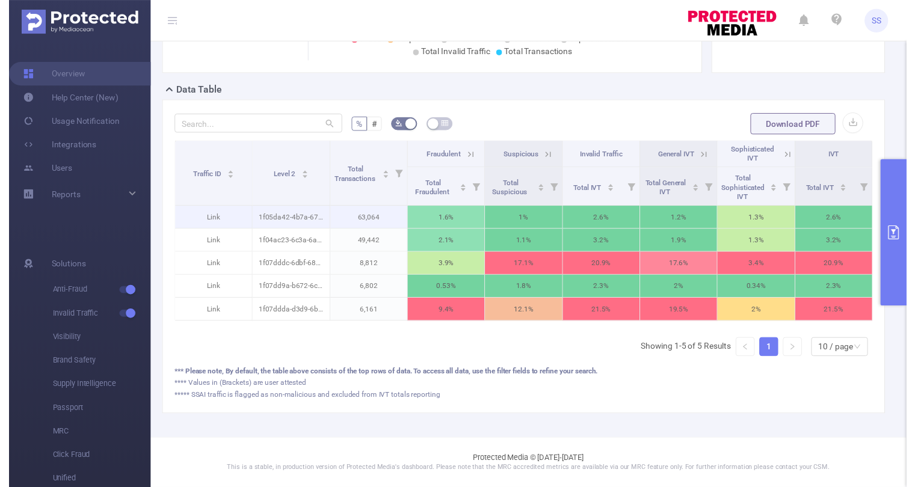
scroll to position [327, 0]
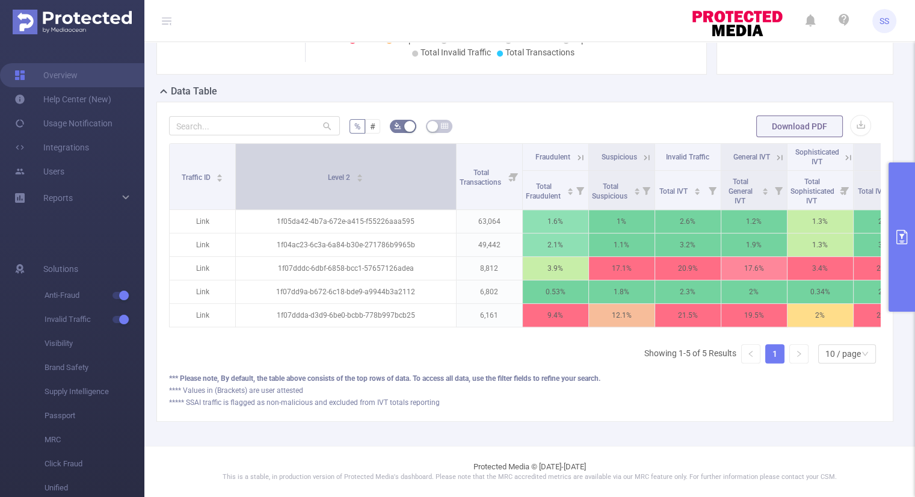
drag, startPoint x: 323, startPoint y: 162, endPoint x: 436, endPoint y: 200, distance: 118.7
click at [466, 165] on tr "Traffic ID Level 2 Total Transactions Fraudulent Suspicious Invalid Traffic Gen…" at bounding box center [545, 157] width 750 height 27
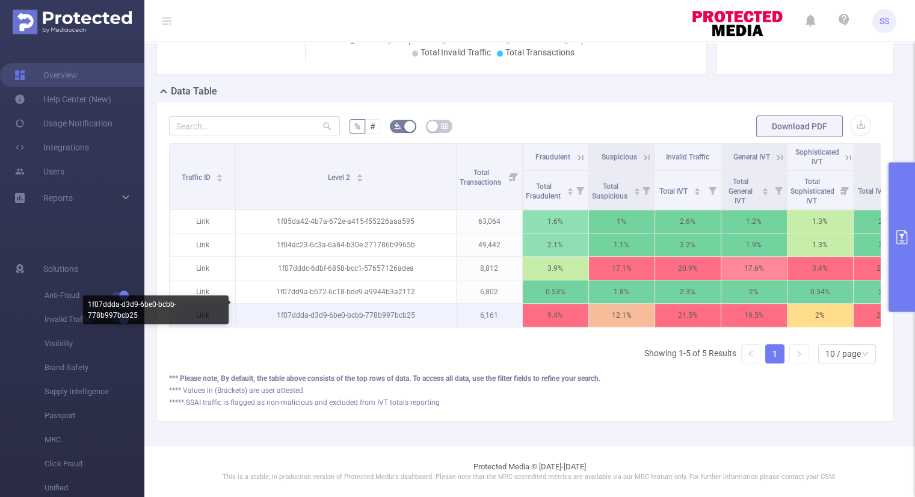
click at [367, 306] on p "1f07ddda-d3d9-6be0-bcbb-778b997bcb25" at bounding box center [346, 315] width 220 height 23
drag, startPoint x: 391, startPoint y: 306, endPoint x: 400, endPoint y: 307, distance: 9.0
click at [392, 306] on p "1f07ddda-d3d9-6be0-bcbb-778b997bcb25" at bounding box center [346, 315] width 220 height 23
click at [418, 306] on p "1f07ddda-d3d9-6be0-bcbb-778b997bcb25" at bounding box center [346, 315] width 220 height 23
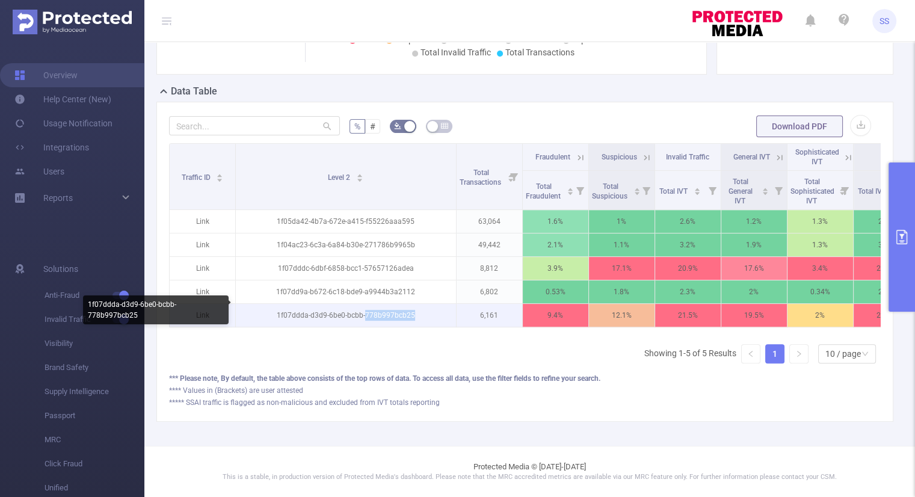
click at [412, 307] on p "1f07ddda-d3d9-6be0-bcbb-778b997bcb25" at bounding box center [346, 315] width 220 height 23
drag, startPoint x: 413, startPoint y: 306, endPoint x: 275, endPoint y: 304, distance: 137.8
click at [275, 304] on p "1f07ddda-d3d9-6be0-bcbb-778b997bcb25" at bounding box center [346, 315] width 220 height 23
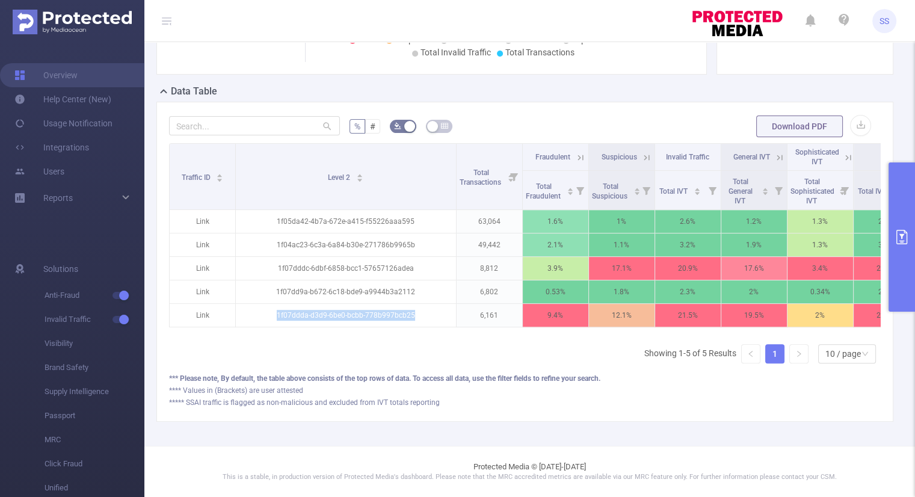
click at [892, 244] on button "primary" at bounding box center [902, 236] width 26 height 149
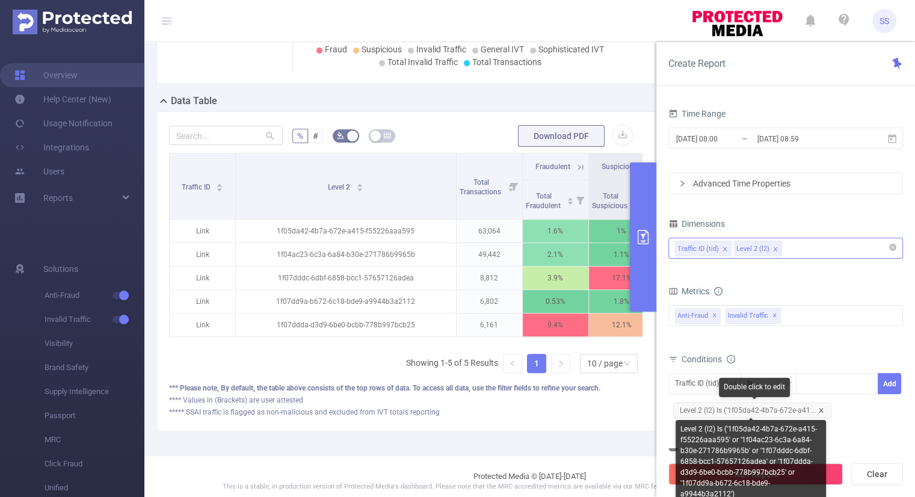
click at [821, 410] on icon "icon: close" at bounding box center [821, 410] width 6 height 6
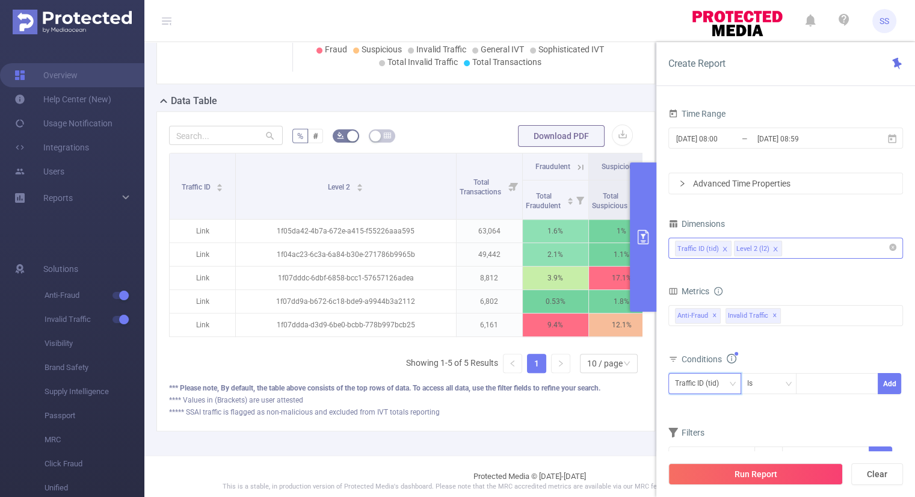
click at [715, 389] on div "Traffic ID (tid)" at bounding box center [701, 384] width 52 height 20
drag, startPoint x: 712, startPoint y: 424, endPoint x: 738, endPoint y: 409, distance: 30.2
click at [713, 424] on li "Level 2 (l2)" at bounding box center [704, 426] width 73 height 19
click at [815, 380] on div at bounding box center [837, 384] width 69 height 20
paste input "1f07ddda-d3d9-6be0-bcbb-778b997bcb25"
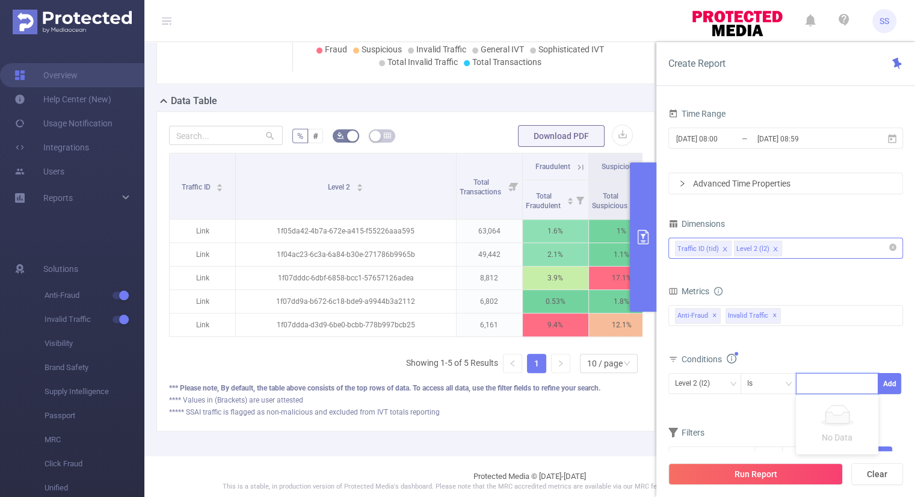
type input "1f07ddda-d3d9-6be0-bcbb-778b997bcb25"
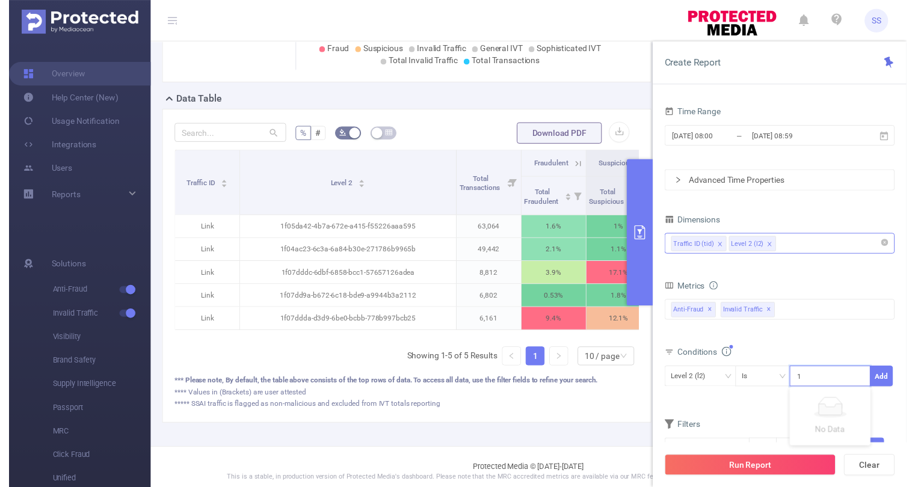
scroll to position [0, 67]
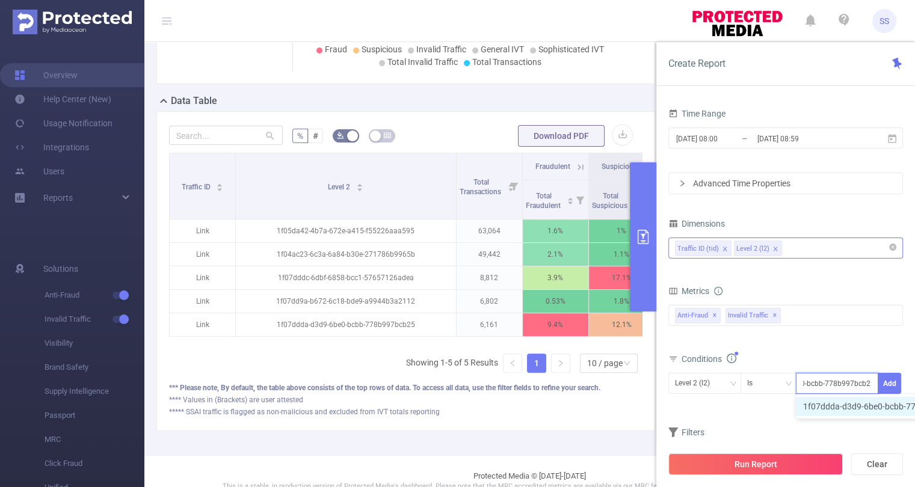
click at [833, 408] on li "1f07ddda-d3d9-6be0-bcbb-778b997bcb25" at bounding box center [889, 406] width 187 height 19
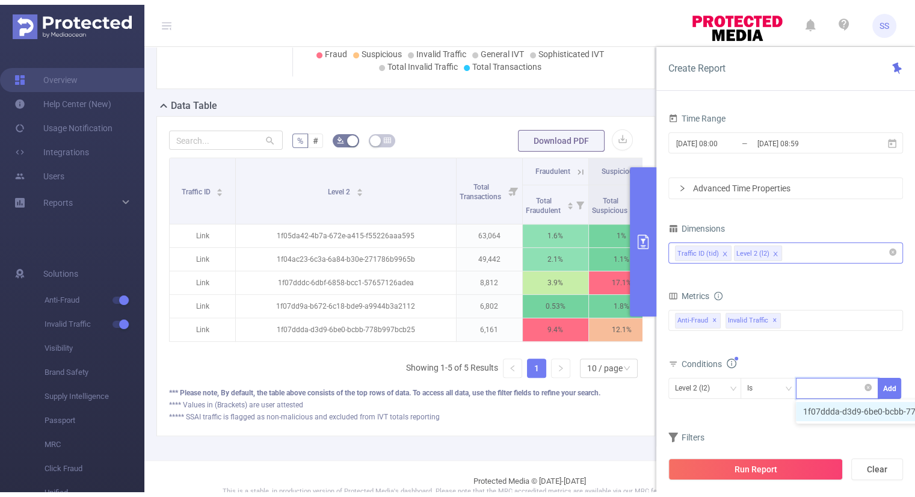
scroll to position [0, 0]
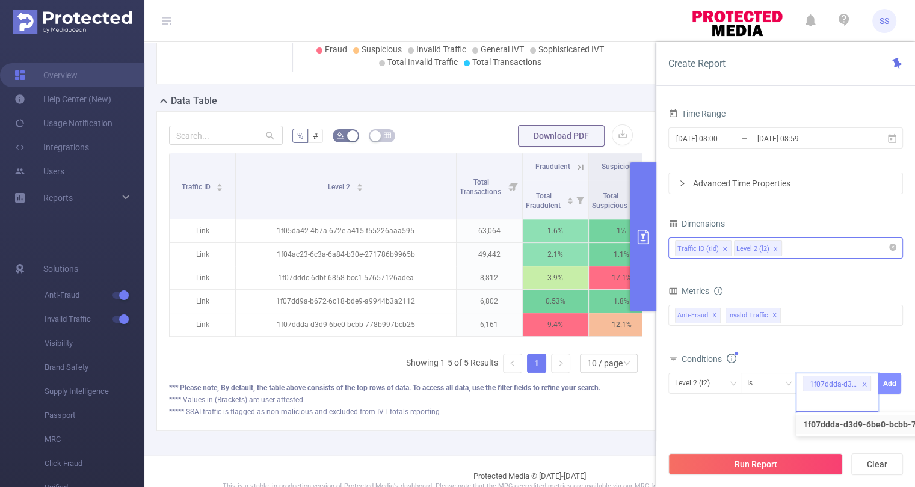
click at [895, 377] on button "Add" at bounding box center [889, 383] width 23 height 21
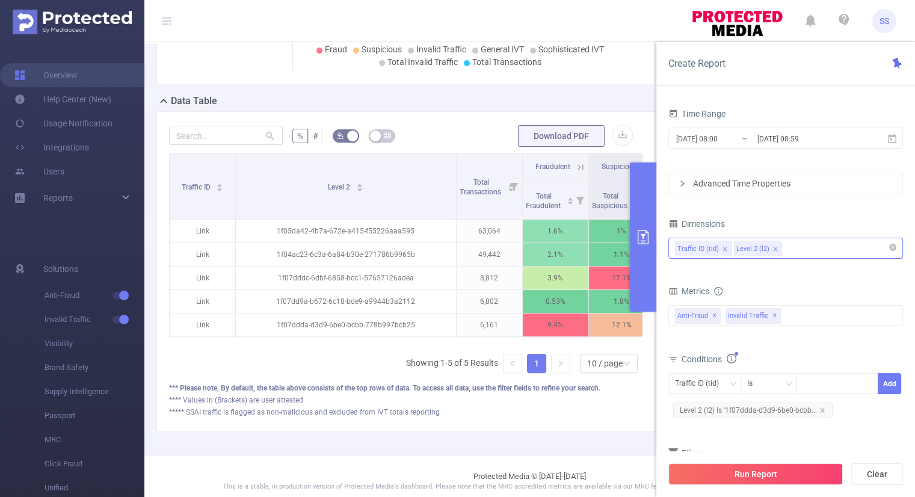
click at [796, 241] on div "Traffic ID (tid) Level 2 (l2)" at bounding box center [785, 248] width 221 height 20
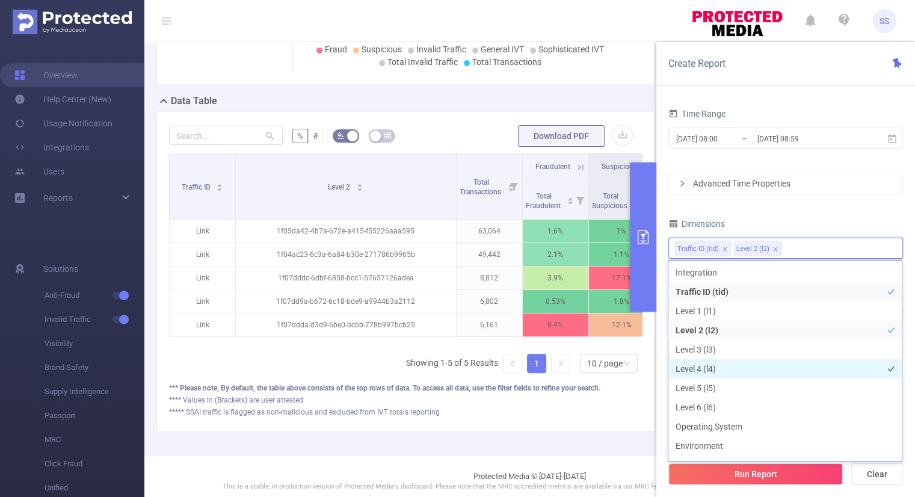
click at [729, 370] on li "Level 4 (l4)" at bounding box center [785, 368] width 233 height 19
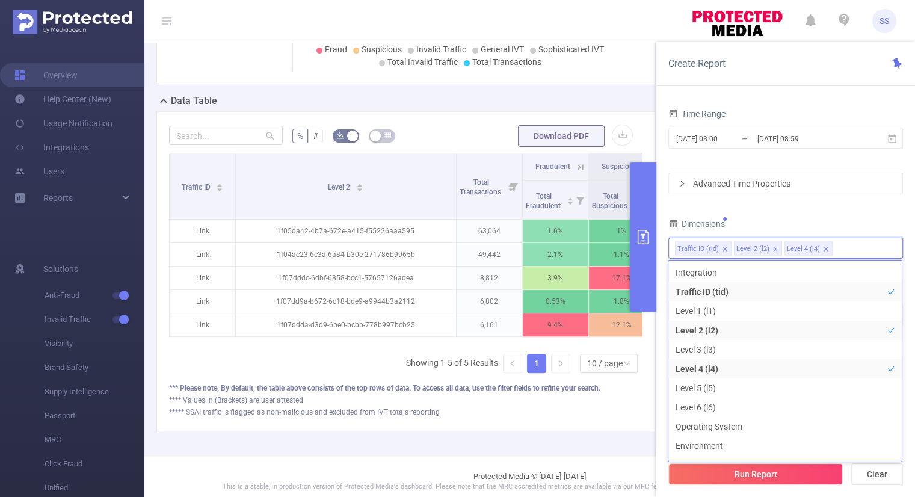
click at [794, 205] on div "Time Range [DATE] 08:00 _ [DATE] 08:59 Advanced Time Properties Dimensions Traf…" at bounding box center [786, 304] width 235 height 398
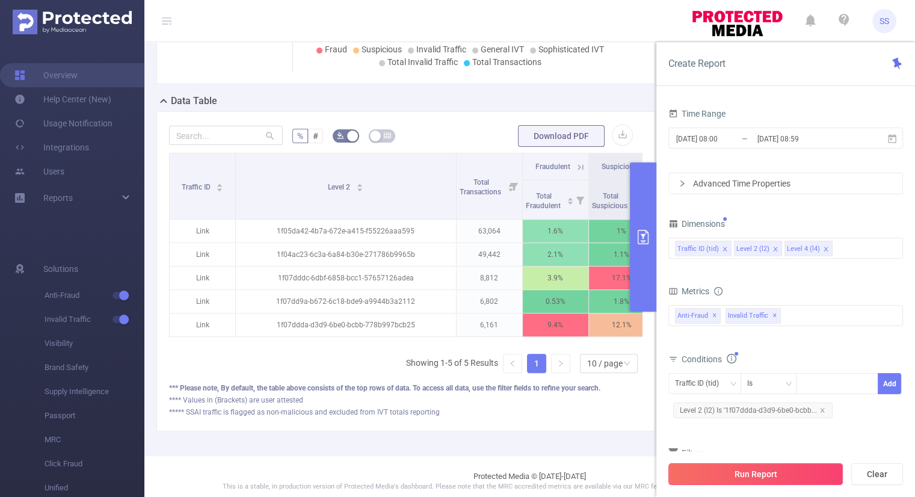
click at [735, 470] on button "Run Report" at bounding box center [756, 474] width 175 height 22
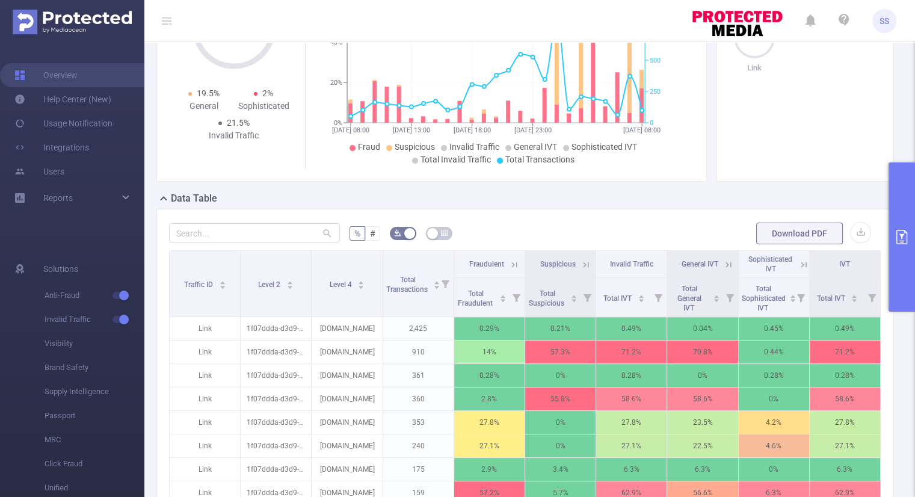
scroll to position [284, 0]
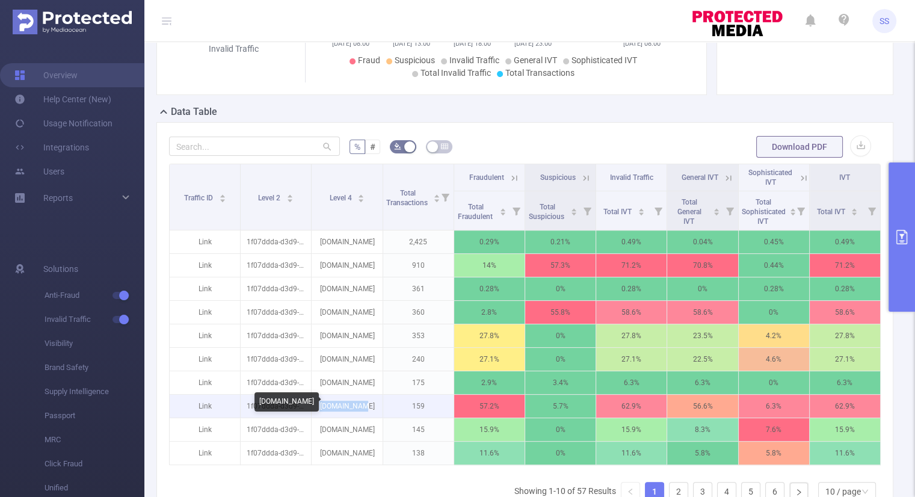
drag, startPoint x: 366, startPoint y: 407, endPoint x: 325, endPoint y: 408, distance: 40.9
click at [325, 408] on p "[DOMAIN_NAME]" at bounding box center [347, 406] width 70 height 23
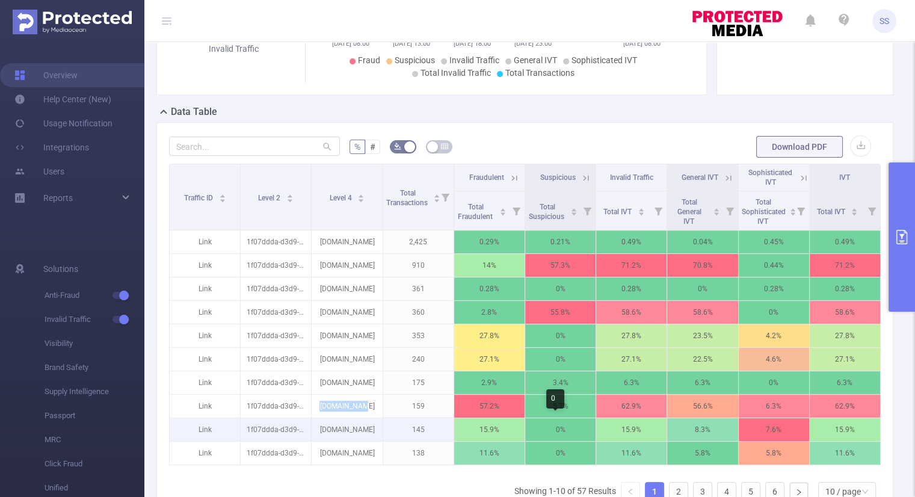
scroll to position [404, 0]
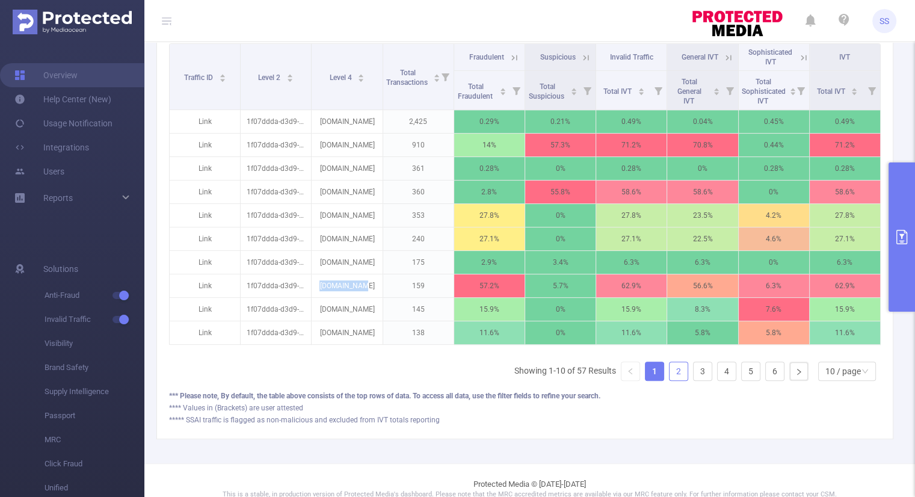
click at [670, 379] on link "2" at bounding box center [679, 371] width 18 height 18
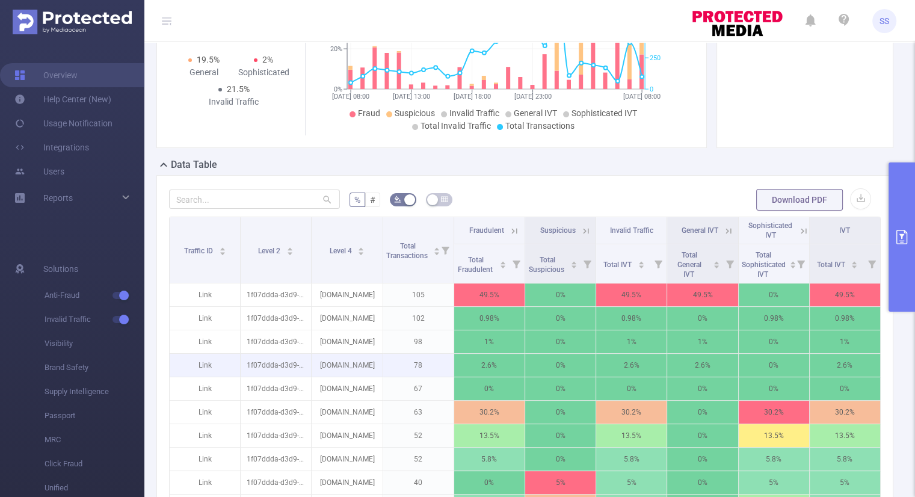
scroll to position [224, 0]
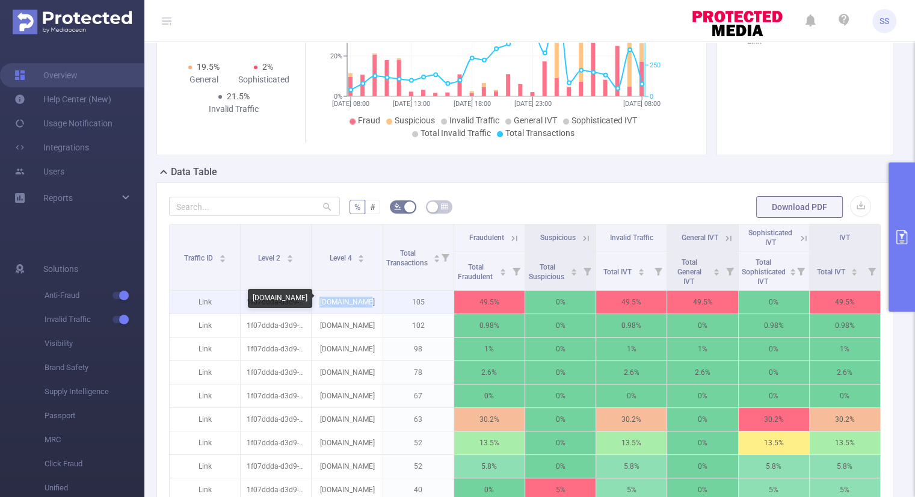
drag, startPoint x: 369, startPoint y: 301, endPoint x: 320, endPoint y: 310, distance: 50.2
click at [320, 310] on p "[DOMAIN_NAME]" at bounding box center [347, 302] width 70 height 23
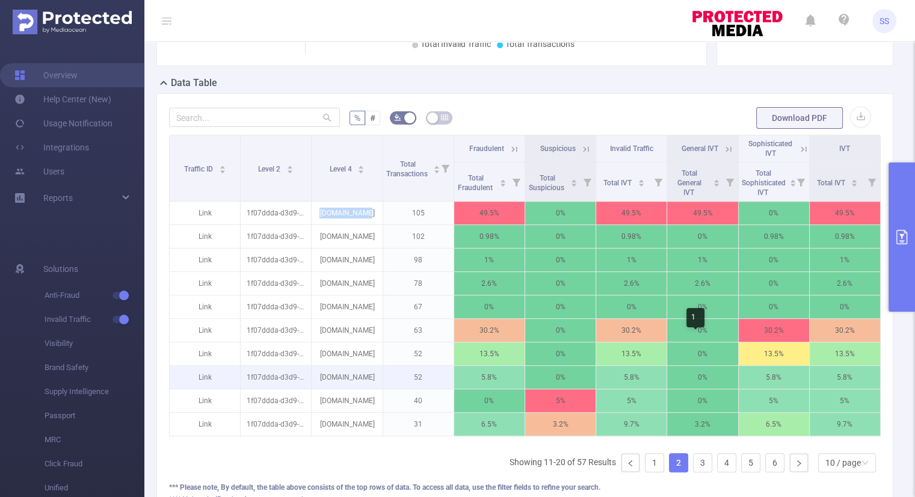
scroll to position [428, 0]
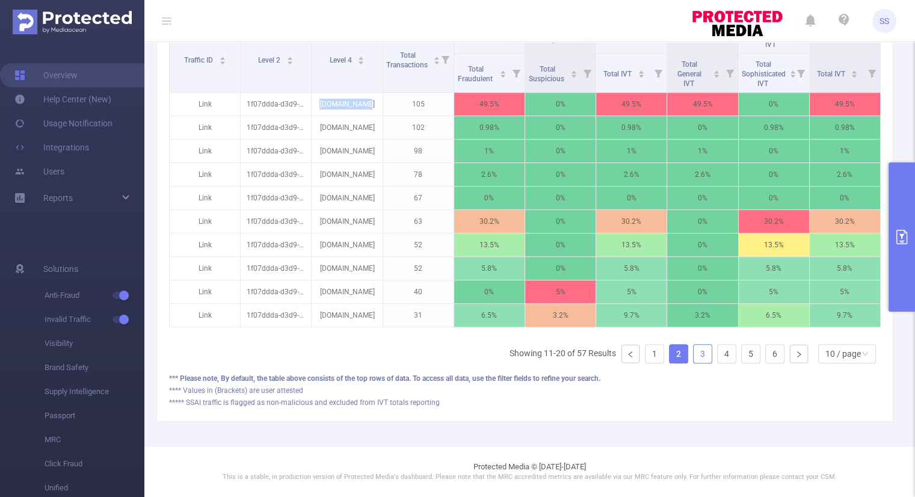
click at [698, 357] on link "3" at bounding box center [703, 354] width 18 height 18
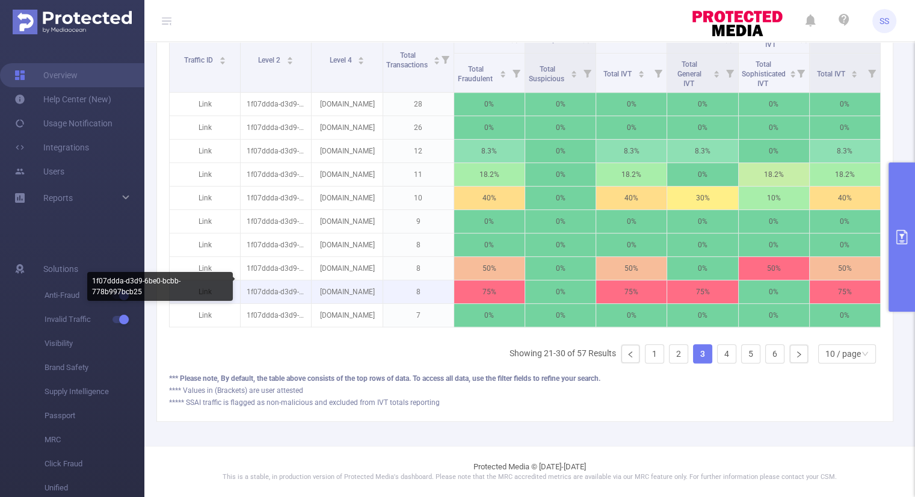
drag, startPoint x: 376, startPoint y: 284, endPoint x: 308, endPoint y: 288, distance: 68.1
click at [308, 288] on tr "Link 1f07ddda-d3d9-6be0-bcbb-778b997bcb25 [DOMAIN_NAME] 8 75% 0% 75% 75% 0% 75%" at bounding box center [525, 291] width 711 height 23
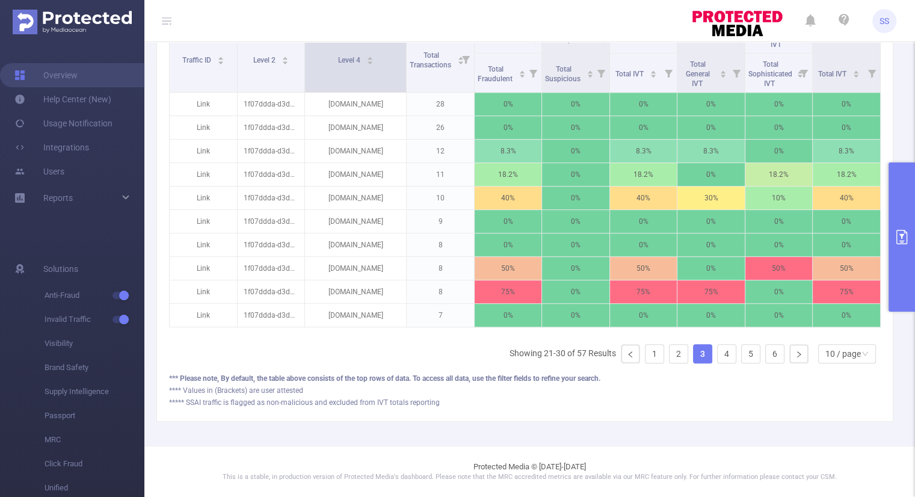
drag, startPoint x: 378, startPoint y: 54, endPoint x: 395, endPoint y: 64, distance: 20.2
click at [395, 54] on tr "Traffic ID Level 2 Level 4 Total Transactions Fraudulent Suspicious Invalid Tra…" at bounding box center [525, 39] width 711 height 27
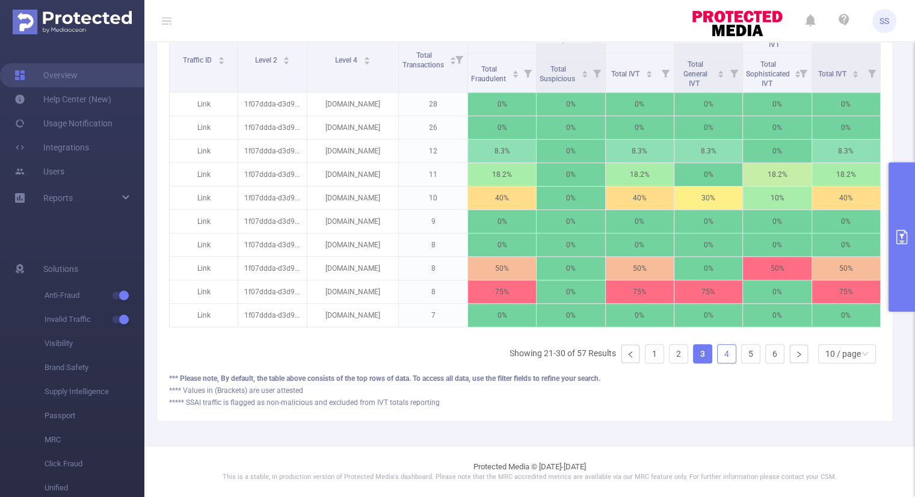
click at [718, 355] on link "4" at bounding box center [727, 354] width 18 height 18
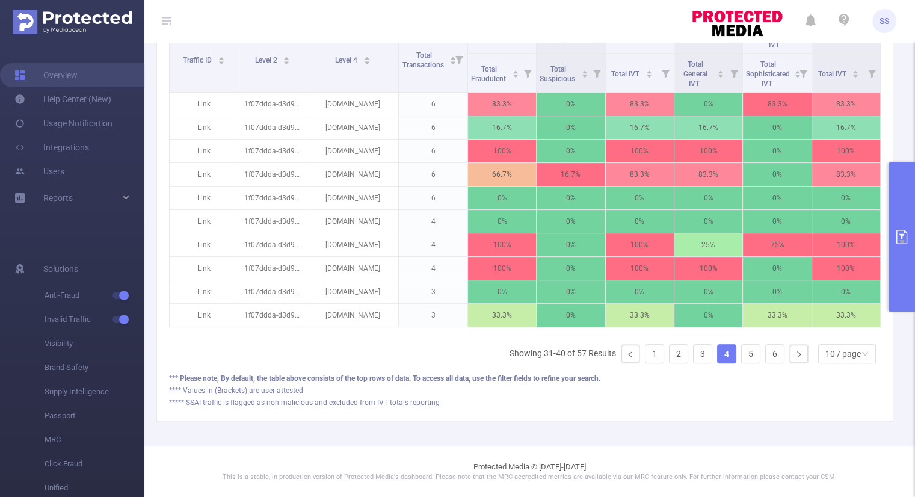
click at [892, 251] on button "primary" at bounding box center [902, 236] width 26 height 149
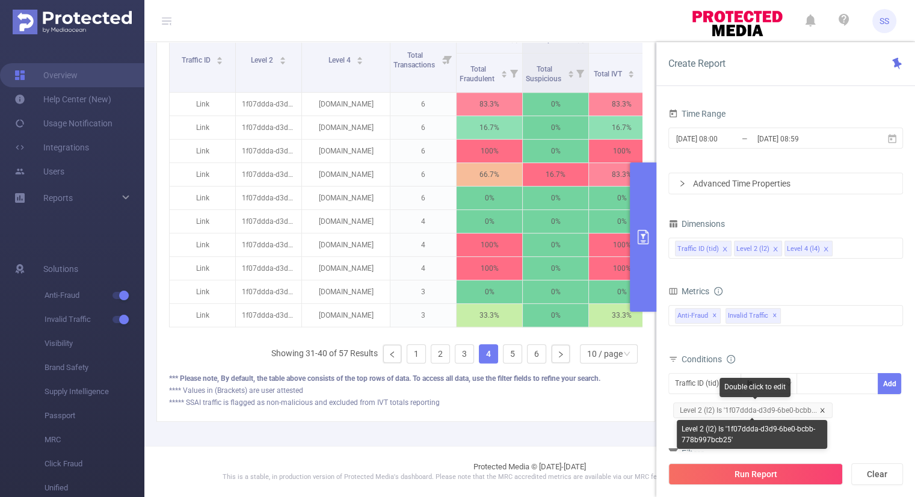
click at [823, 409] on icon "icon: close" at bounding box center [823, 410] width 6 height 6
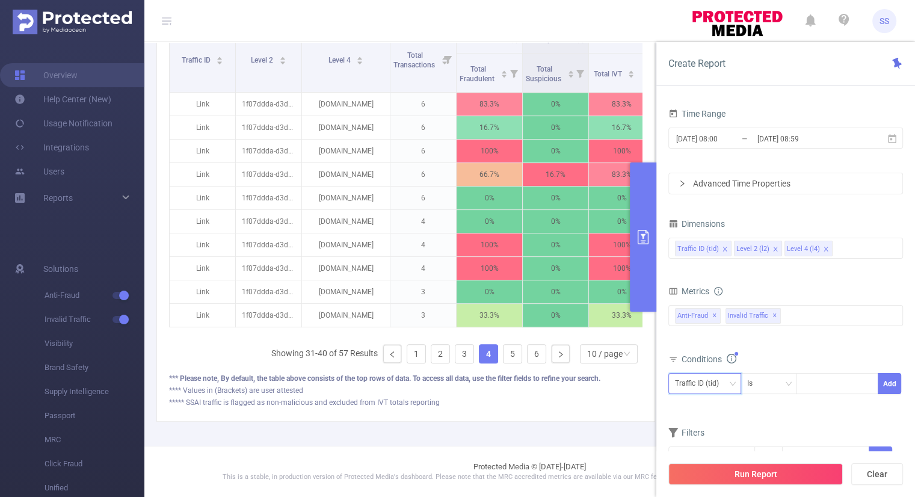
click at [714, 381] on div "Traffic ID (tid)" at bounding box center [701, 384] width 52 height 20
click at [703, 443] on li "Level 4 (l4)" at bounding box center [704, 445] width 73 height 19
click at [823, 385] on div at bounding box center [837, 384] width 69 height 20
paste input "[DOMAIN_NAME]"
type input "[DOMAIN_NAME]"
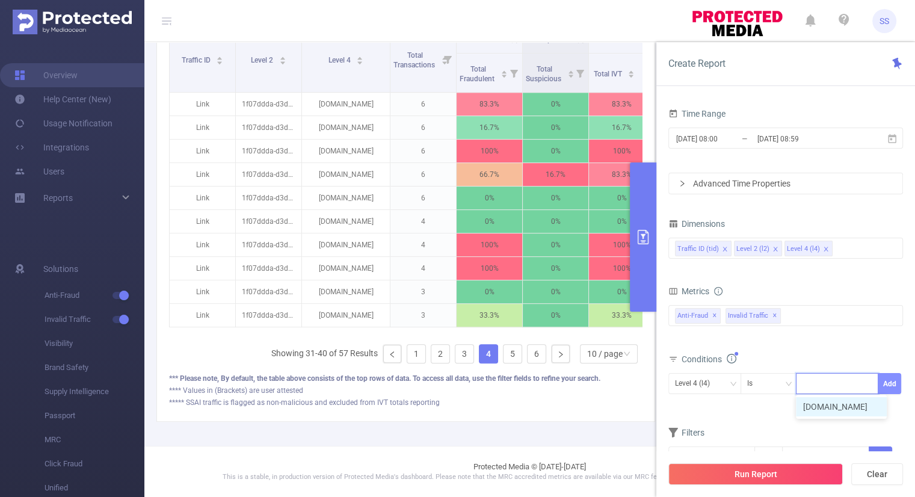
click at [888, 383] on button "Add" at bounding box center [889, 383] width 23 height 21
click at [831, 338] on div "Total Fraudulent Bot/Virus Hostile Tools Tunneled Traffic Non Malicious Bots Vi…" at bounding box center [786, 323] width 235 height 36
click at [835, 250] on input at bounding box center [838, 249] width 6 height 16
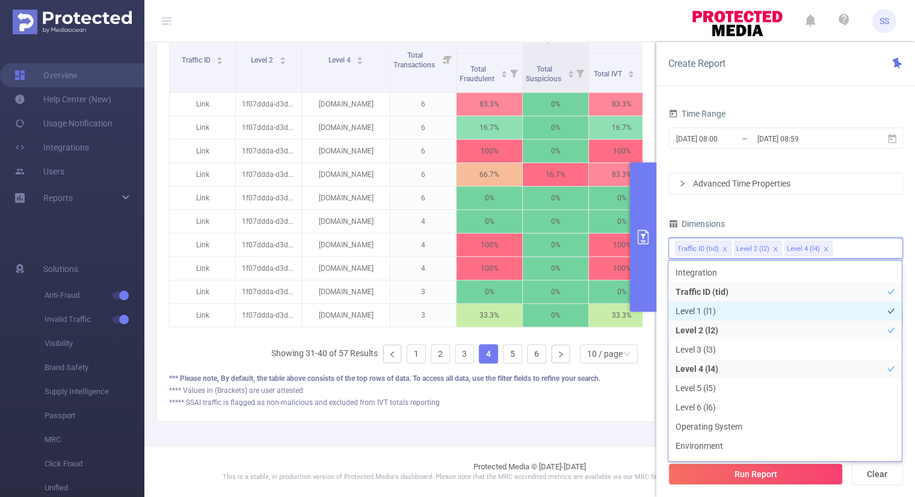
click at [708, 314] on li "Level 1 (l1)" at bounding box center [785, 310] width 233 height 19
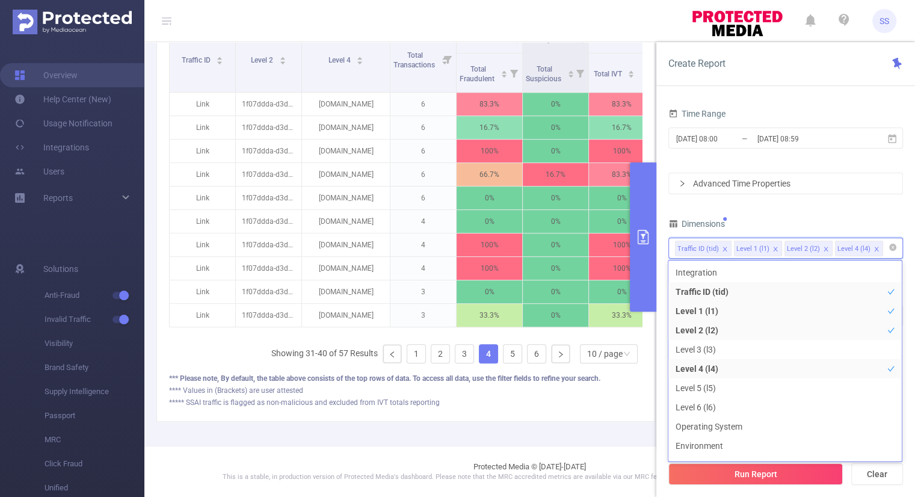
click at [824, 247] on icon "icon: close" at bounding box center [826, 249] width 4 height 4
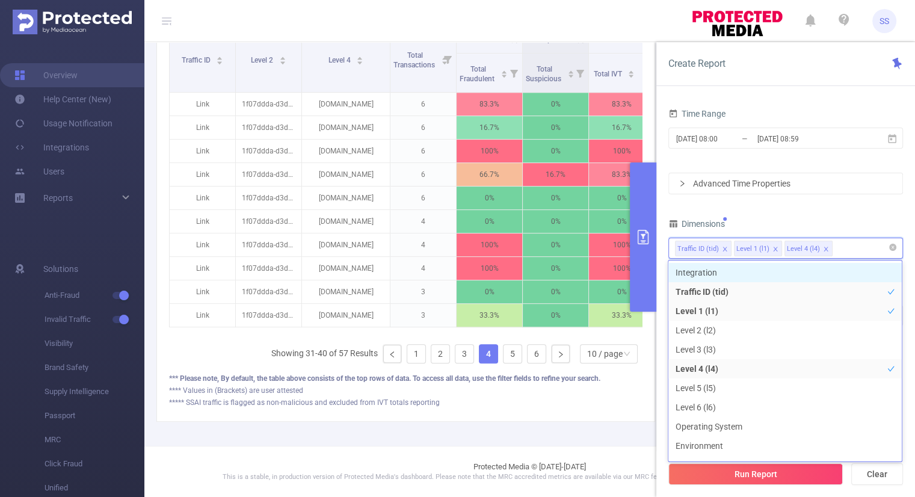
click at [802, 215] on div "Dimensions" at bounding box center [786, 225] width 235 height 20
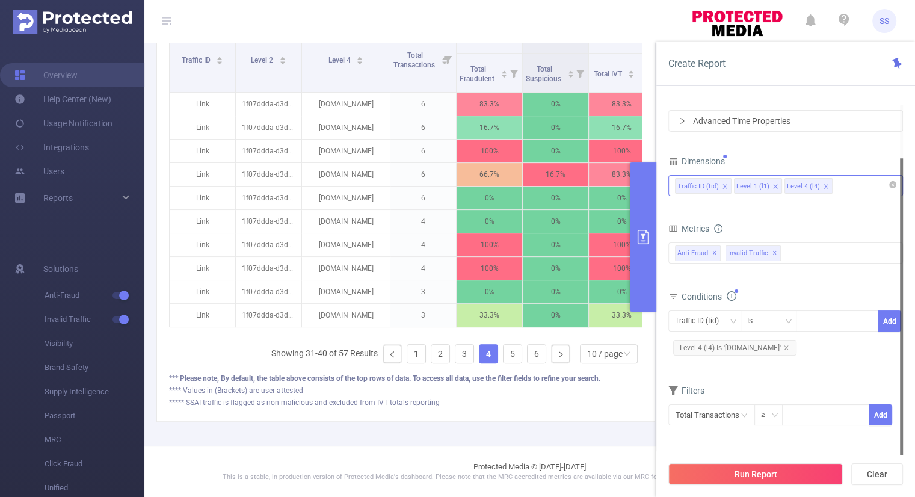
scroll to position [0, 0]
click at [768, 465] on button "Run Report" at bounding box center [756, 474] width 175 height 22
